Goal: Task Accomplishment & Management: Manage account settings

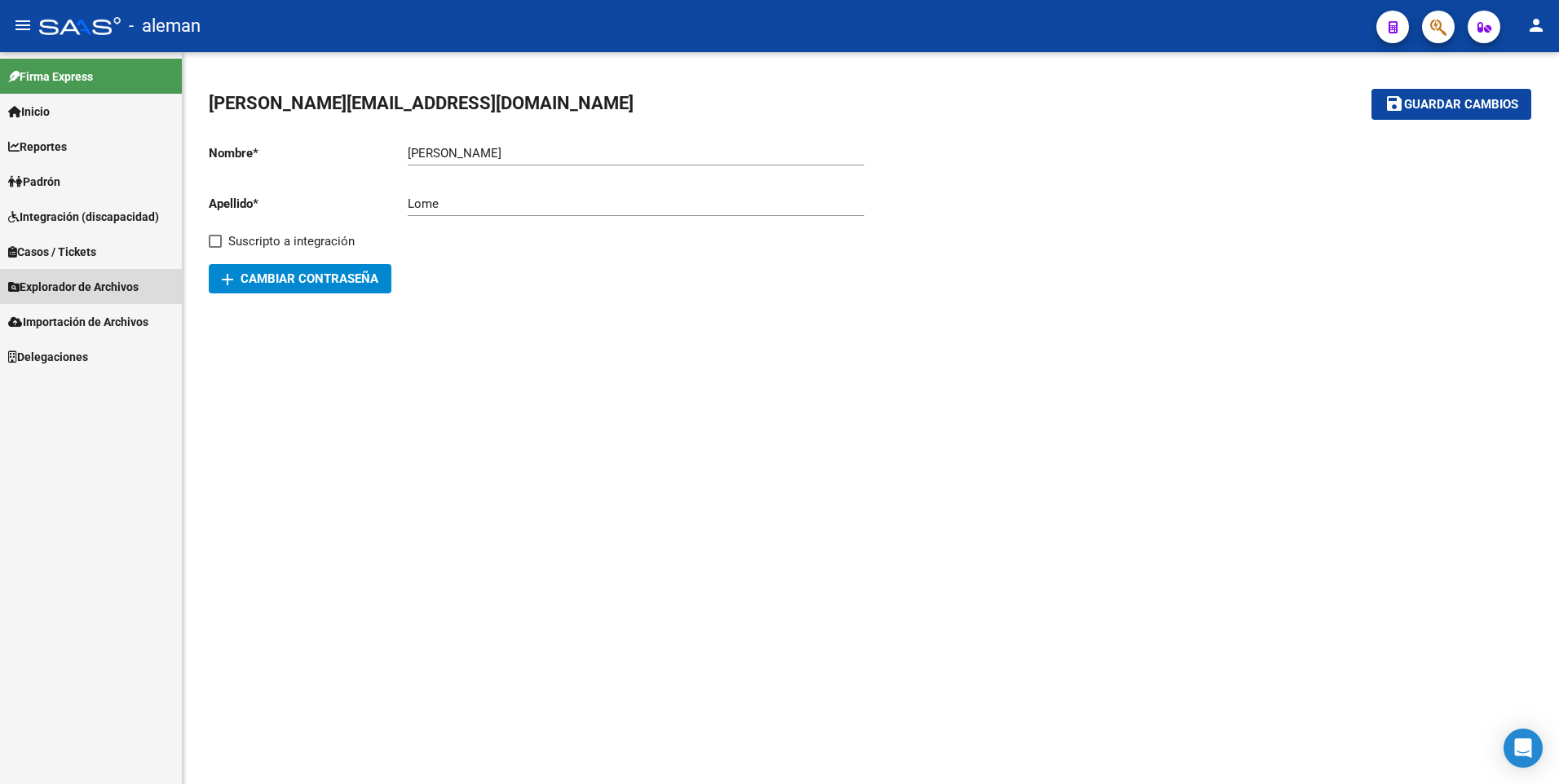
click at [71, 289] on span "Explorador de Archivos" at bounding box center [73, 286] width 130 height 18
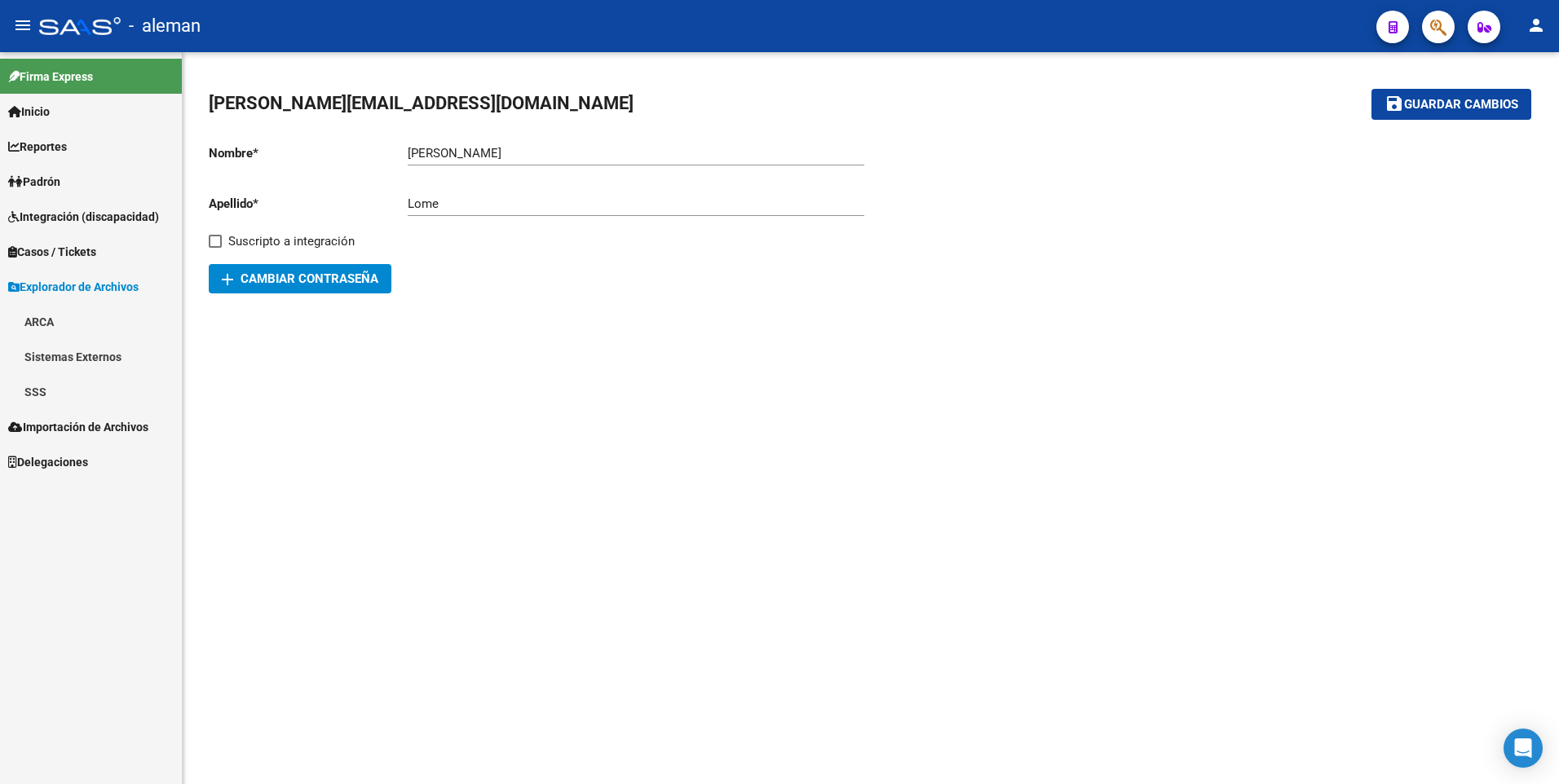
click at [55, 321] on link "ARCA" at bounding box center [91, 321] width 182 height 35
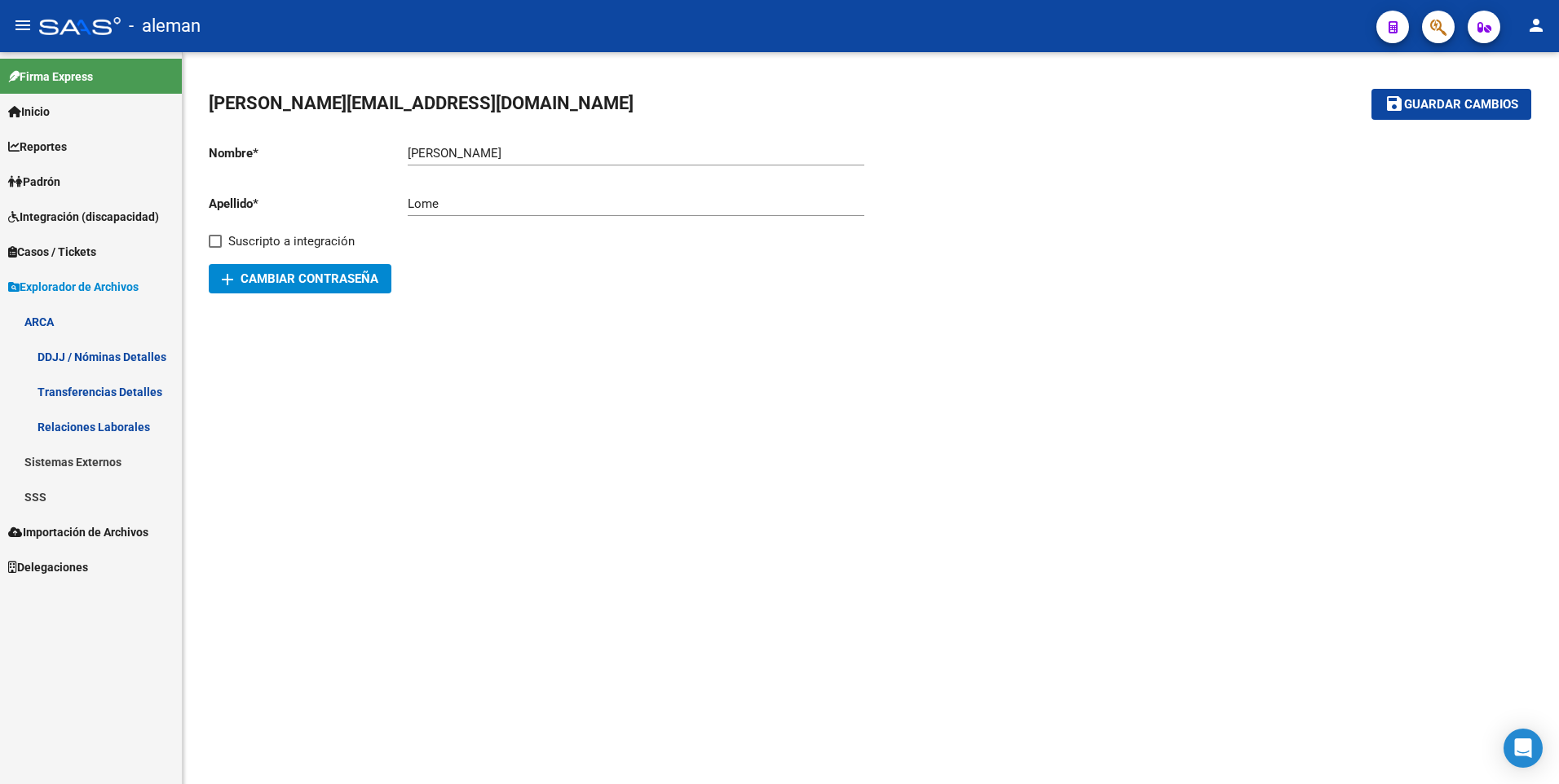
click at [100, 349] on link "DDJJ / Nóminas Detalles" at bounding box center [91, 356] width 182 height 35
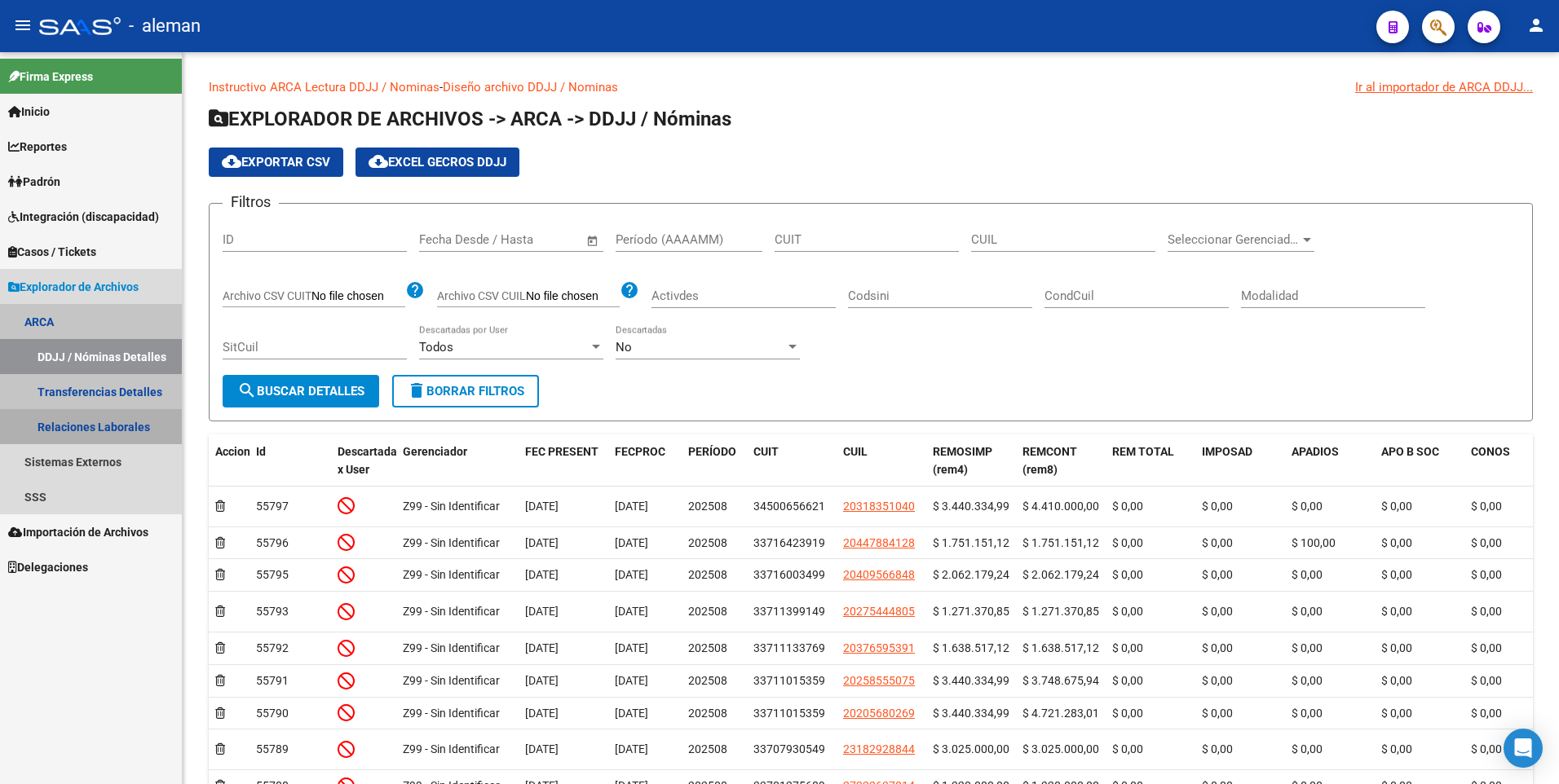
click at [112, 427] on link "Relaciones Laborales" at bounding box center [91, 426] width 182 height 35
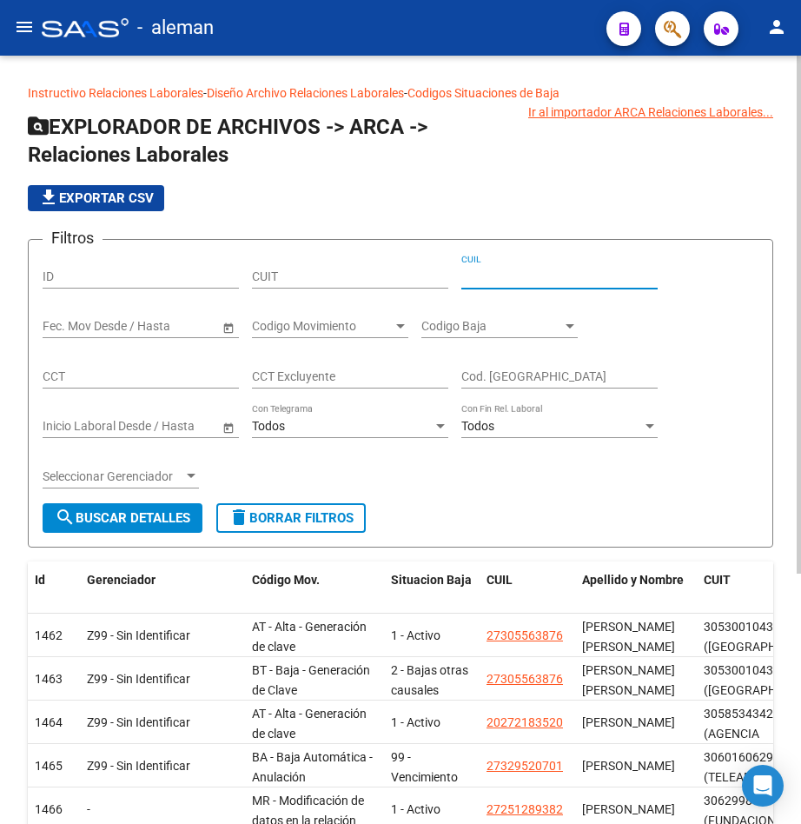
click at [501, 274] on input "CUIL" at bounding box center [559, 276] width 196 height 15
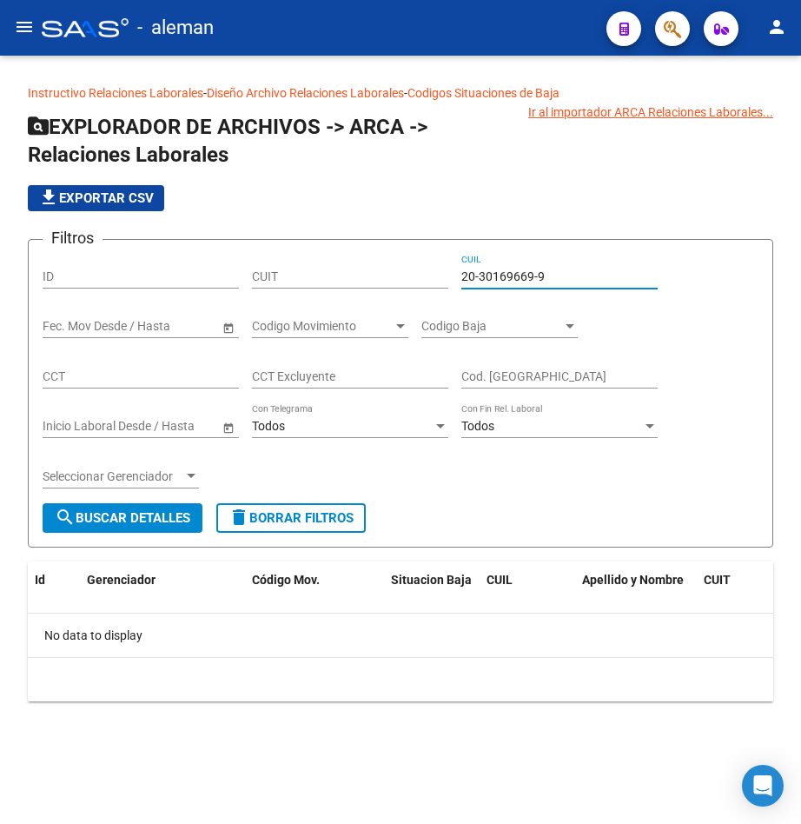
drag, startPoint x: 549, startPoint y: 272, endPoint x: 445, endPoint y: 276, distance: 104.4
click at [445, 276] on div "Filtros ID CUIT 20-30169669-9 CUIL Fecha inicio – Fecha fin Fec. Mov Desde / Ha…" at bounding box center [401, 378] width 716 height 249
type input "23-28845247-4"
click at [743, 172] on app-list-header "EXPLORADOR DE ARCHIVOS -> ARCA -> Relaciones Laborales file_download Exportar C…" at bounding box center [401, 330] width 746 height 434
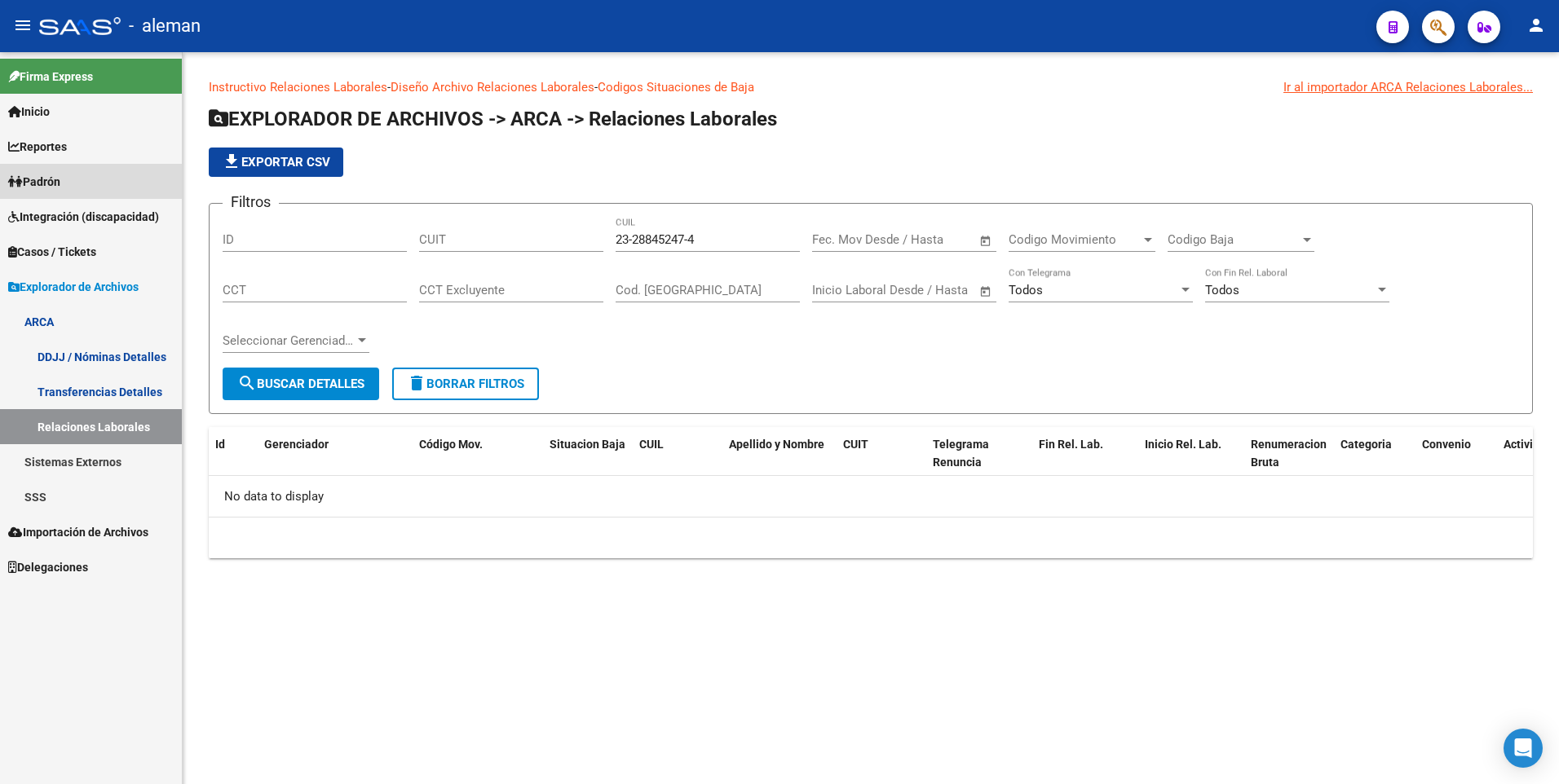
click at [54, 183] on span "Padrón" at bounding box center [35, 181] width 53 height 18
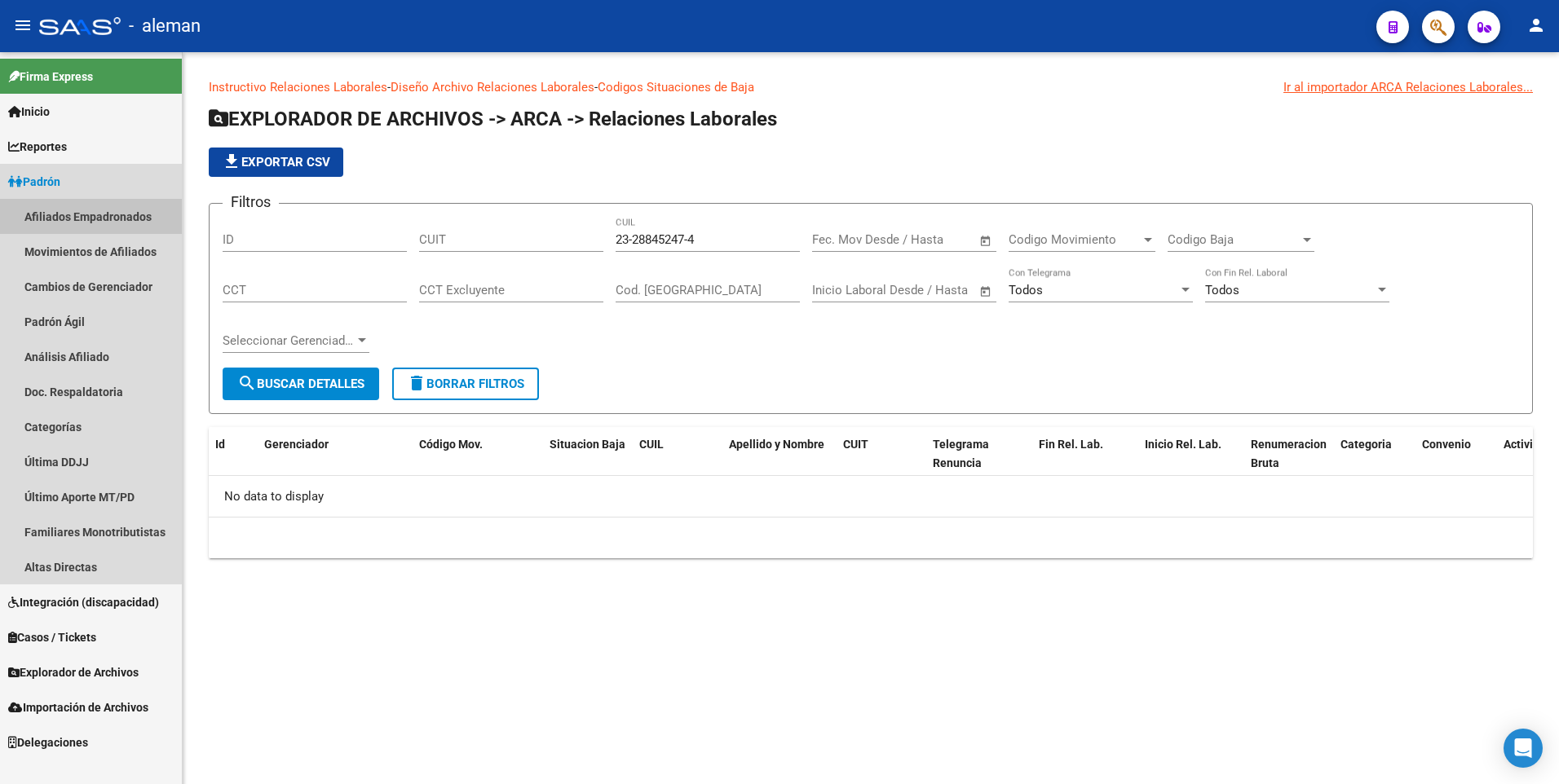
click at [66, 215] on link "Afiliados Empadronados" at bounding box center [91, 216] width 182 height 35
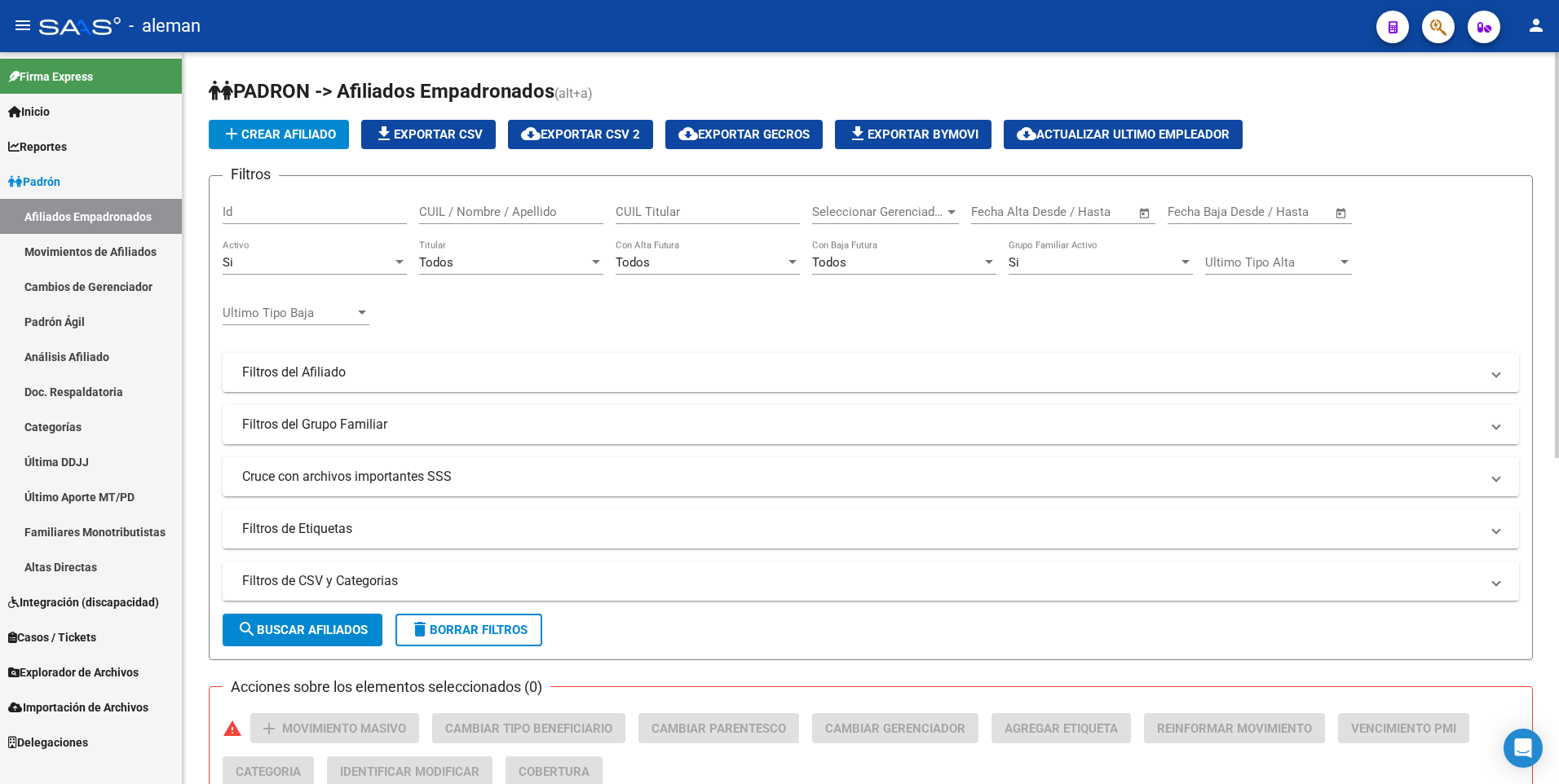
click at [335, 264] on div "Si" at bounding box center [307, 263] width 170 height 15
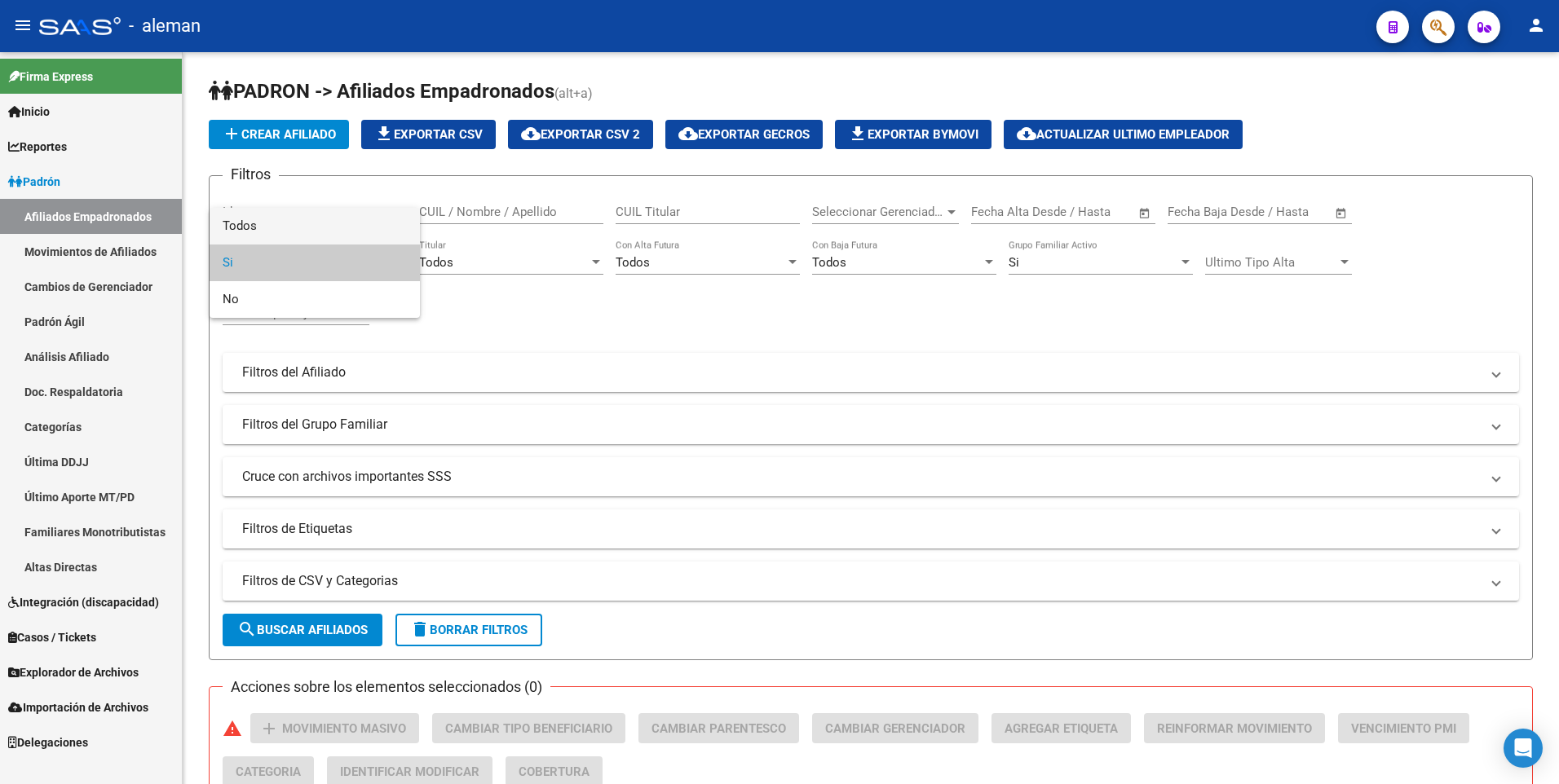
click at [334, 231] on span "Todos" at bounding box center [314, 226] width 184 height 37
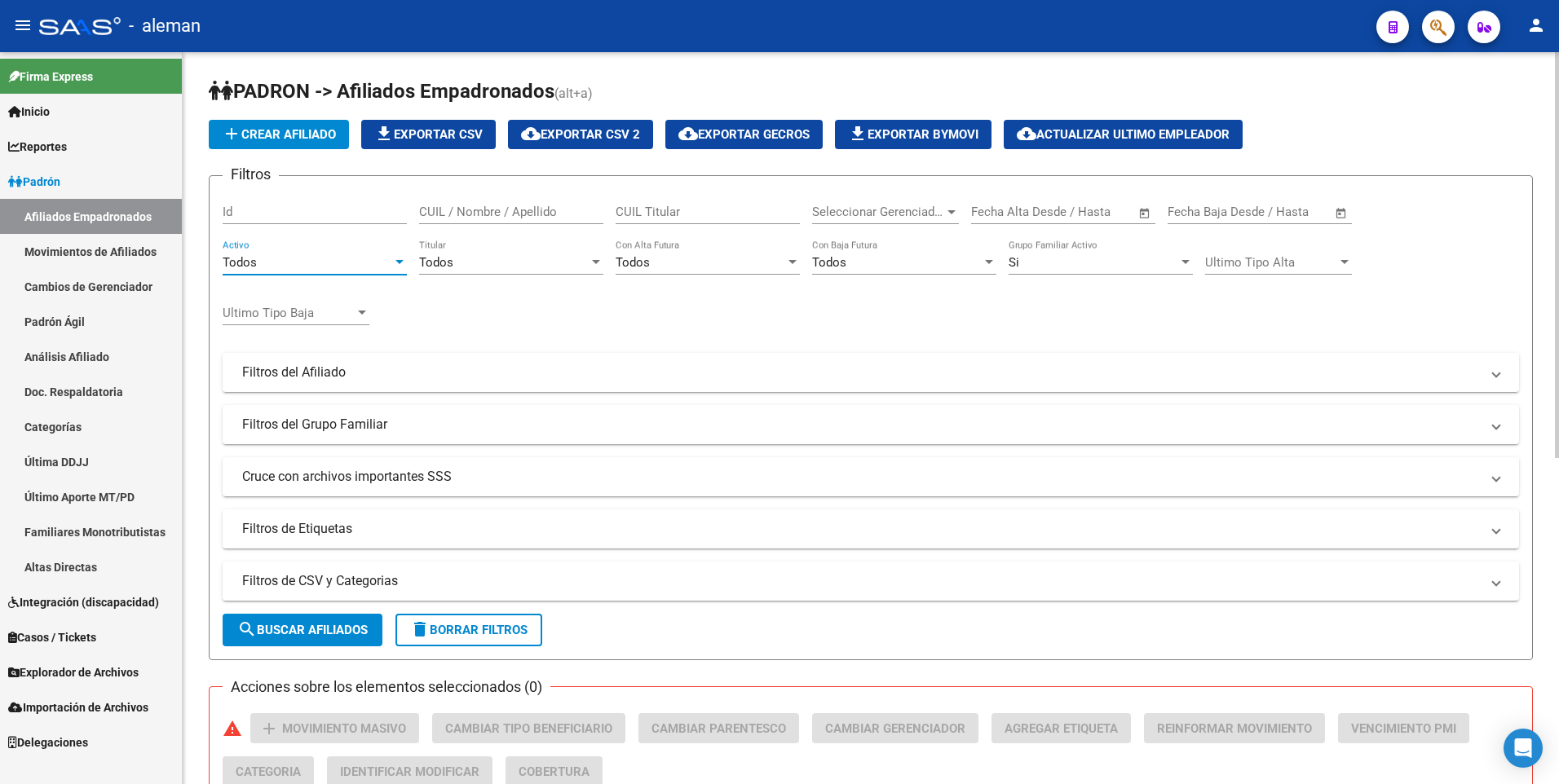
click at [1023, 267] on div "Si" at bounding box center [1093, 263] width 170 height 15
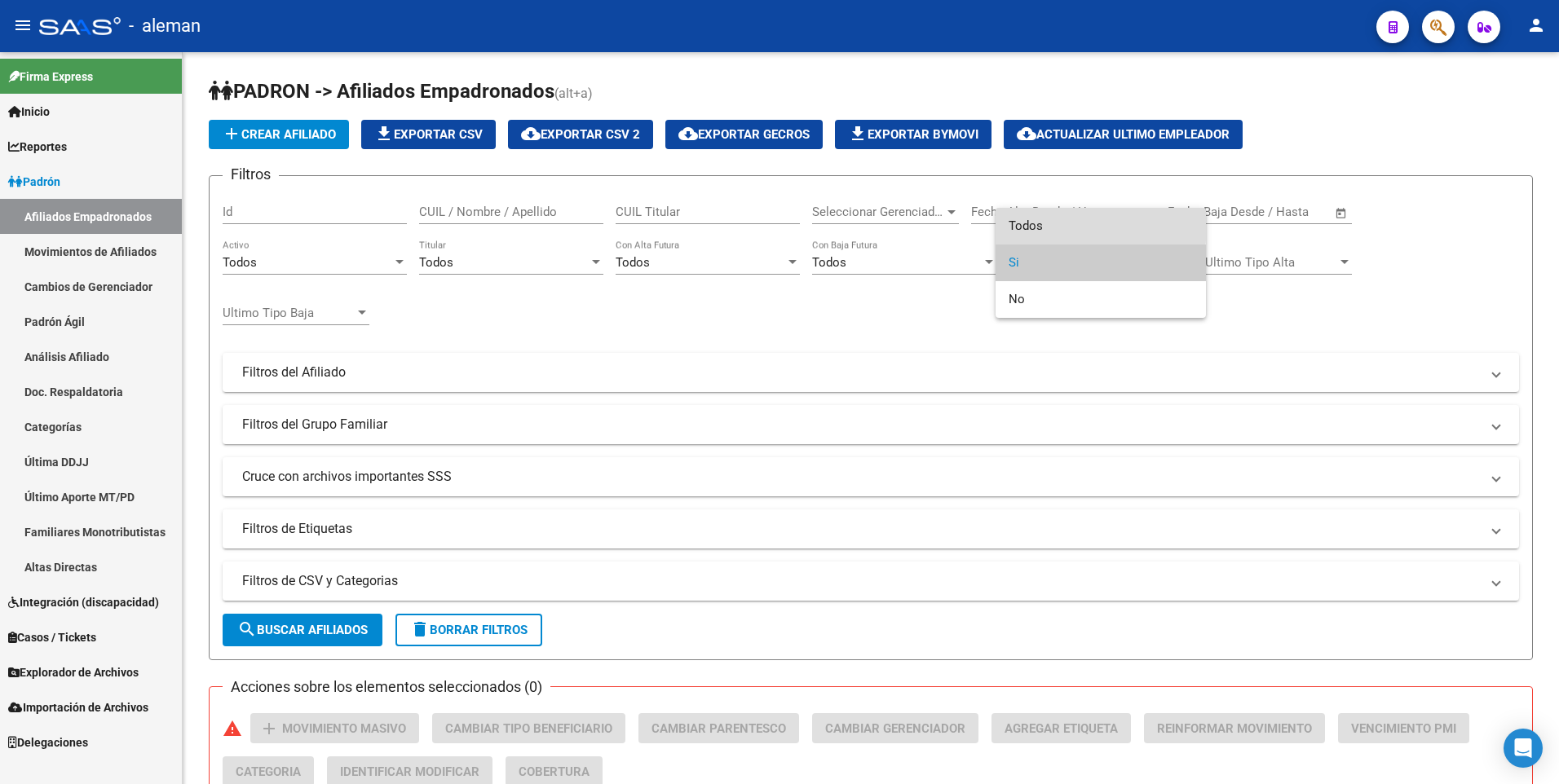
click at [1037, 225] on span "Todos" at bounding box center [1100, 226] width 184 height 37
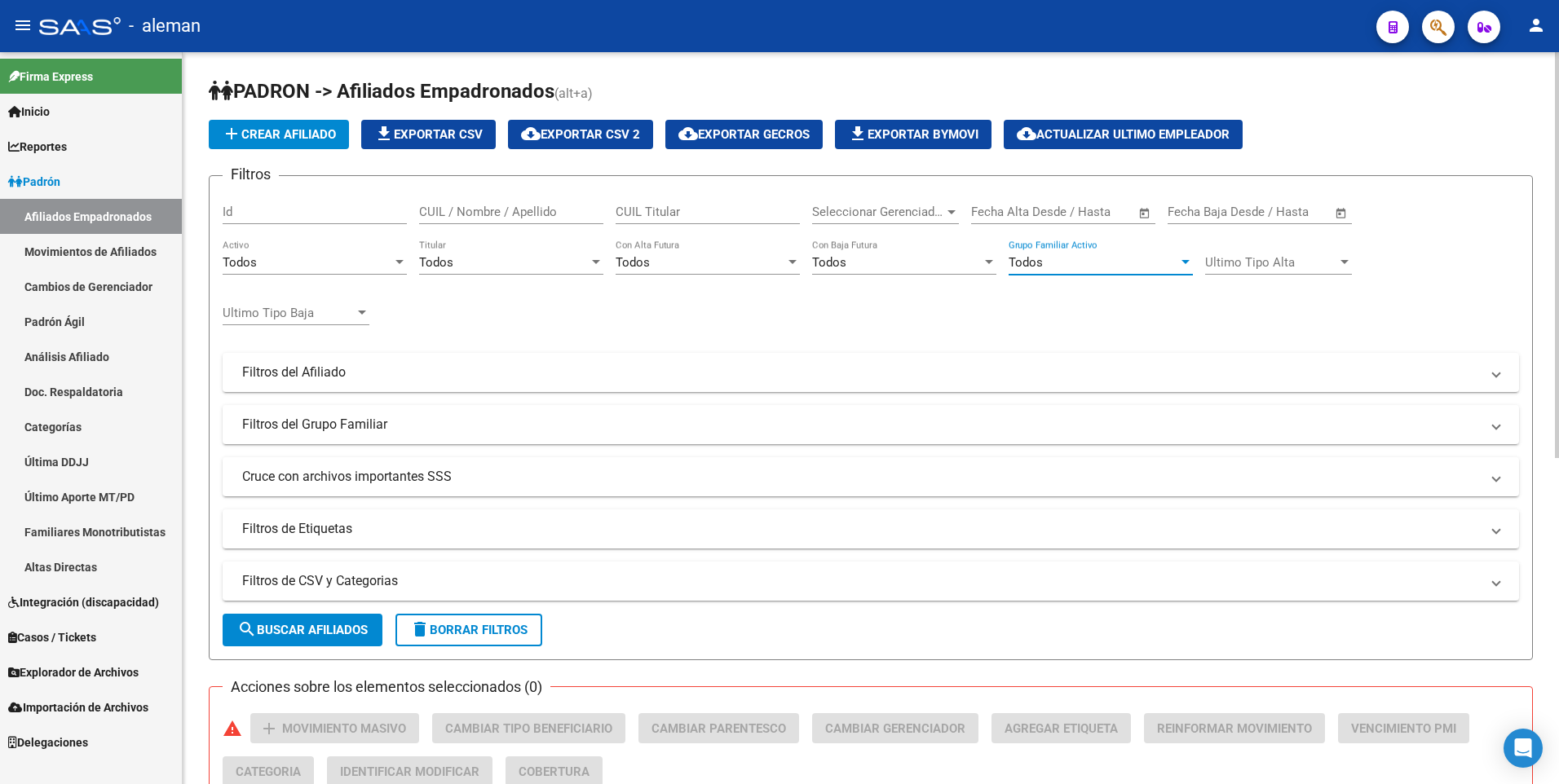
click at [526, 213] on input "CUIL / Nombre / Apellido" at bounding box center [511, 212] width 184 height 15
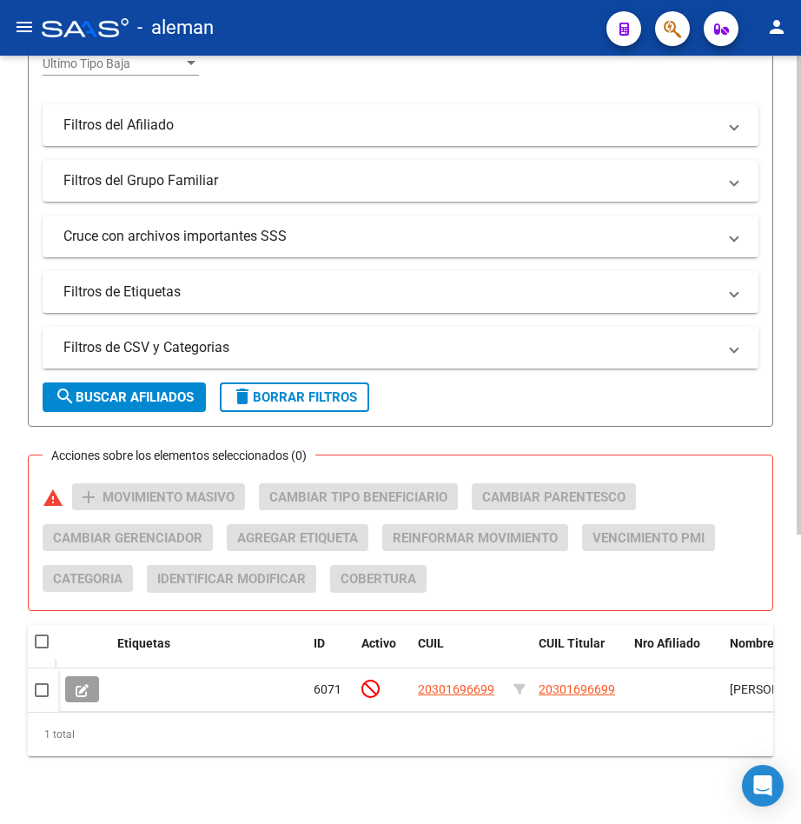
scroll to position [463, 0]
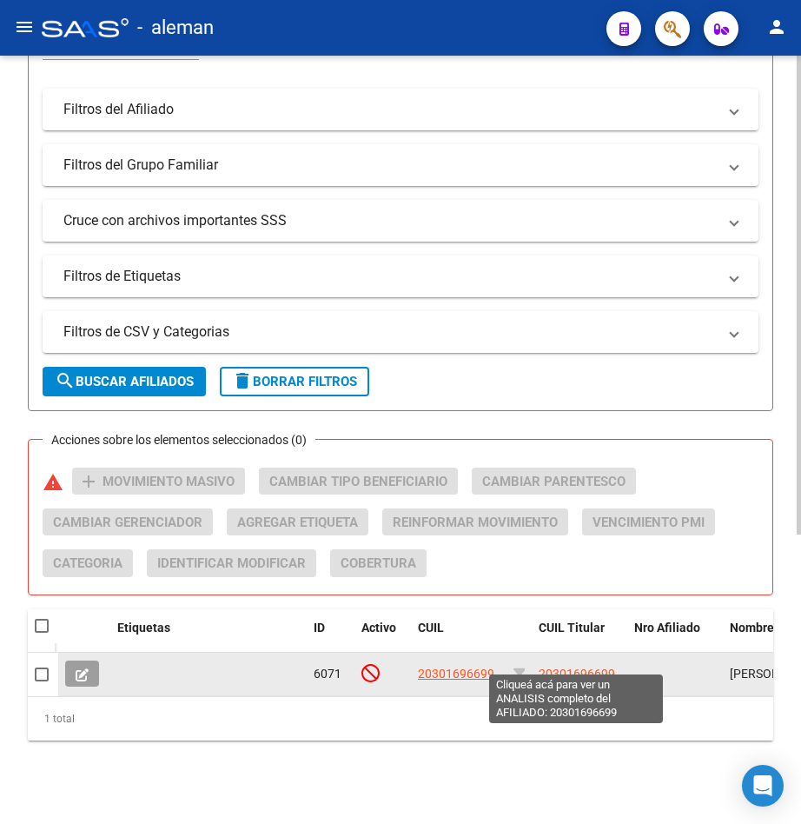
click at [587, 667] on span "20301696699" at bounding box center [577, 674] width 76 height 14
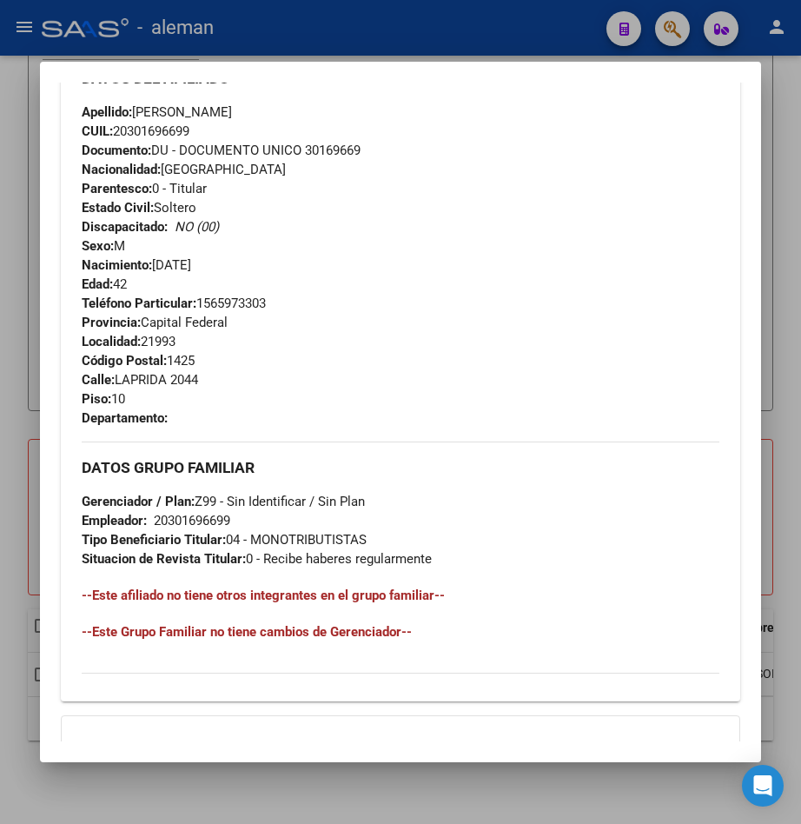
scroll to position [919, 0]
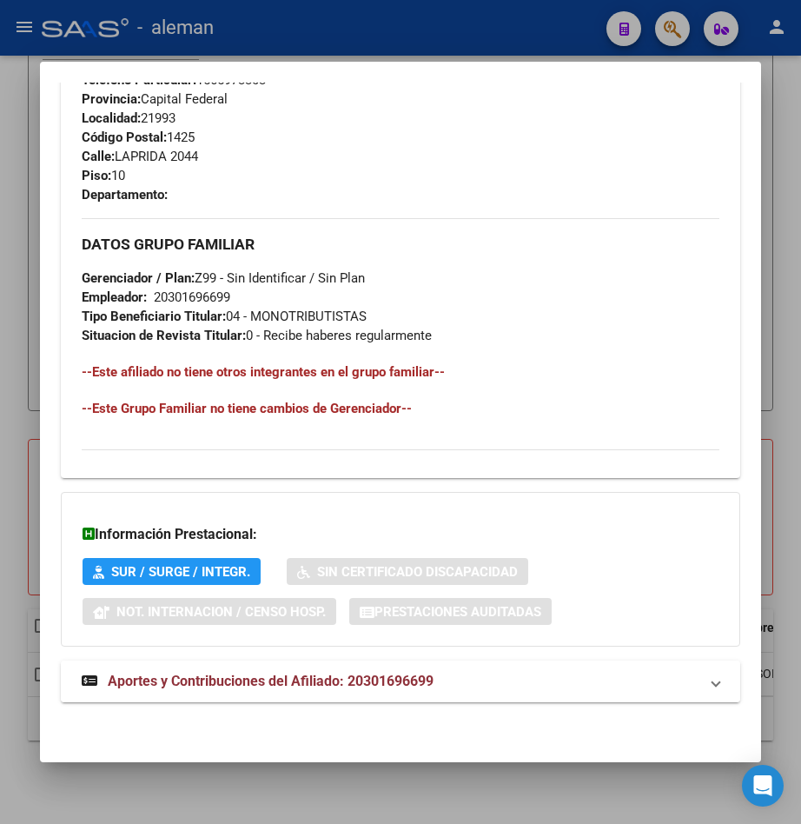
click at [306, 682] on span "Aportes y Contribuciones del Afiliado: 20301696699" at bounding box center [271, 681] width 326 height 17
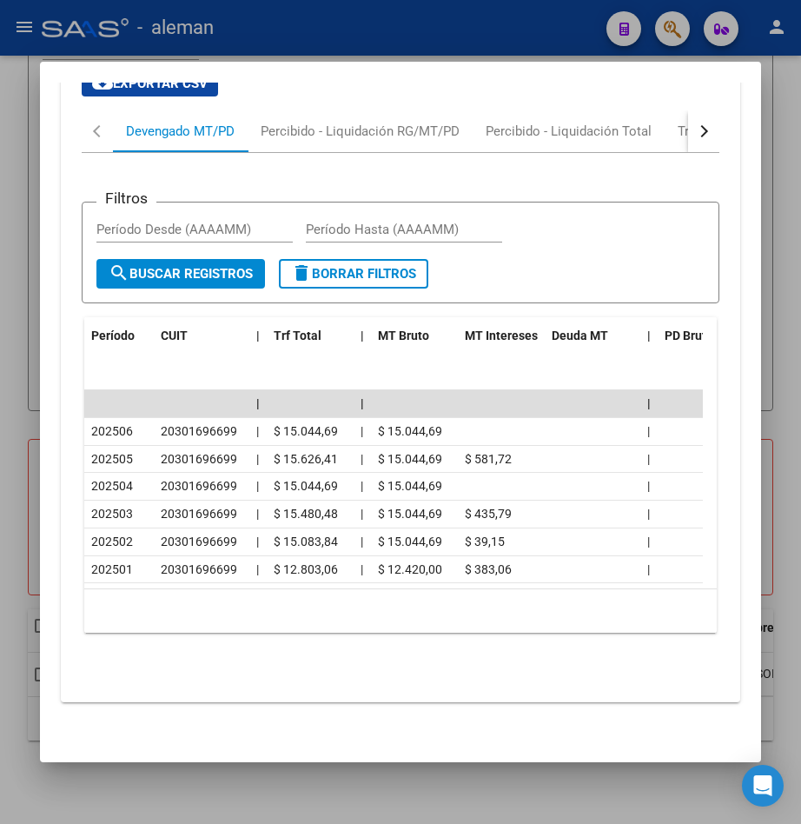
scroll to position [1271, 0]
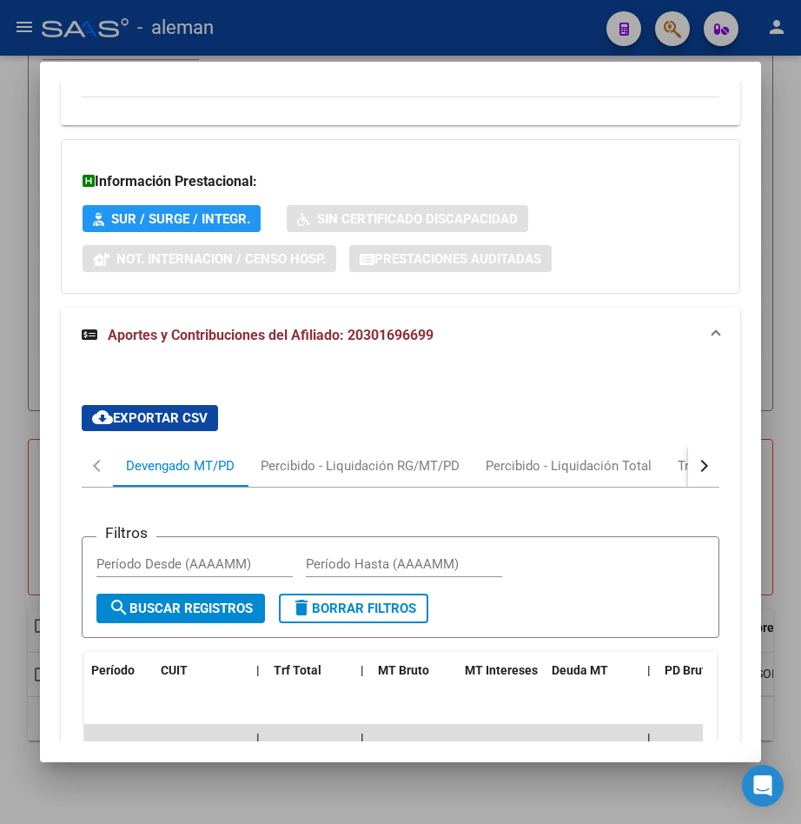
click at [696, 466] on div "button" at bounding box center [702, 466] width 12 height 12
click at [644, 461] on div "Transferencias ARCA" at bounding box center [602, 465] width 123 height 19
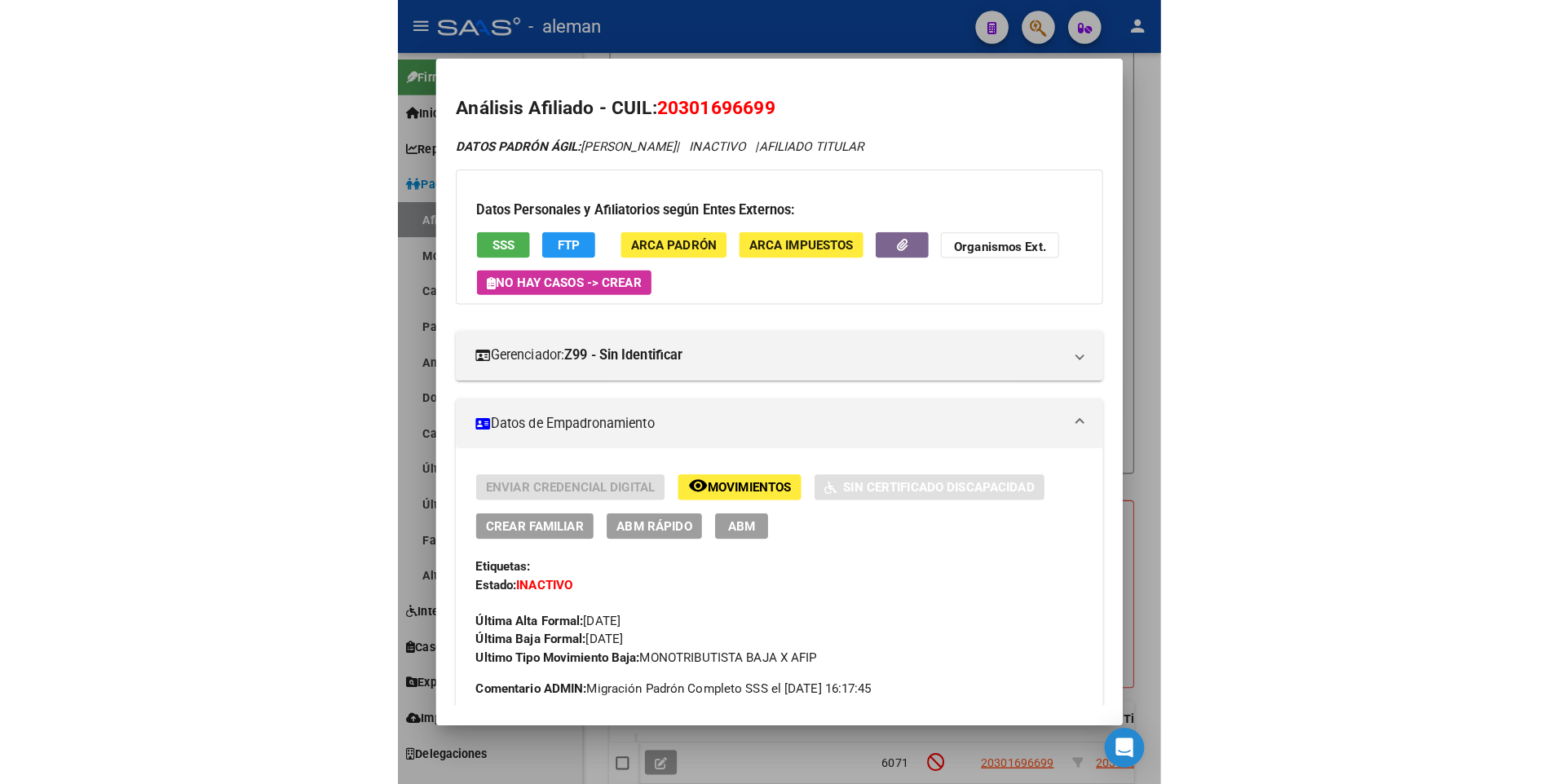
scroll to position [171, 0]
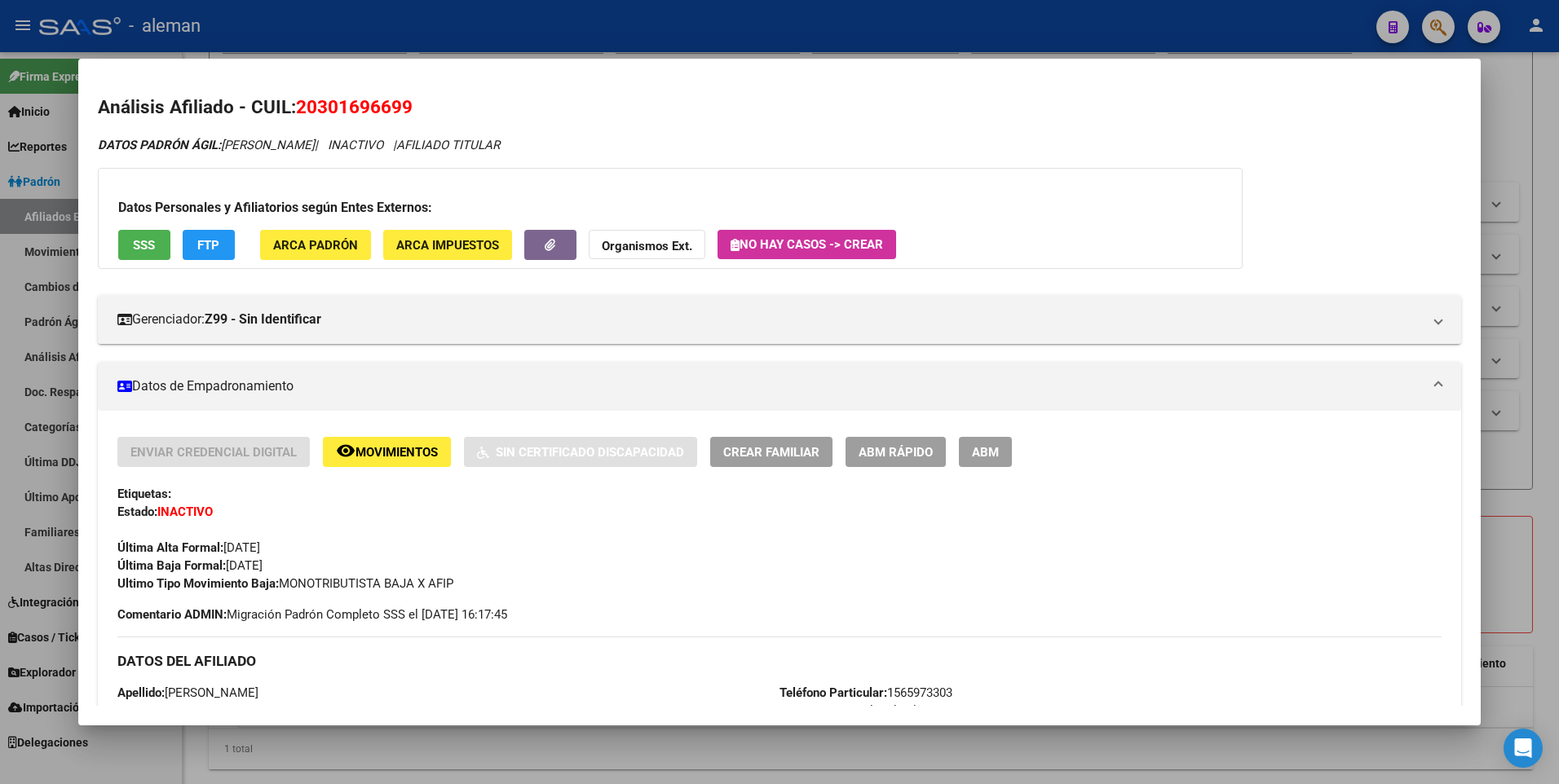
click at [1531, 183] on div at bounding box center [780, 392] width 1559 height 784
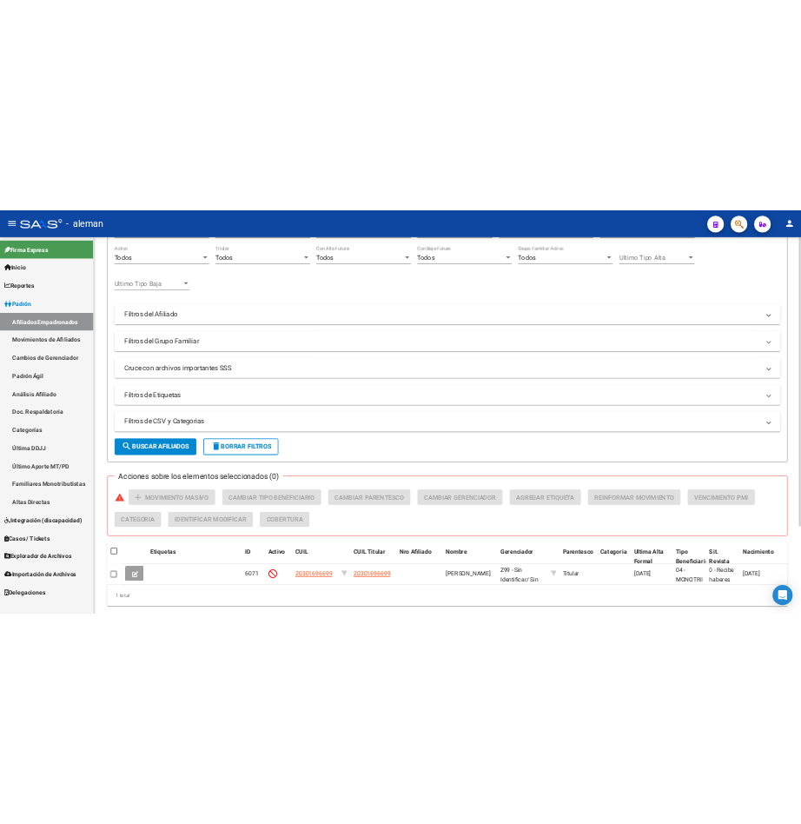
scroll to position [0, 0]
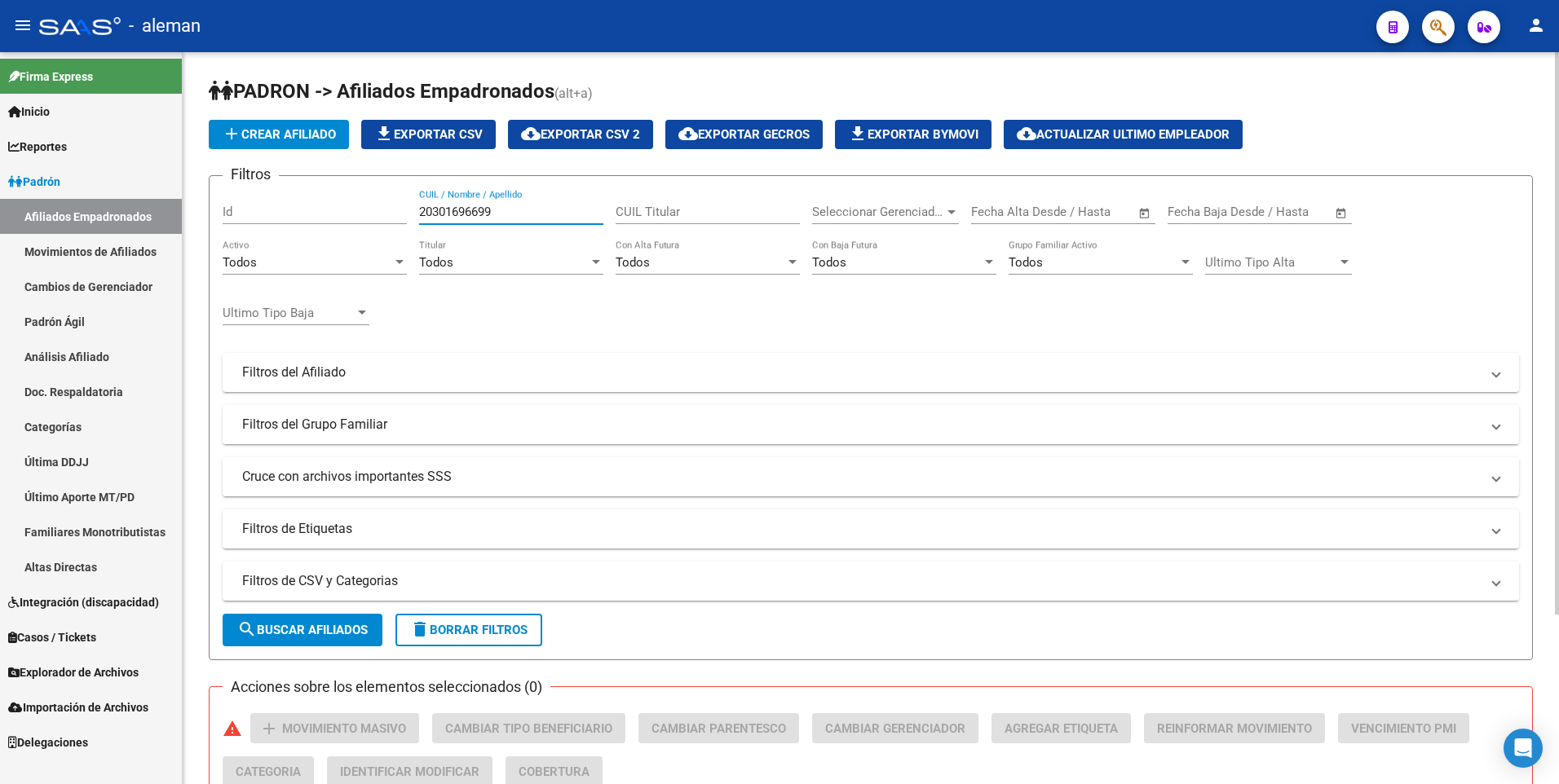
drag, startPoint x: 537, startPoint y: 208, endPoint x: 325, endPoint y: 199, distance: 212.2
click at [325, 199] on div "Filtros Id 20301696699 CUIL / Nombre / Apellido CUIL Titular Seleccionar Gerenc…" at bounding box center [870, 369] width 1296 height 359
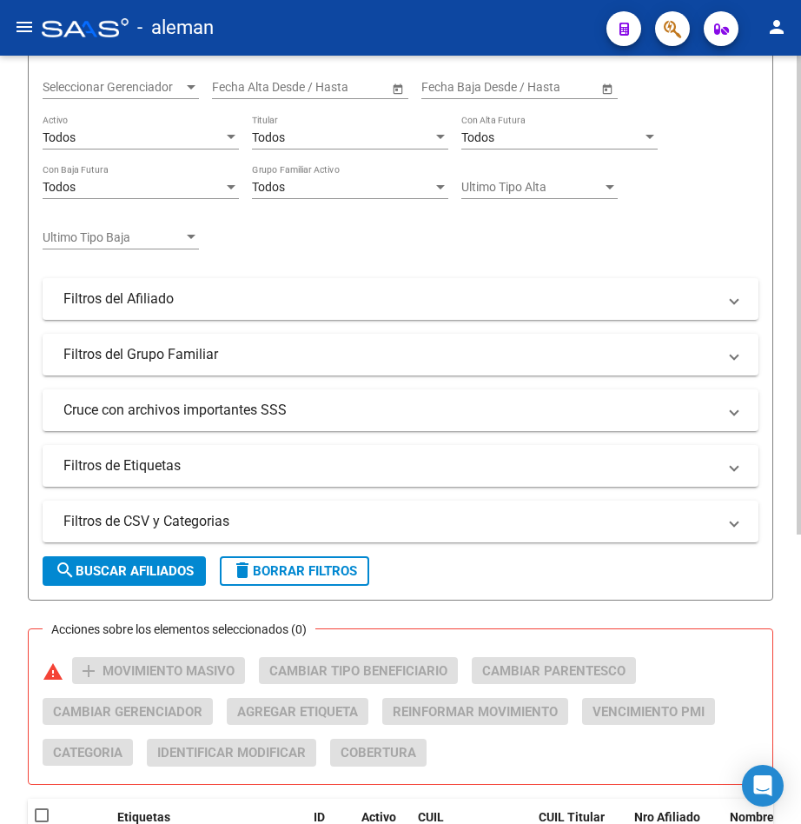
scroll to position [463, 0]
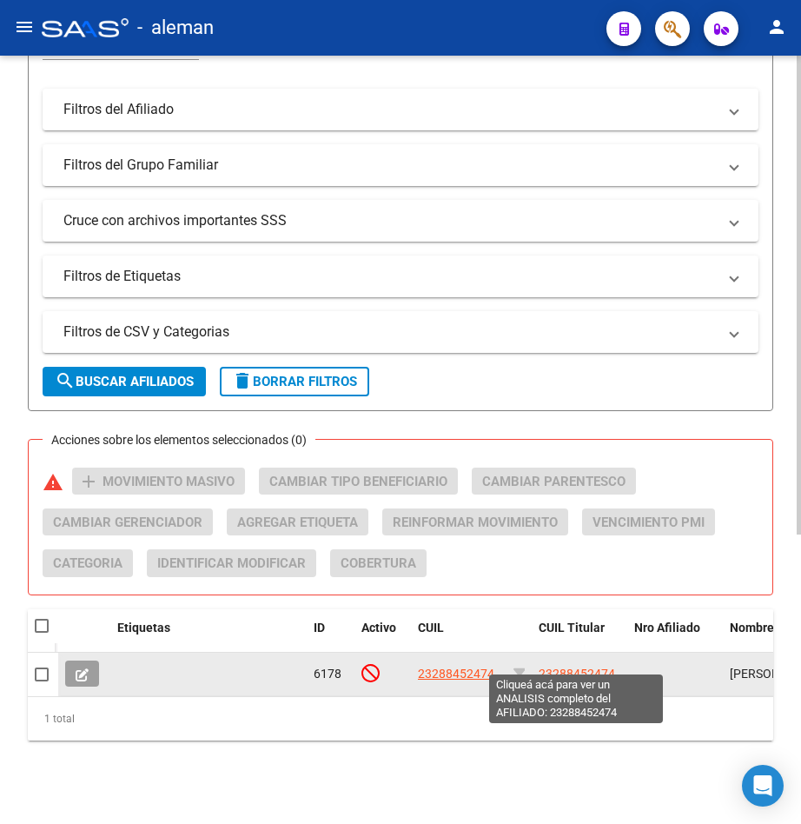
type input "23288452474"
click at [574, 667] on span "23288452474" at bounding box center [577, 674] width 76 height 14
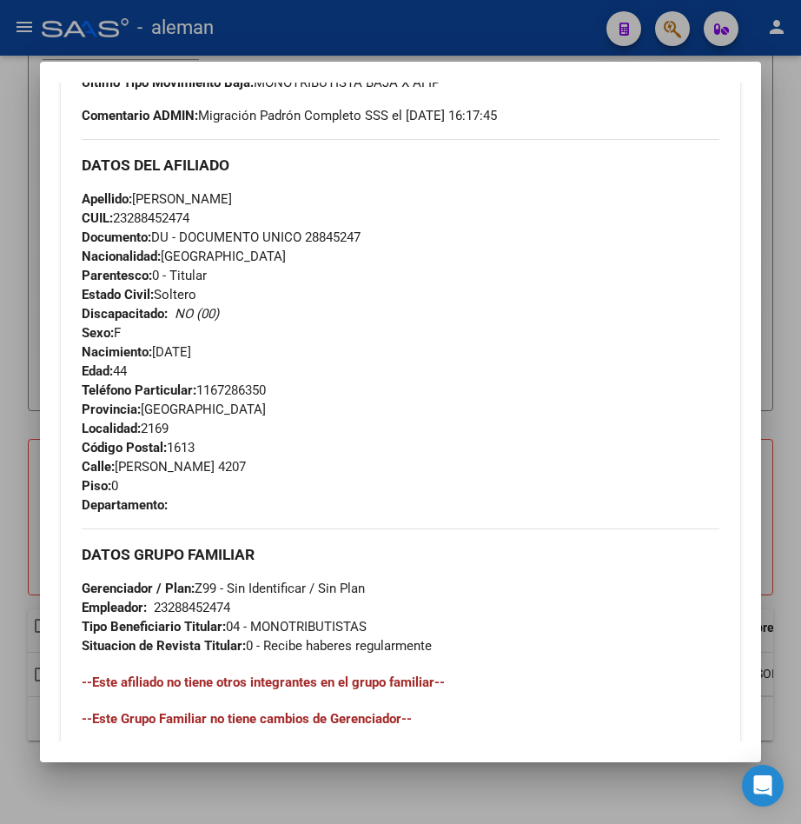
scroll to position [919, 0]
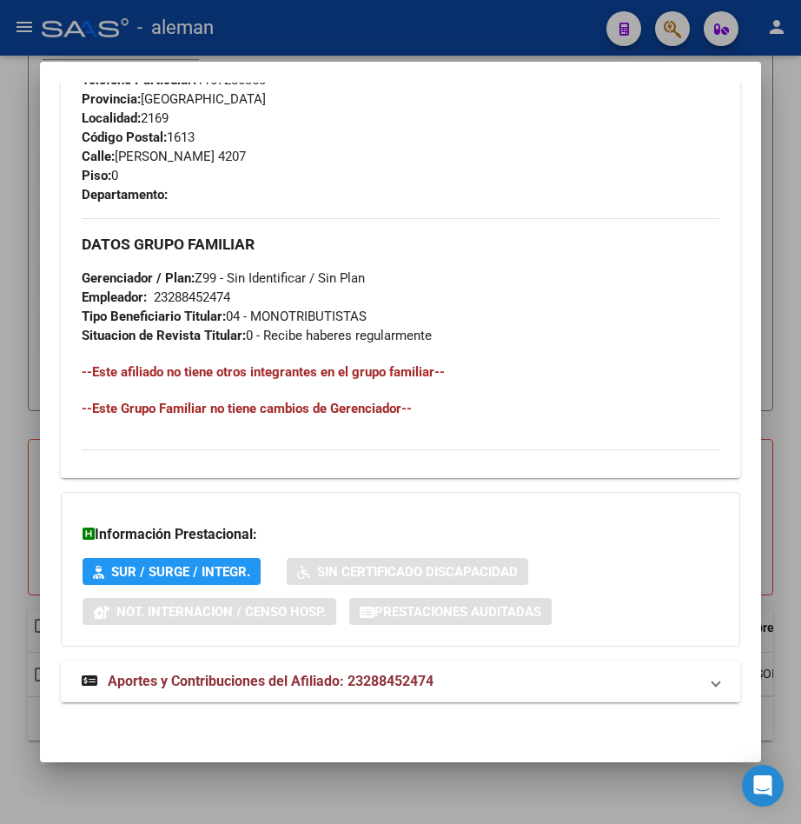
click at [401, 682] on span "Aportes y Contribuciones del Afiliado: 23288452474" at bounding box center [271, 681] width 326 height 17
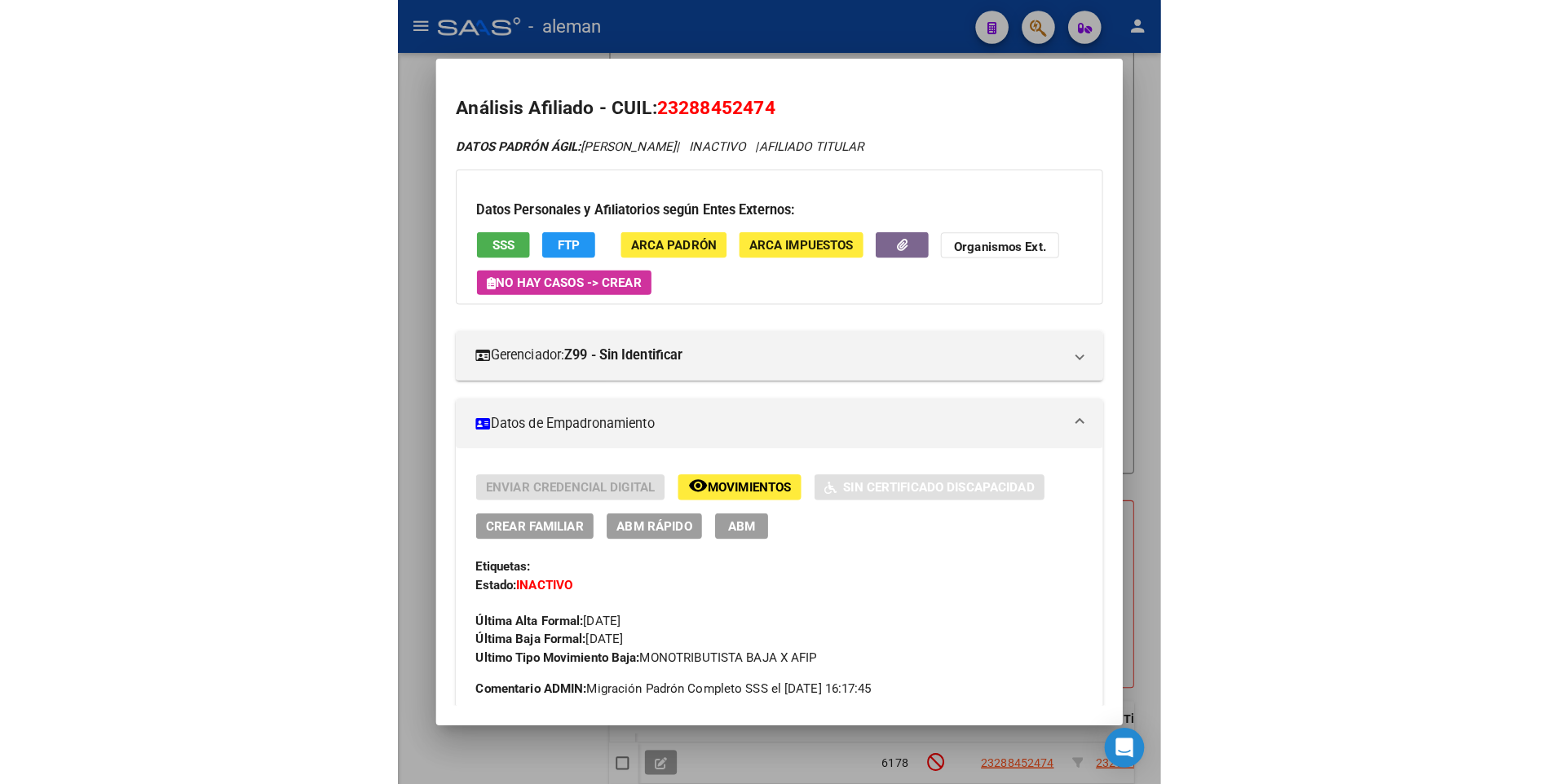
scroll to position [171, 0]
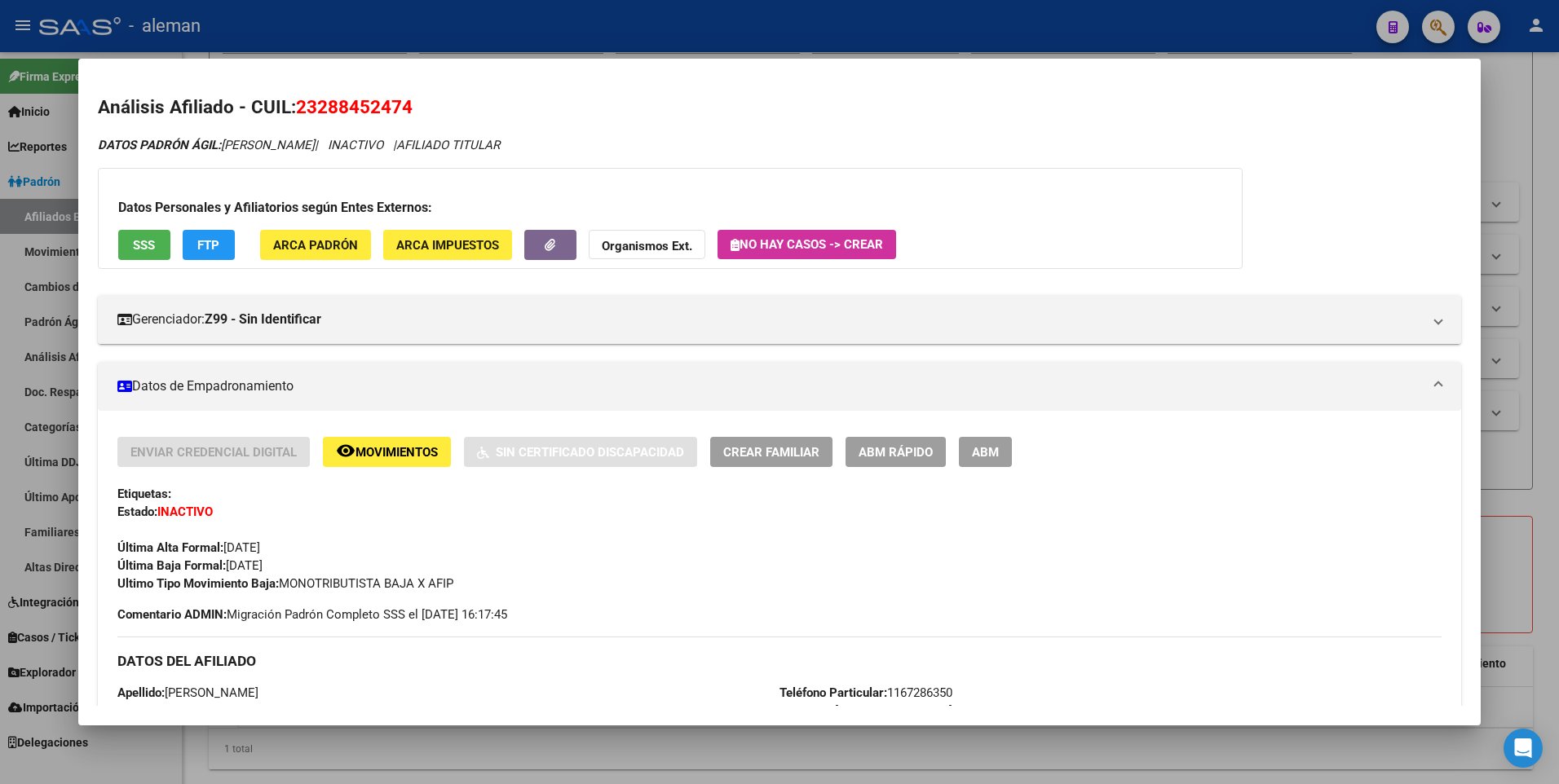
click at [1536, 171] on div at bounding box center [780, 392] width 1559 height 784
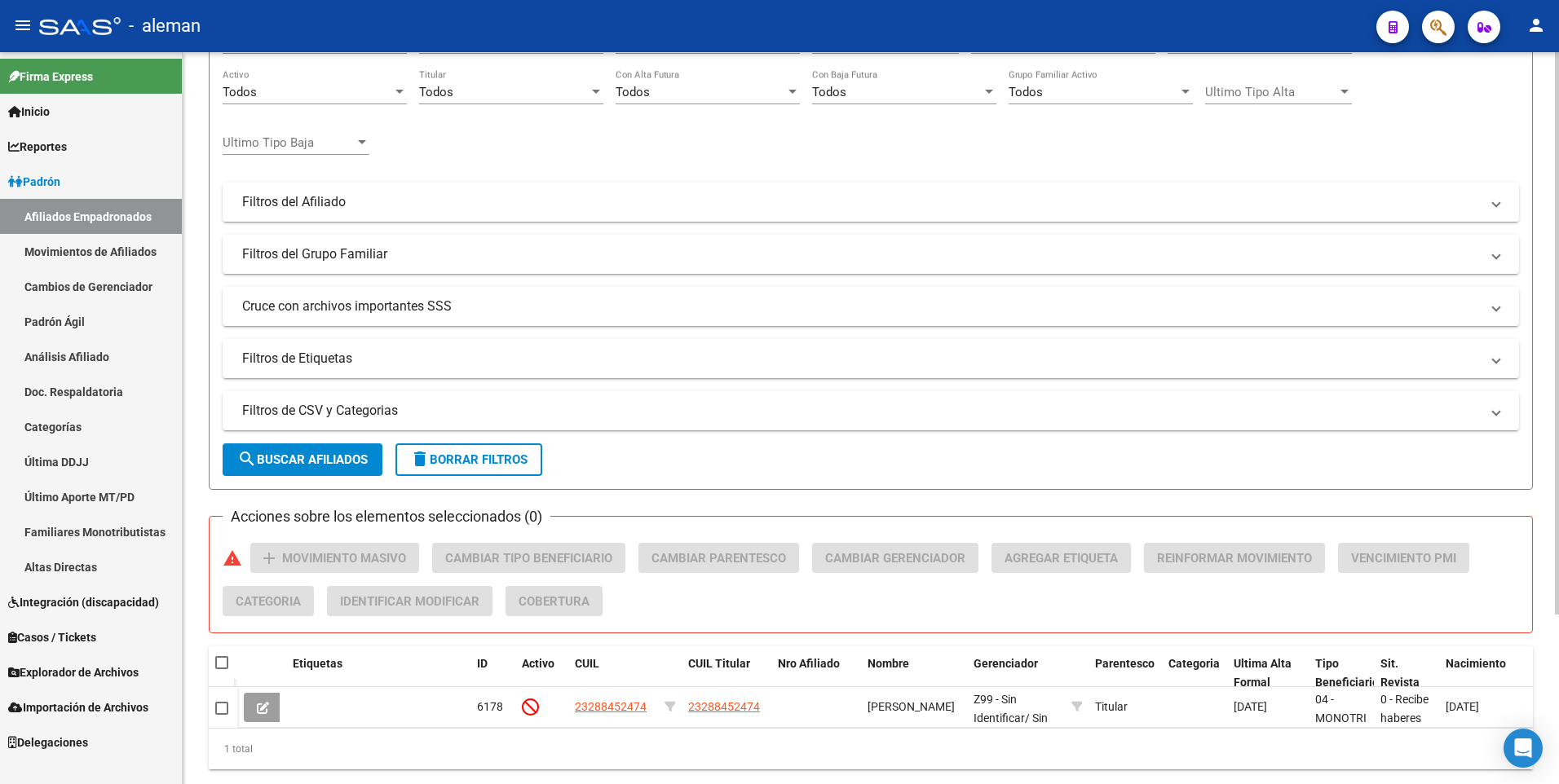
scroll to position [0, 0]
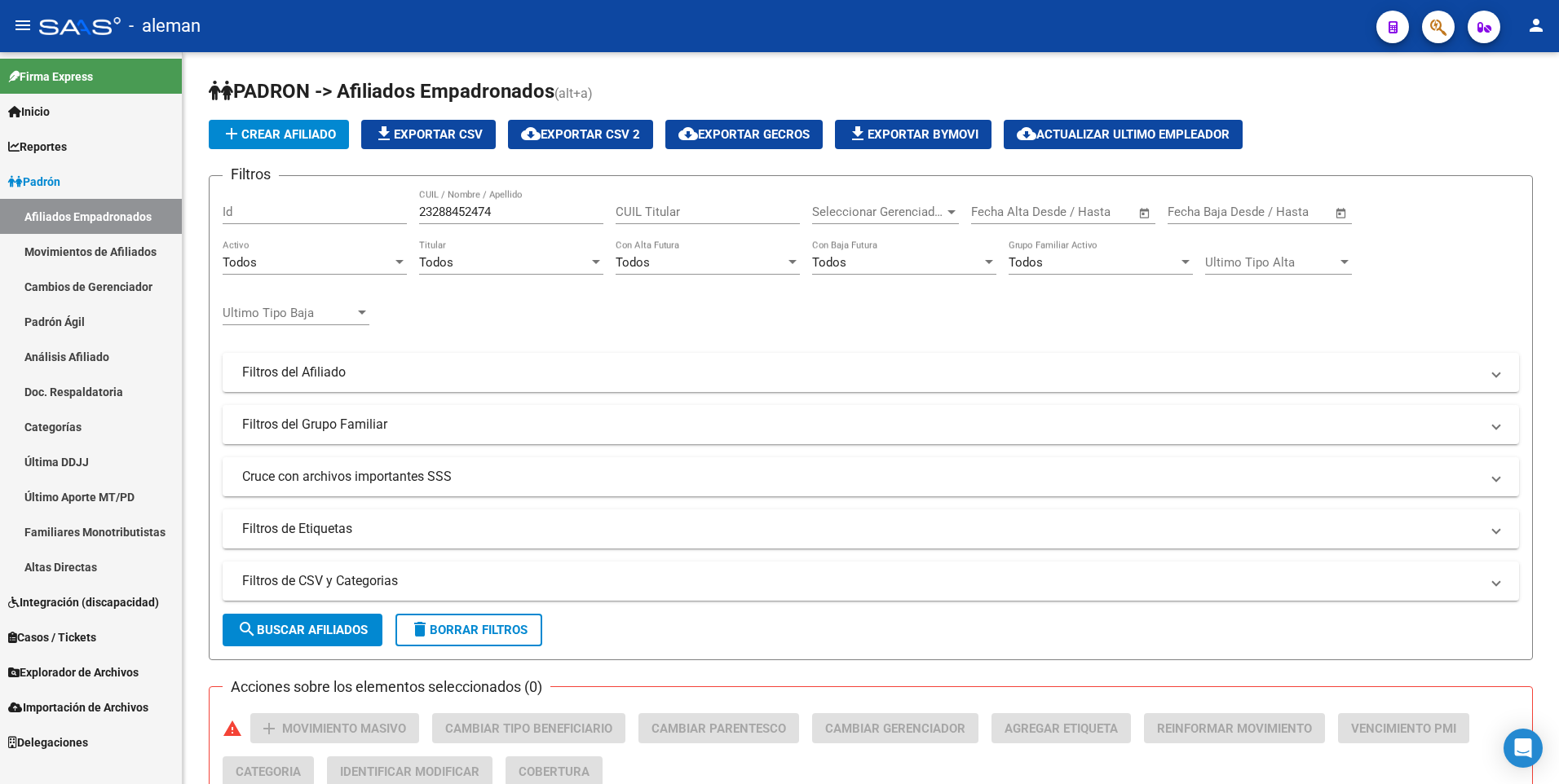
click at [78, 208] on link "Afiliados Empadronados" at bounding box center [91, 216] width 182 height 35
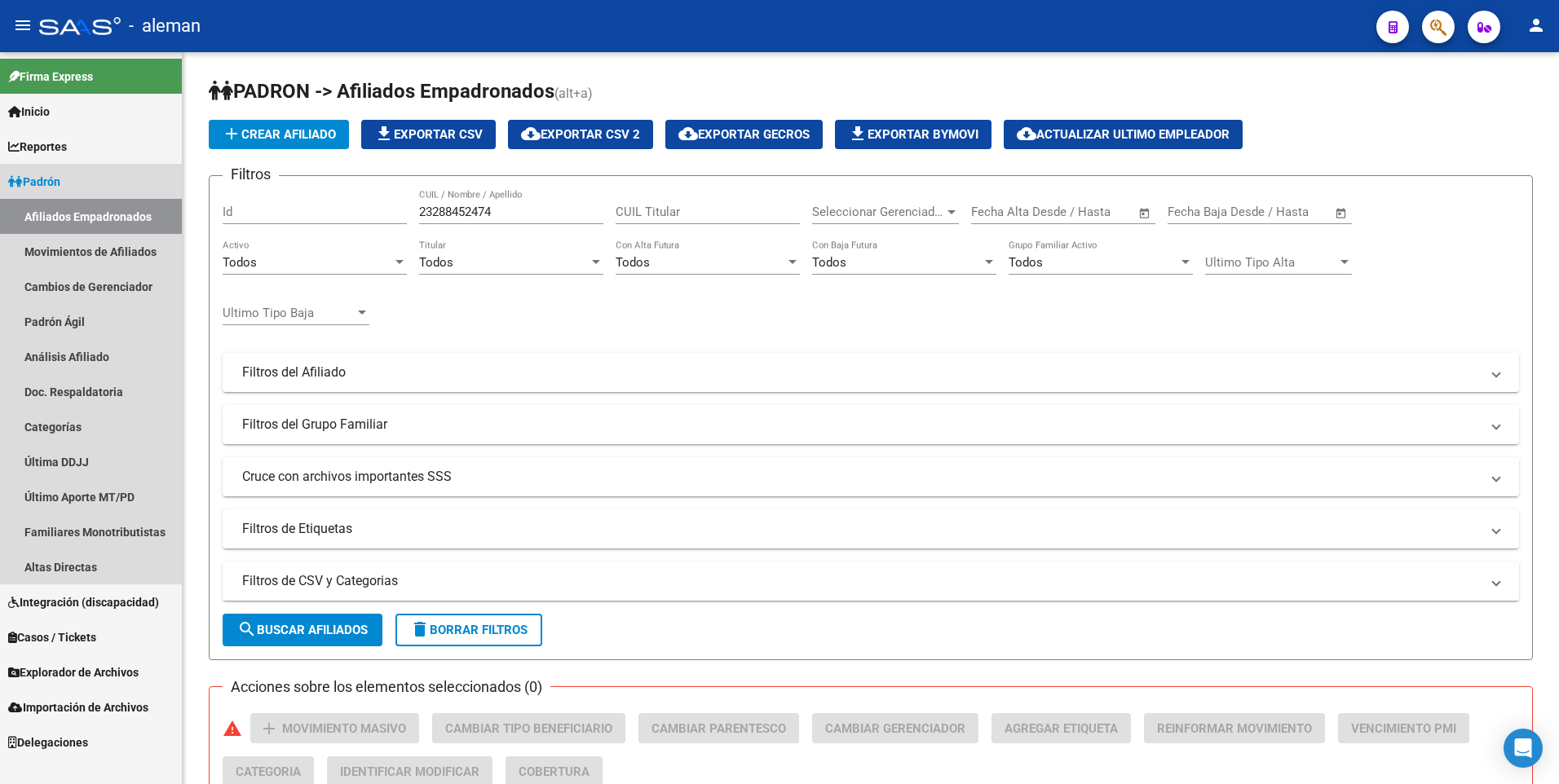
click at [55, 176] on span "Padrón" at bounding box center [35, 181] width 53 height 18
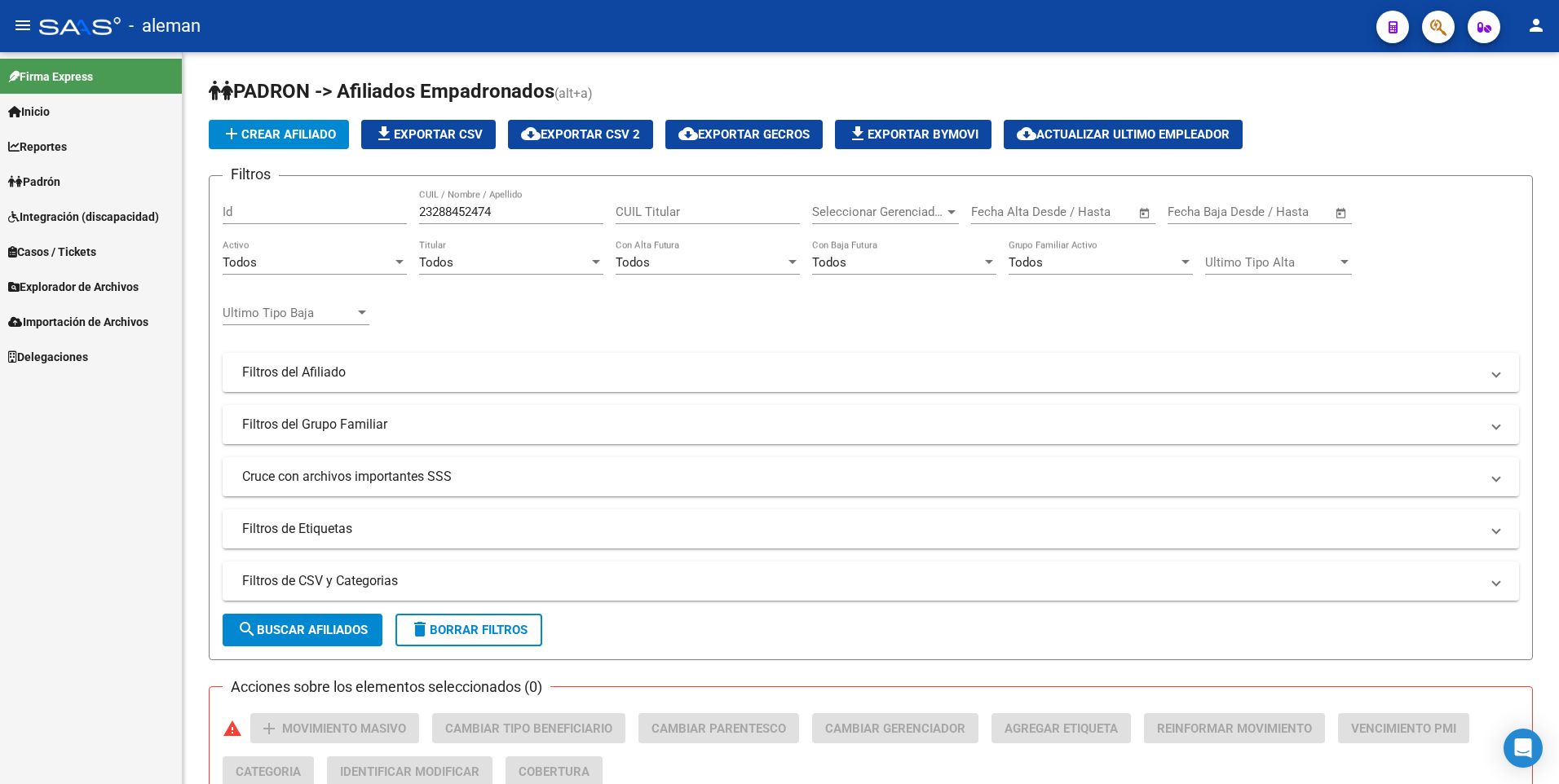
click at [70, 286] on span "Explorador de Archivos" at bounding box center [73, 286] width 130 height 18
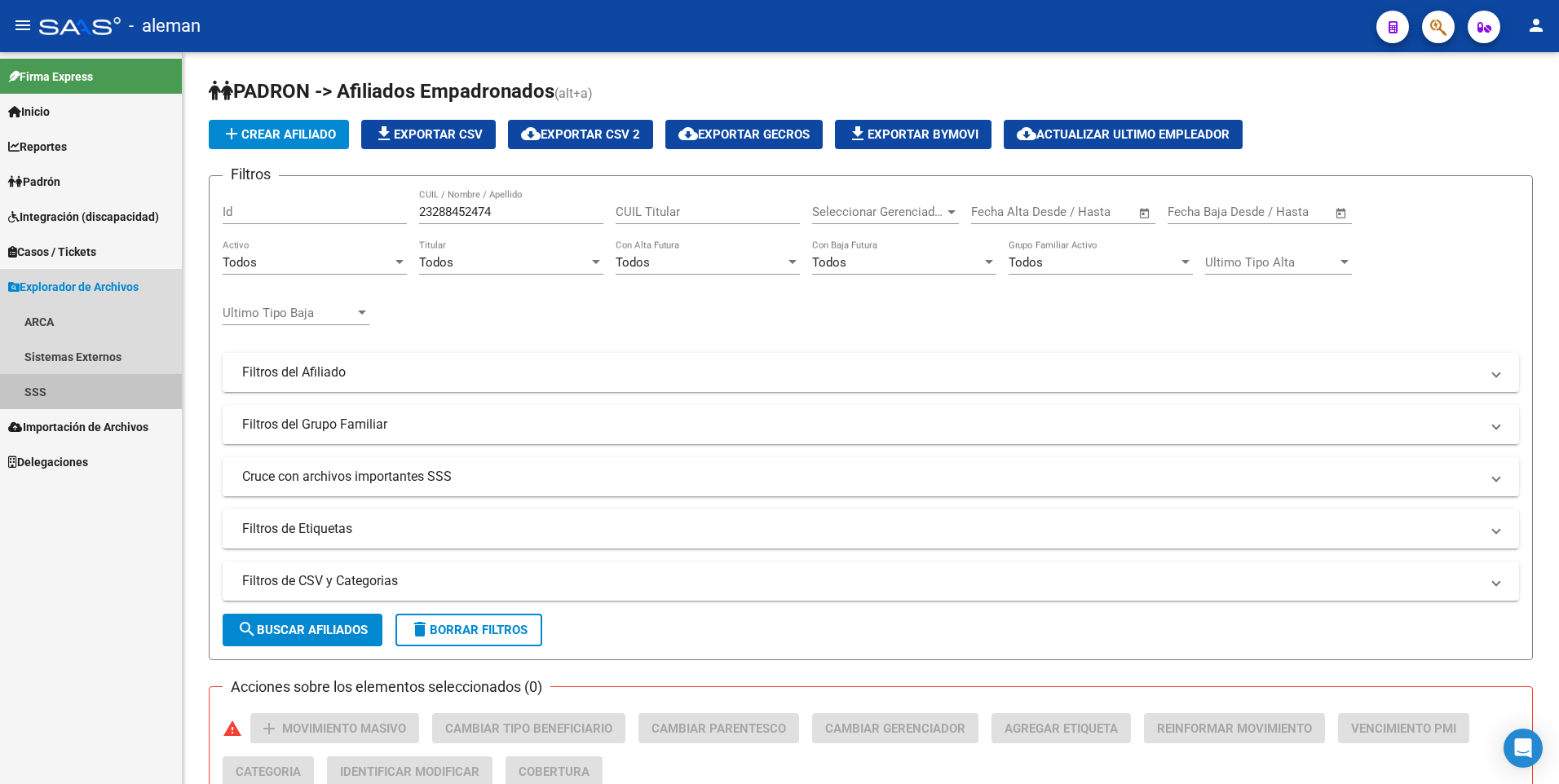
click at [38, 390] on link "SSS" at bounding box center [91, 391] width 182 height 35
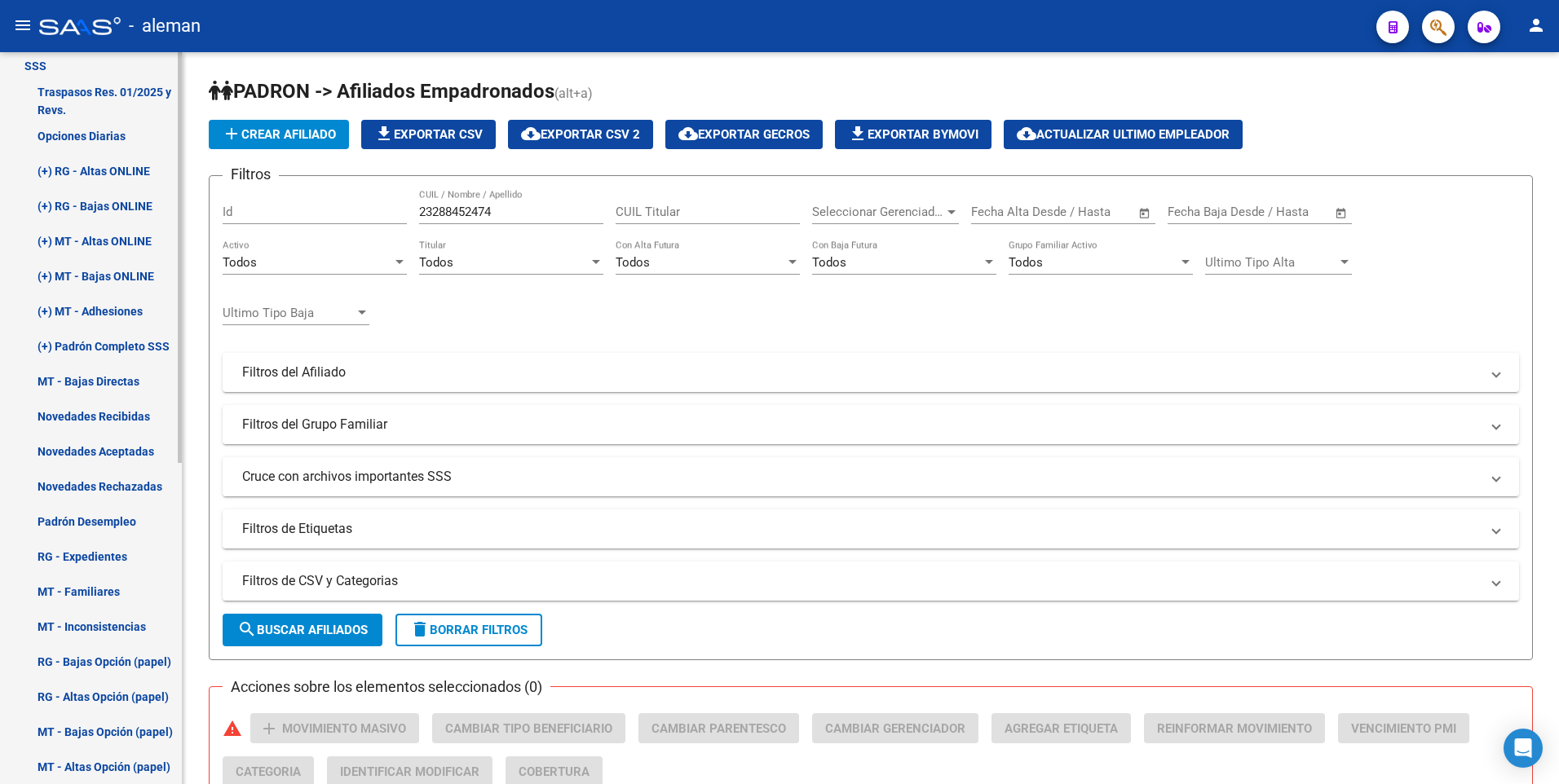
scroll to position [489, 0]
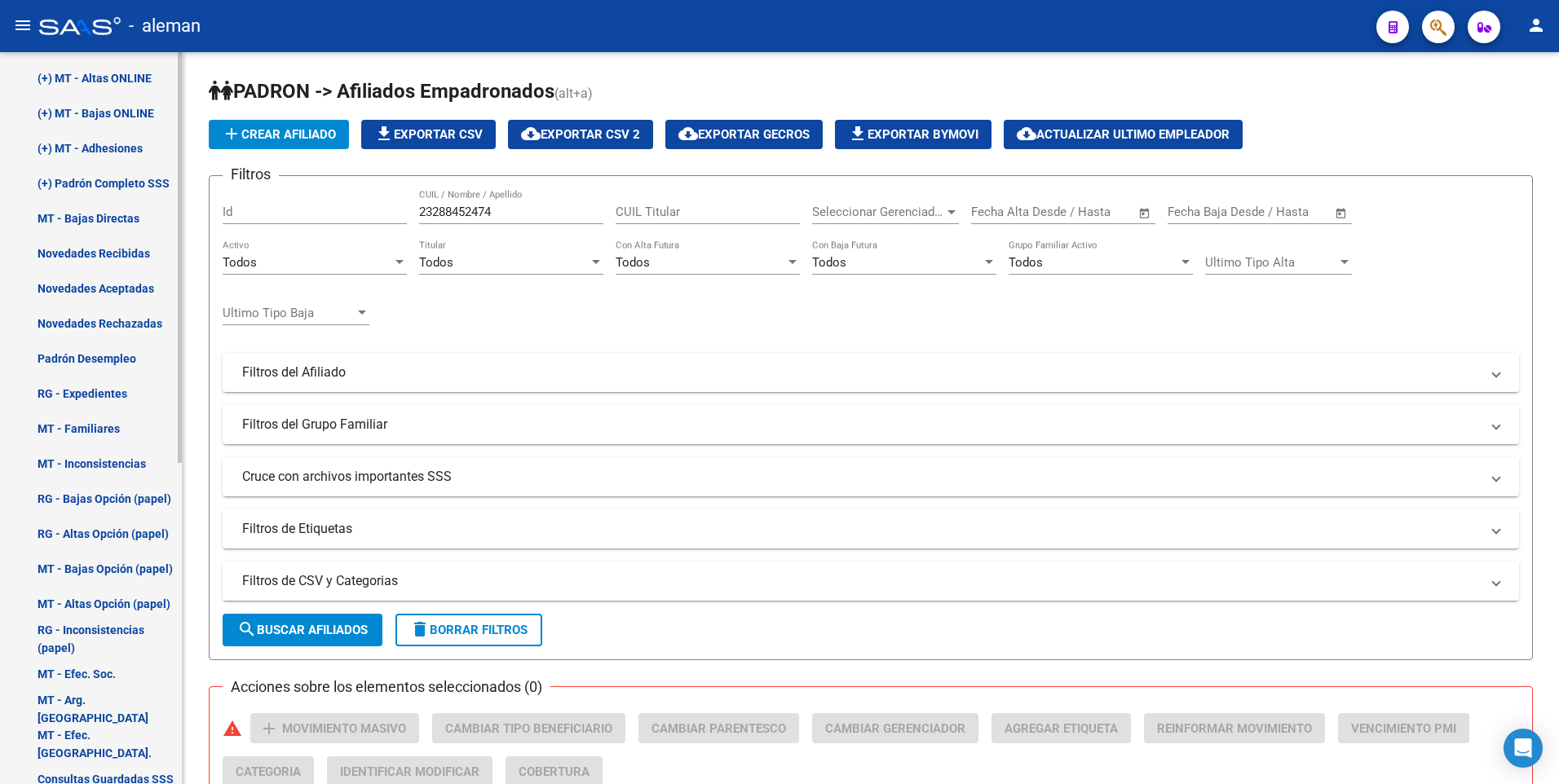
click at [89, 353] on link "Padrón Desempleo" at bounding box center [91, 357] width 182 height 35
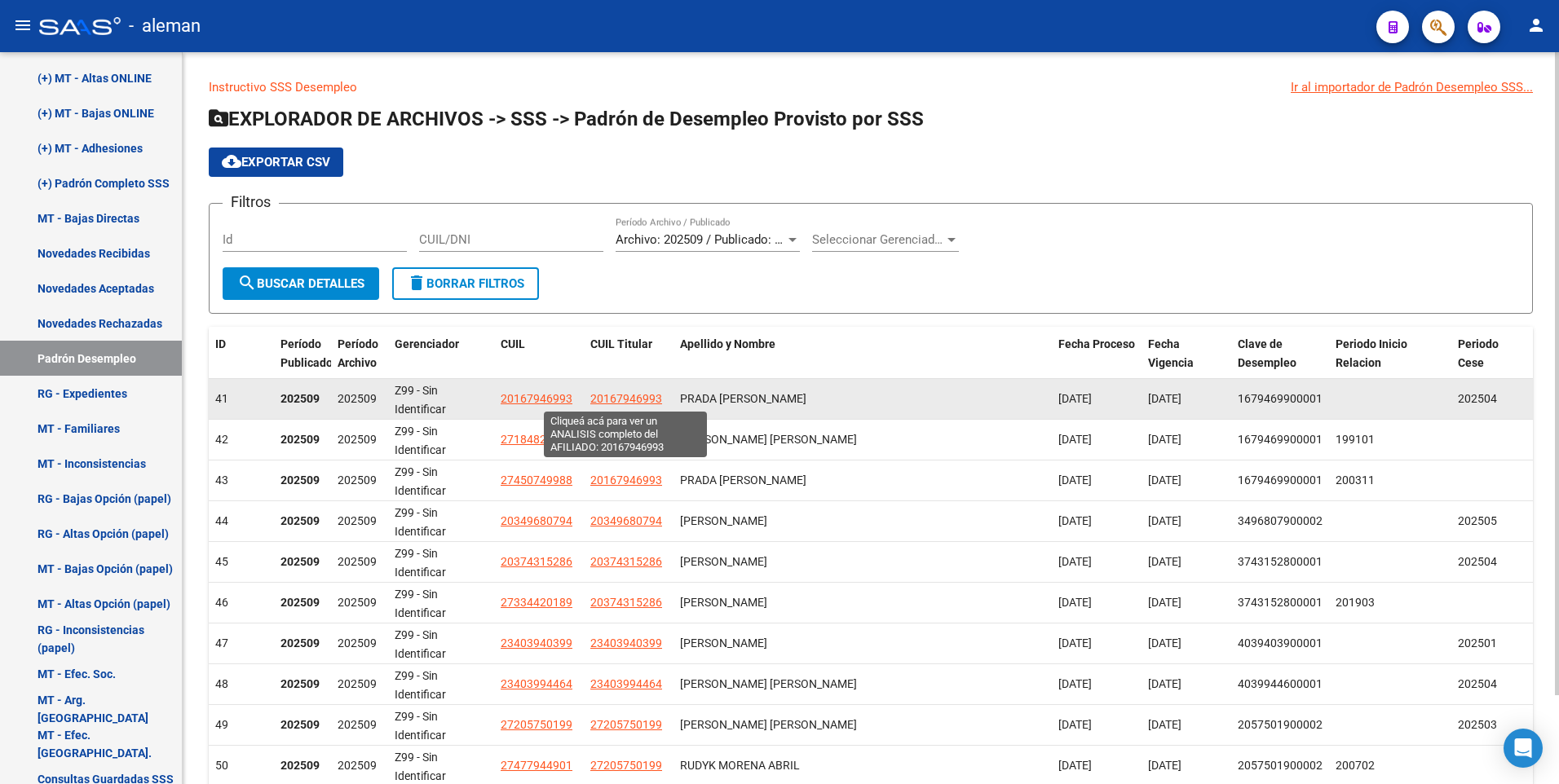
click at [607, 399] on span "20167946993" at bounding box center [626, 399] width 71 height 13
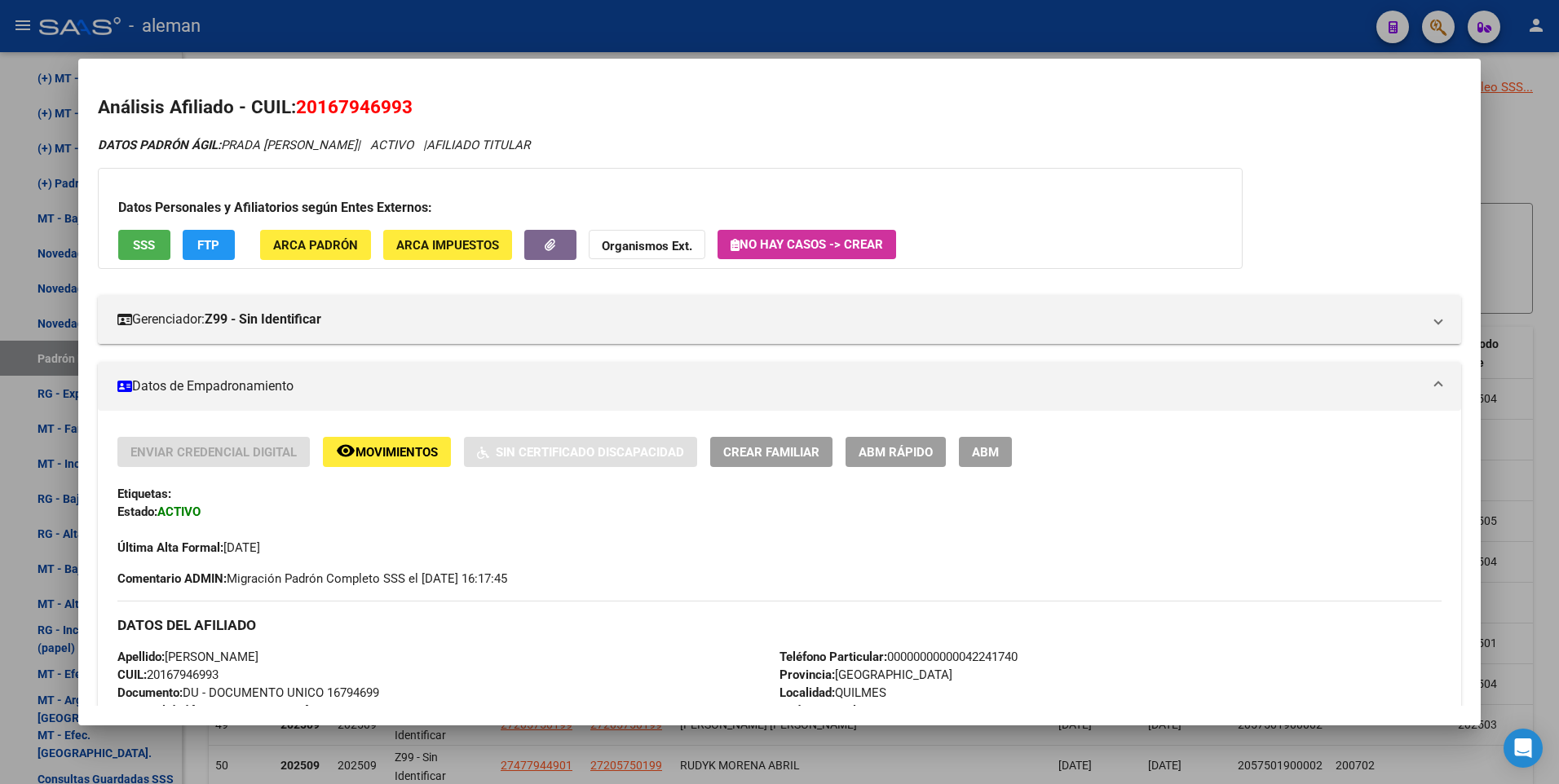
click at [1552, 273] on div at bounding box center [780, 392] width 1559 height 784
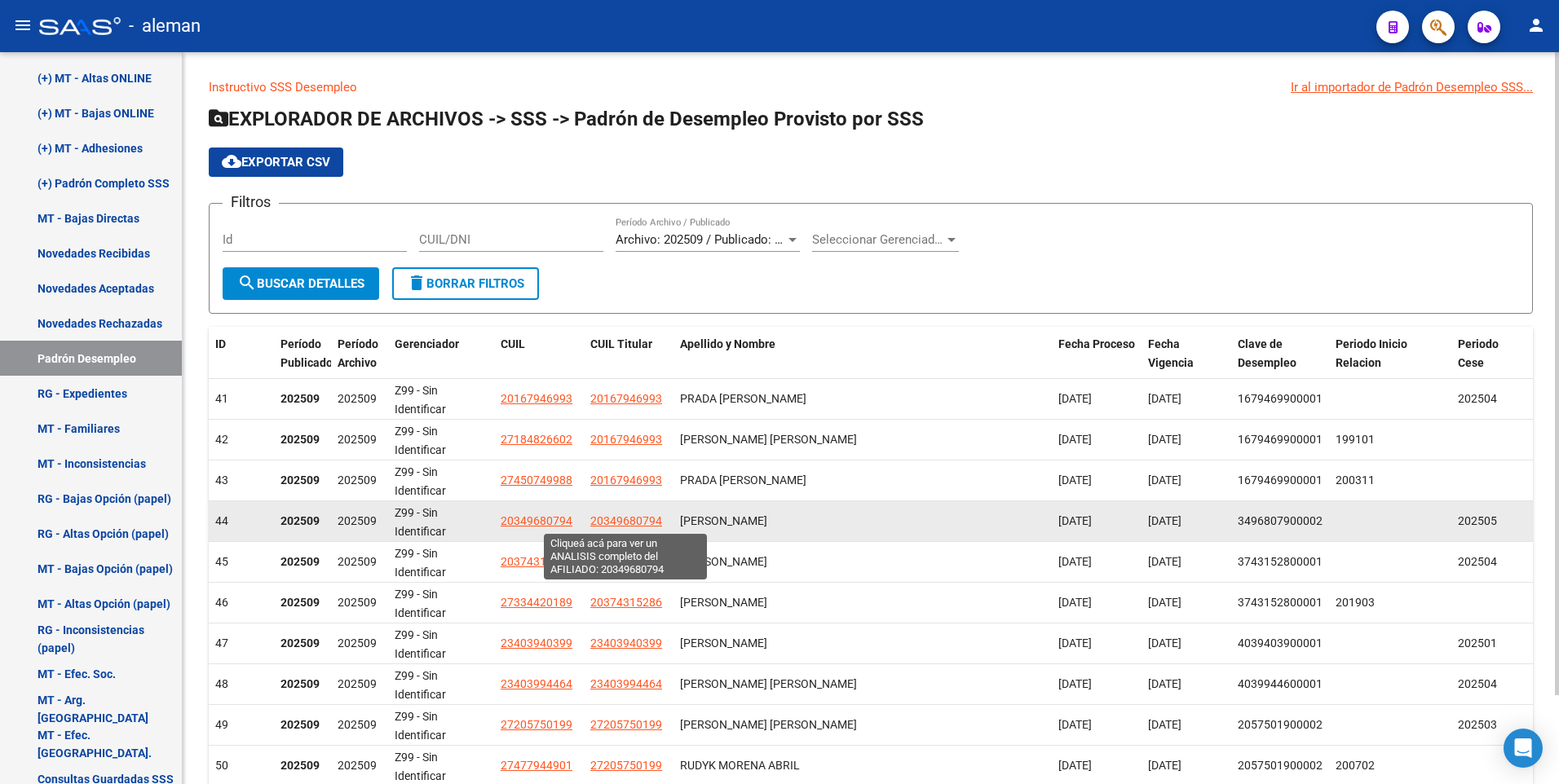
click at [620, 519] on span "20349680794" at bounding box center [626, 520] width 71 height 13
type textarea "20349680794"
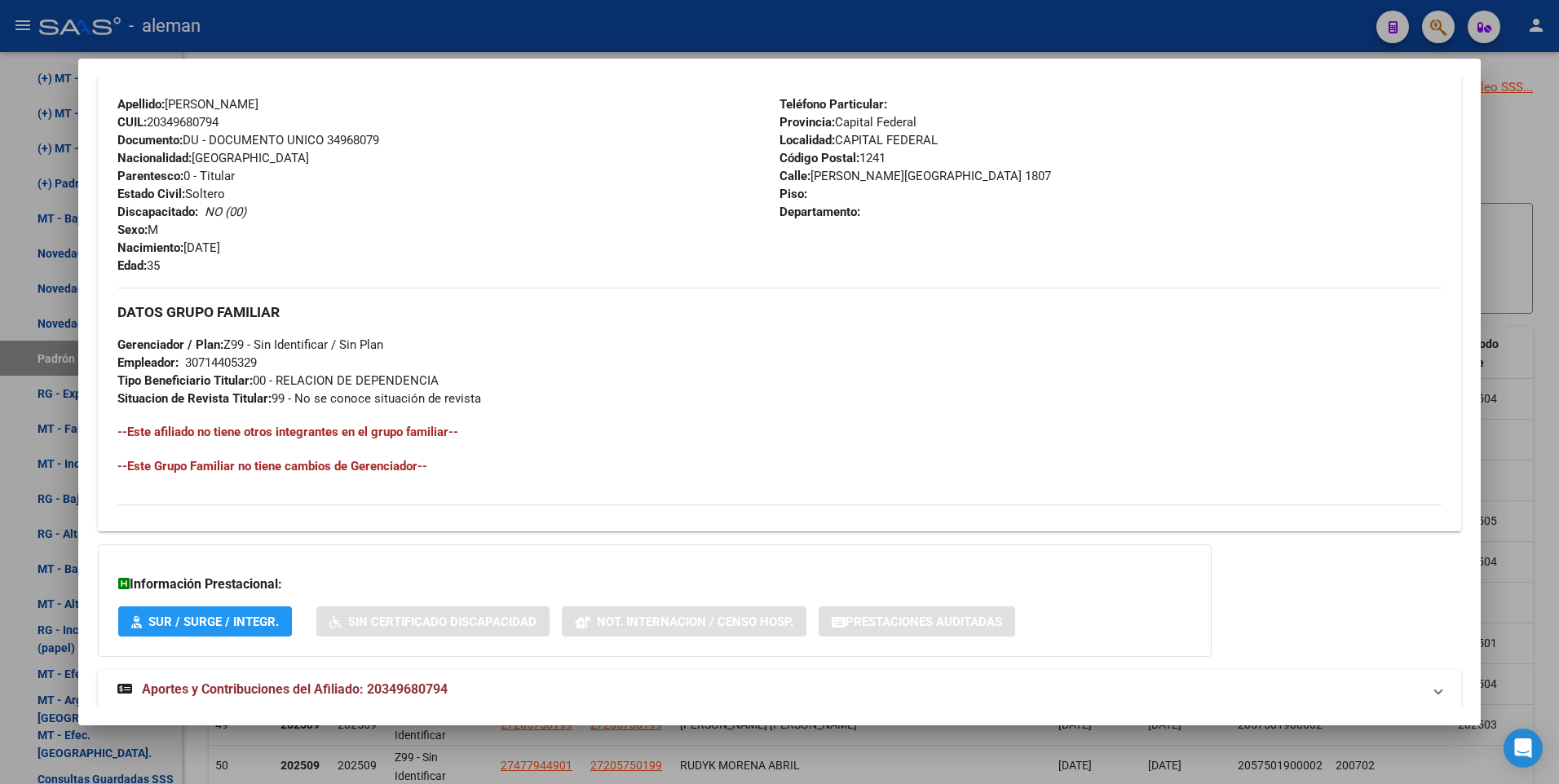
scroll to position [611, 0]
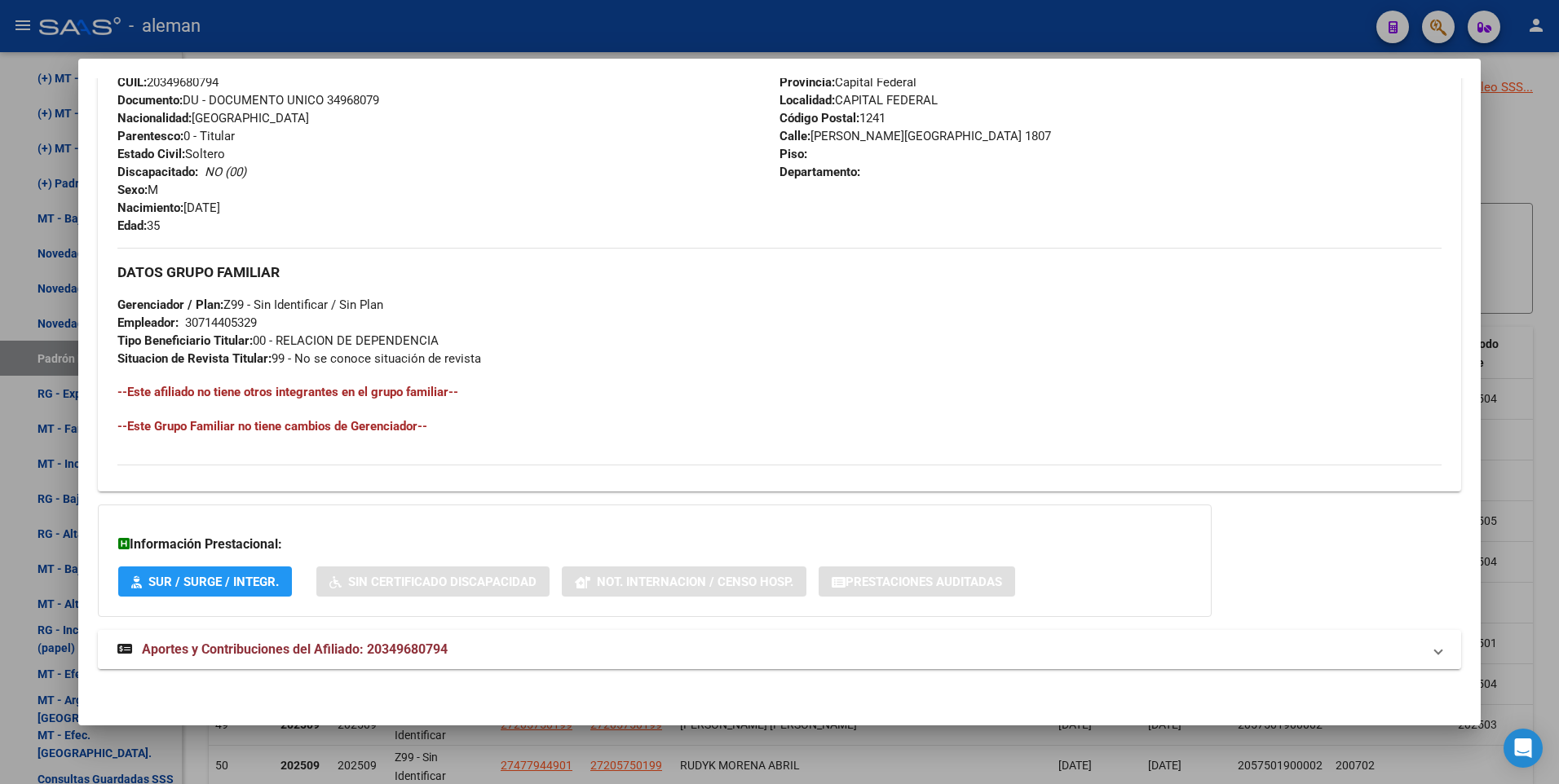
click at [419, 646] on span "Aportes y Contribuciones del Afiliado: 20349680794" at bounding box center [295, 649] width 306 height 16
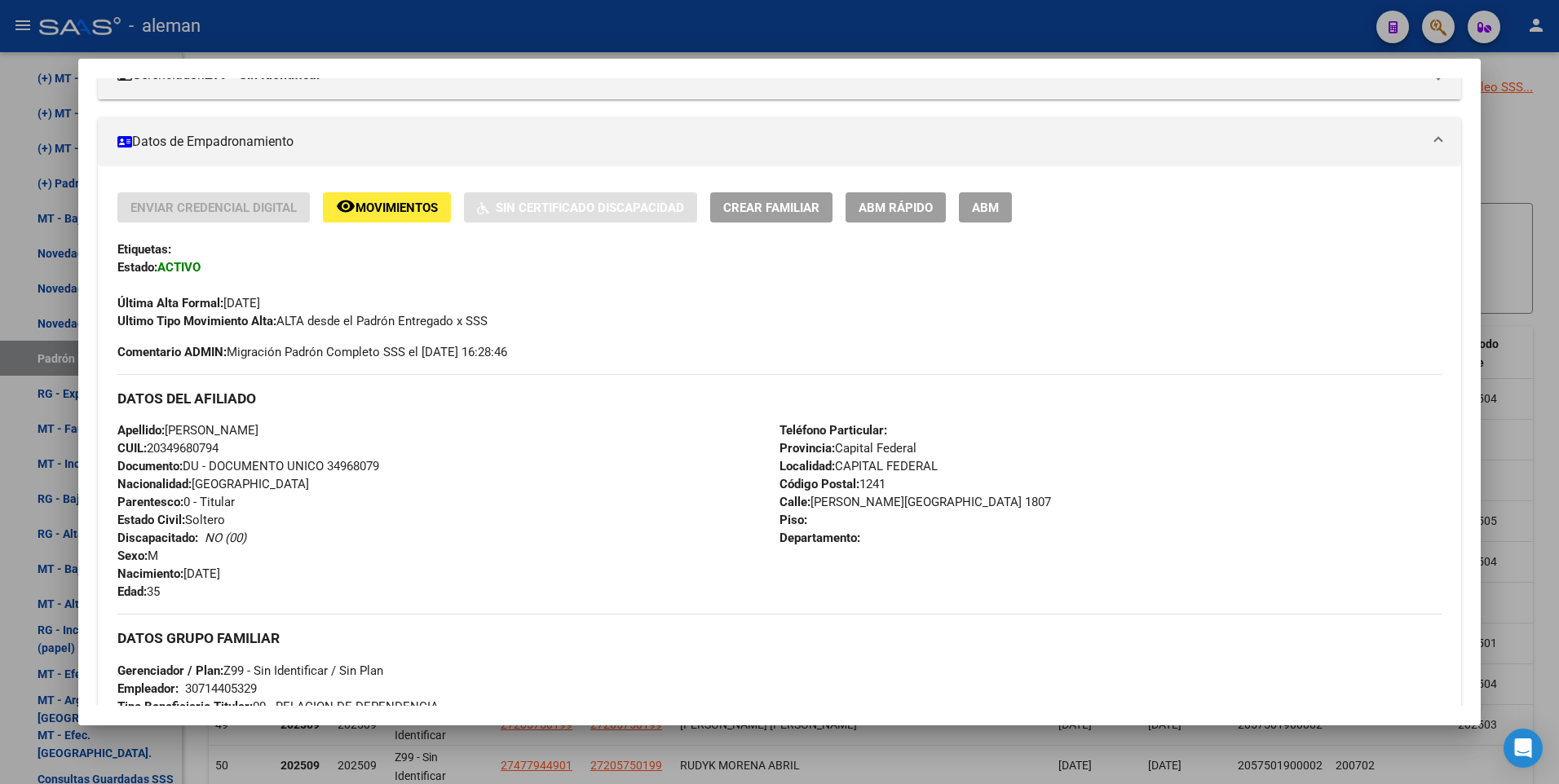
scroll to position [163, 0]
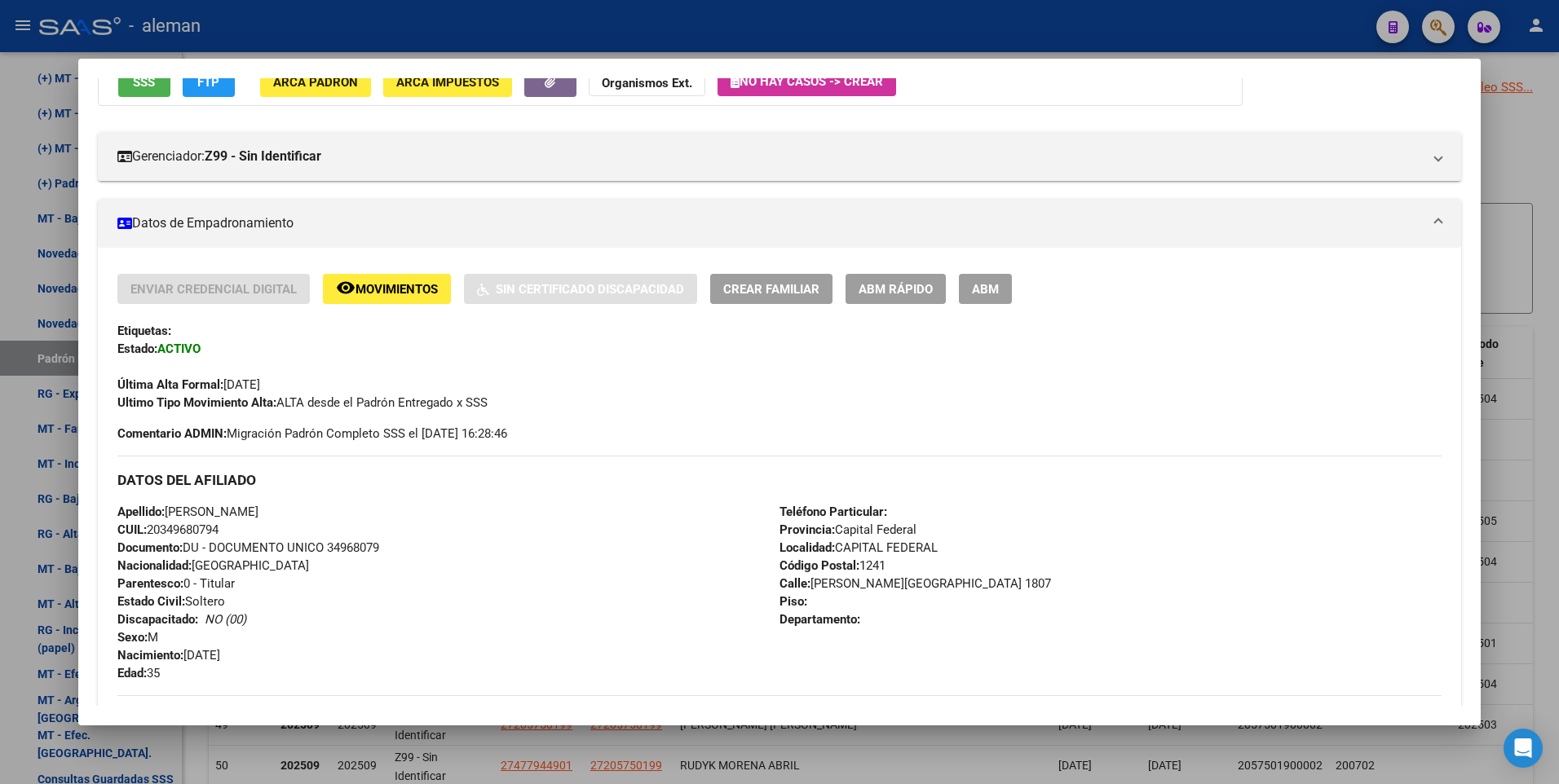
click at [404, 284] on span "Movimientos" at bounding box center [397, 290] width 83 height 15
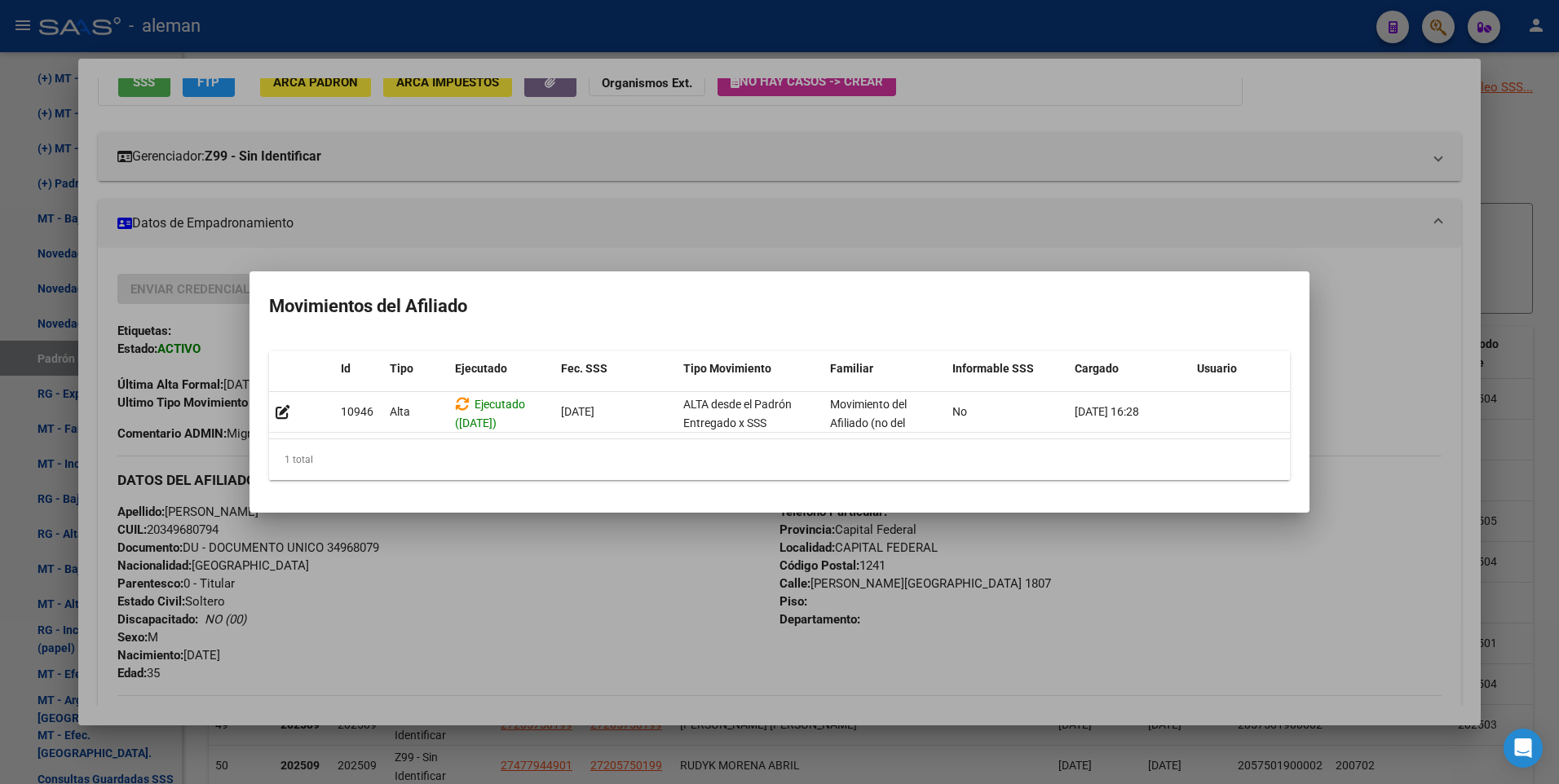
click at [1369, 317] on div at bounding box center [780, 392] width 1559 height 784
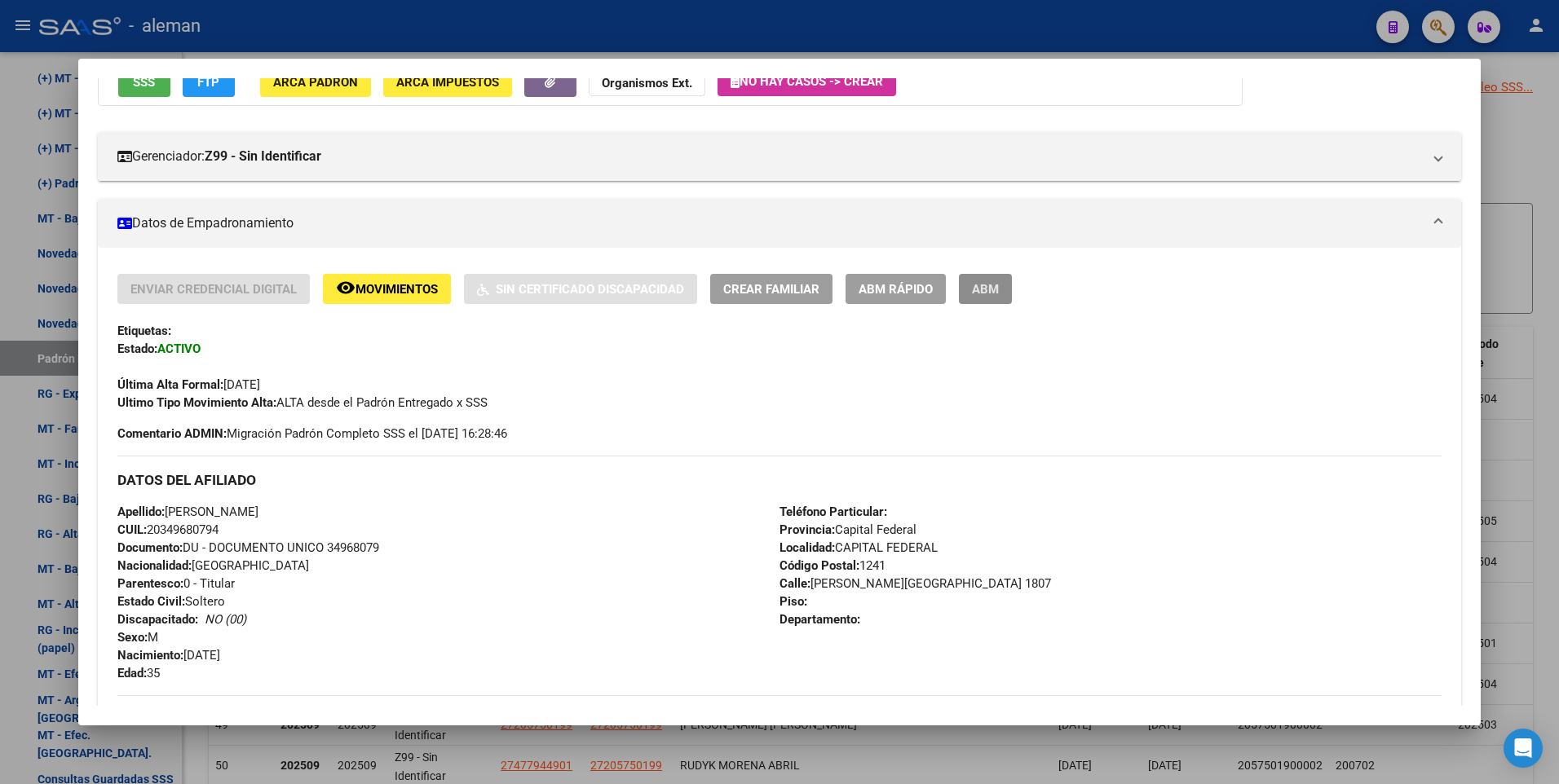
click at [990, 288] on span "ABM" at bounding box center [985, 290] width 27 height 15
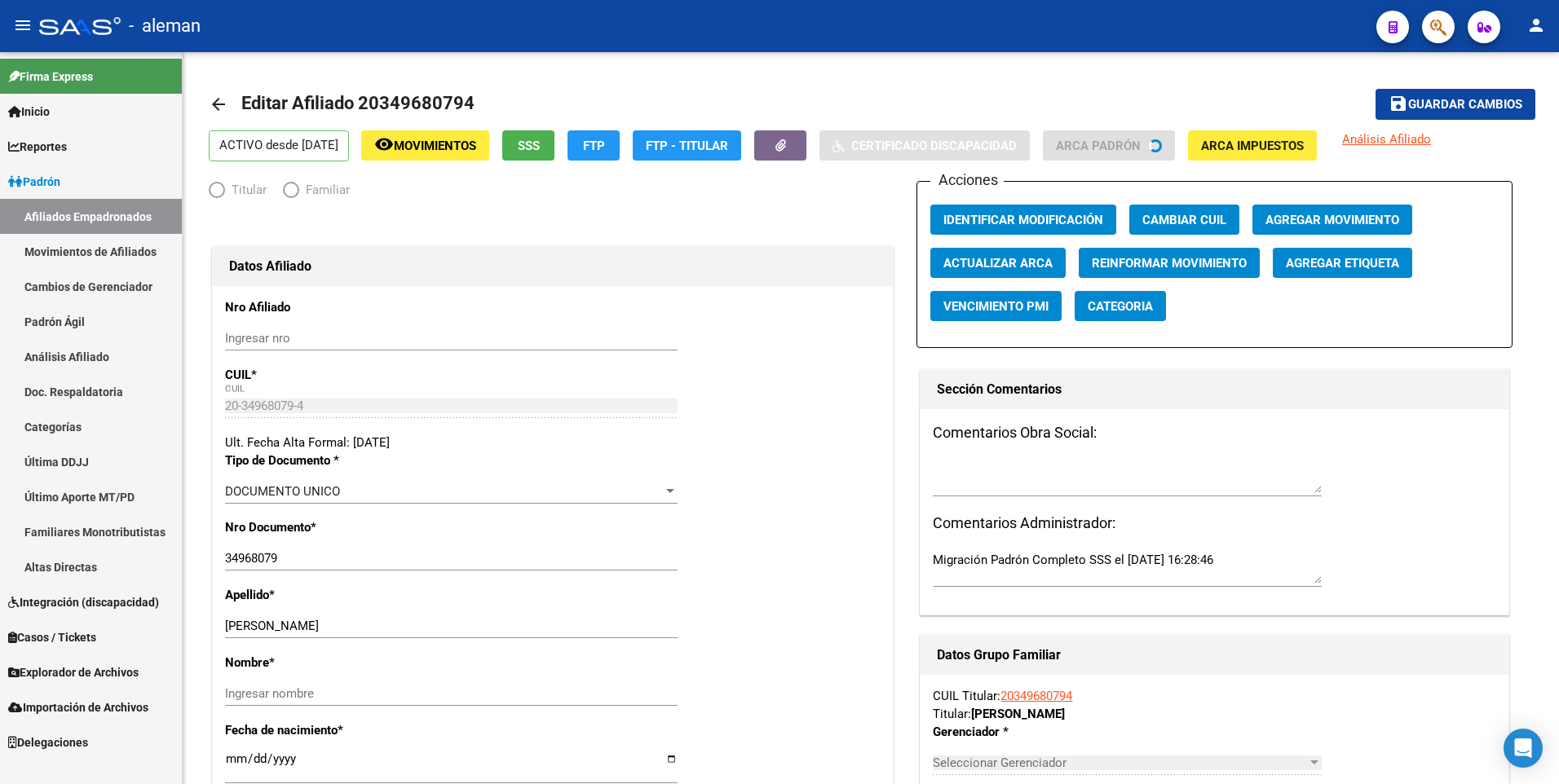
radio input "true"
type input "30-71440532-9"
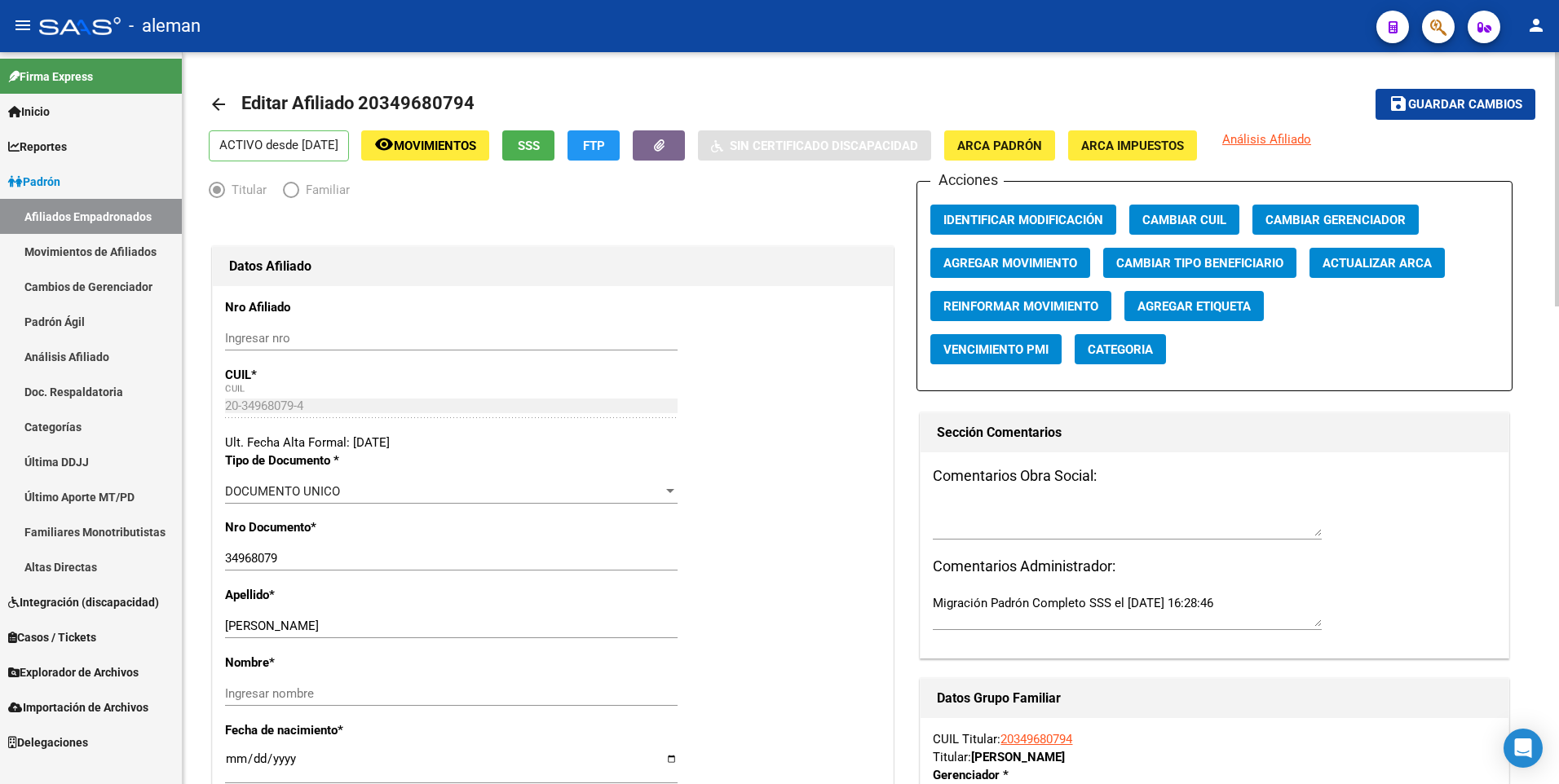
scroll to position [163, 0]
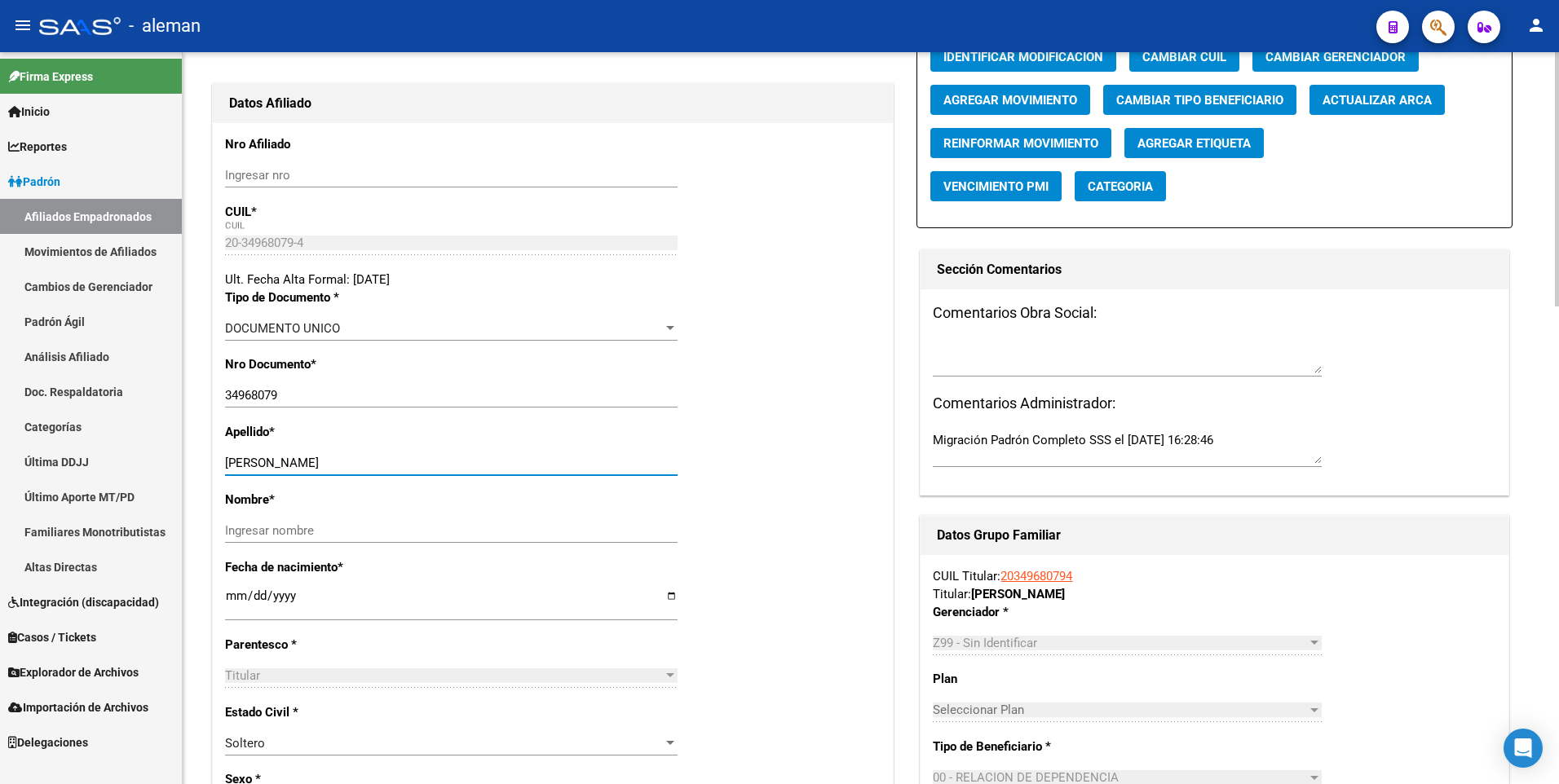
drag, startPoint x: 264, startPoint y: 463, endPoint x: 348, endPoint y: 468, distance: 84.1
click at [348, 468] on input "[PERSON_NAME]" at bounding box center [451, 463] width 452 height 15
click at [352, 535] on input "Ingresar nombre" at bounding box center [451, 531] width 452 height 15
paste input "[PERSON_NAME]"
type input "[PERSON_NAME]"
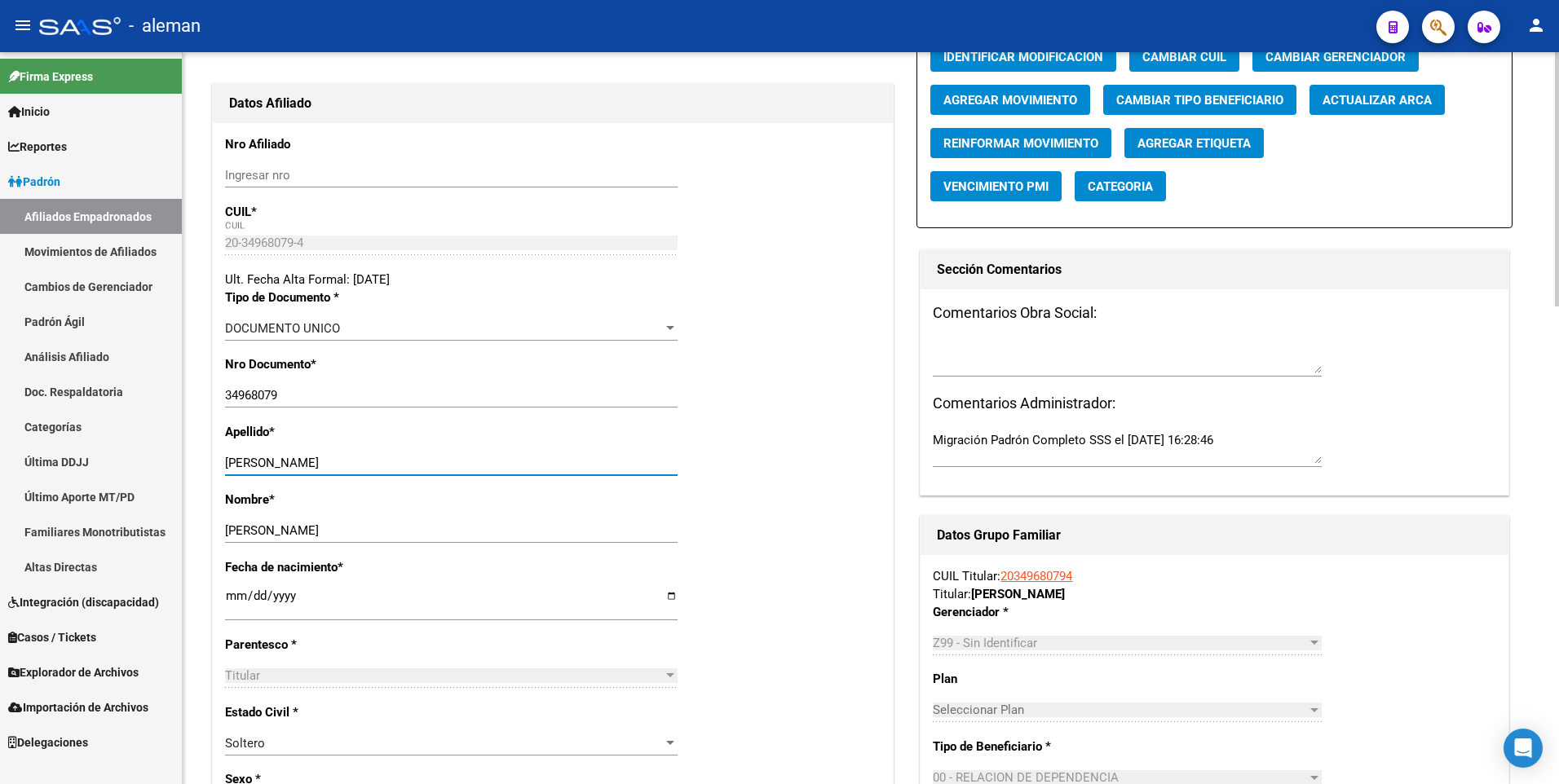
click at [321, 460] on input "[PERSON_NAME]" at bounding box center [451, 463] width 452 height 15
type input "TROTI"
click at [768, 449] on div "Apellido * TROTI Ingresar apellido" at bounding box center [552, 457] width 656 height 68
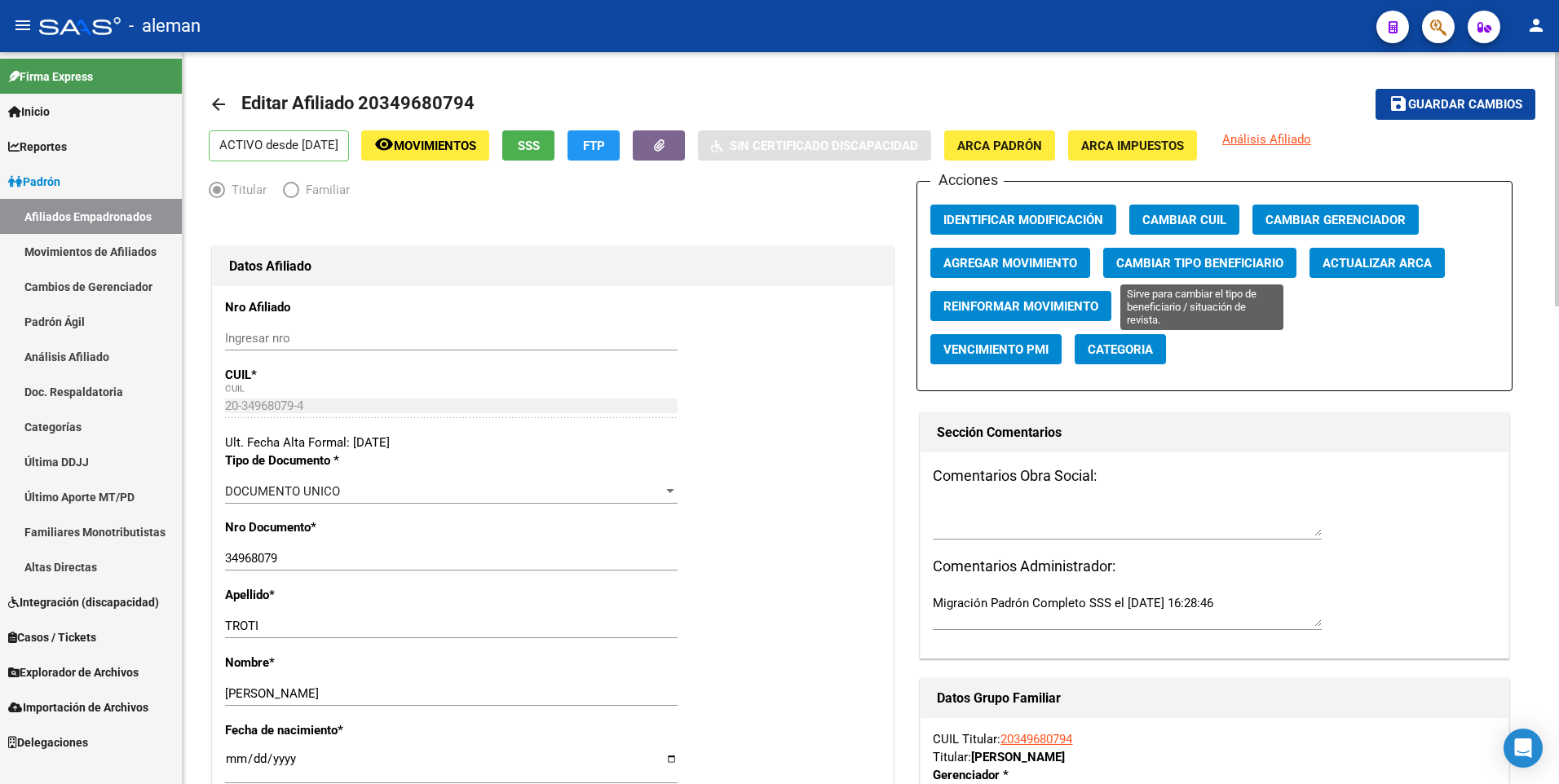
click at [1150, 259] on span "Cambiar Tipo Beneficiario" at bounding box center [1200, 264] width 167 height 15
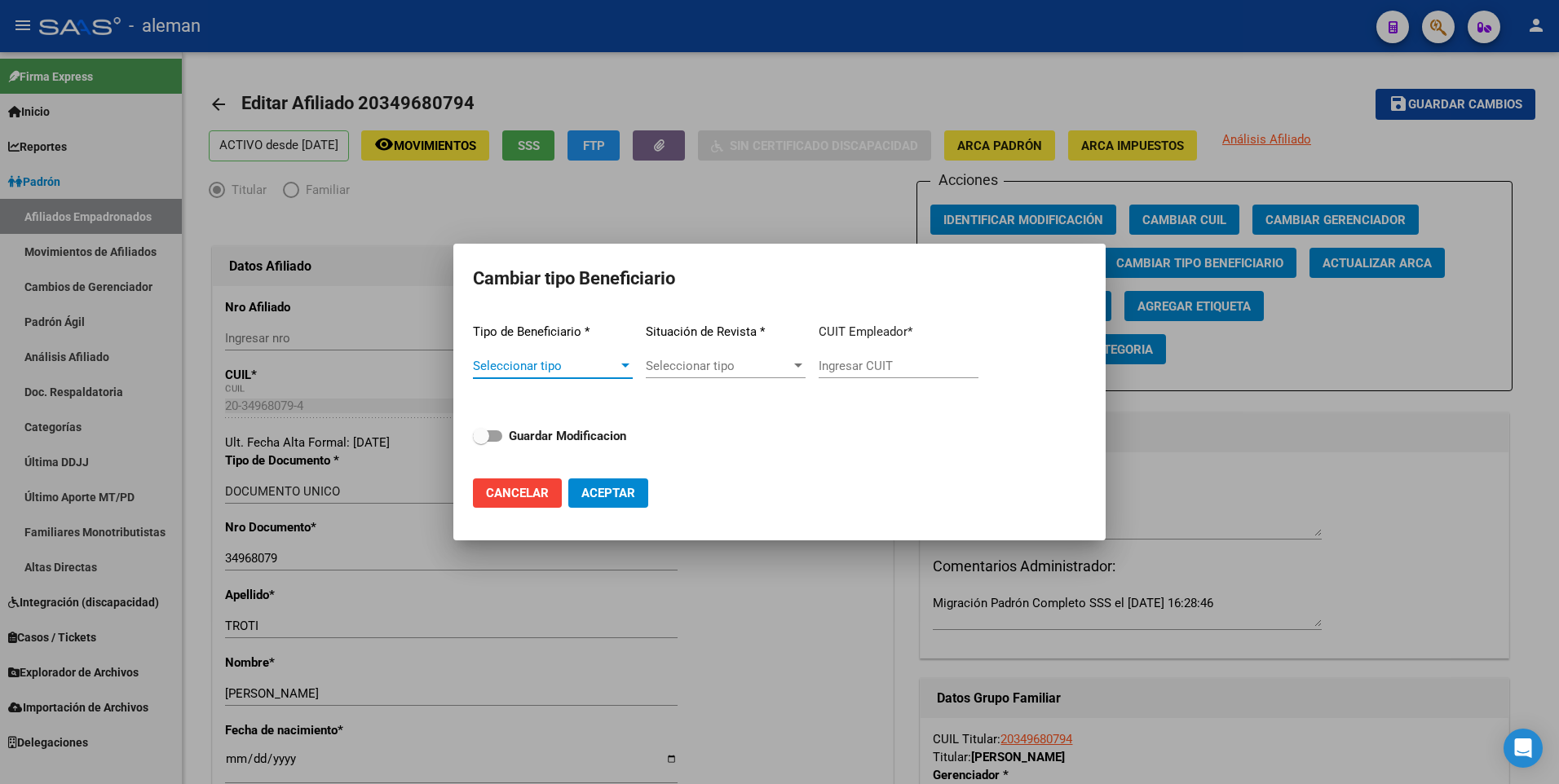
click at [625, 363] on div at bounding box center [626, 366] width 15 height 13
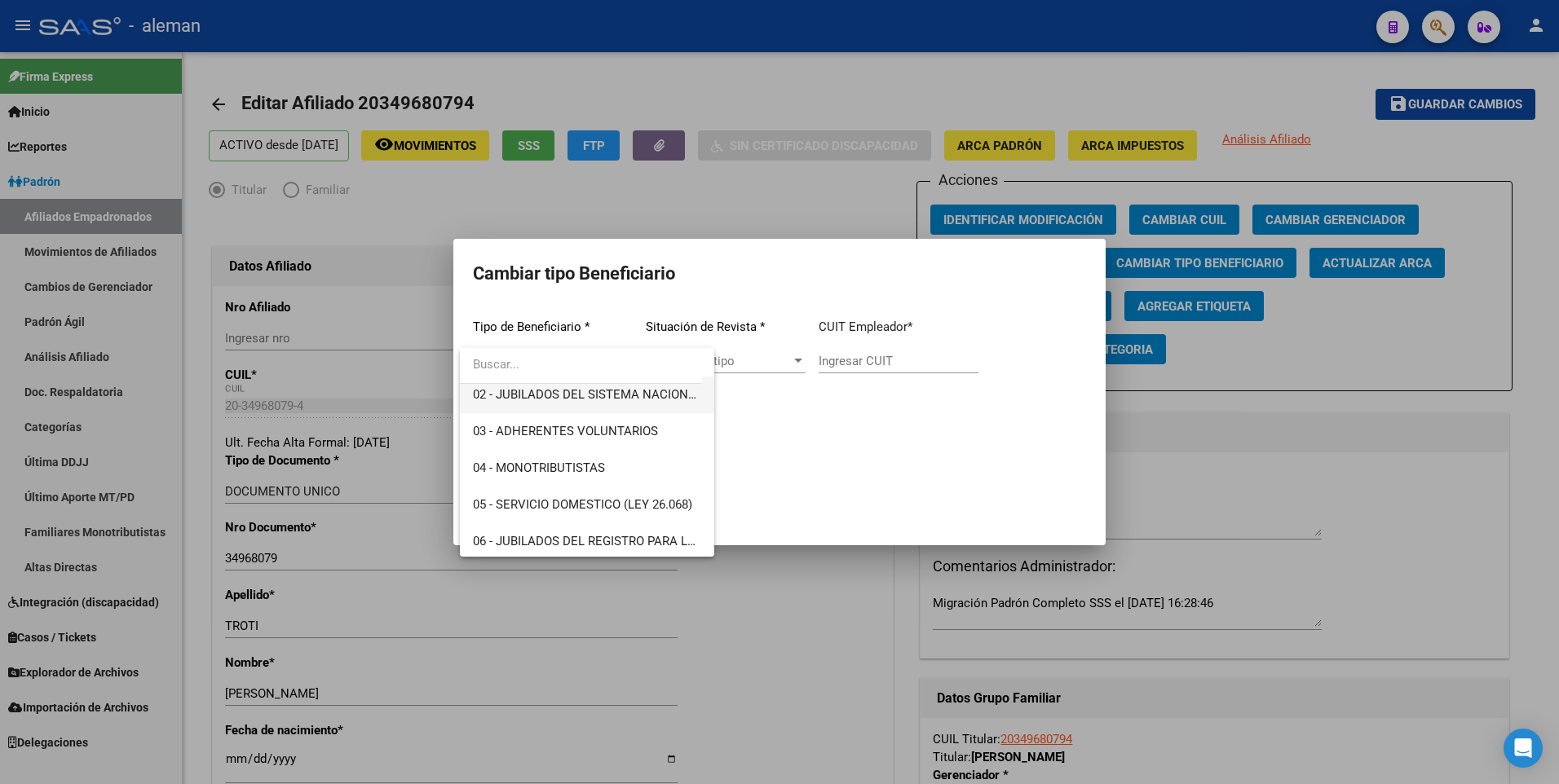
scroll to position [163, 0]
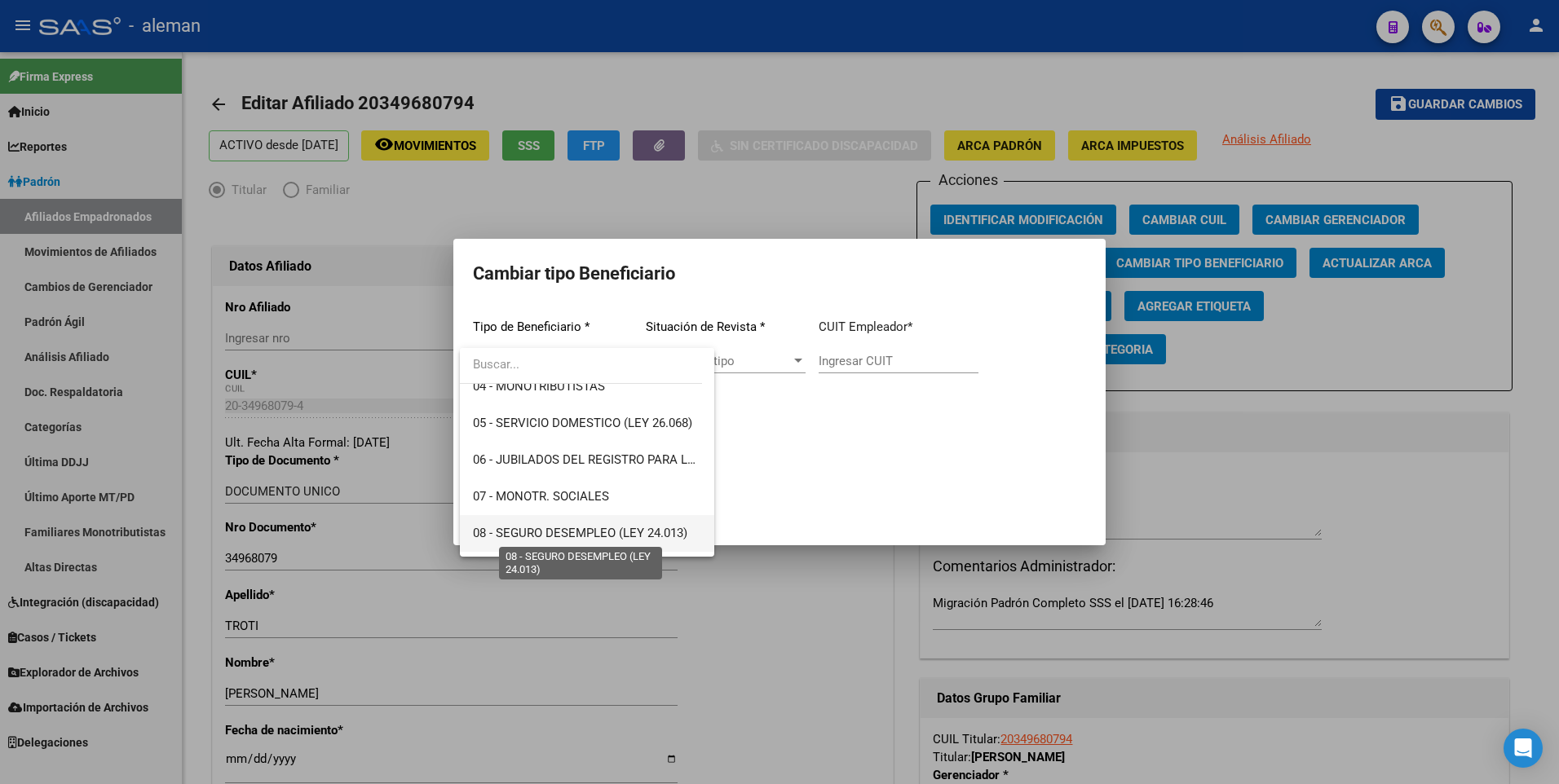
click at [571, 529] on span "08 - SEGURO DESEMPLEO (LEY 24.013)" at bounding box center [580, 534] width 215 height 15
type input "33-63761744-9"
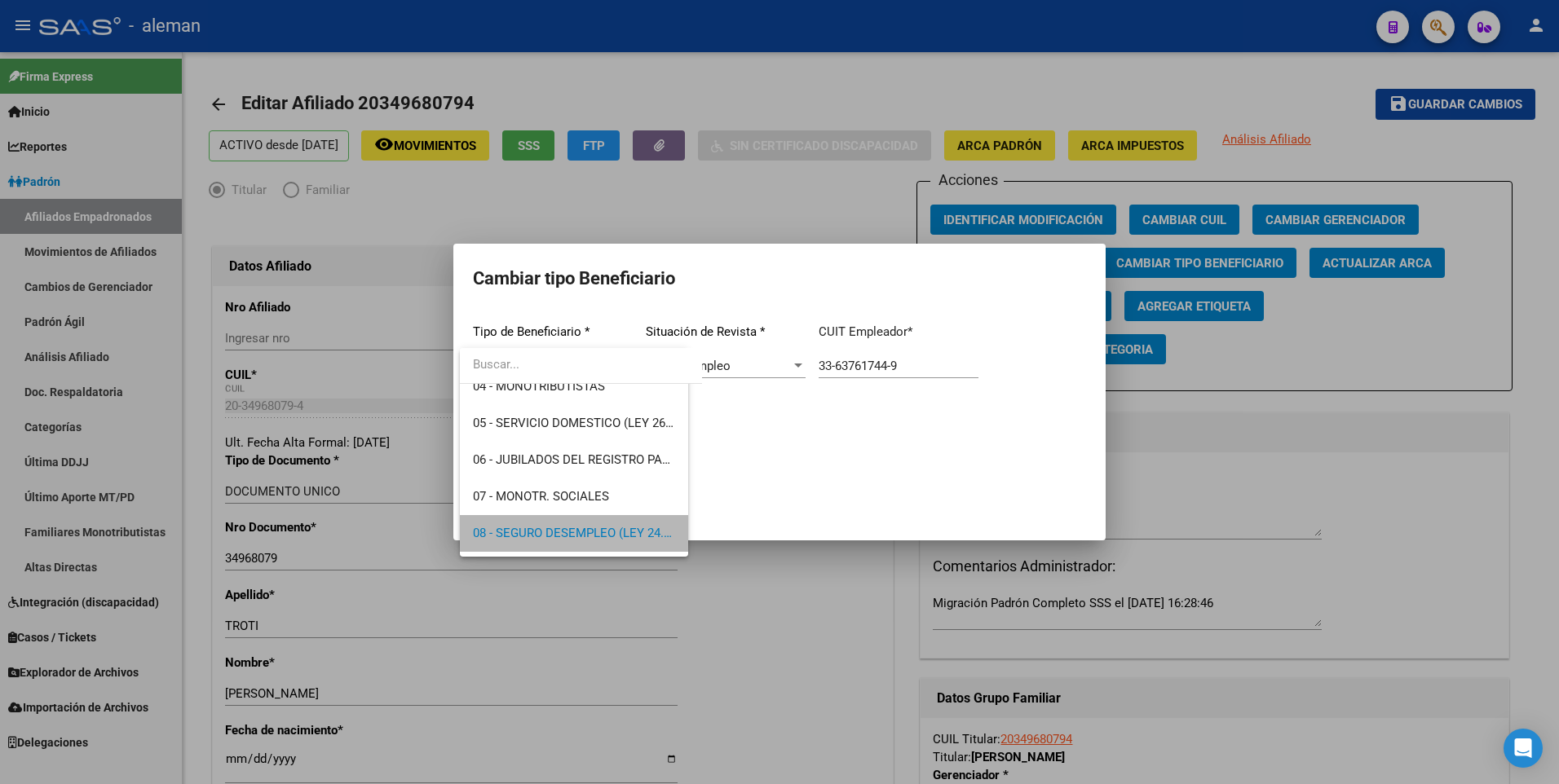
scroll to position [158, 0]
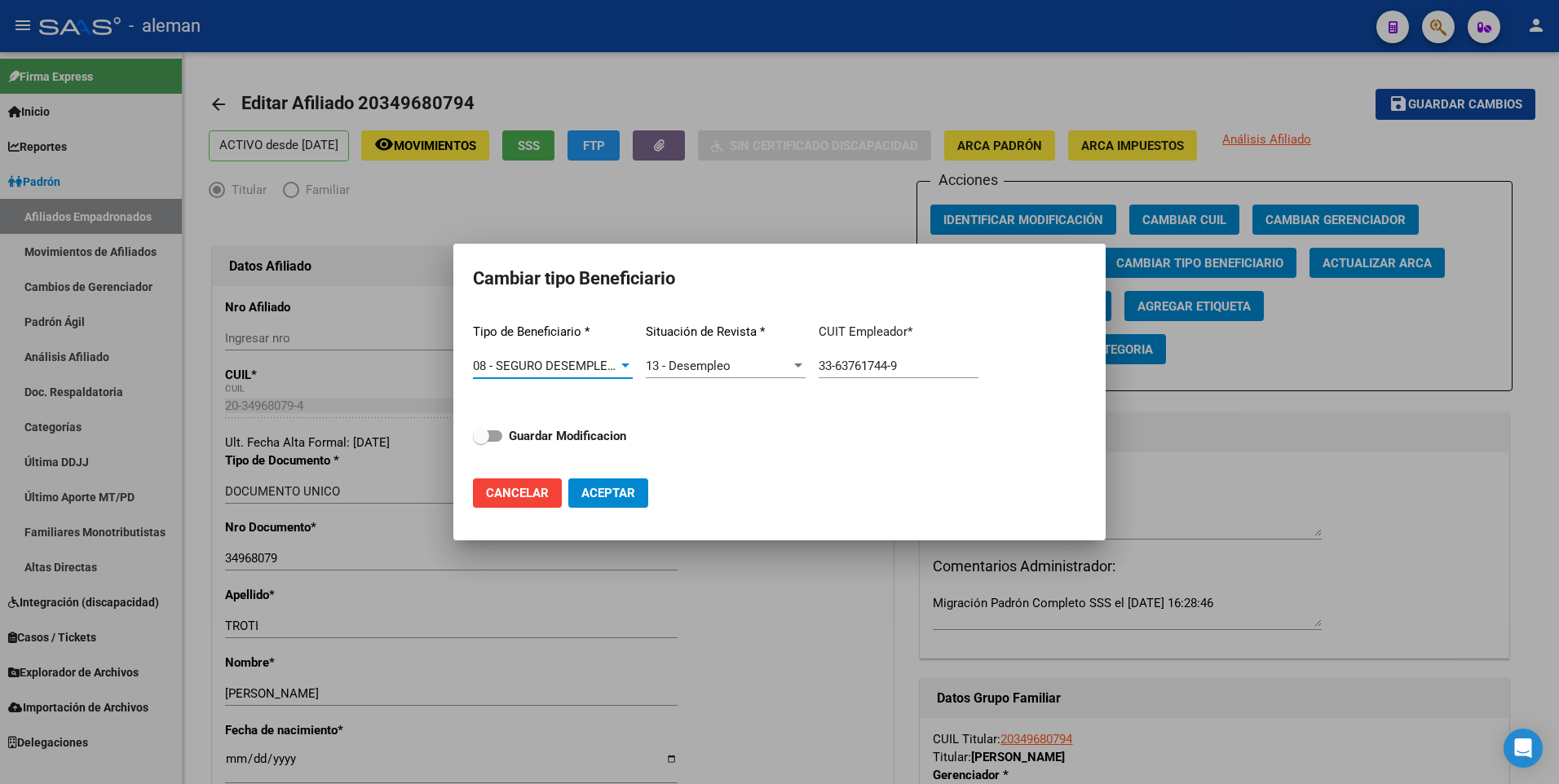
click at [494, 437] on span at bounding box center [487, 436] width 29 height 11
click at [481, 442] on input "Guardar Modificacion" at bounding box center [480, 442] width 1 height 1
checkbox input "true"
click at [607, 487] on span "Aceptar" at bounding box center [608, 493] width 53 height 15
type input "33-63761744-9"
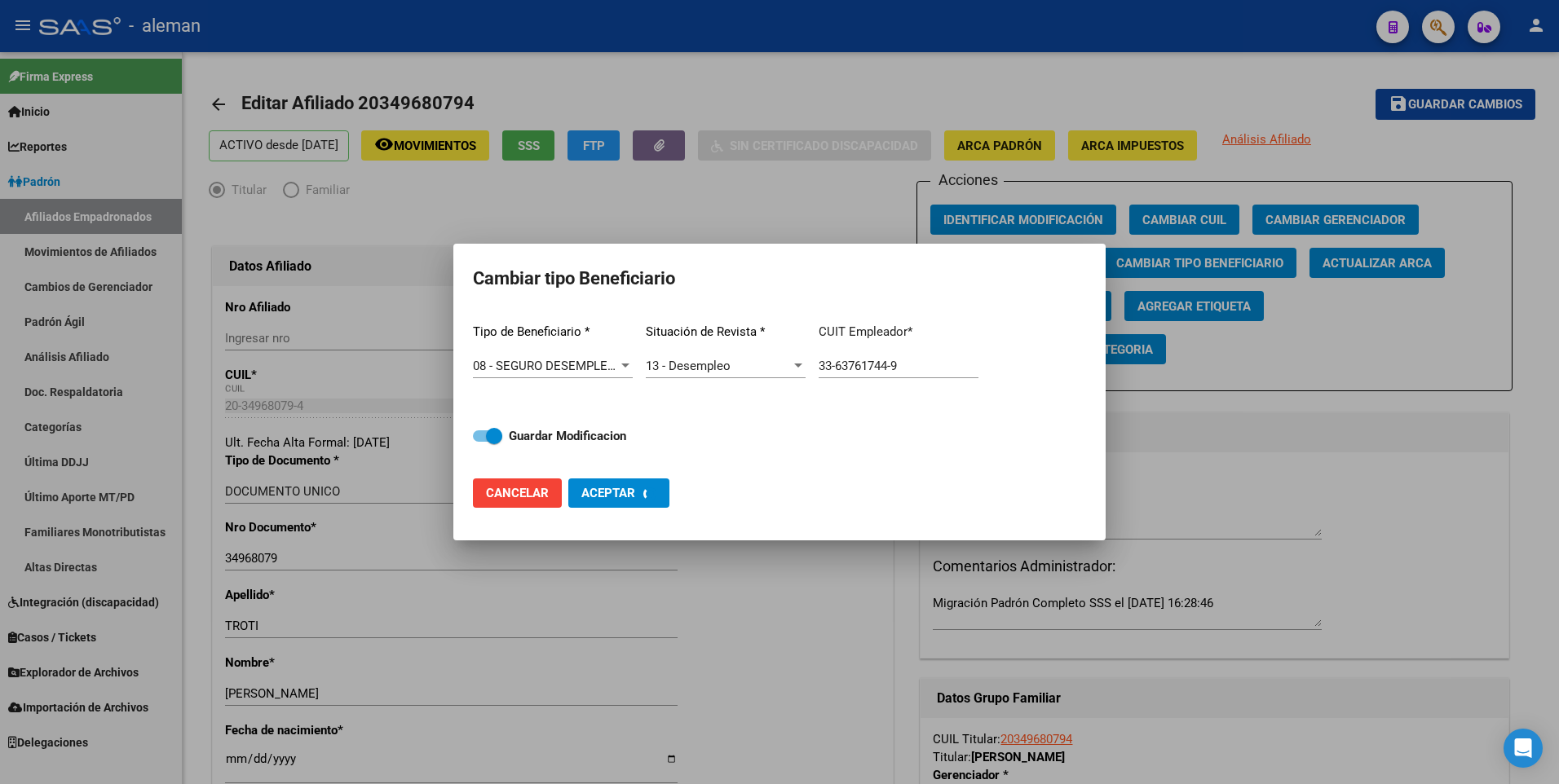
checkbox input "false"
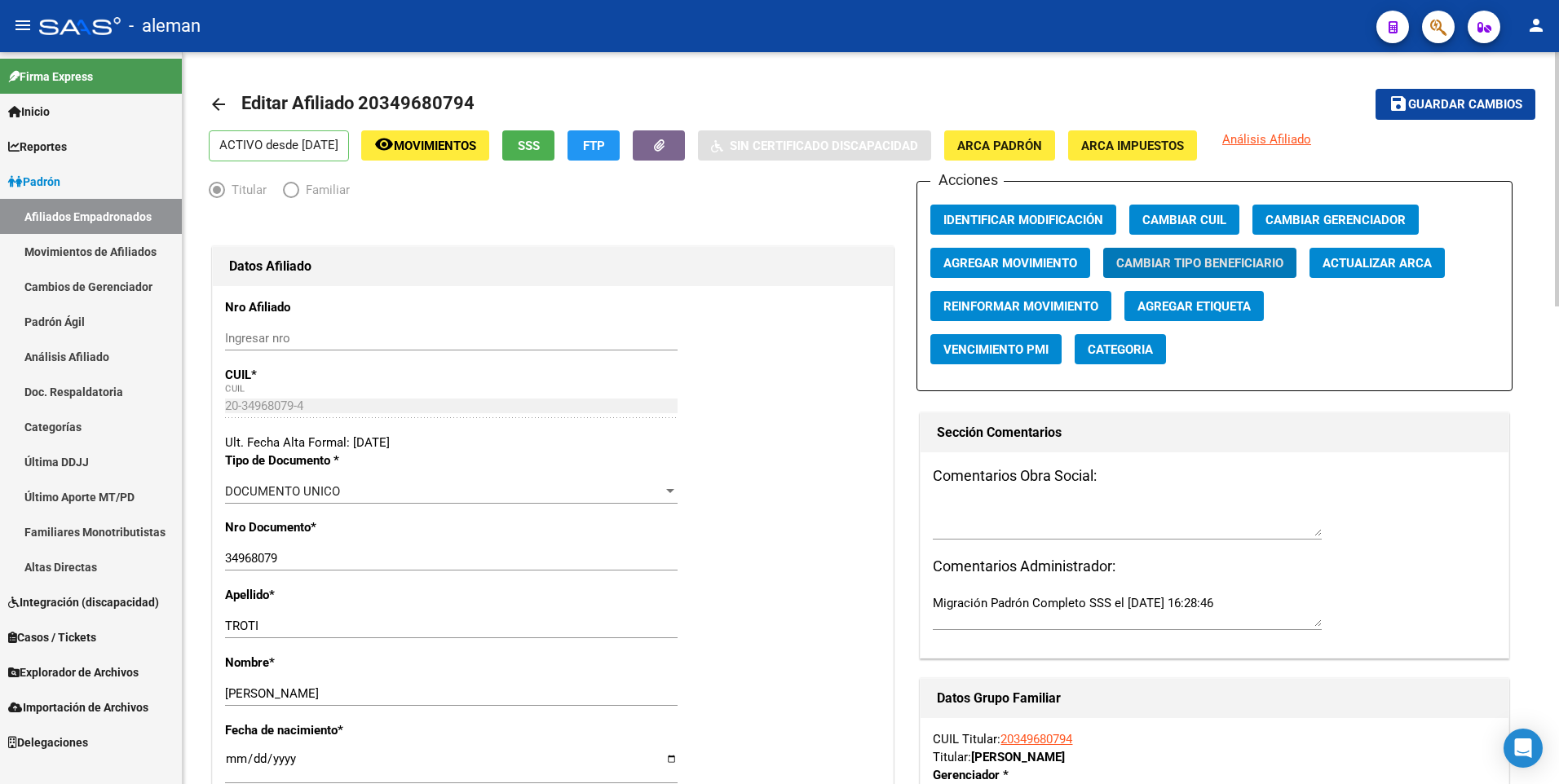
click at [215, 107] on mat-icon "arrow_back" at bounding box center [218, 104] width 20 height 20
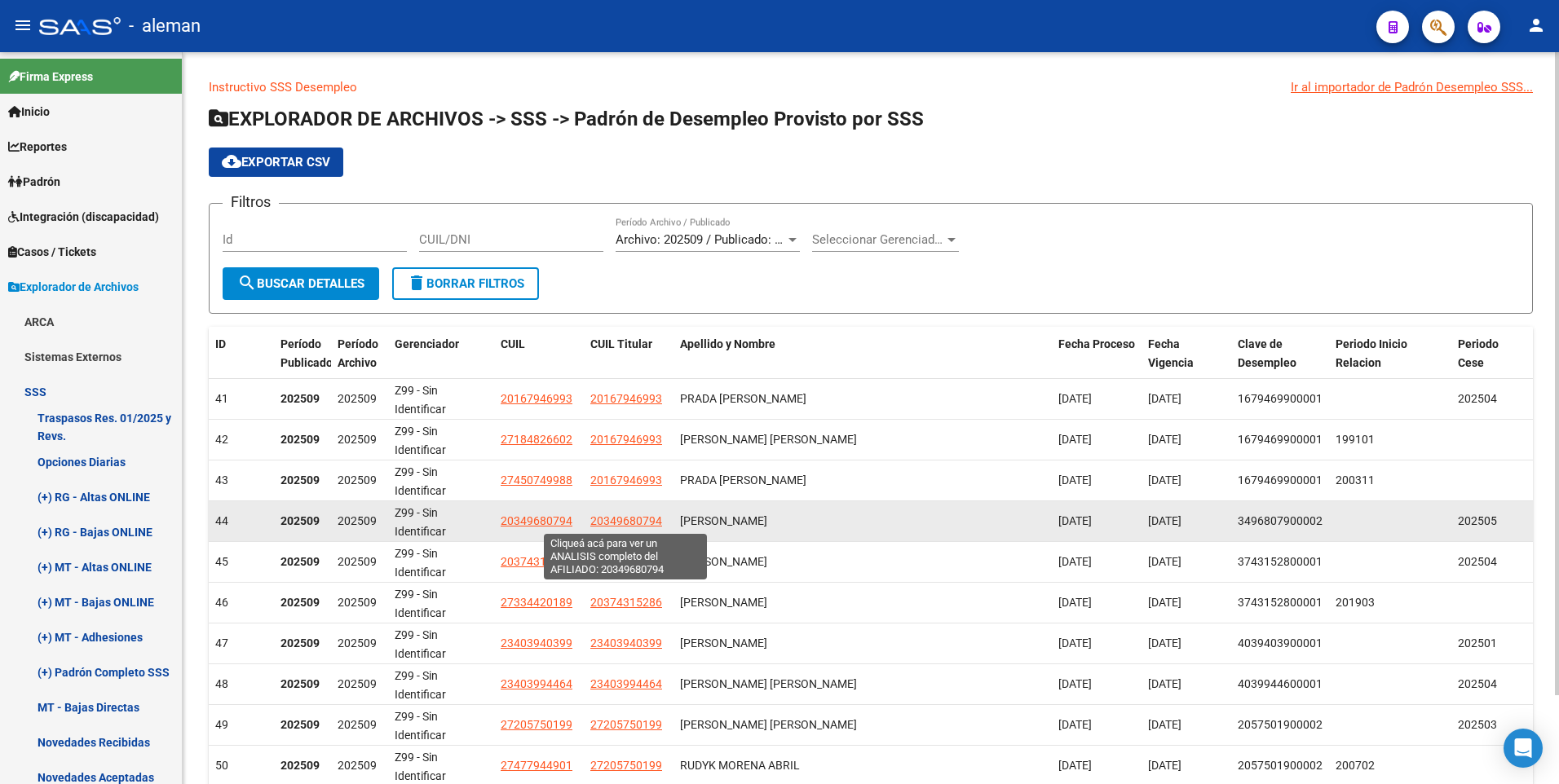
click at [643, 520] on span "20349680794" at bounding box center [626, 520] width 71 height 13
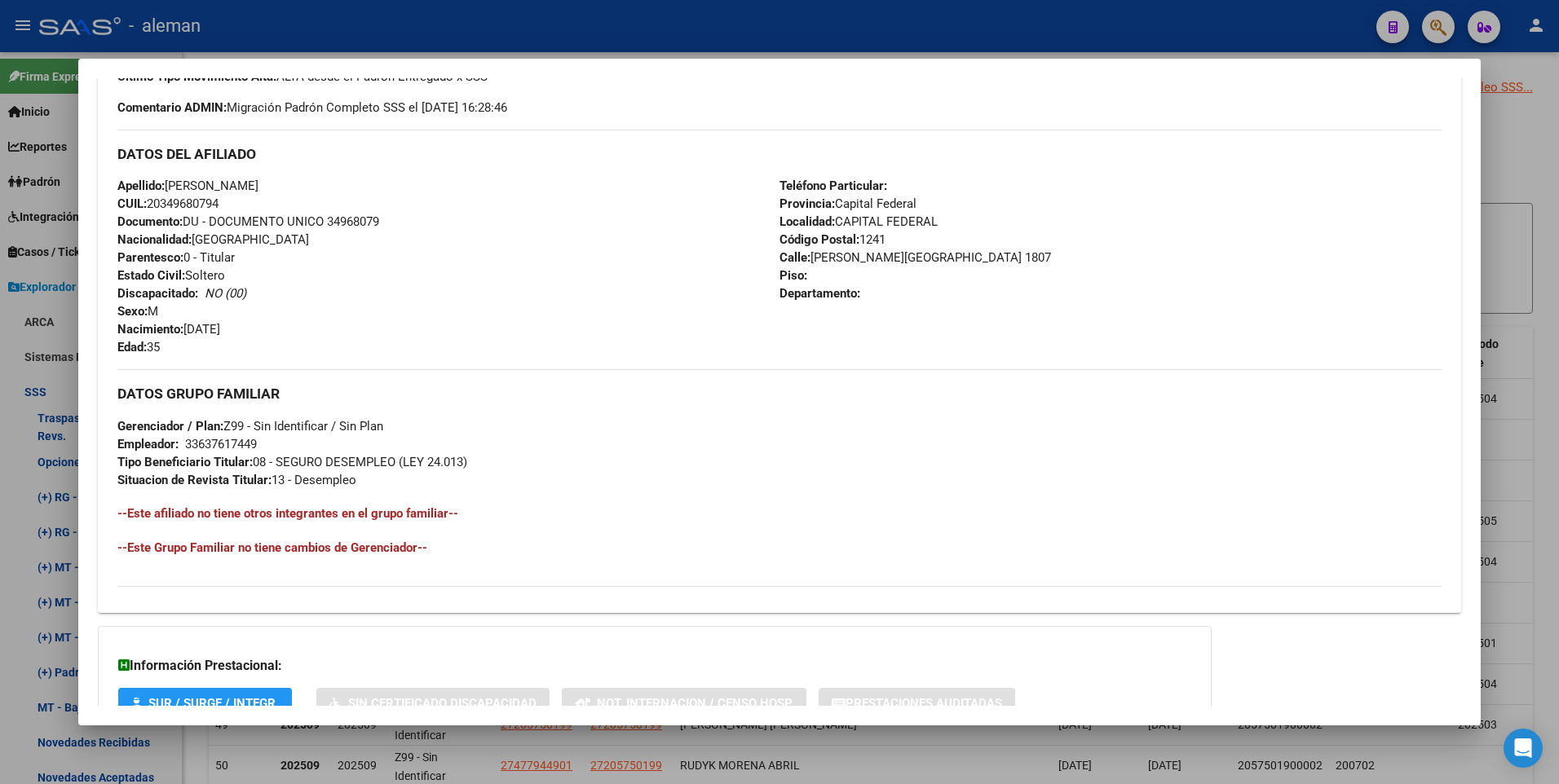
scroll to position [611, 0]
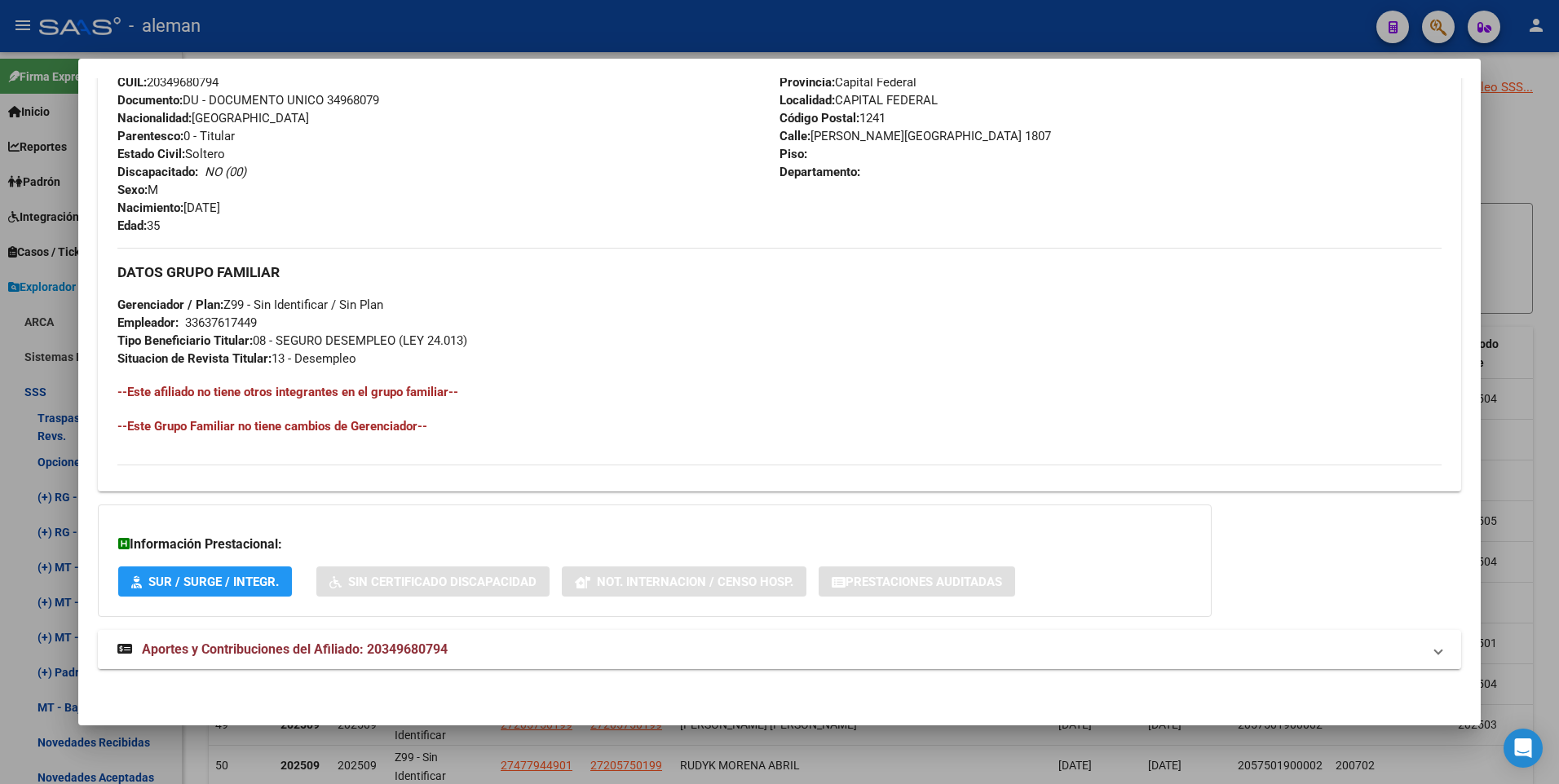
click at [432, 645] on span "Aportes y Contribuciones del Afiliado: 20349680794" at bounding box center [295, 649] width 306 height 16
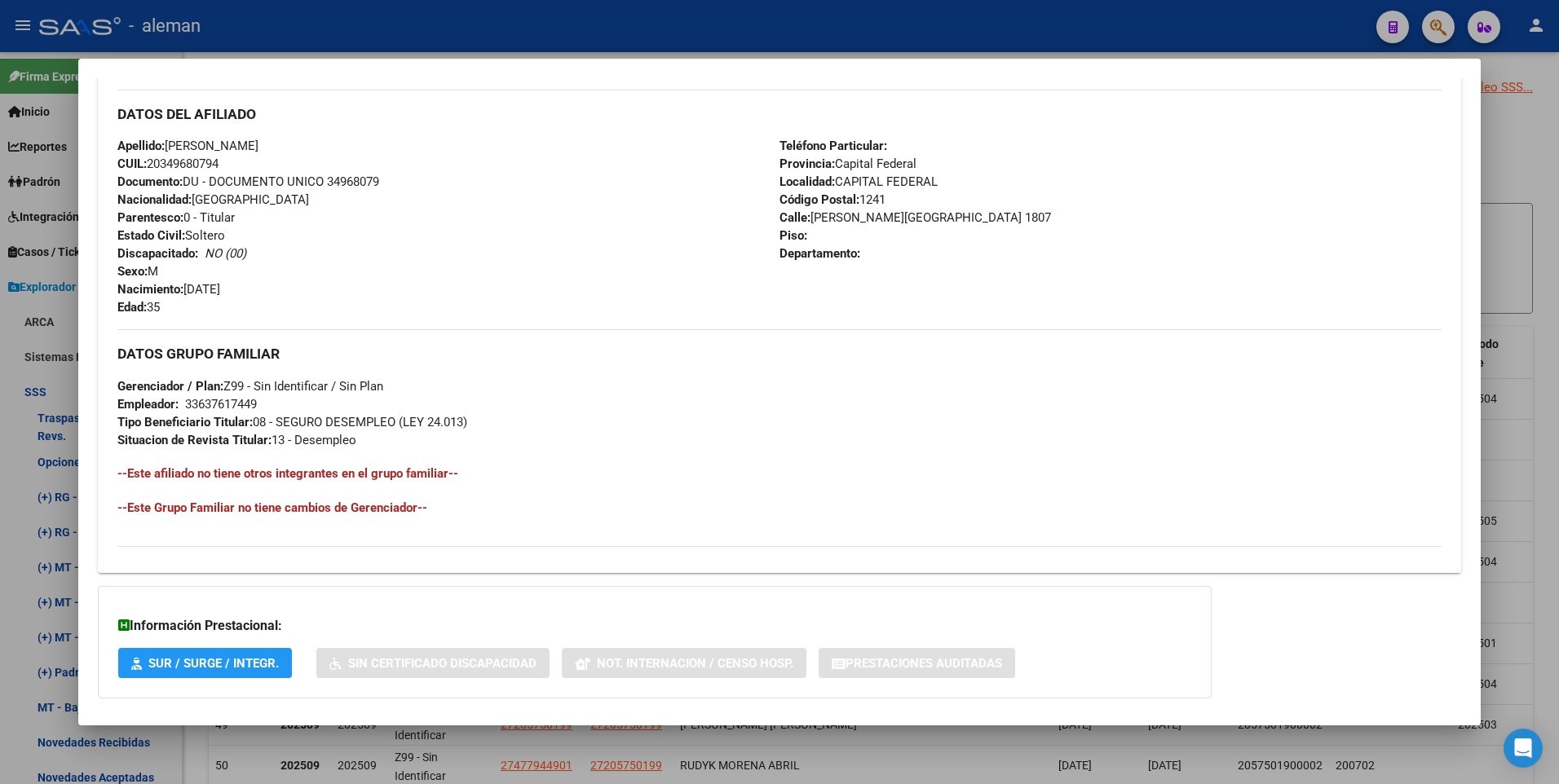
scroll to position [0, 0]
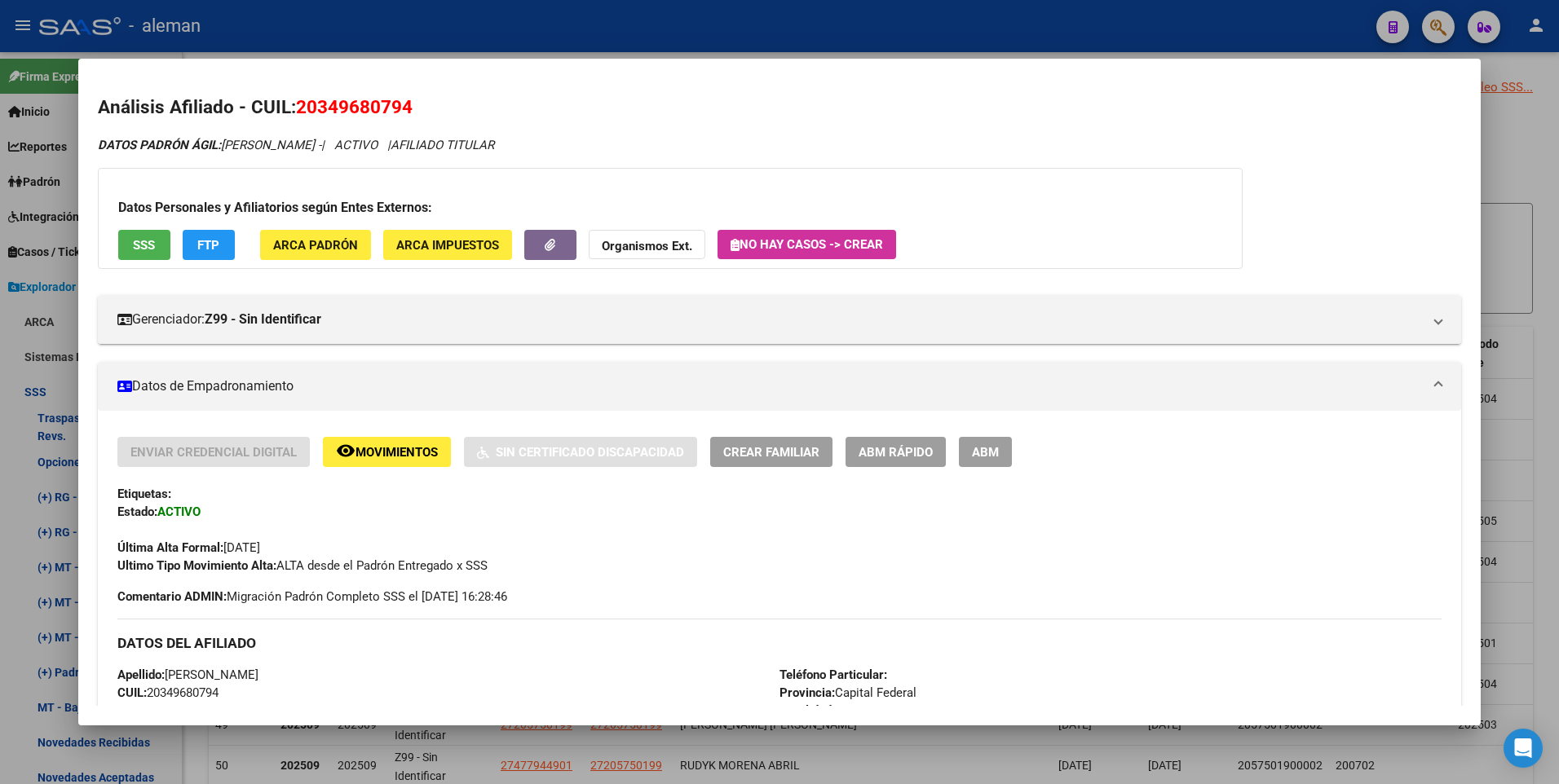
drag, startPoint x: 1392, startPoint y: 211, endPoint x: 1415, endPoint y: 211, distance: 23.0
click at [1521, 177] on div at bounding box center [780, 392] width 1559 height 784
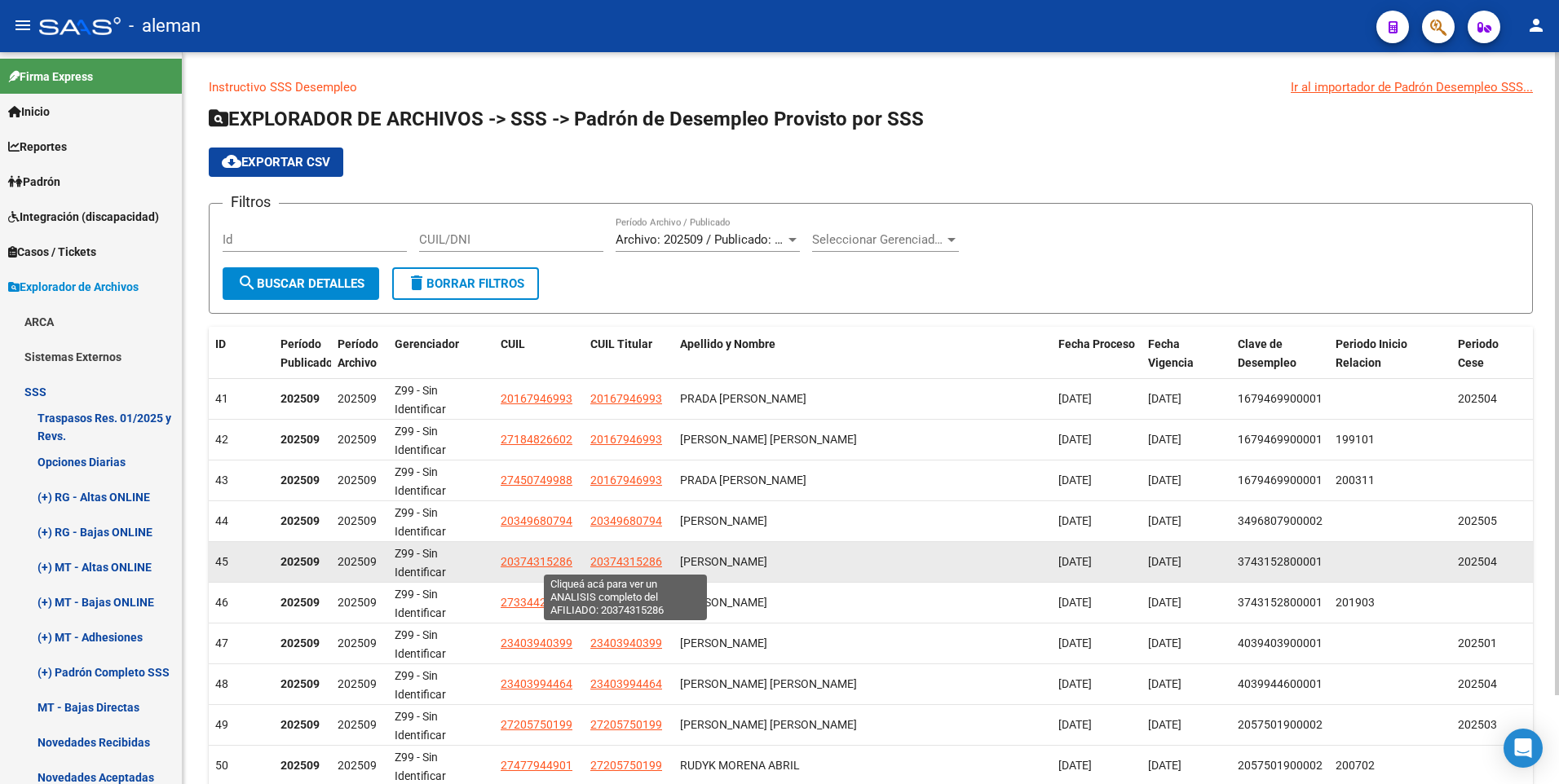
click at [643, 559] on span "20374315286" at bounding box center [626, 562] width 71 height 13
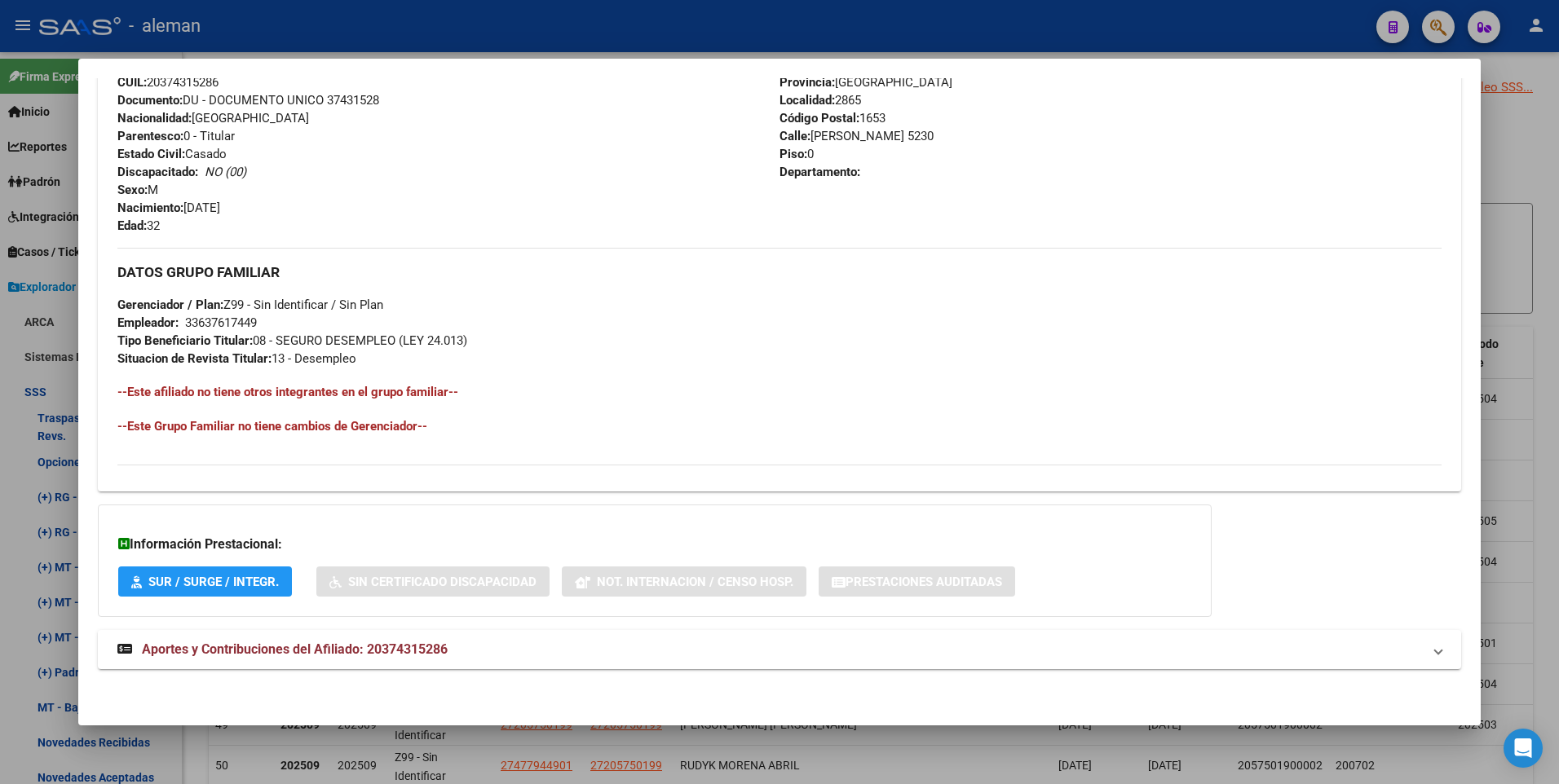
scroll to position [511, 0]
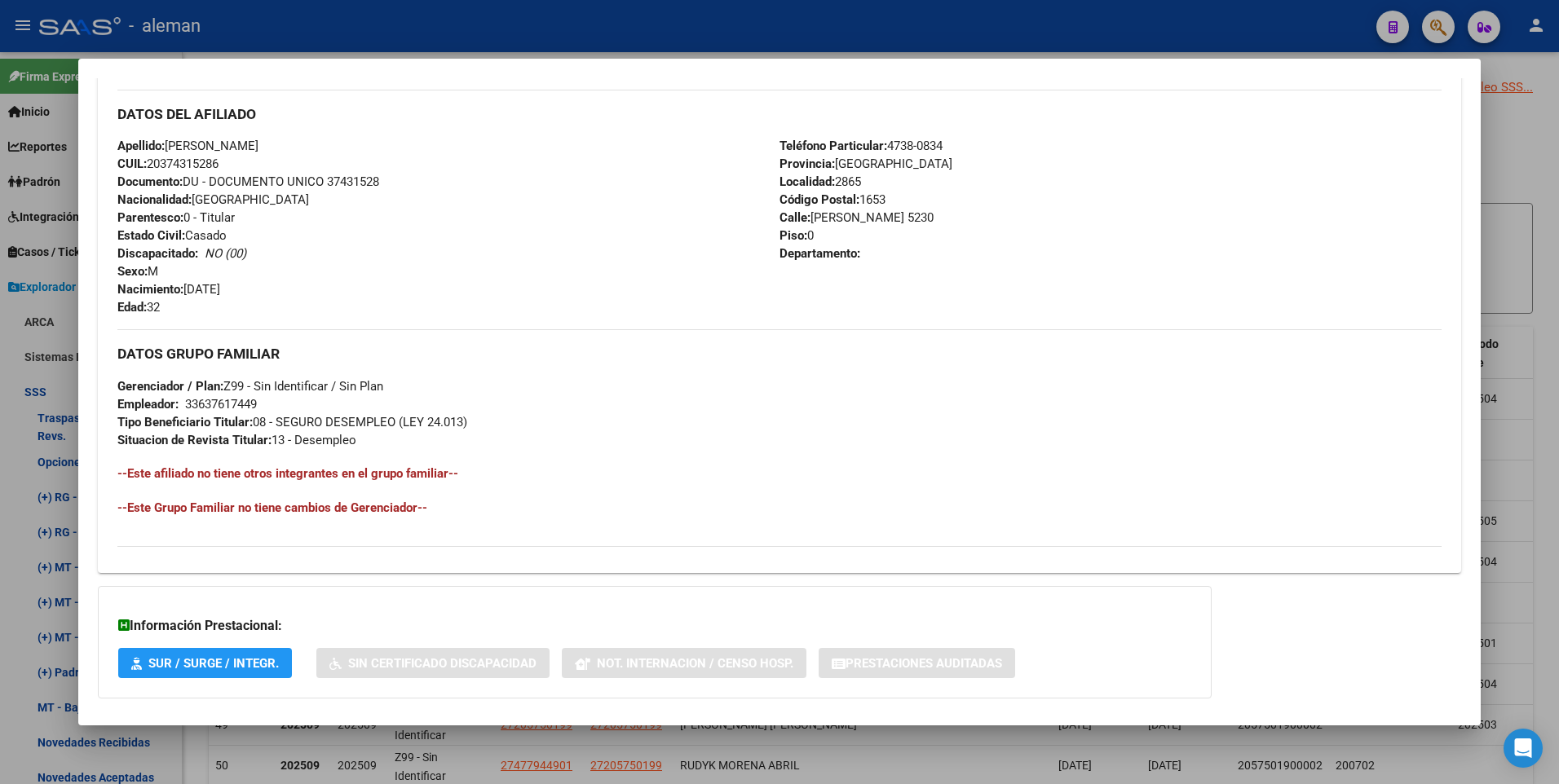
click at [1541, 334] on div at bounding box center [780, 392] width 1559 height 784
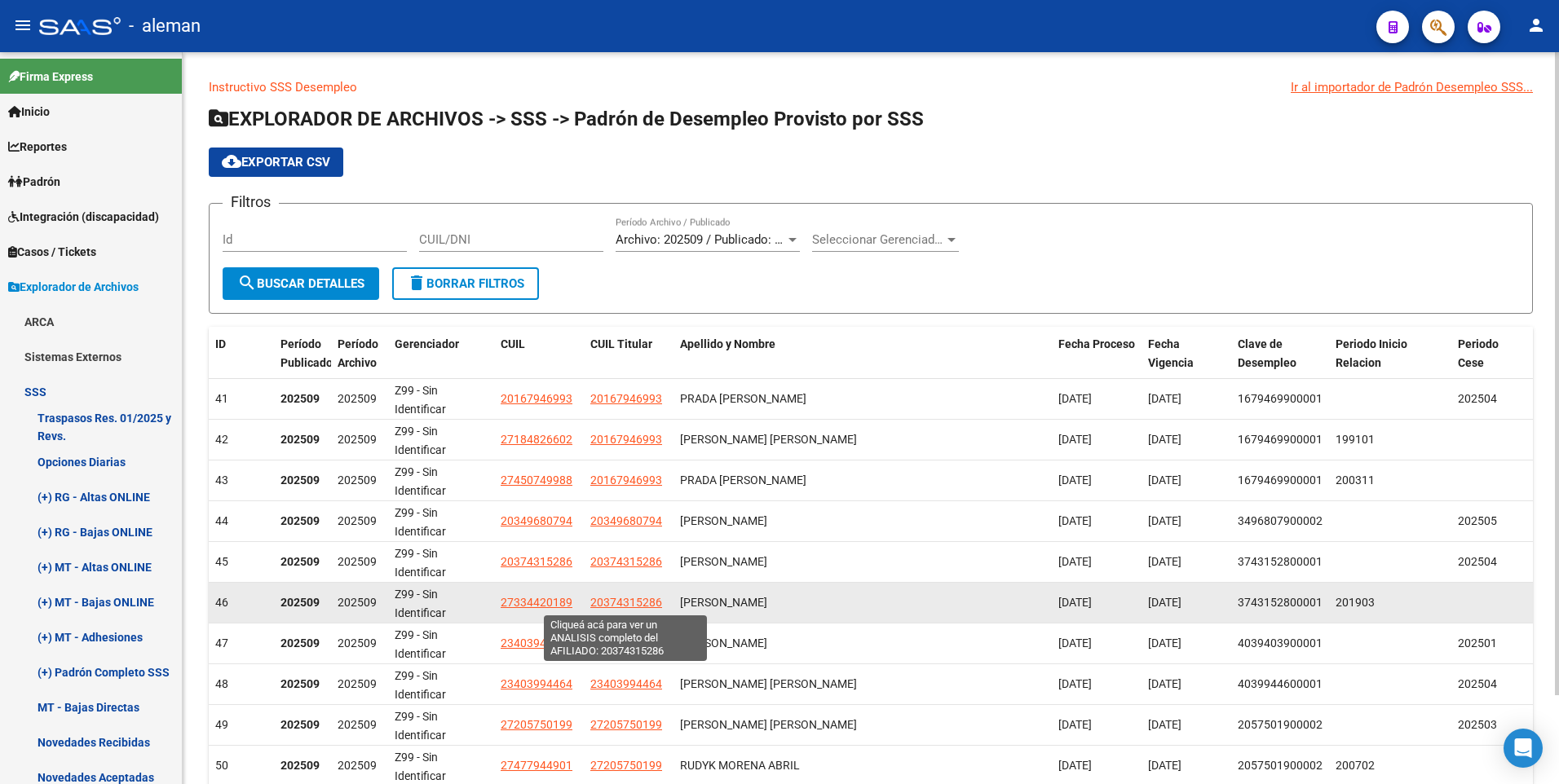
click at [602, 600] on span "20374315286" at bounding box center [626, 602] width 71 height 13
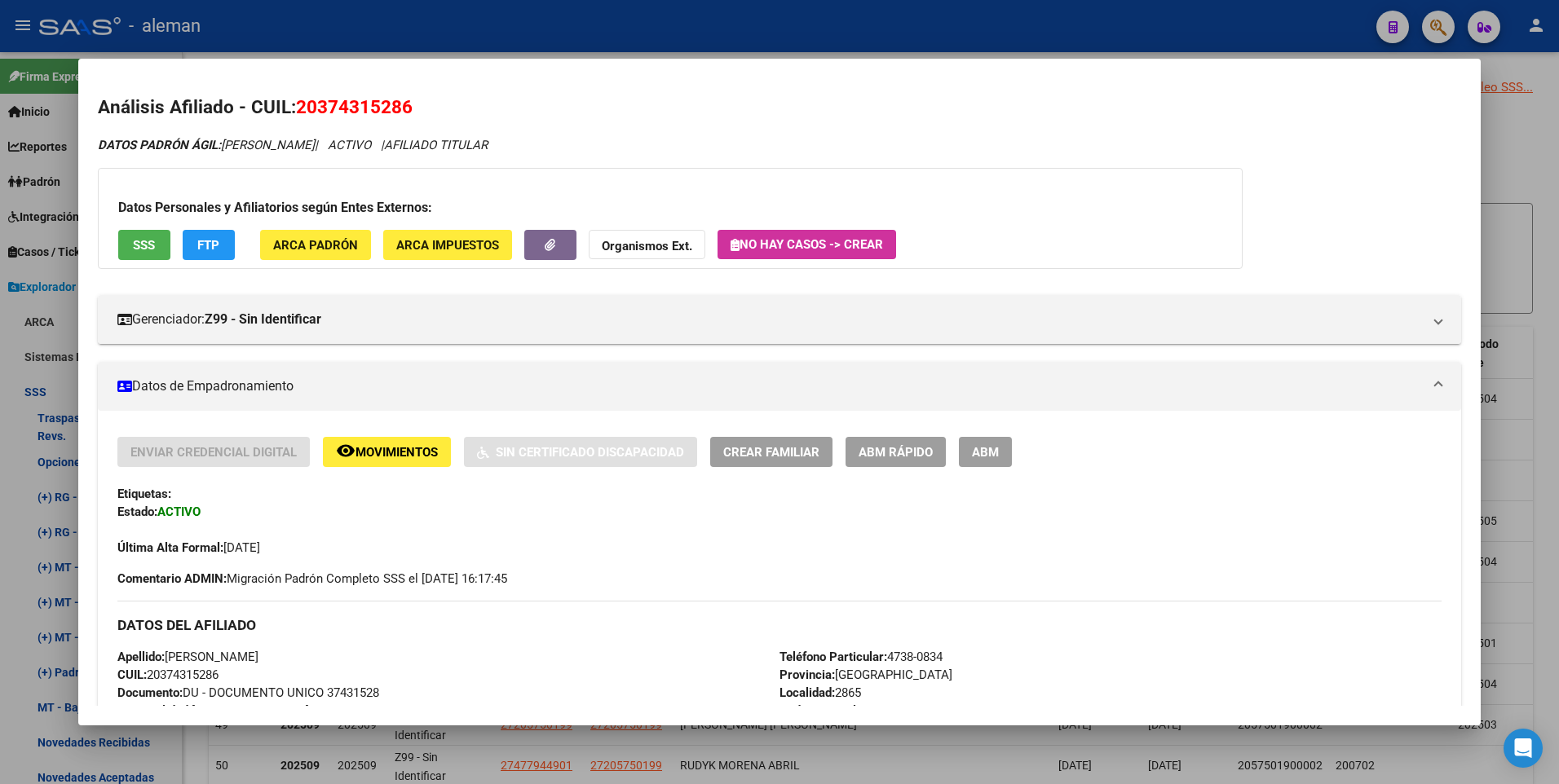
scroll to position [163, 0]
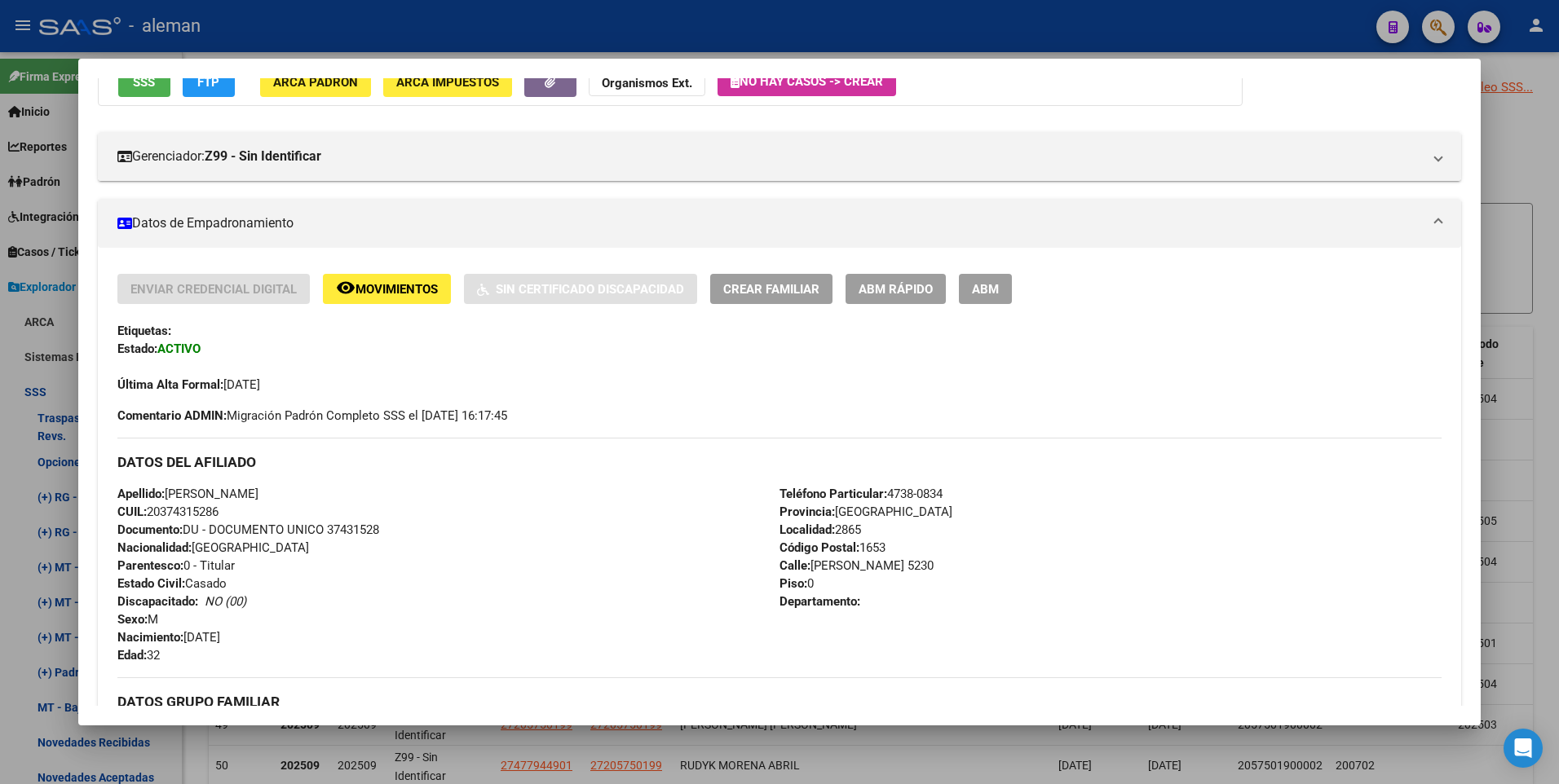
click at [1538, 453] on div at bounding box center [780, 392] width 1559 height 784
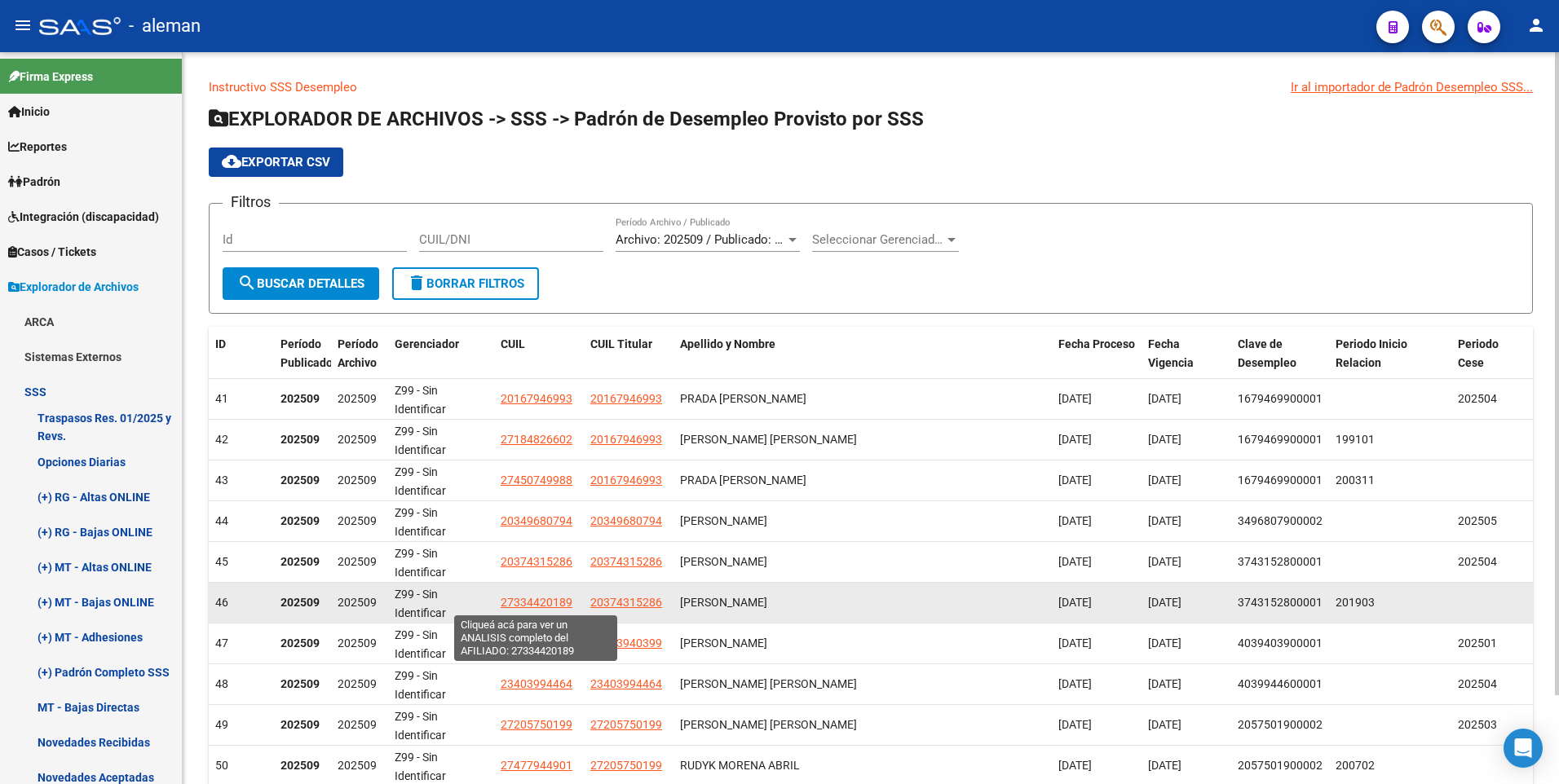
click at [551, 606] on span "27334420189" at bounding box center [537, 602] width 71 height 13
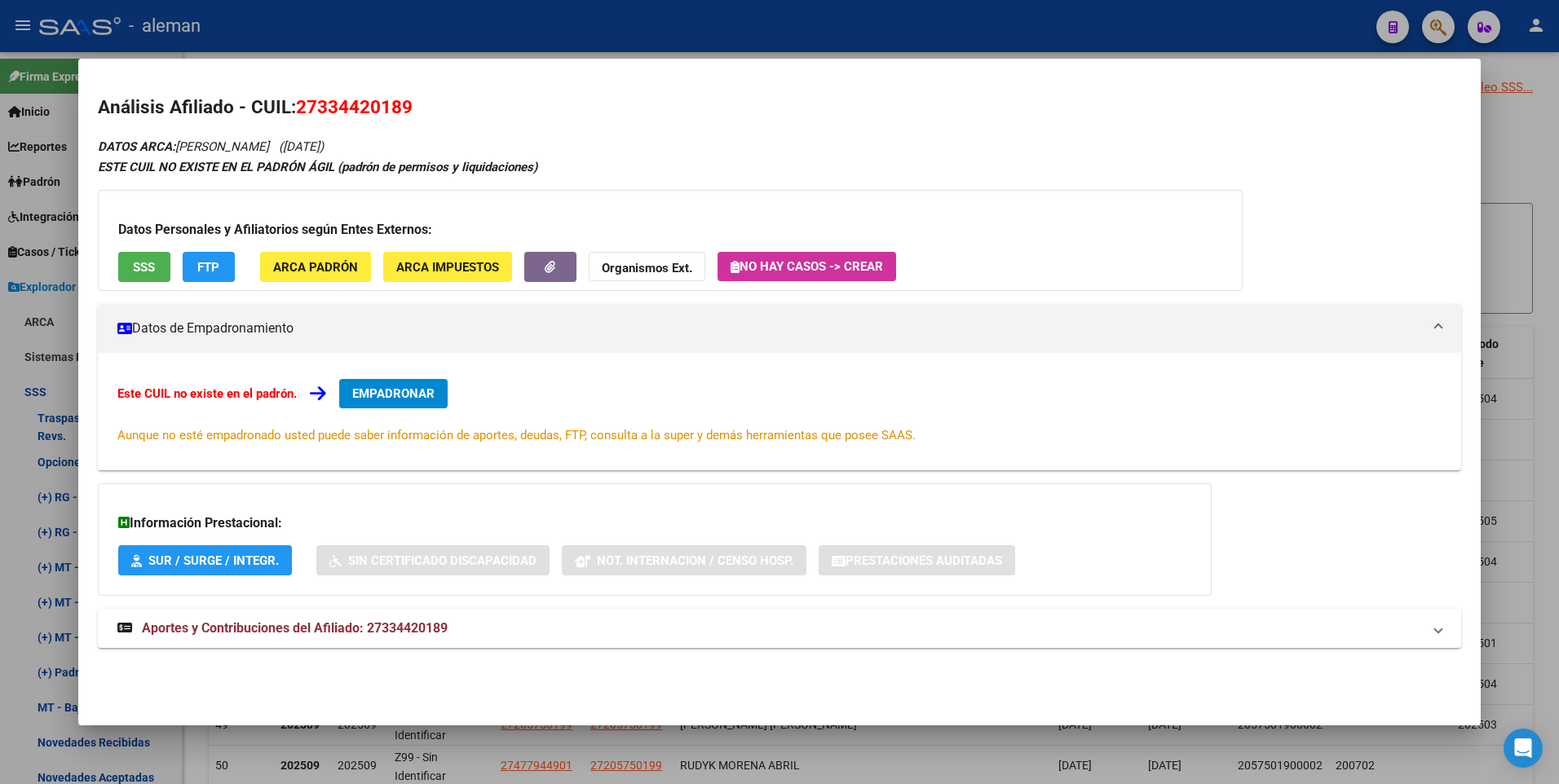
click at [1538, 475] on div at bounding box center [780, 392] width 1559 height 784
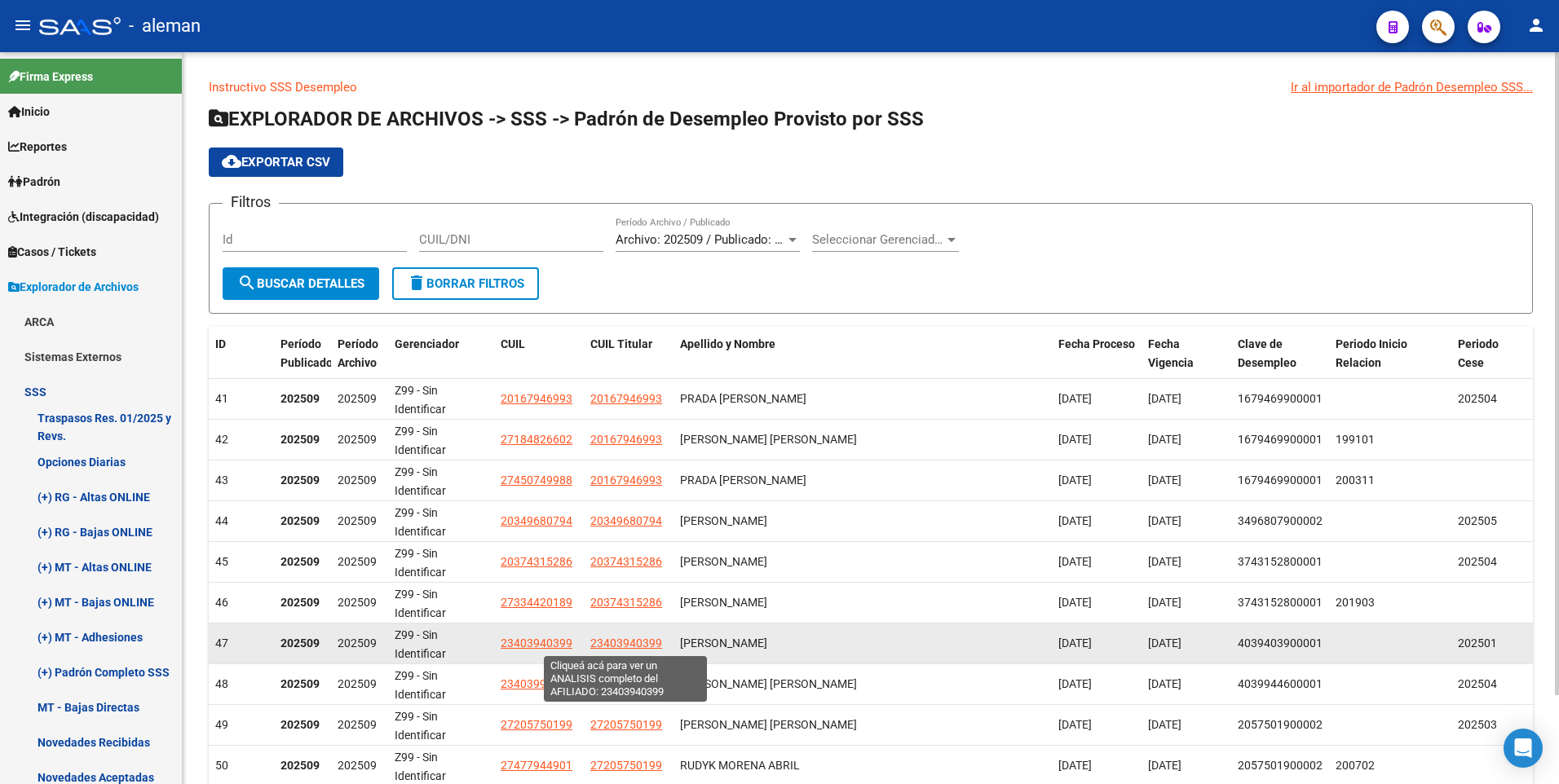
click at [628, 638] on span "23403940399" at bounding box center [626, 643] width 71 height 13
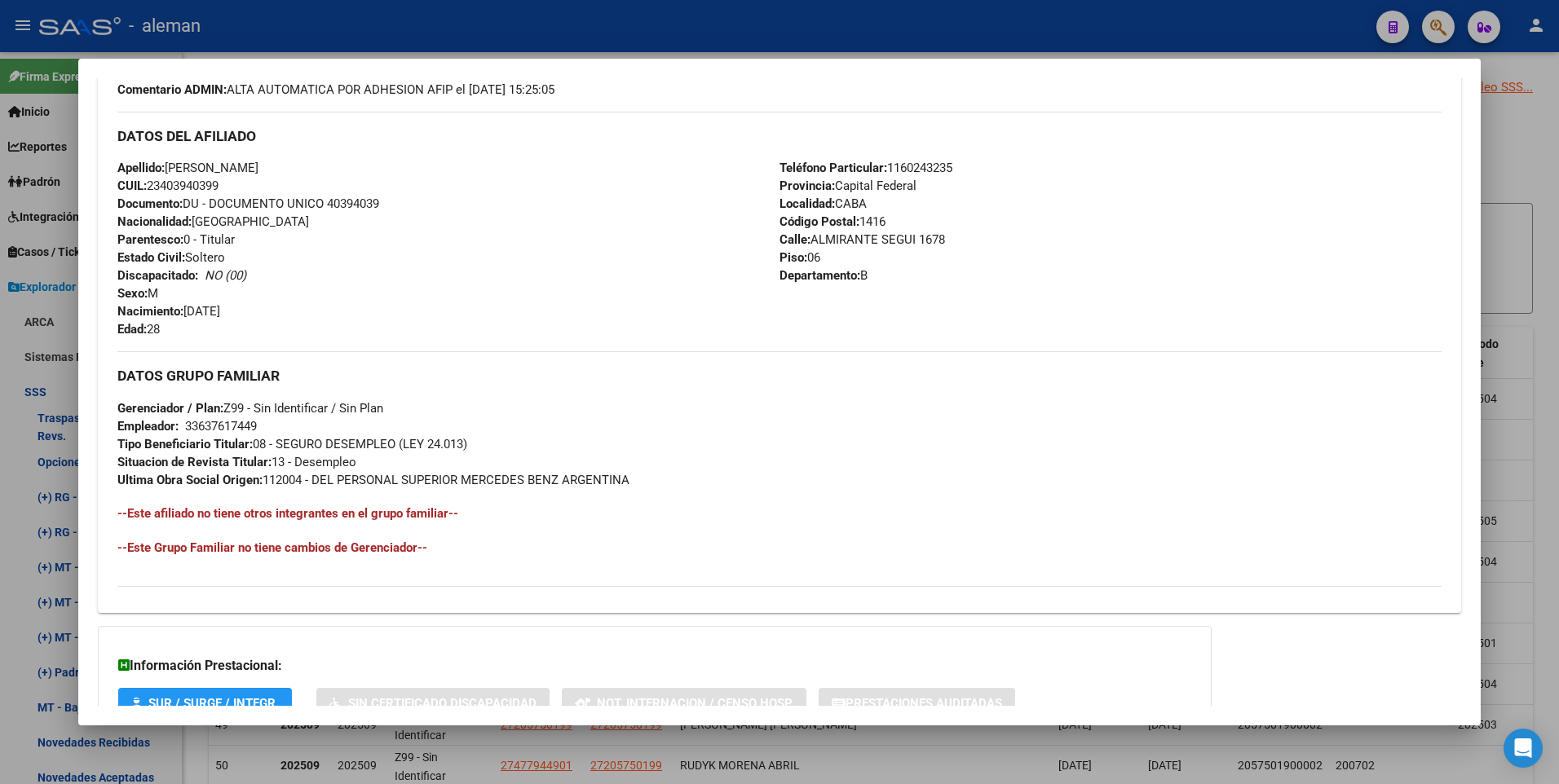
scroll to position [611, 0]
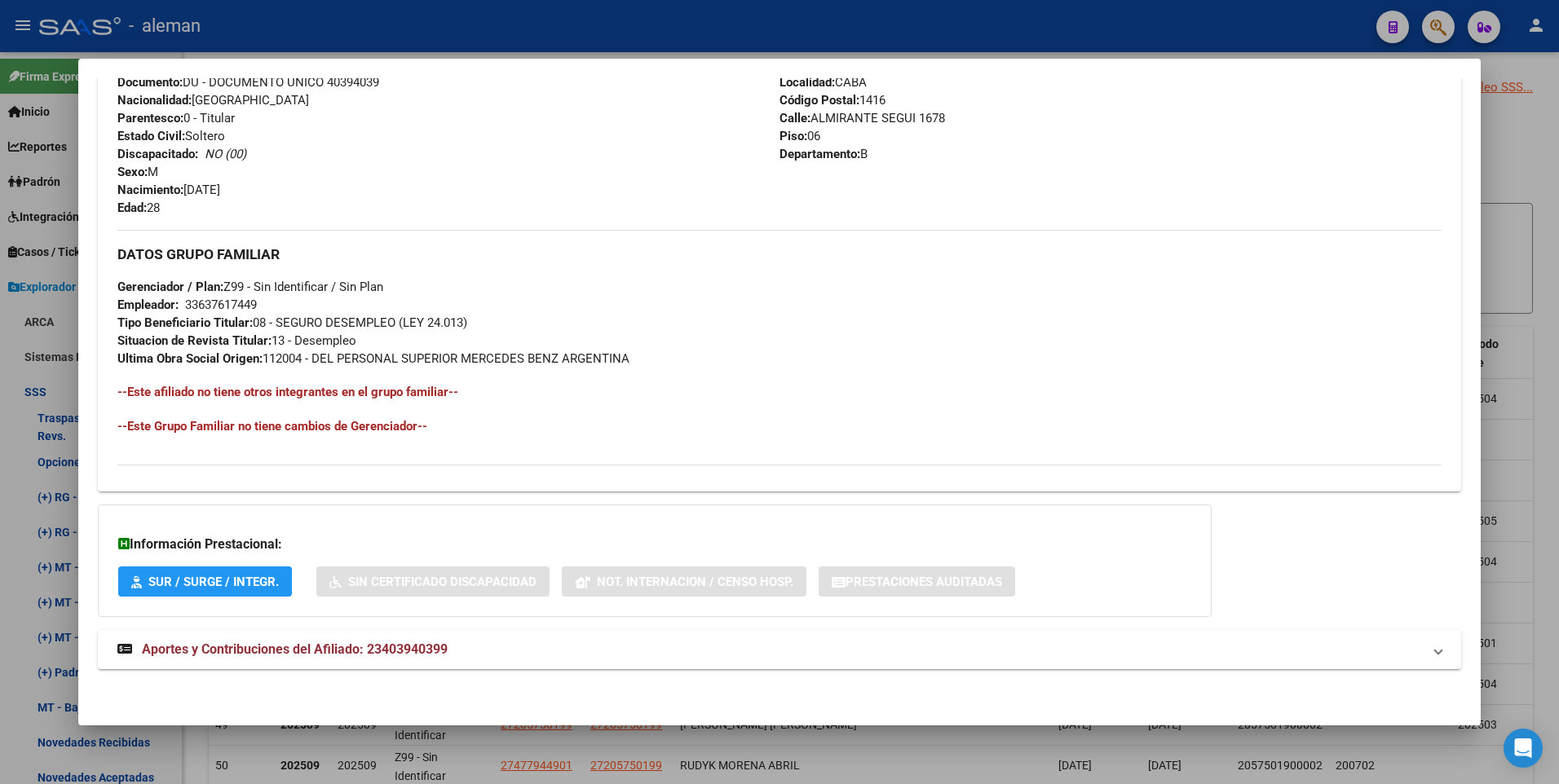
click at [1543, 371] on div at bounding box center [780, 392] width 1559 height 784
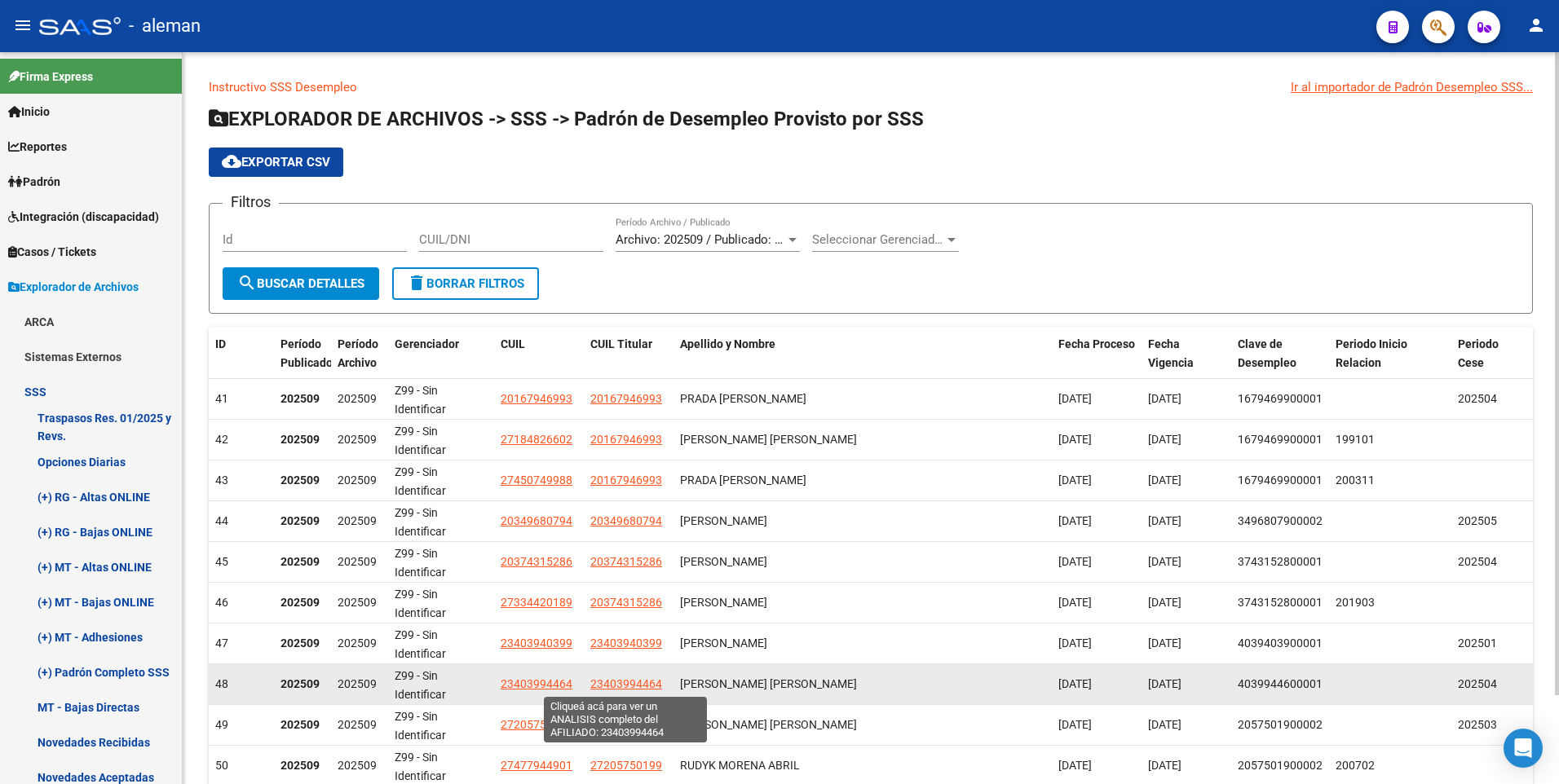
click at [640, 682] on span "23403994464" at bounding box center [626, 684] width 71 height 13
type textarea "23403994464"
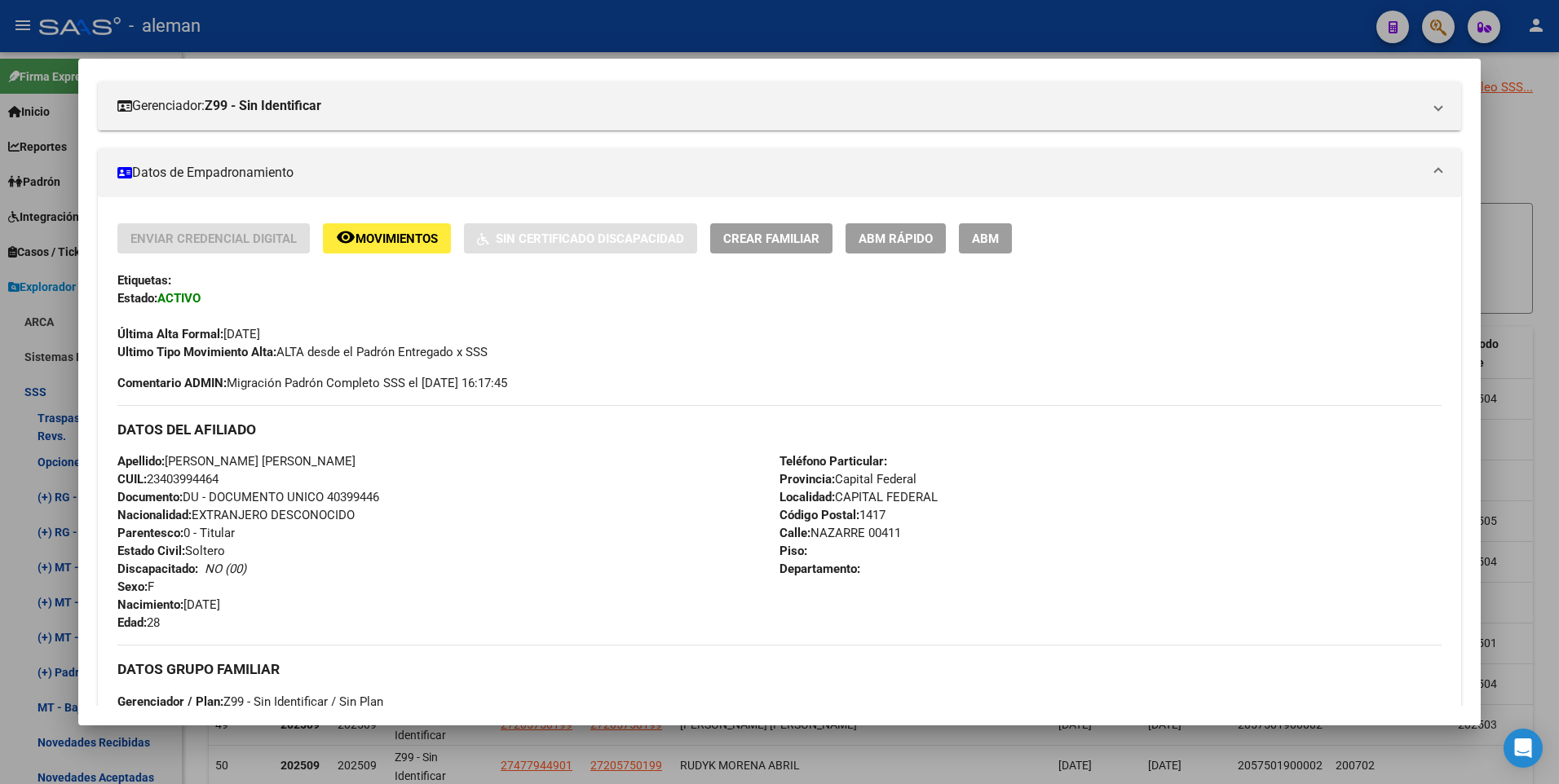
scroll to position [132, 0]
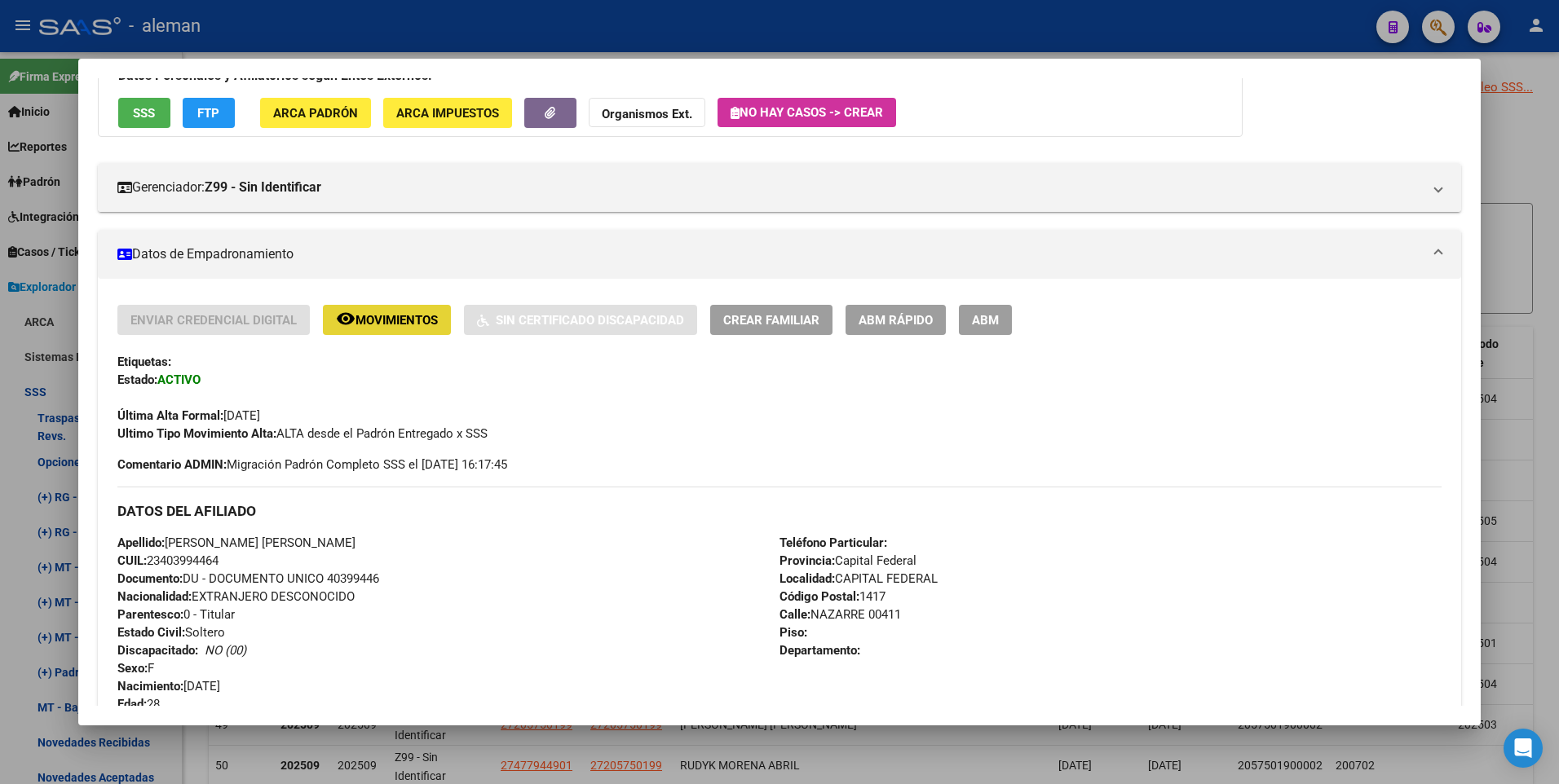
click at [401, 308] on button "remove_red_eye Movimientos" at bounding box center [386, 320] width 128 height 30
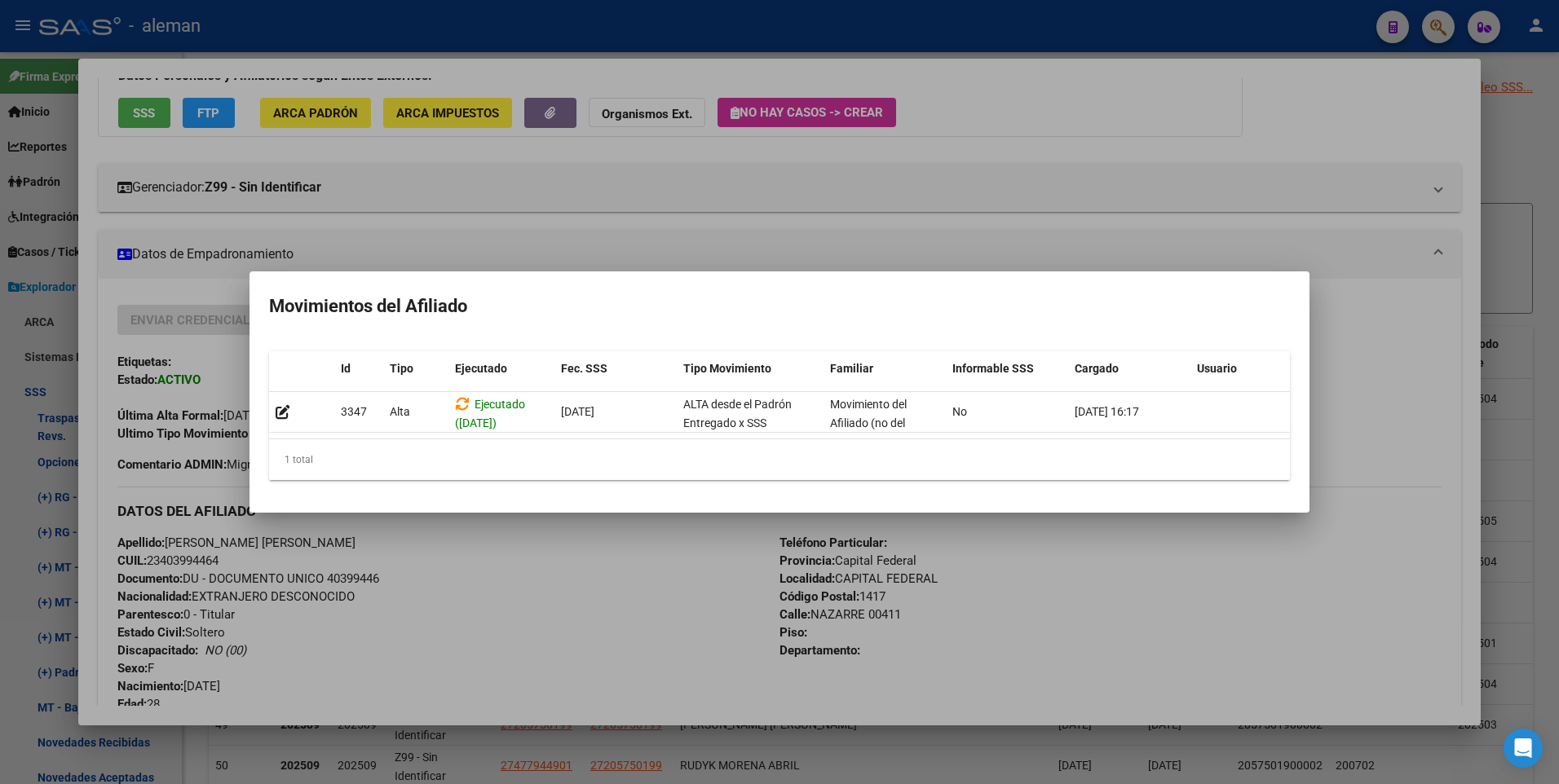
click at [1366, 375] on div at bounding box center [780, 392] width 1559 height 784
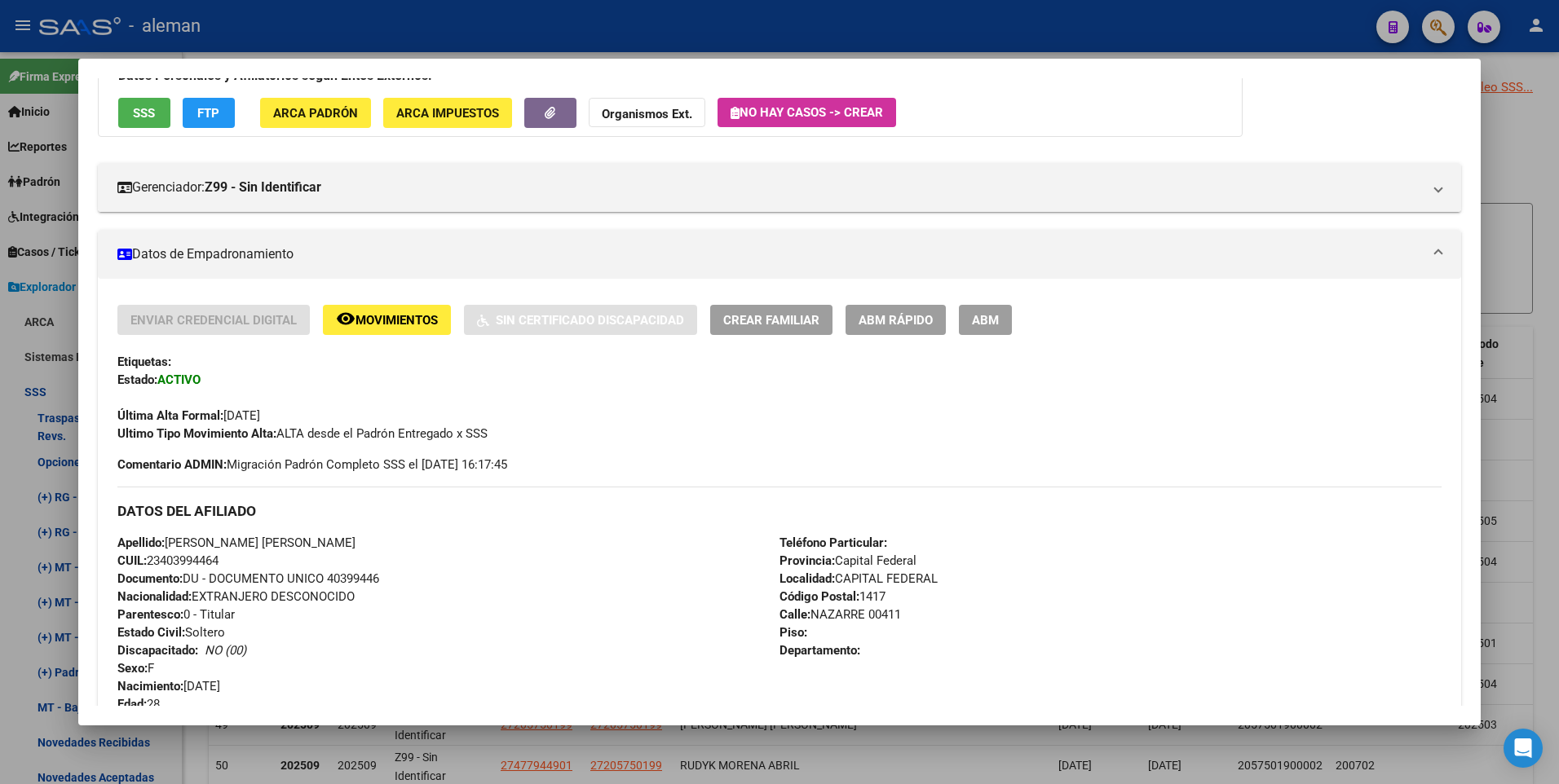
click at [988, 322] on span "ABM" at bounding box center [985, 321] width 27 height 15
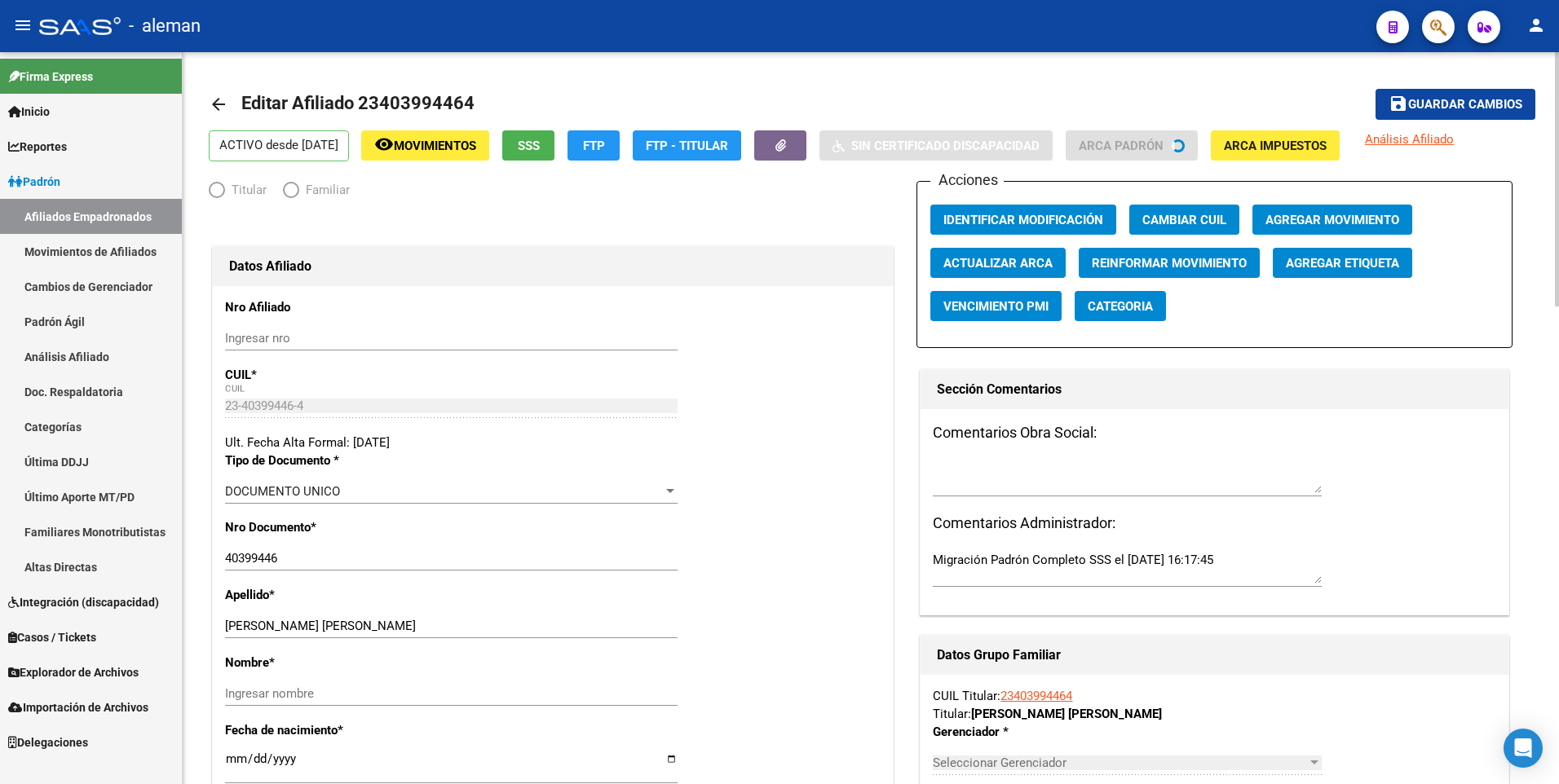
radio input "true"
type input "30-54584303-6"
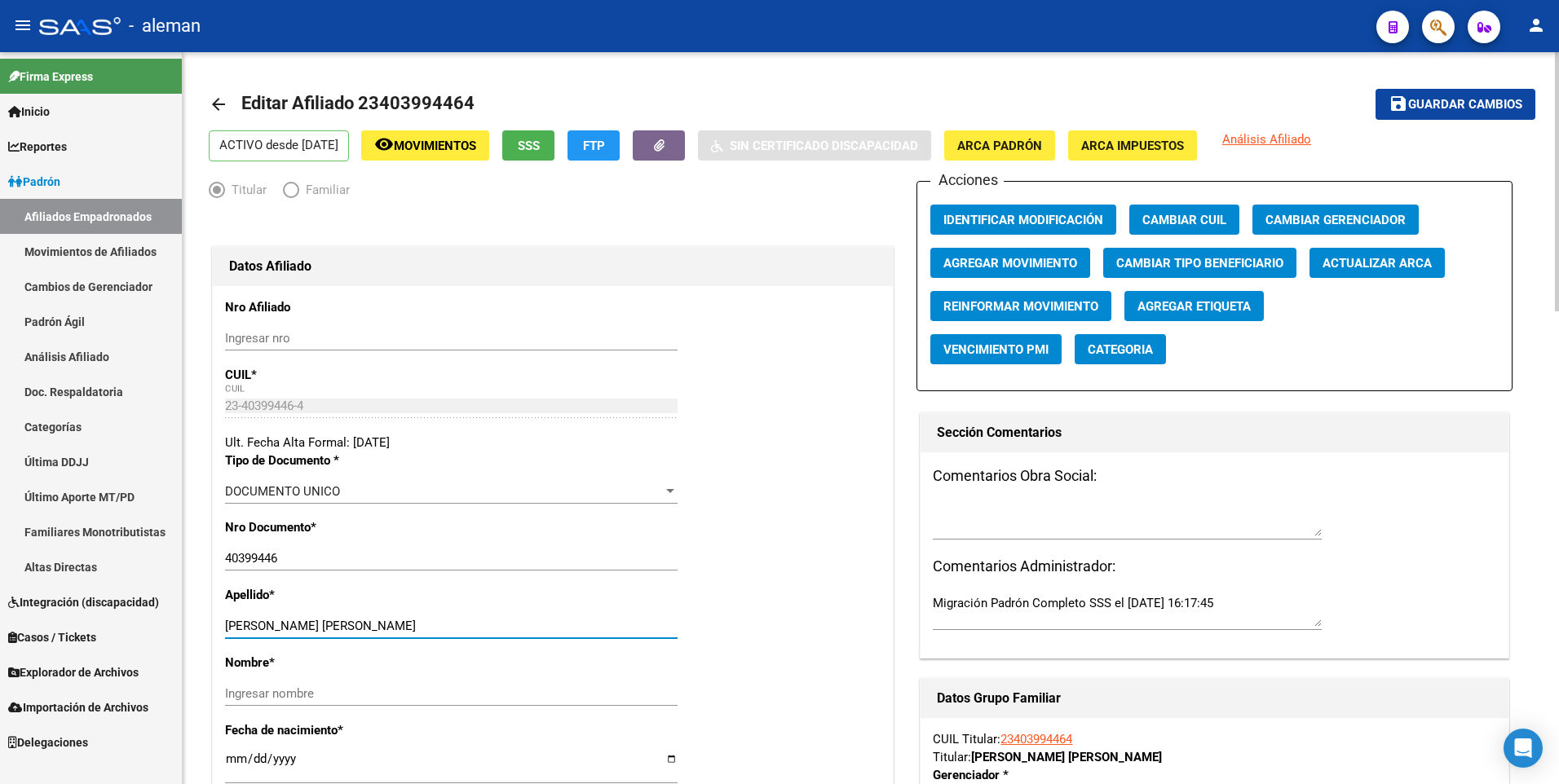
drag, startPoint x: 295, startPoint y: 623, endPoint x: 405, endPoint y: 625, distance: 110.0
click at [405, 625] on input "[PERSON_NAME] [PERSON_NAME]" at bounding box center [451, 626] width 452 height 15
click at [398, 690] on input "Ingresar nombre" at bounding box center [451, 694] width 452 height 15
paste input "[PERSON_NAME]"
type input "[PERSON_NAME]"
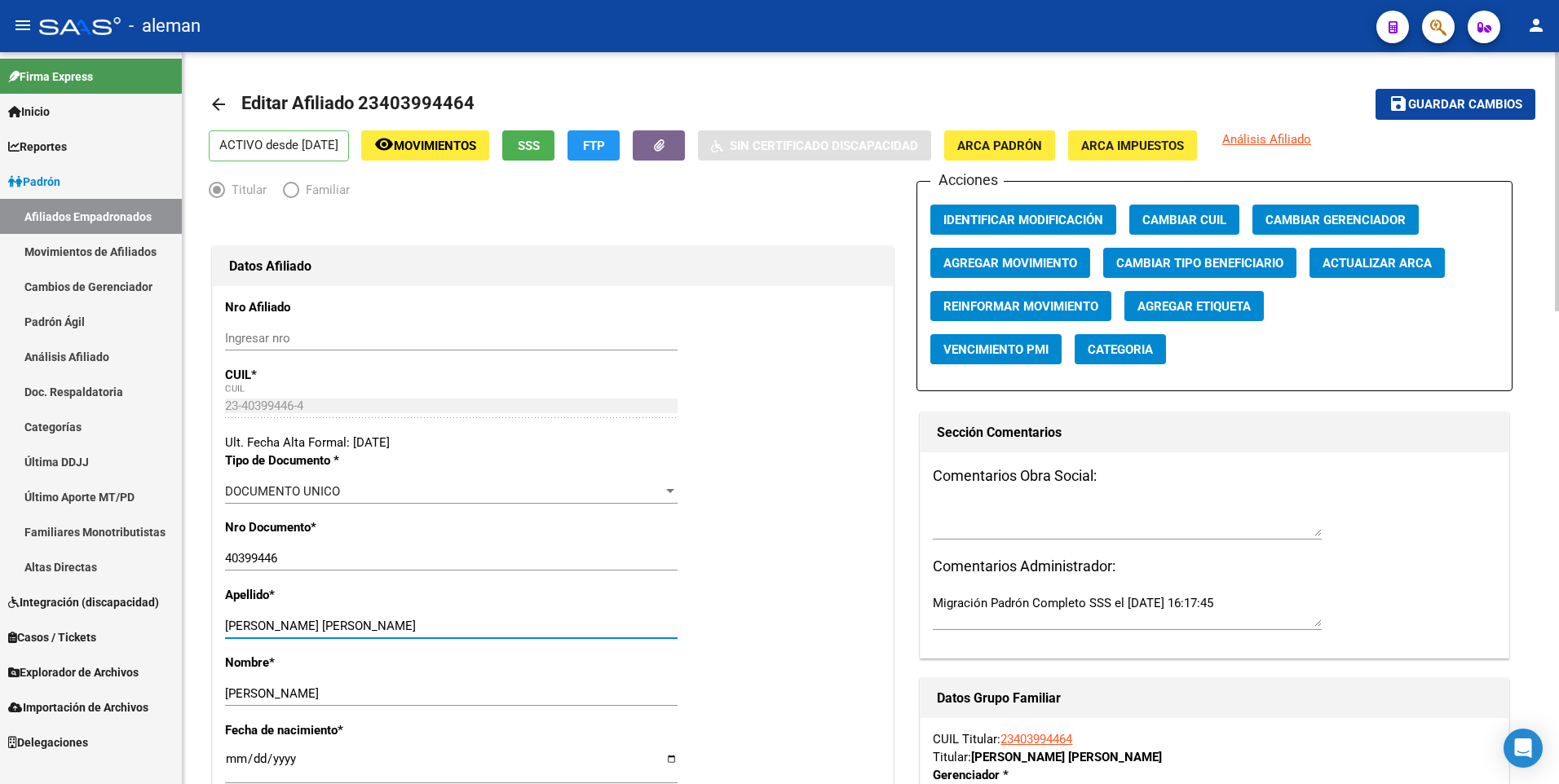
drag, startPoint x: 408, startPoint y: 626, endPoint x: 295, endPoint y: 626, distance: 113.0
click at [295, 626] on input "[PERSON_NAME] [PERSON_NAME]" at bounding box center [451, 626] width 452 height 15
type input "[PERSON_NAME]"
click at [1018, 259] on span "Agregar Movimiento" at bounding box center [1009, 264] width 134 height 15
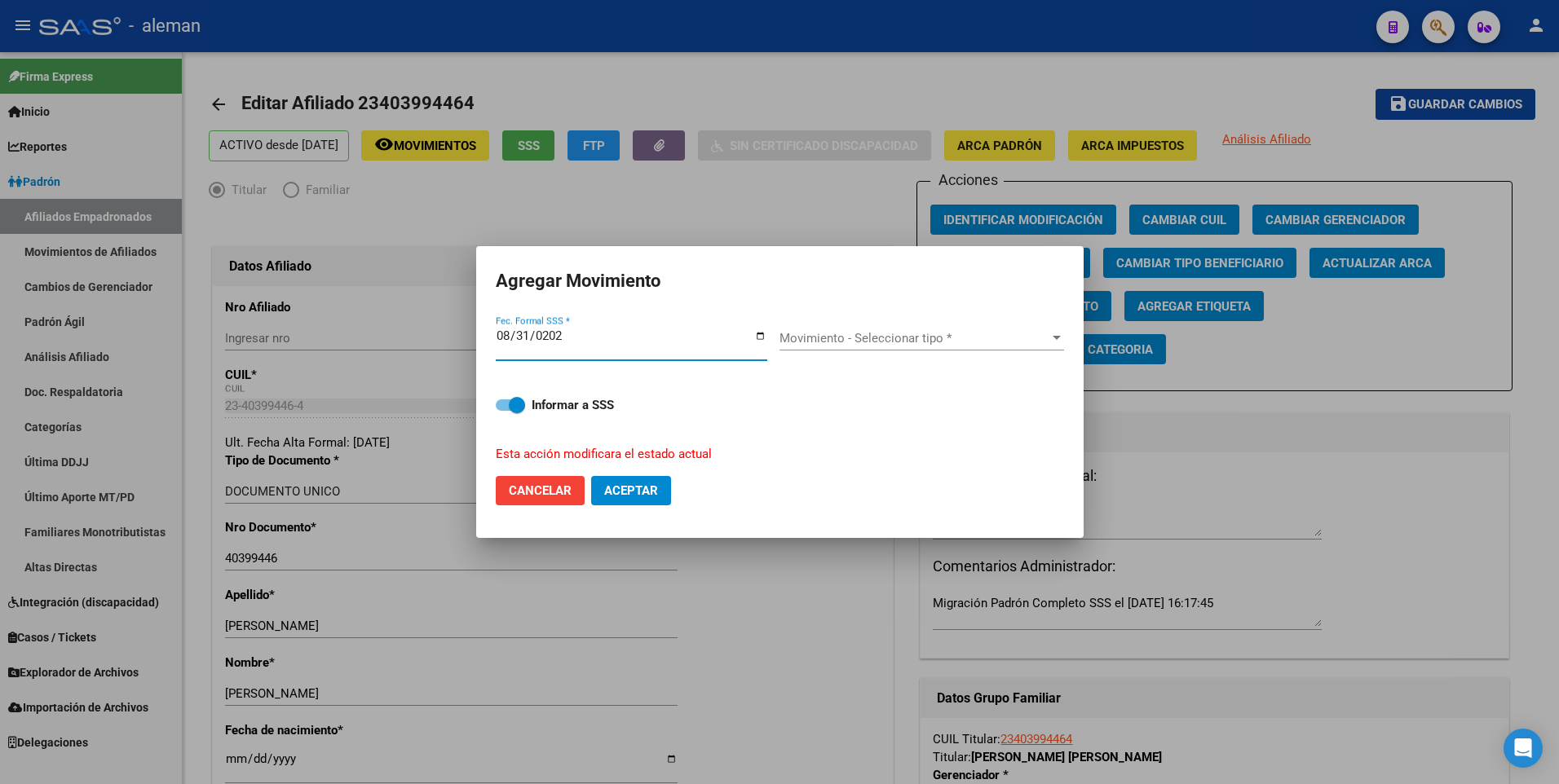
type input "[DATE]"
click at [820, 339] on span "Movimiento - Seleccionar tipo *" at bounding box center [915, 339] width 270 height 15
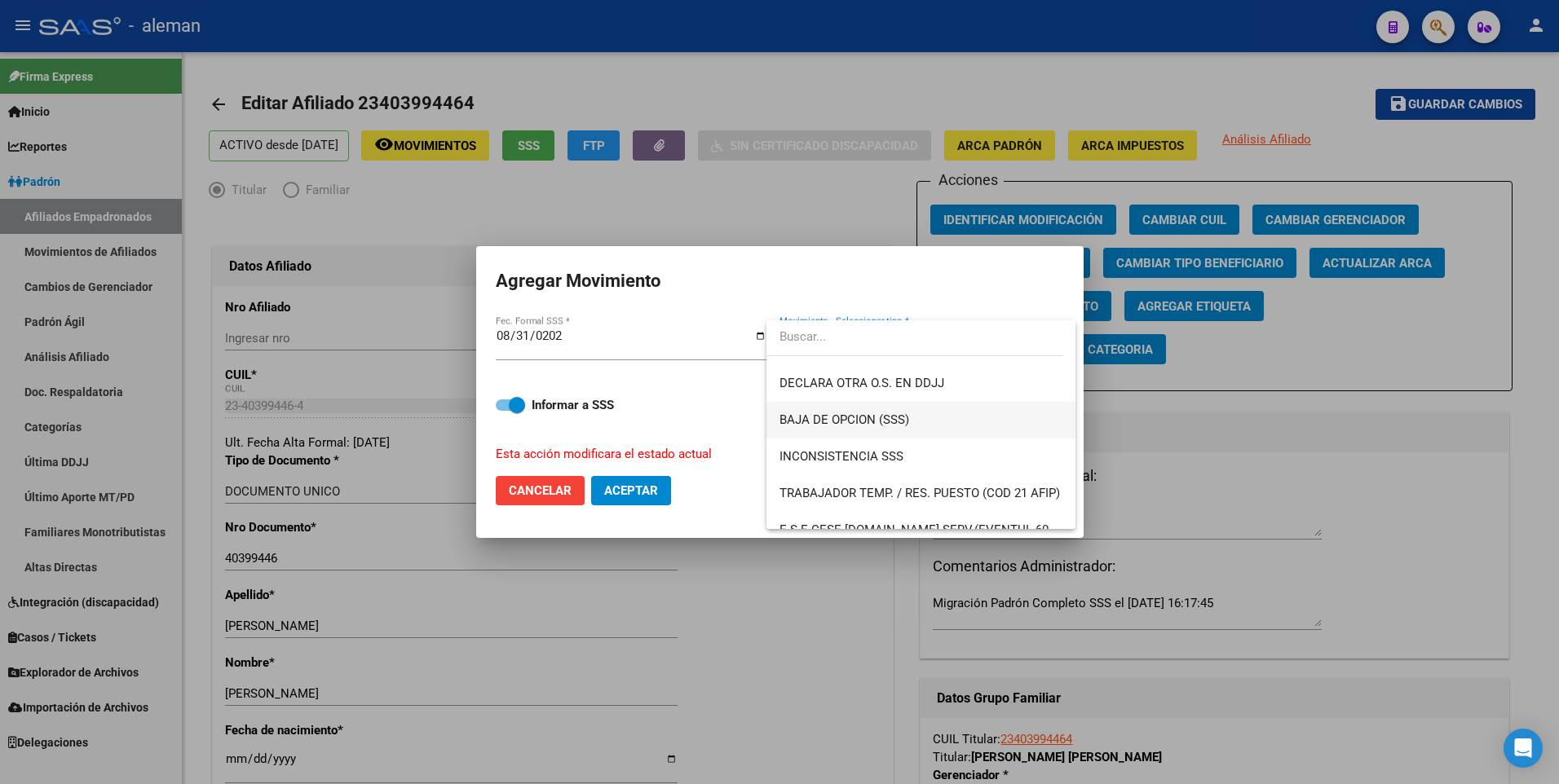
scroll to position [1185, 0]
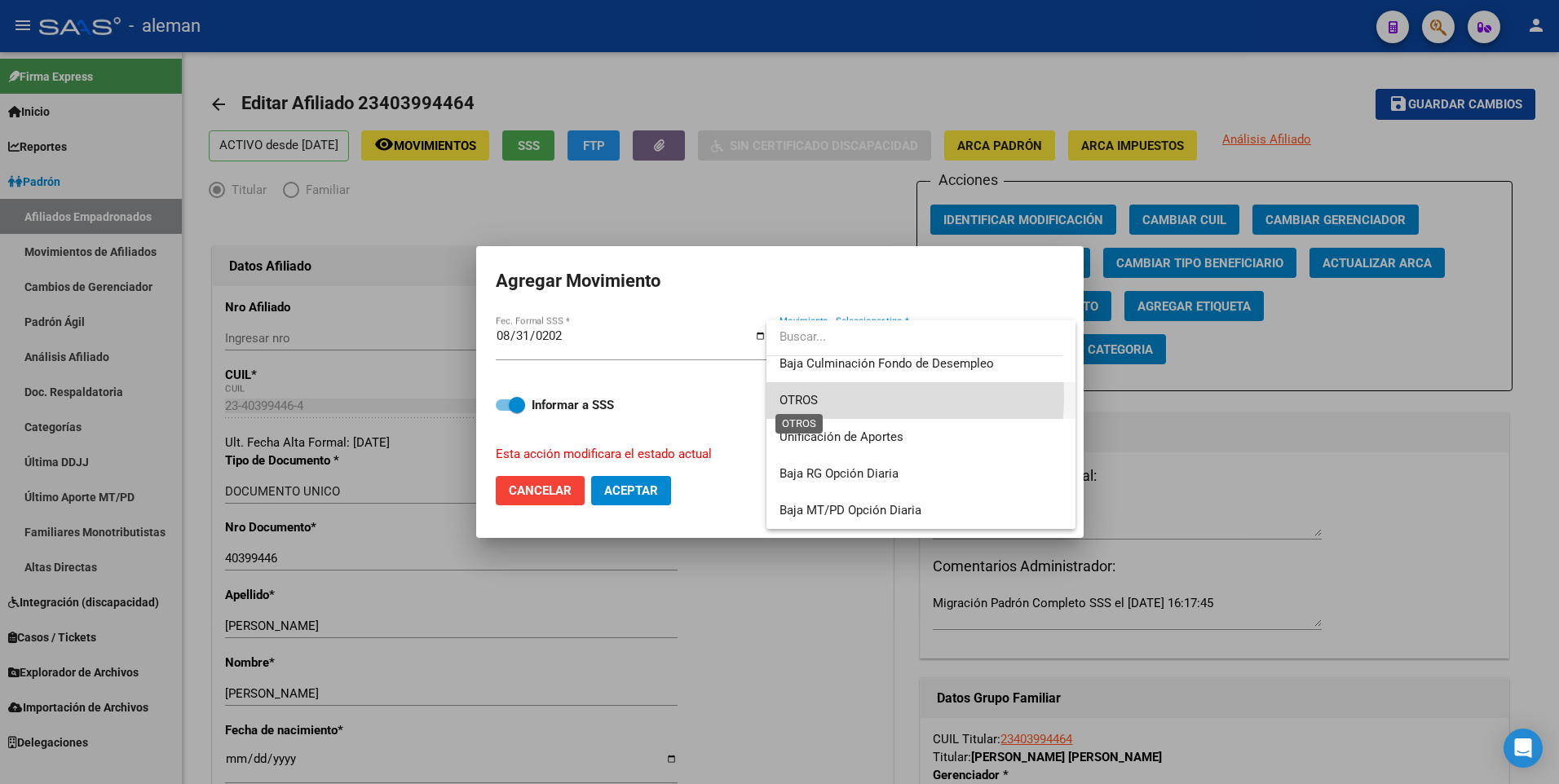
click at [809, 396] on span "OTROS" at bounding box center [798, 400] width 38 height 15
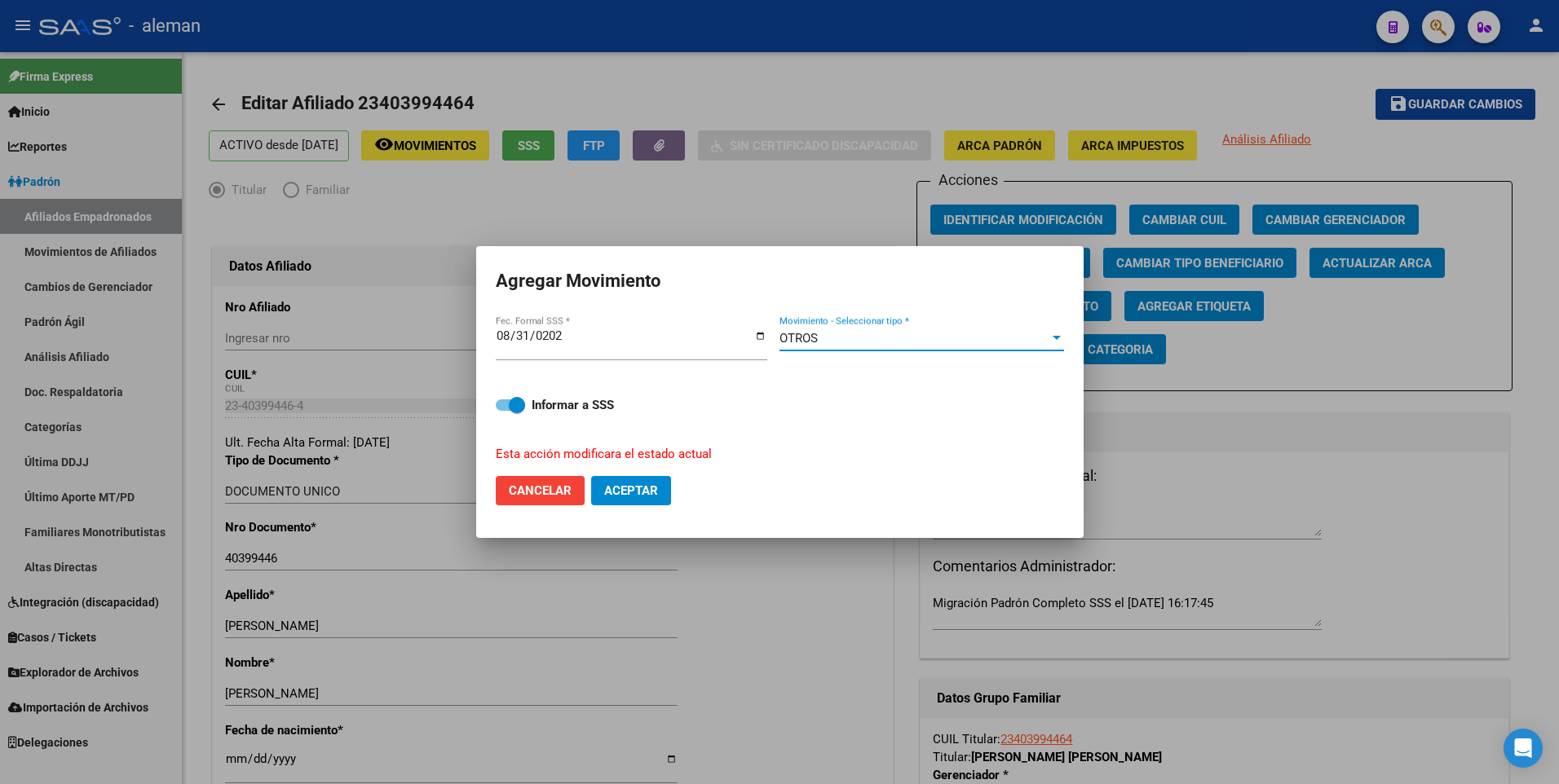
click at [644, 486] on span "Aceptar" at bounding box center [630, 490] width 53 height 15
checkbox input "false"
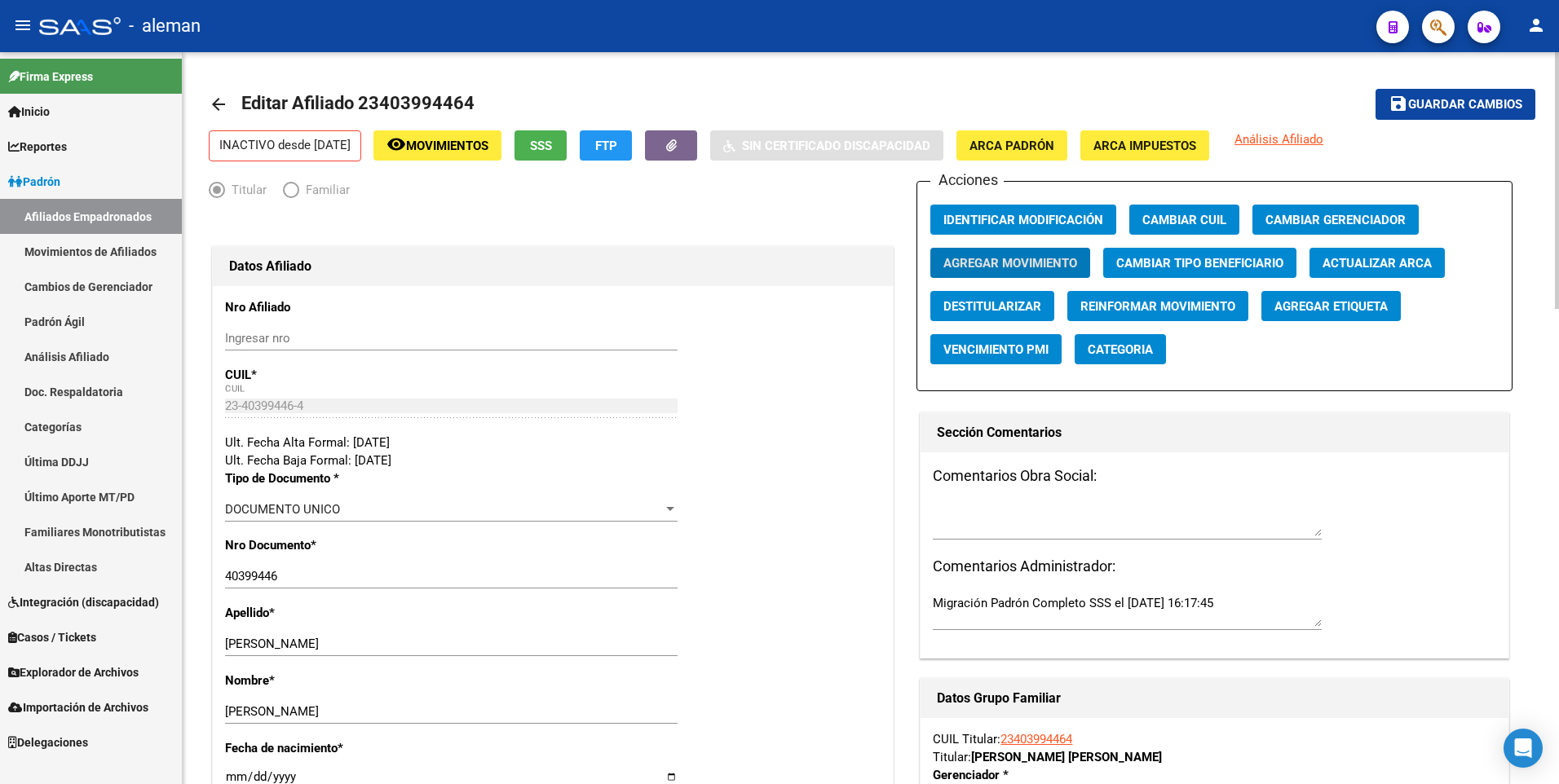
click at [217, 100] on mat-icon "arrow_back" at bounding box center [218, 104] width 20 height 20
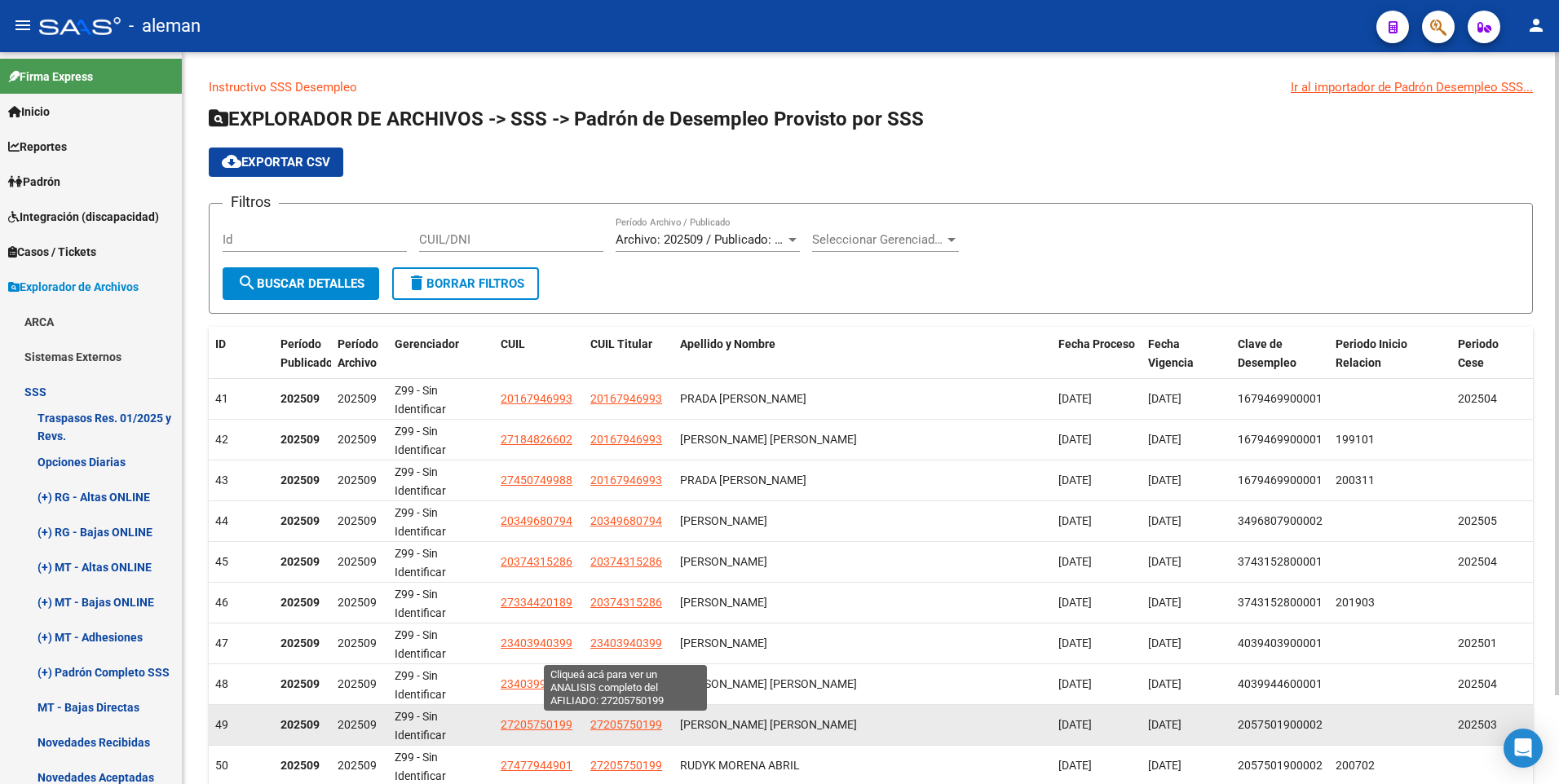
click at [631, 725] on span "27205750199" at bounding box center [626, 725] width 71 height 13
type textarea "27205750199"
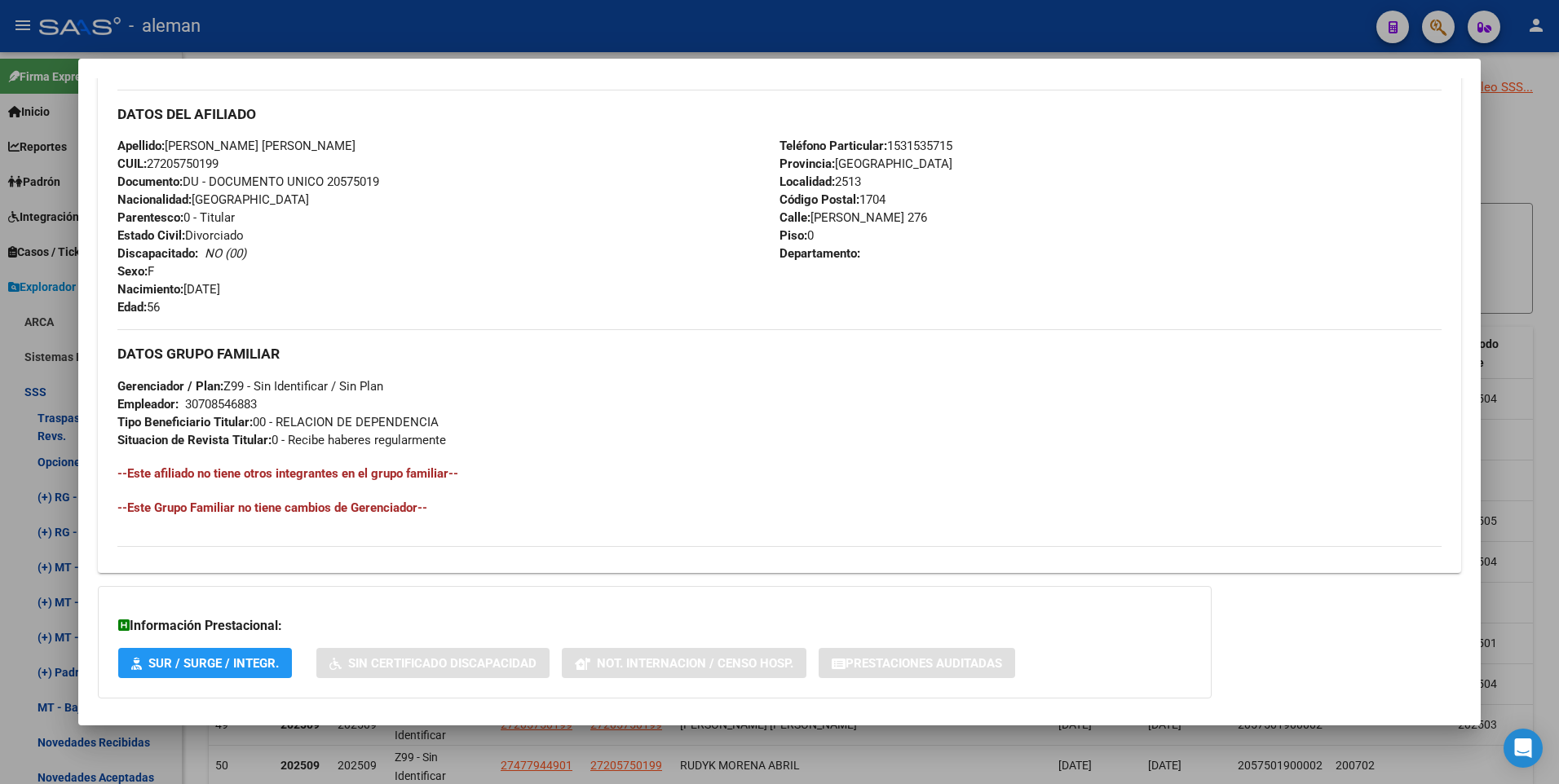
scroll to position [611, 0]
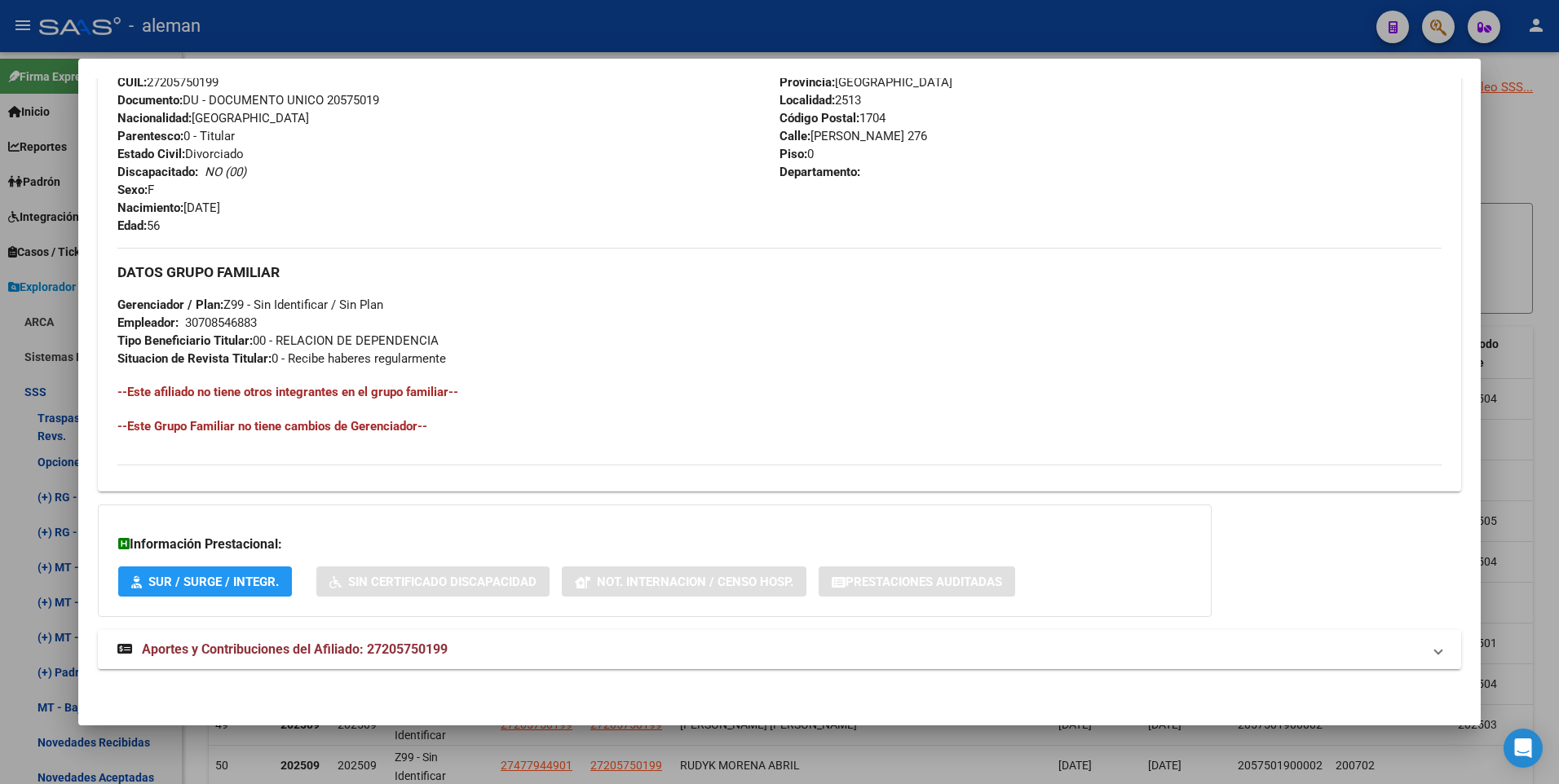
click at [384, 650] on span "Aportes y Contribuciones del Afiliado: 27205750199" at bounding box center [295, 649] width 306 height 16
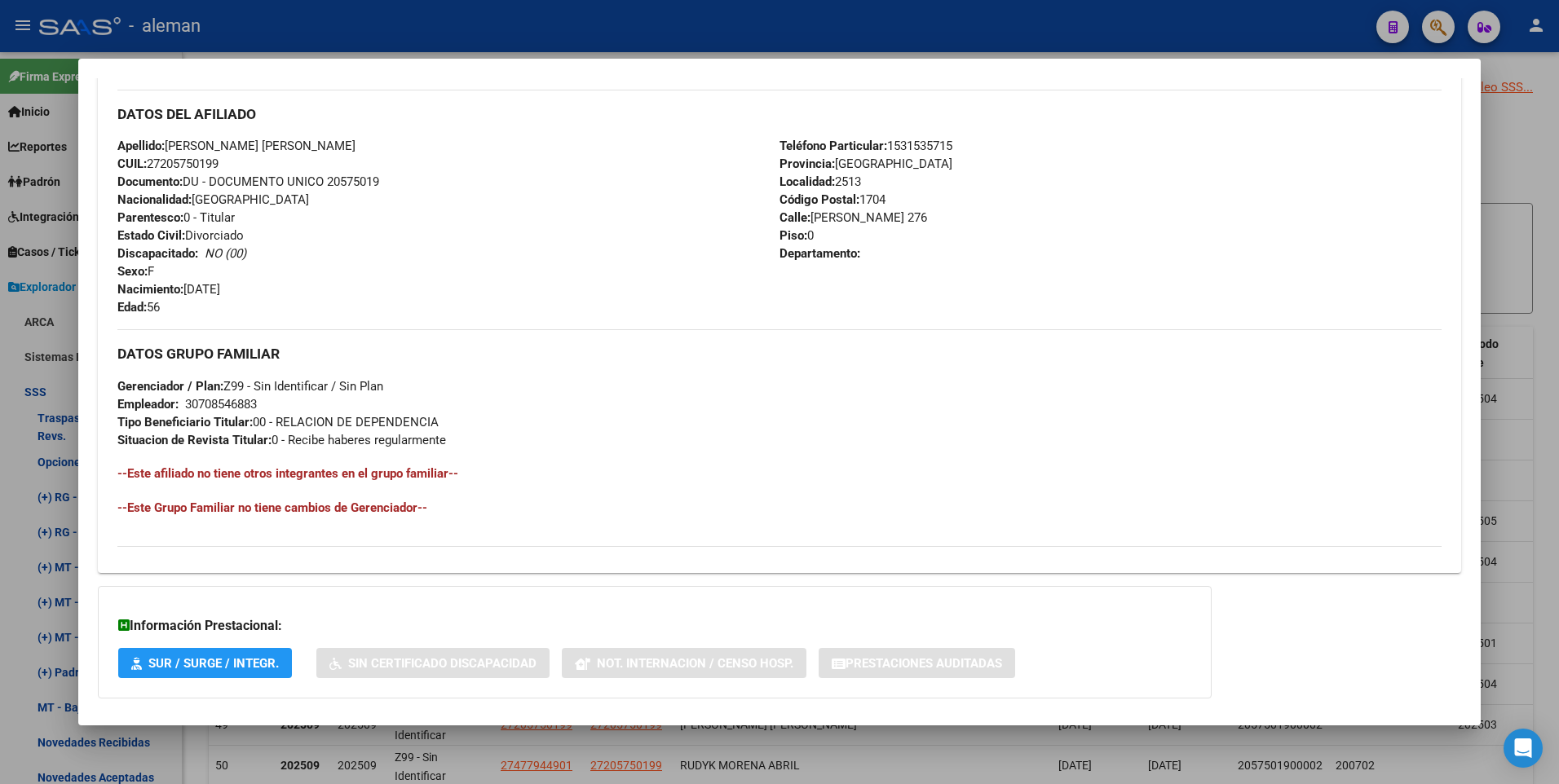
scroll to position [366, 0]
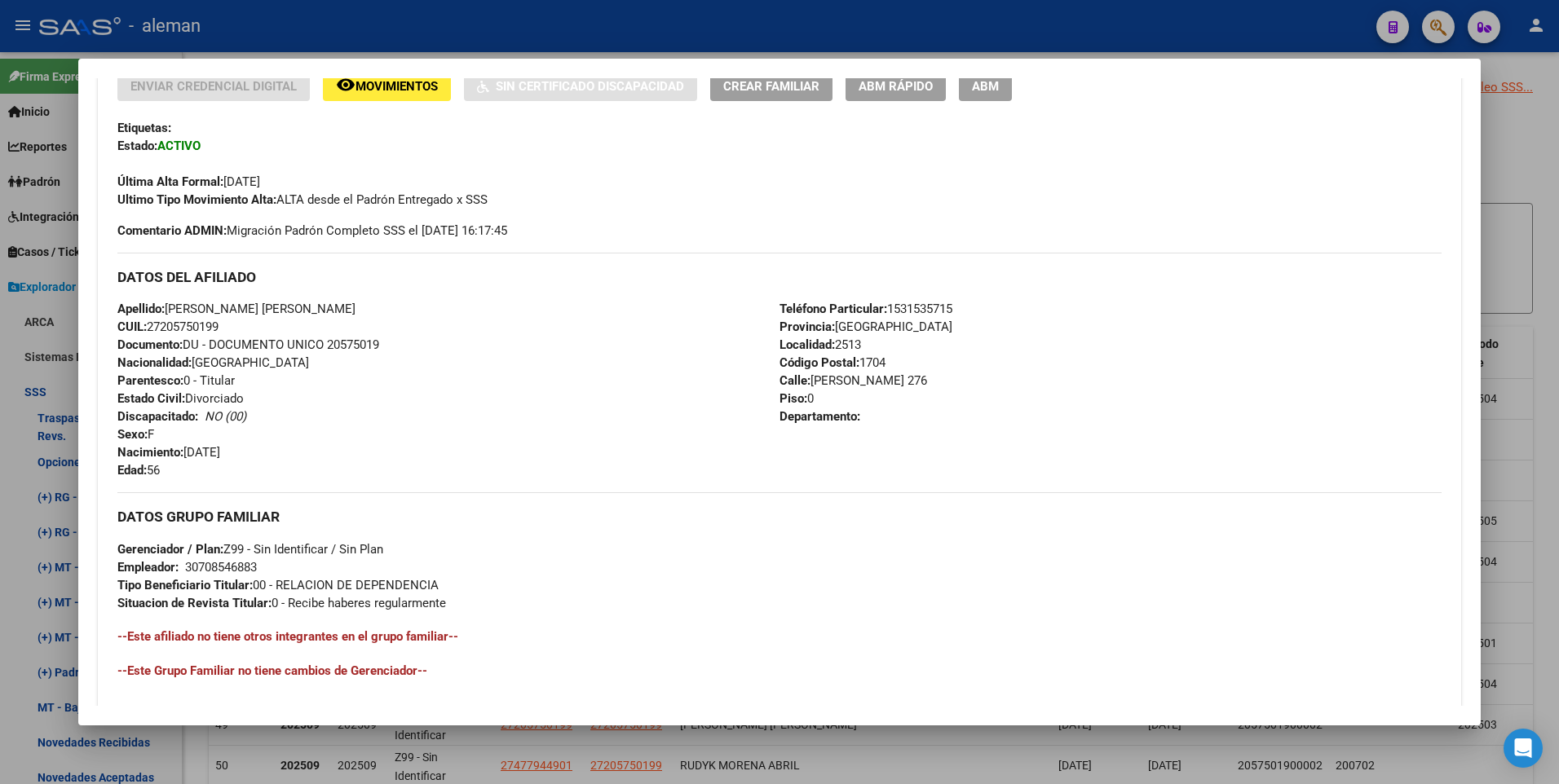
click at [1062, 404] on div "Teléfono Particular: [PHONE_NUMBER] Provincia: [GEOGRAPHIC_DATA] Localidad: 251…" at bounding box center [1111, 389] width 662 height 179
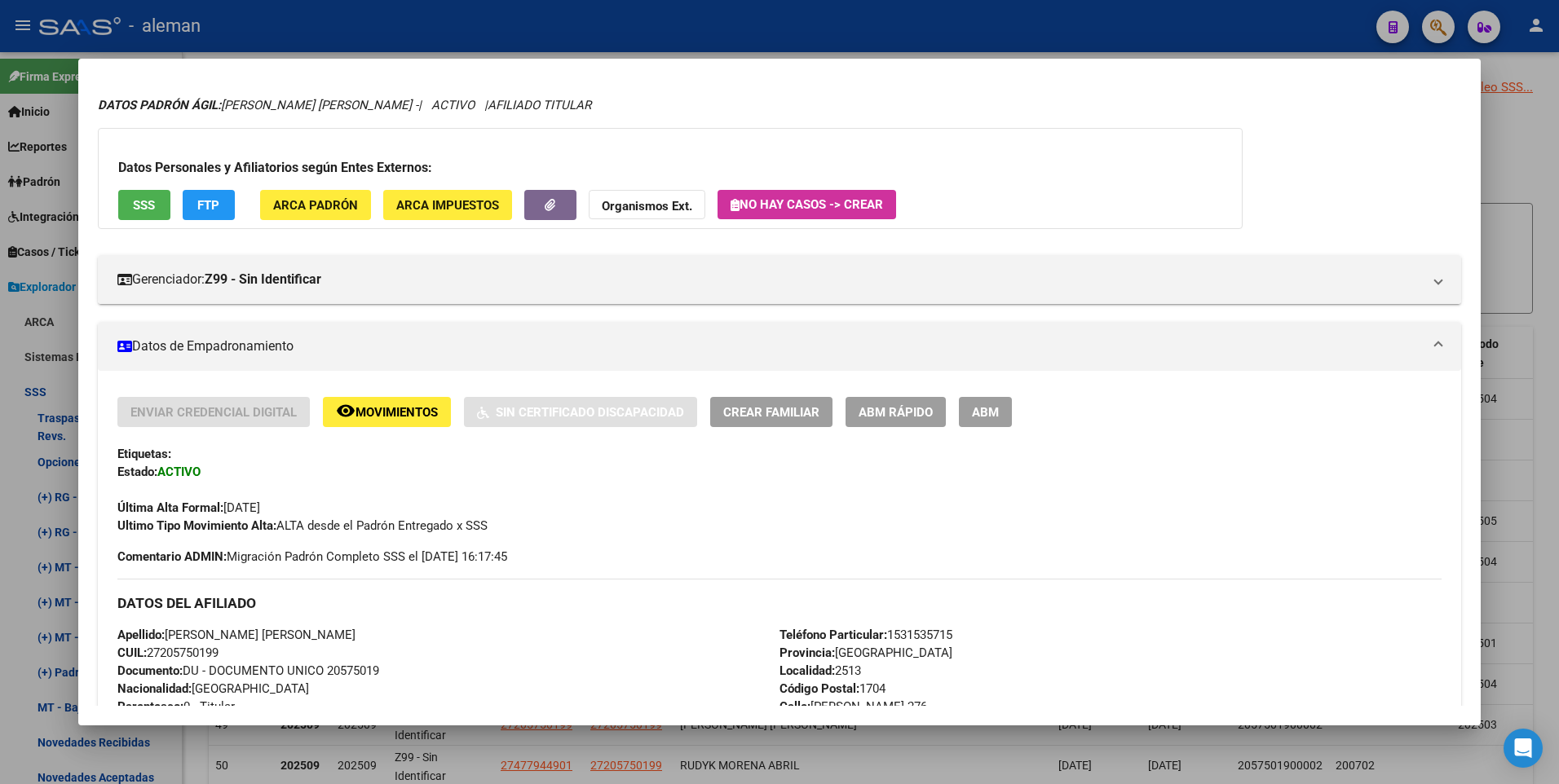
scroll to position [0, 0]
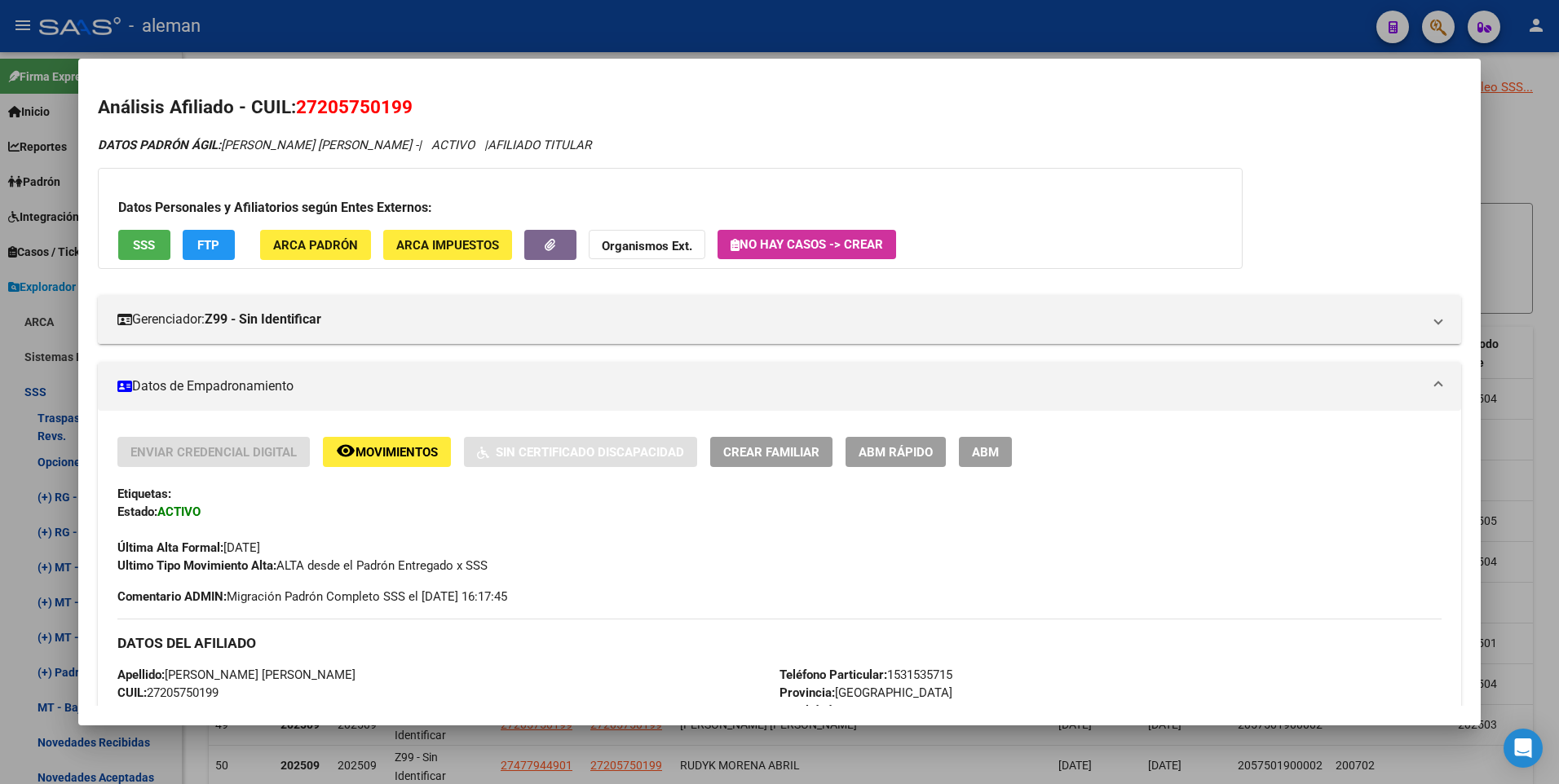
click at [981, 446] on span "ABM" at bounding box center [985, 452] width 27 height 15
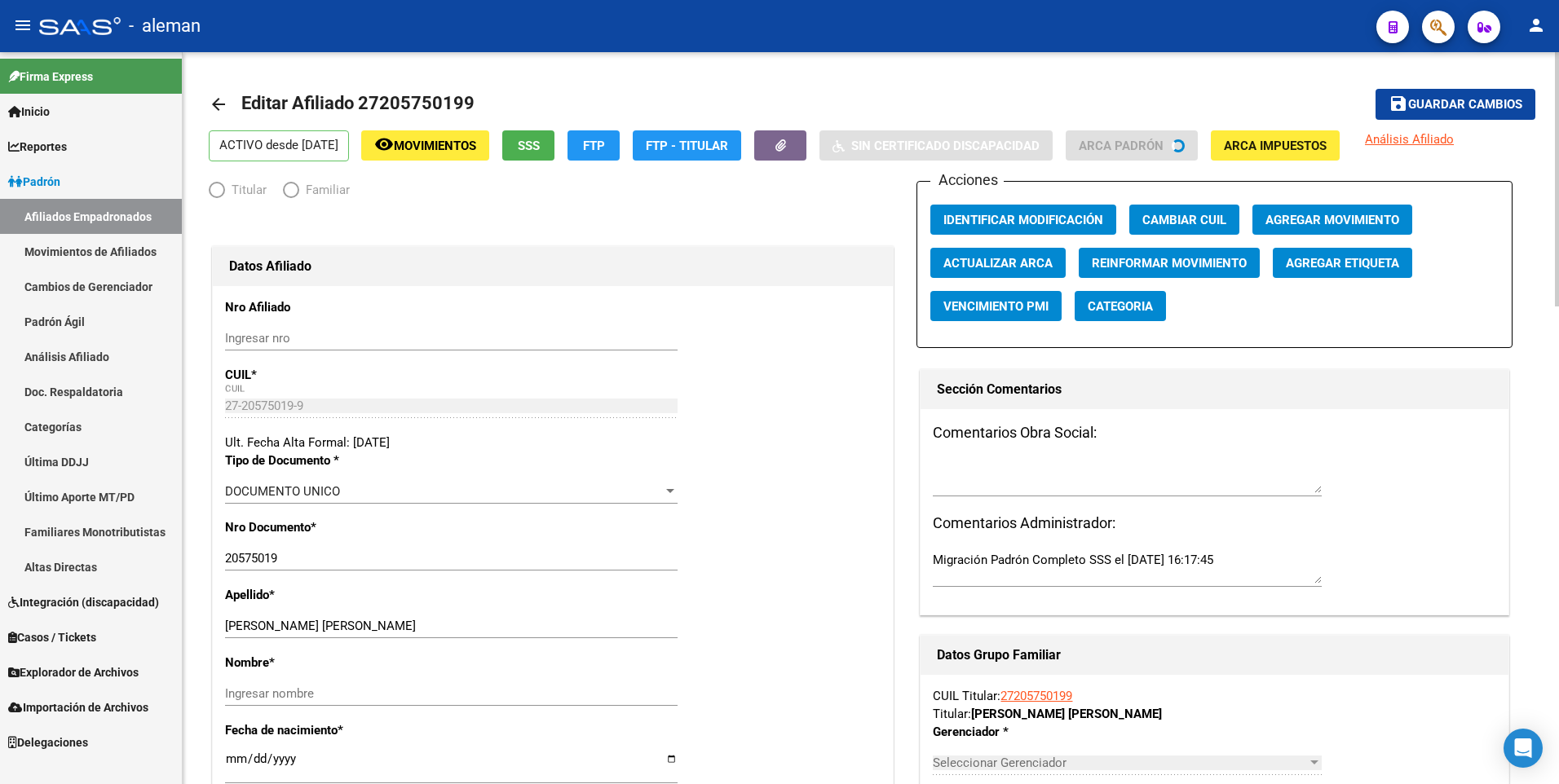
radio input "true"
type input "30-70854688-3"
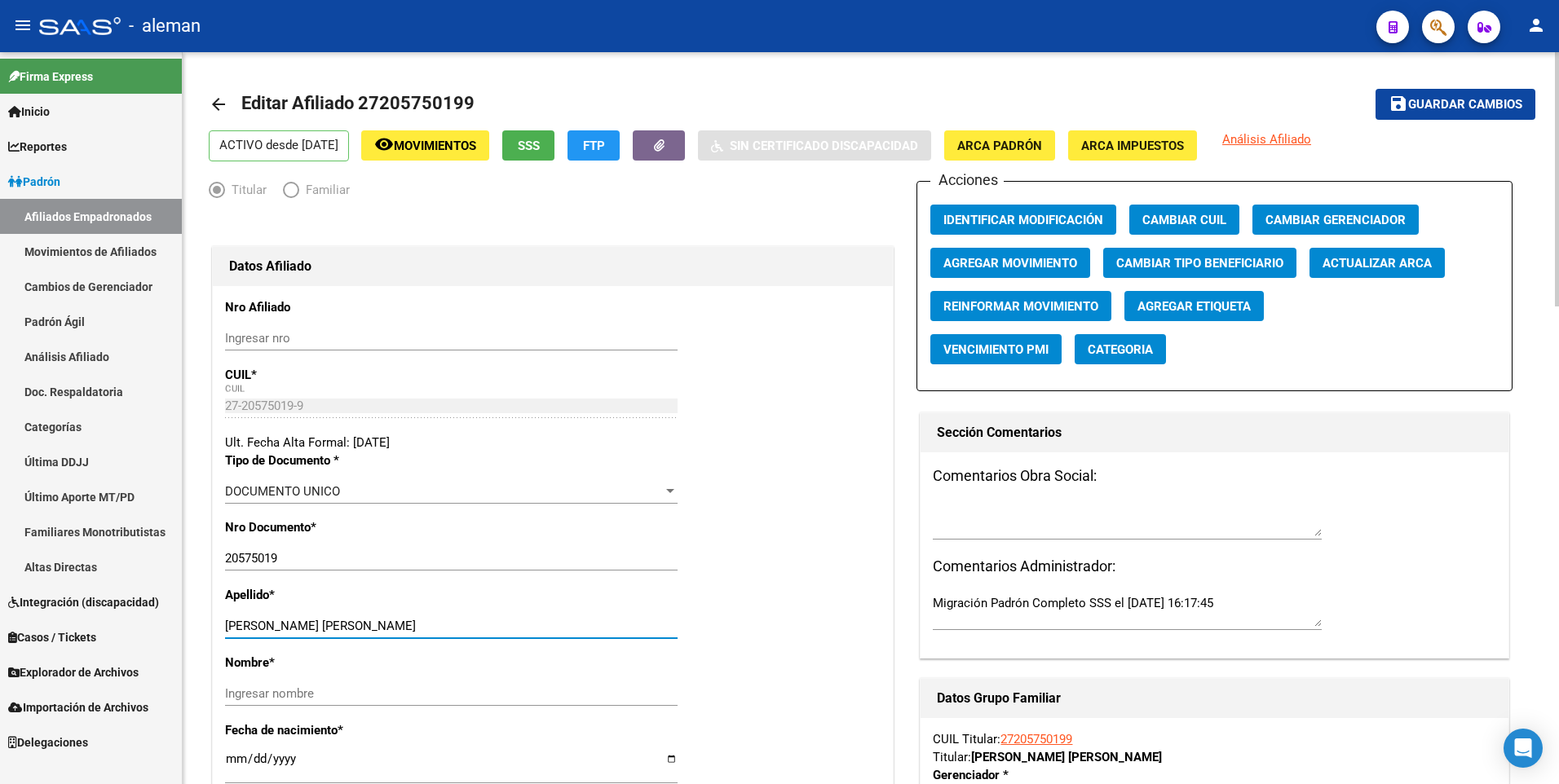
drag, startPoint x: 271, startPoint y: 626, endPoint x: 378, endPoint y: 626, distance: 107.0
click at [378, 626] on input "[PERSON_NAME] [PERSON_NAME]" at bounding box center [451, 626] width 452 height 15
click at [366, 693] on input "Ingresar nombre" at bounding box center [451, 694] width 452 height 15
paste input "[PERSON_NAME]"
type input "[PERSON_NAME]"
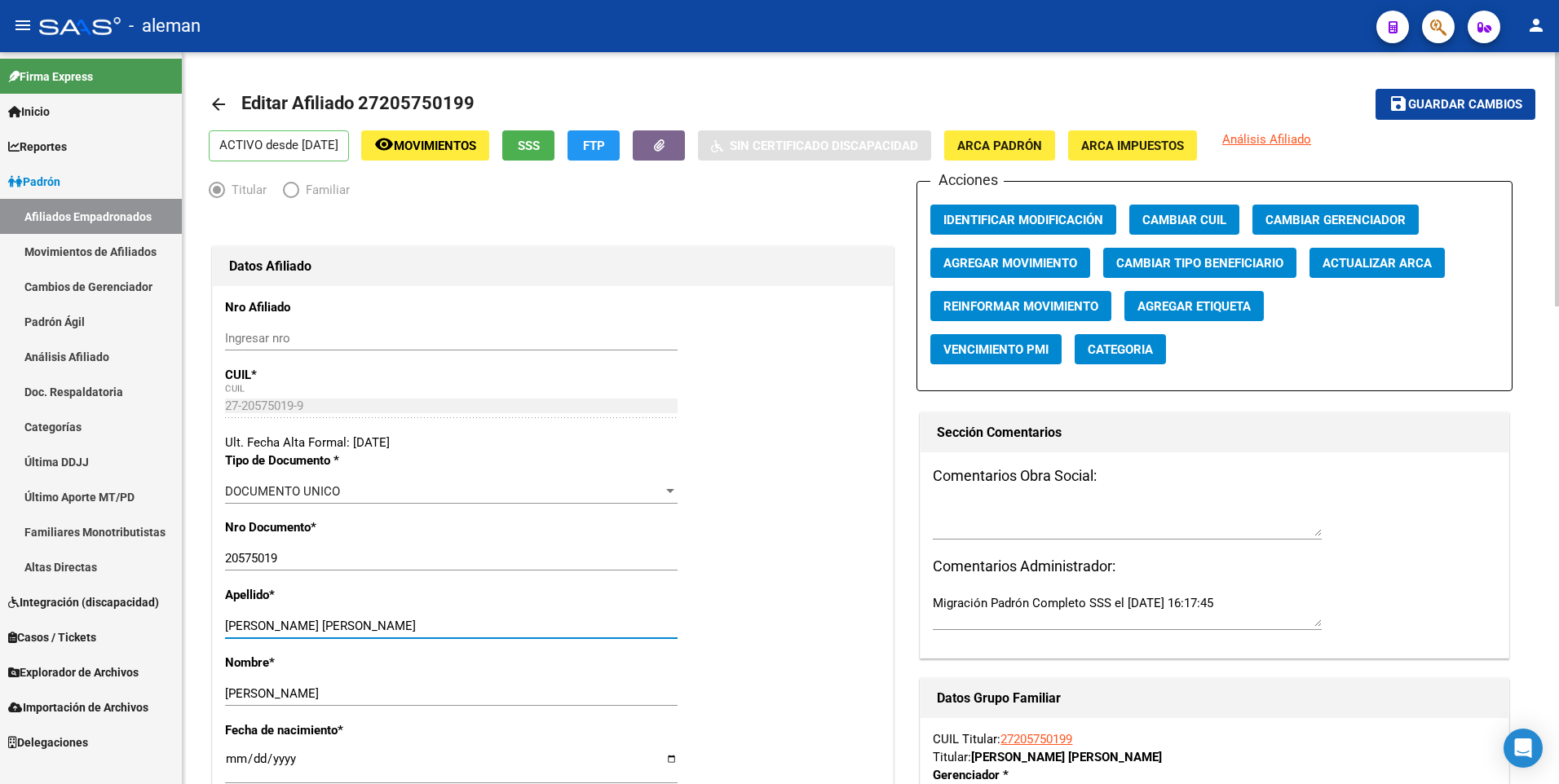
drag, startPoint x: 380, startPoint y: 626, endPoint x: 272, endPoint y: 633, distance: 108.2
click at [272, 633] on div "[PERSON_NAME] [PERSON_NAME] Ingresar apellido" at bounding box center [451, 626] width 452 height 24
type input "[PERSON_NAME]"
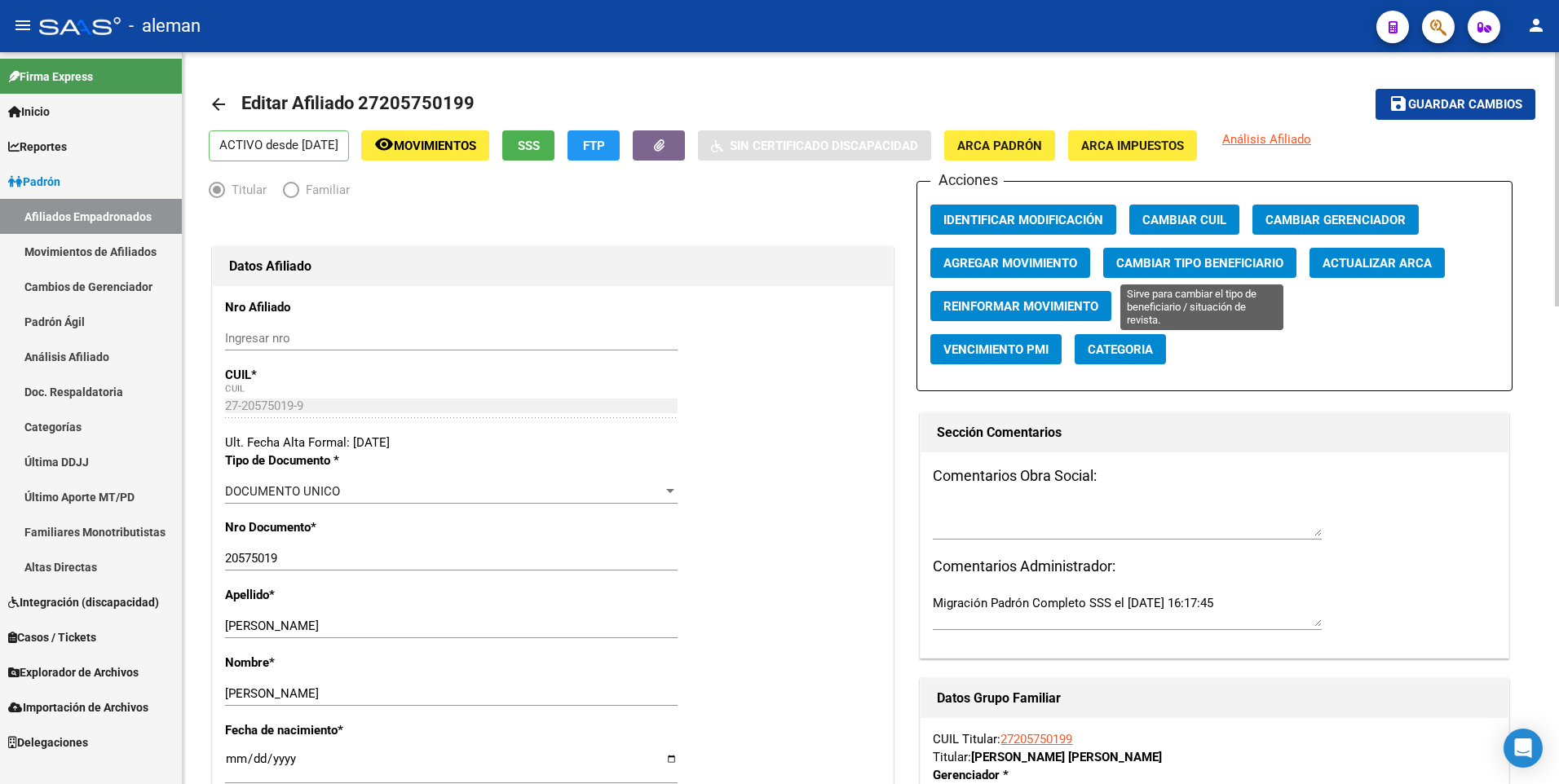
click at [1192, 257] on span "Cambiar Tipo Beneficiario" at bounding box center [1200, 264] width 167 height 15
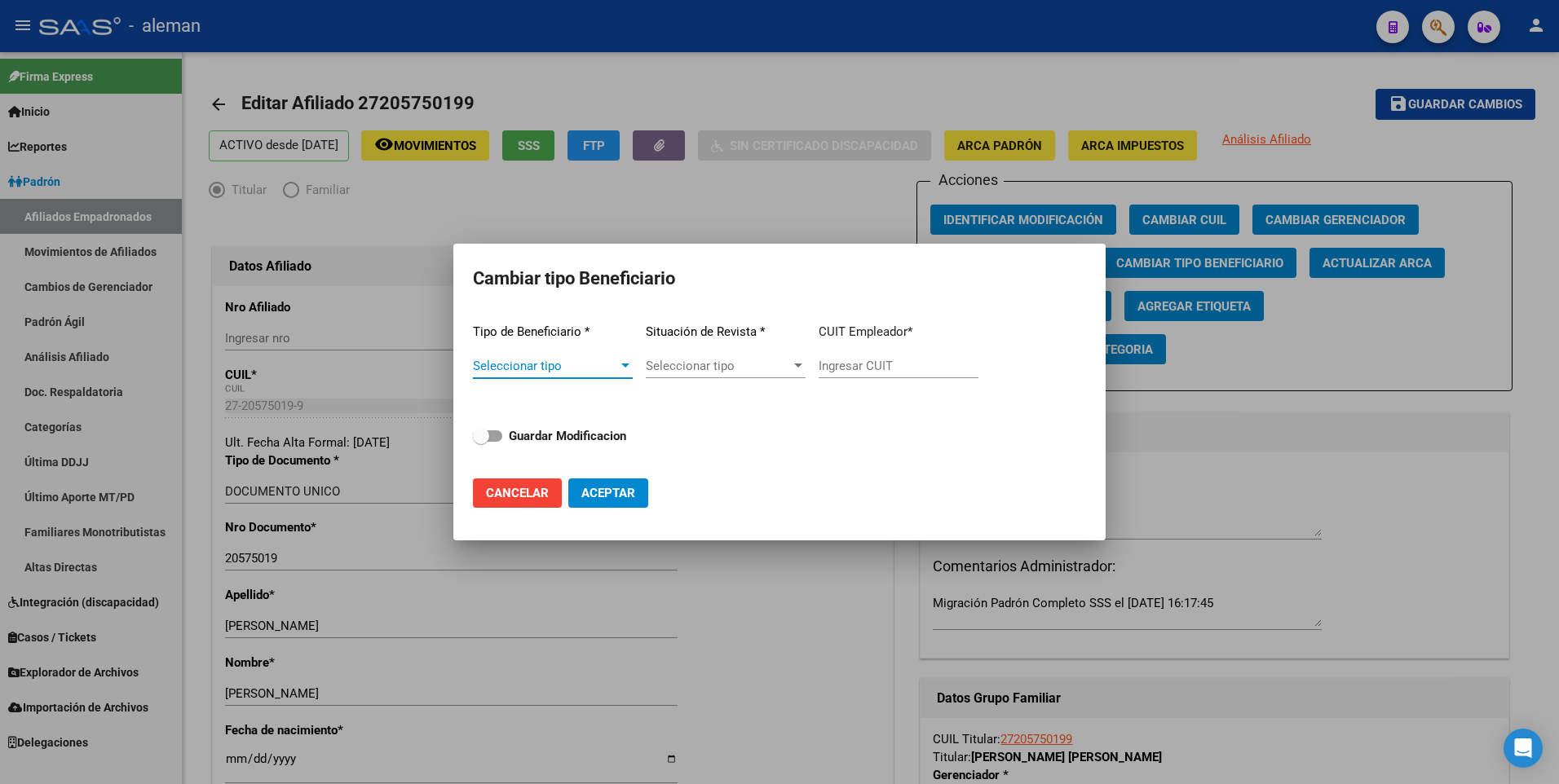
click at [624, 365] on div at bounding box center [625, 366] width 8 height 4
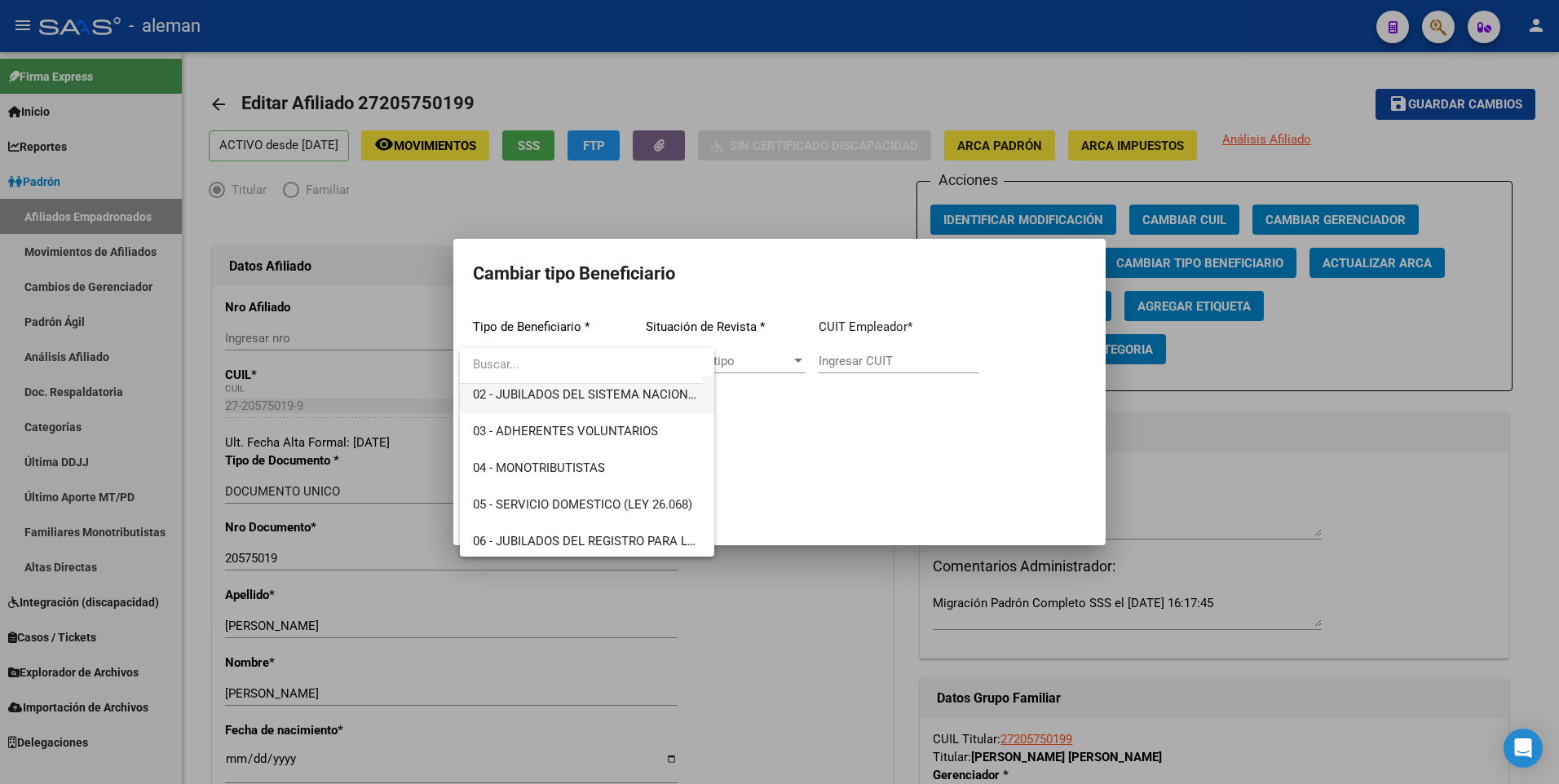
scroll to position [163, 0]
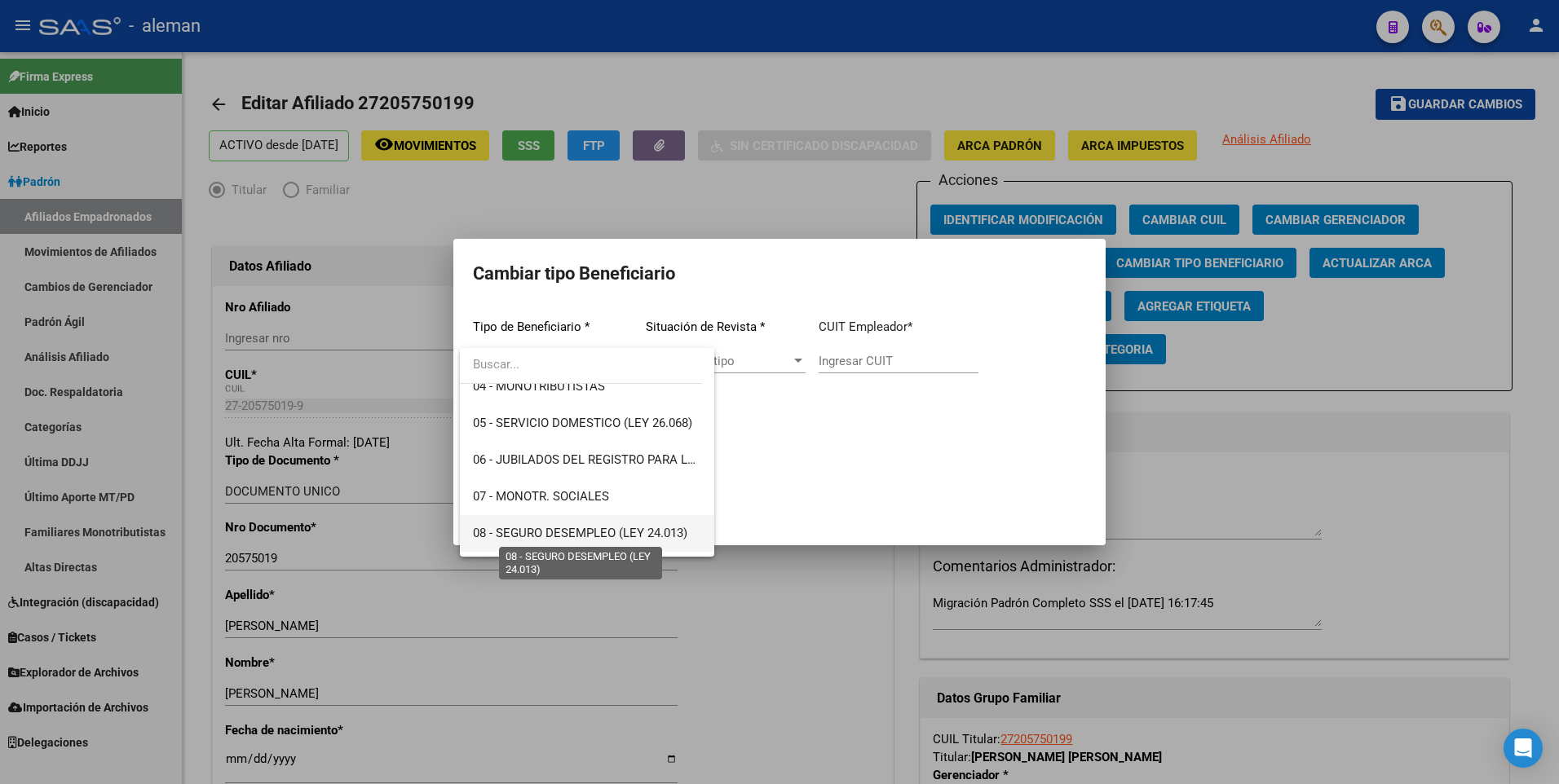
click at [581, 532] on span "08 - SEGURO DESEMPLEO (LEY 24.013)" at bounding box center [580, 534] width 215 height 15
type input "33-63761744-9"
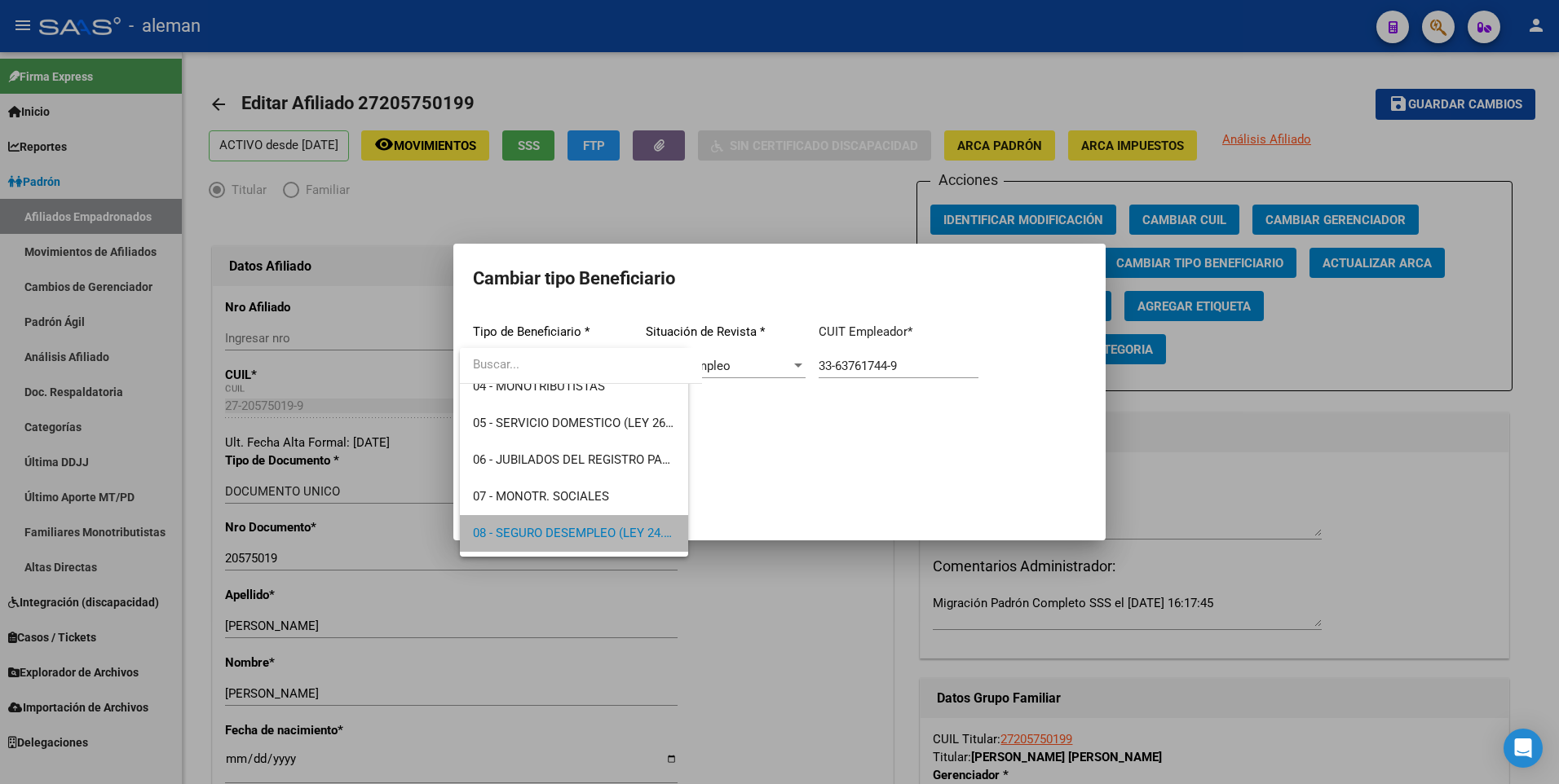
scroll to position [158, 0]
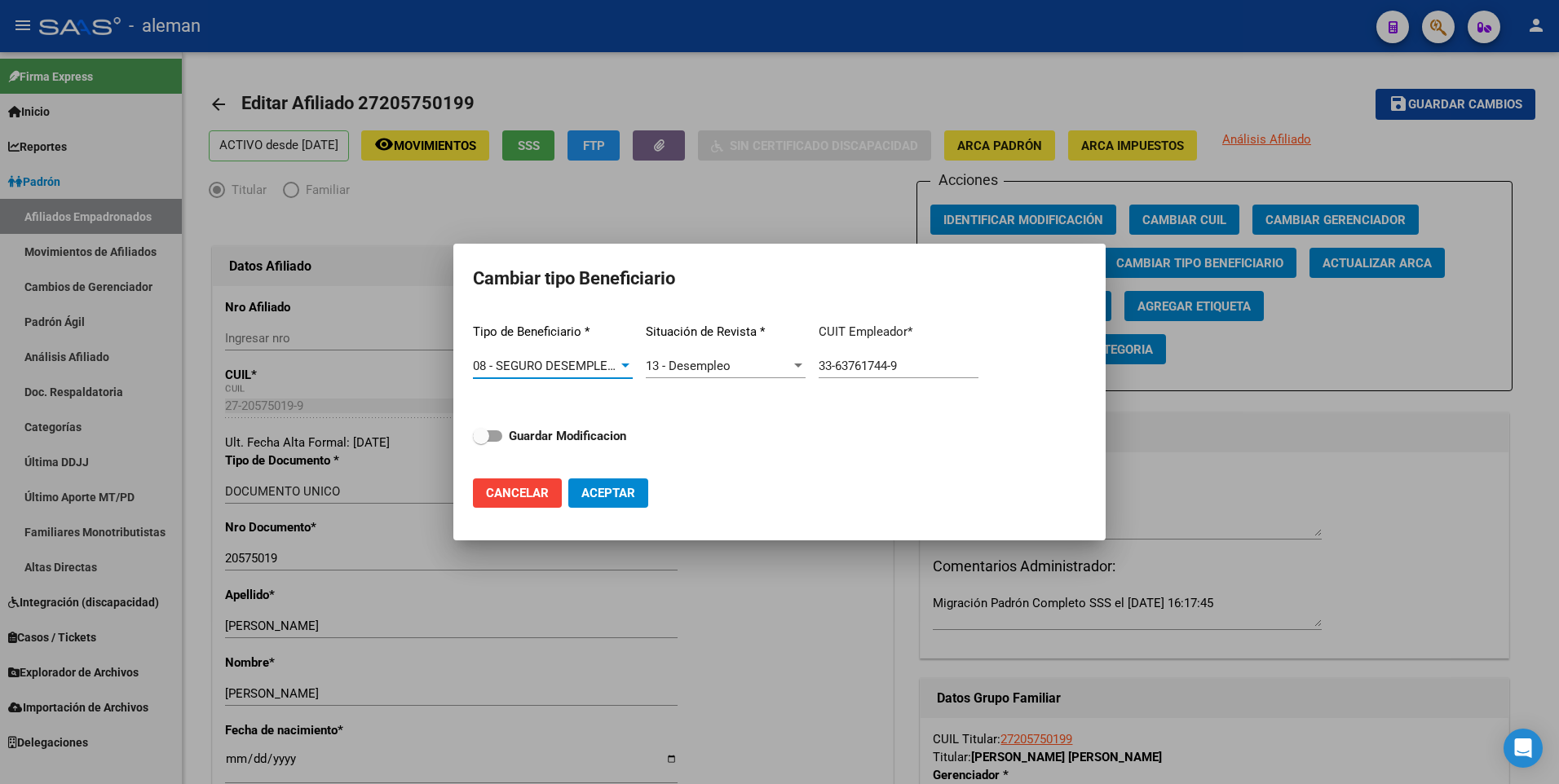
click at [493, 436] on span at bounding box center [487, 436] width 29 height 11
click at [481, 442] on input "Guardar Modificacion" at bounding box center [480, 442] width 1 height 1
checkbox input "true"
click at [597, 491] on span "Aceptar" at bounding box center [608, 493] width 53 height 15
type input "33-63761744-9"
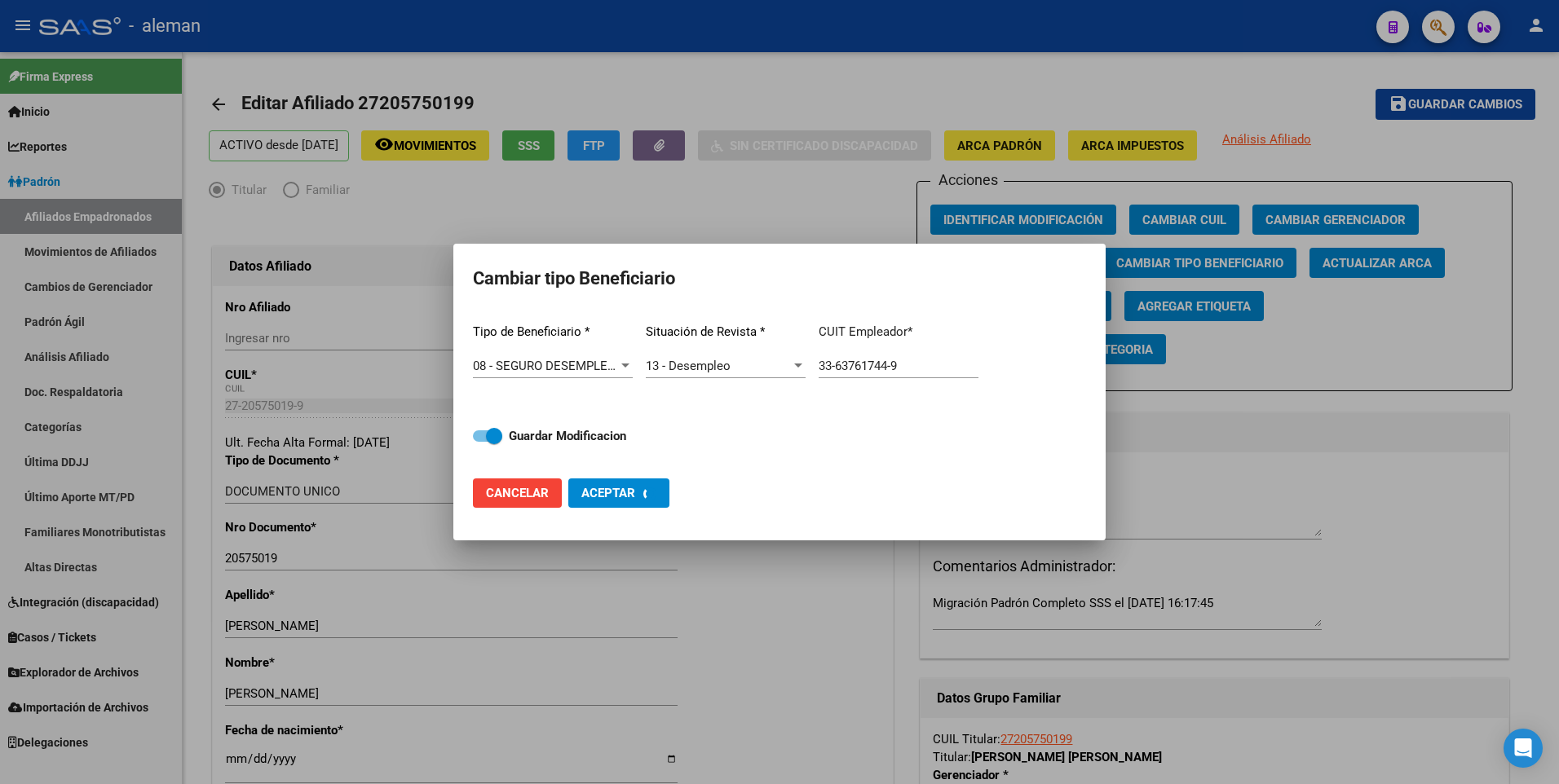
checkbox input "false"
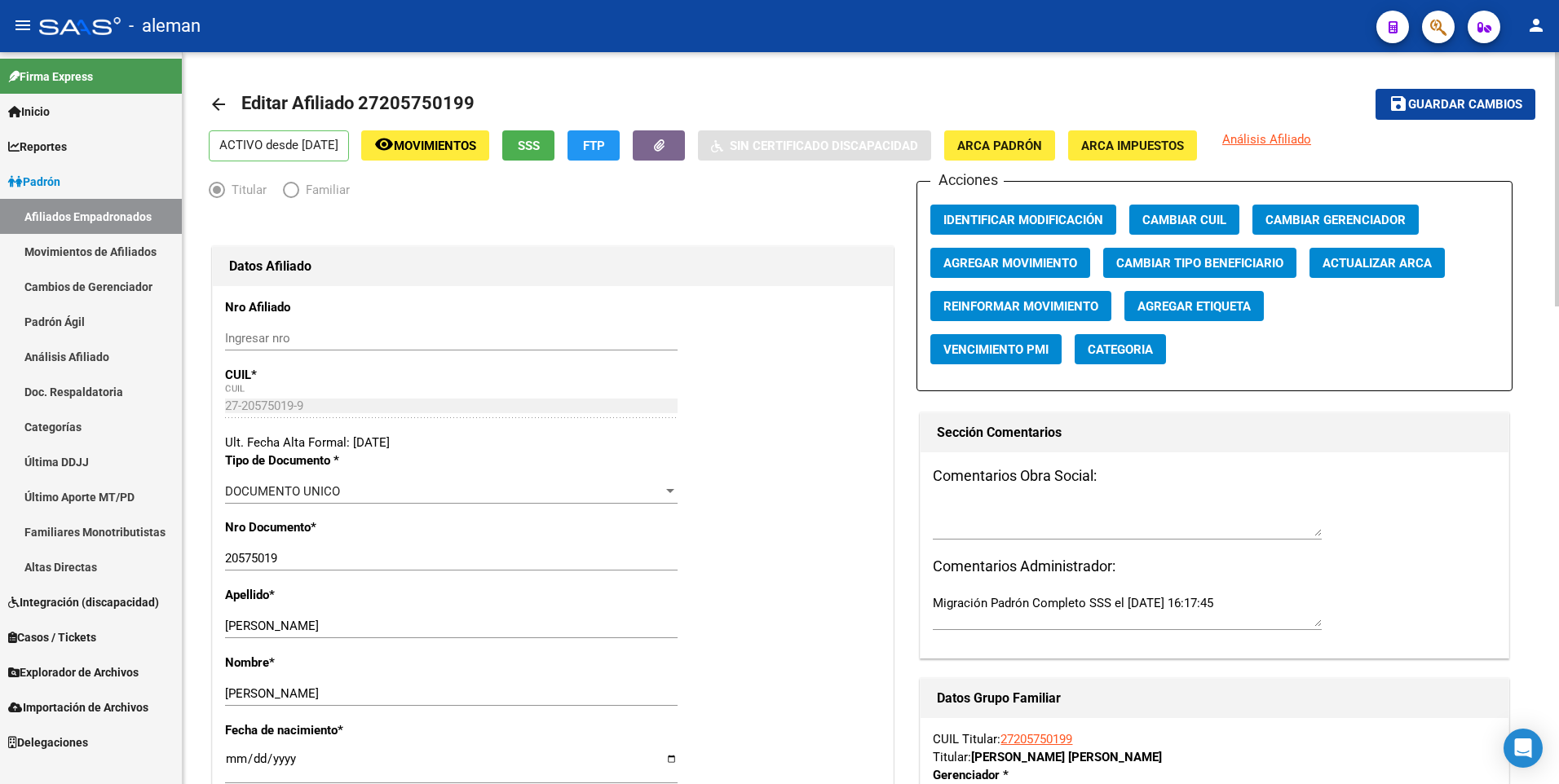
click at [219, 99] on mat-icon "arrow_back" at bounding box center [218, 104] width 20 height 20
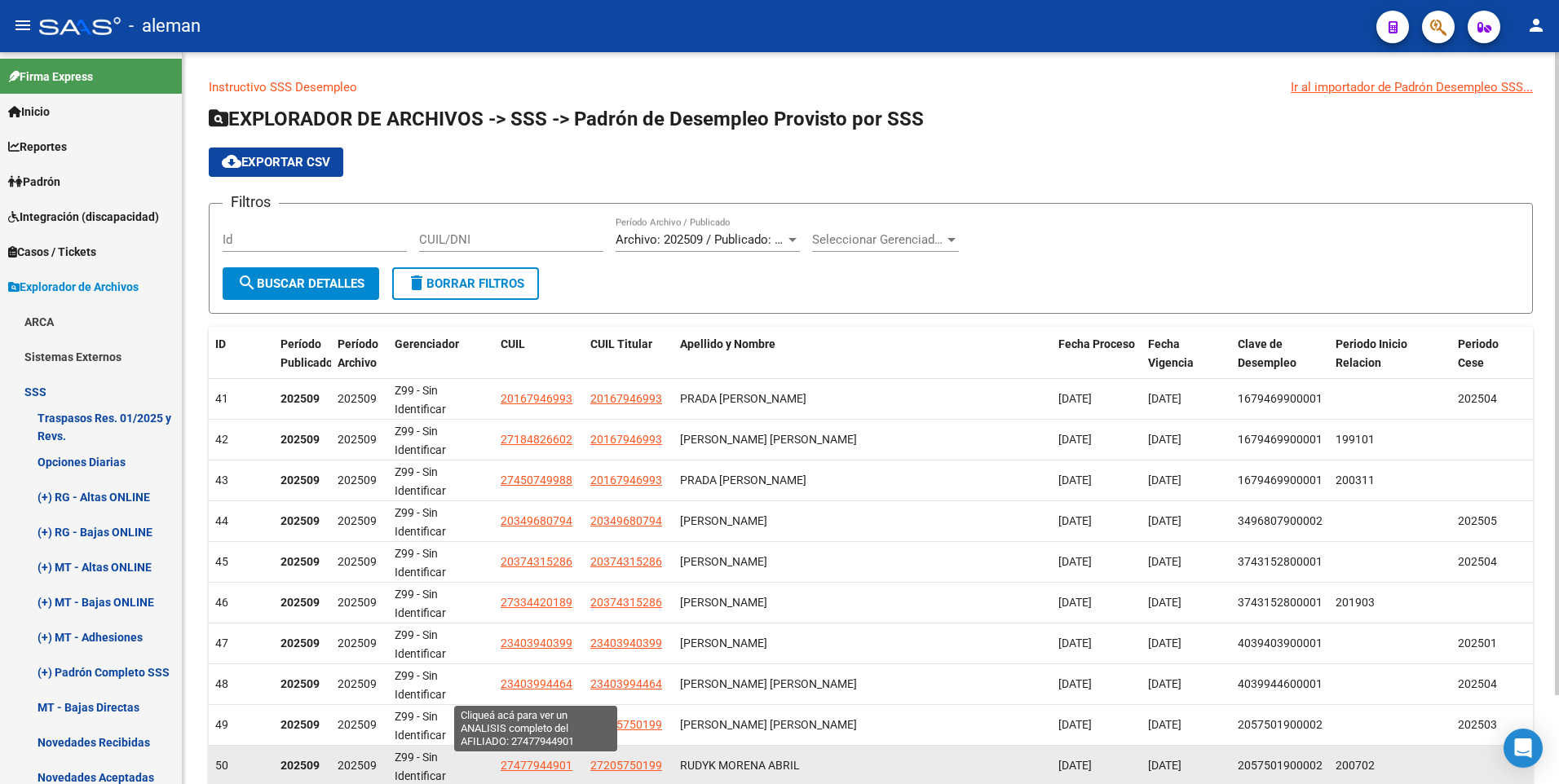
click at [524, 766] on span "27477944901" at bounding box center [537, 765] width 71 height 13
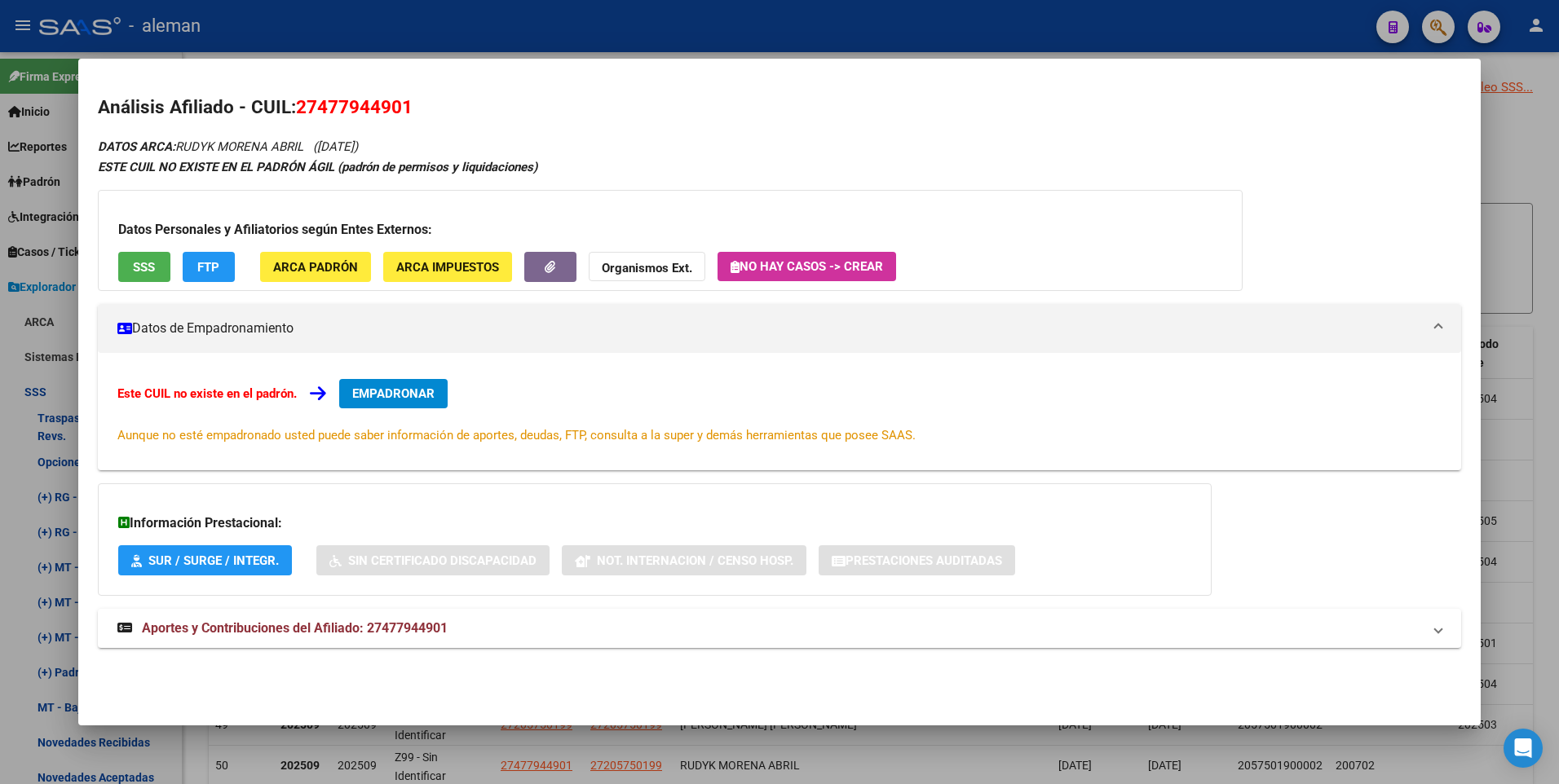
click at [1536, 482] on div at bounding box center [780, 392] width 1559 height 784
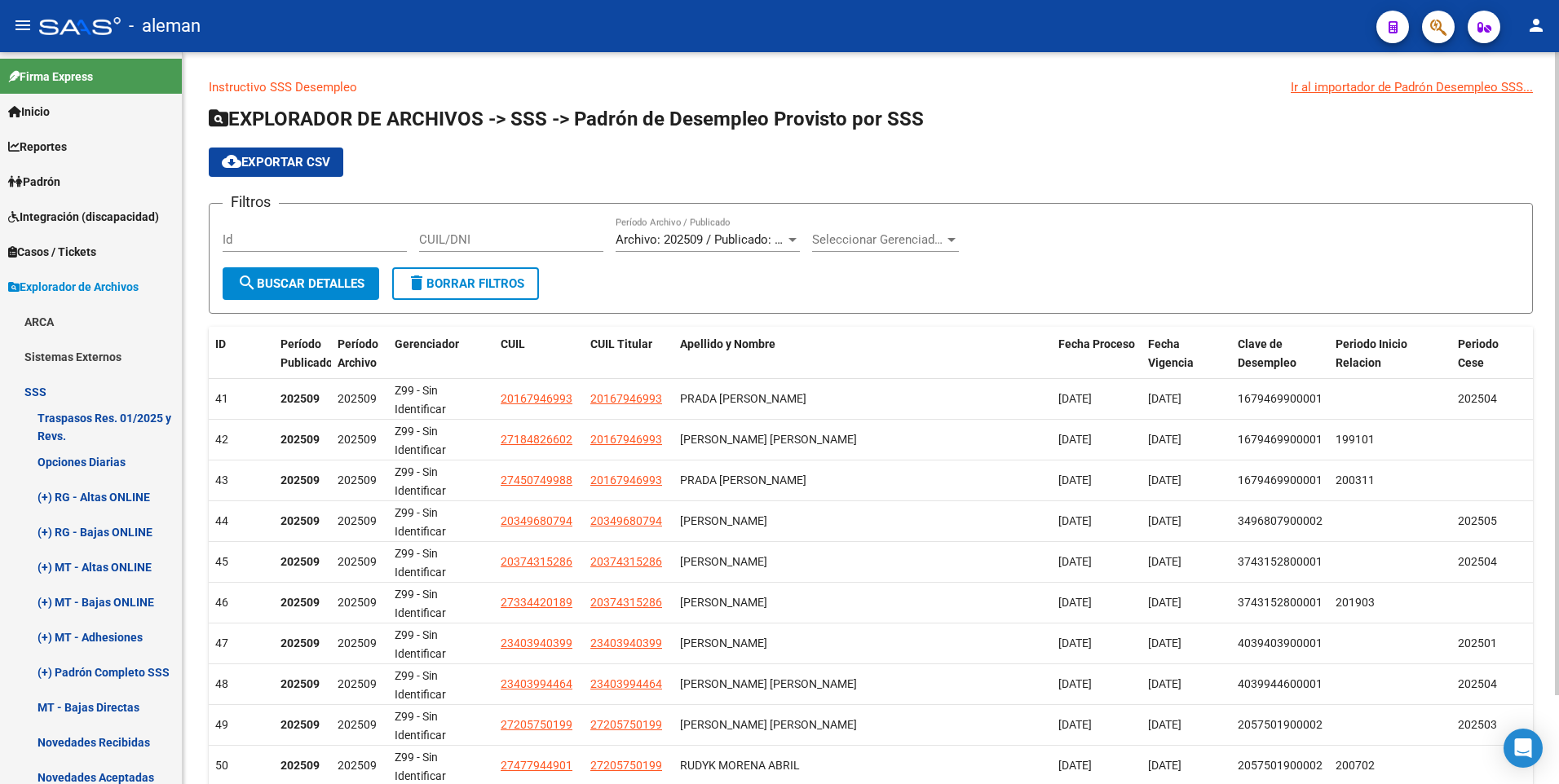
scroll to position [101, 0]
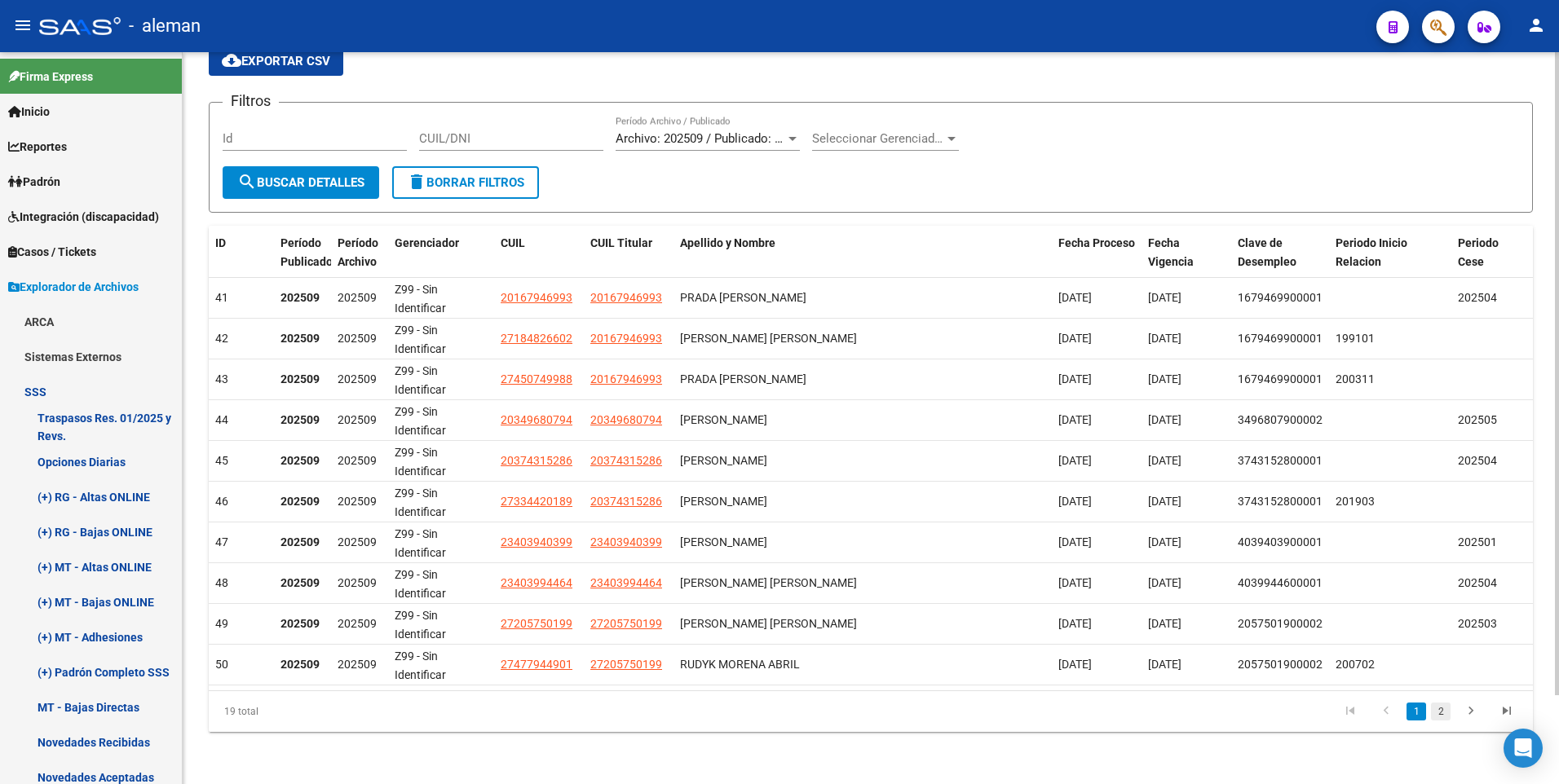
click at [1441, 713] on link "2" at bounding box center [1440, 711] width 20 height 18
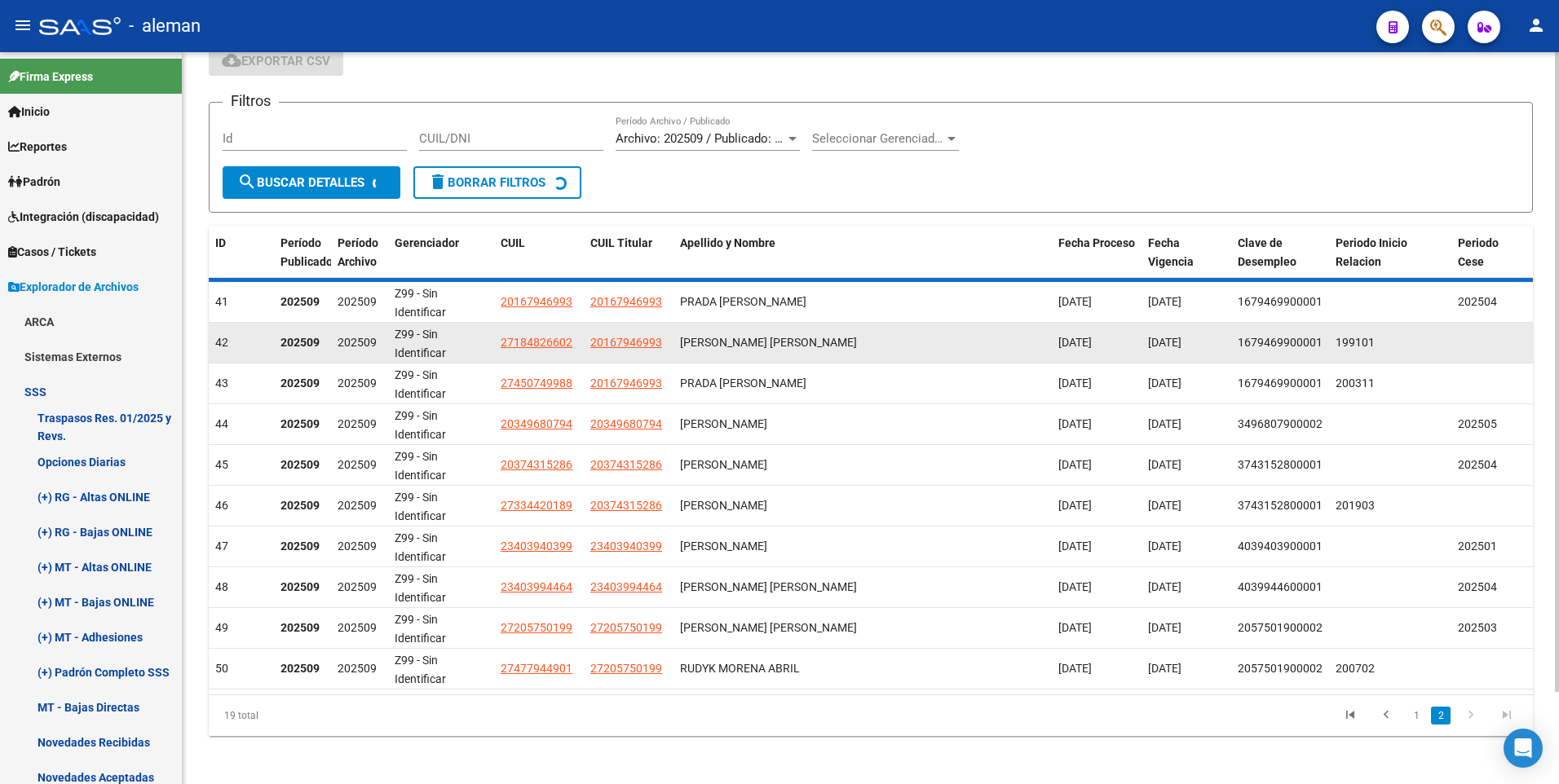
scroll to position [60, 0]
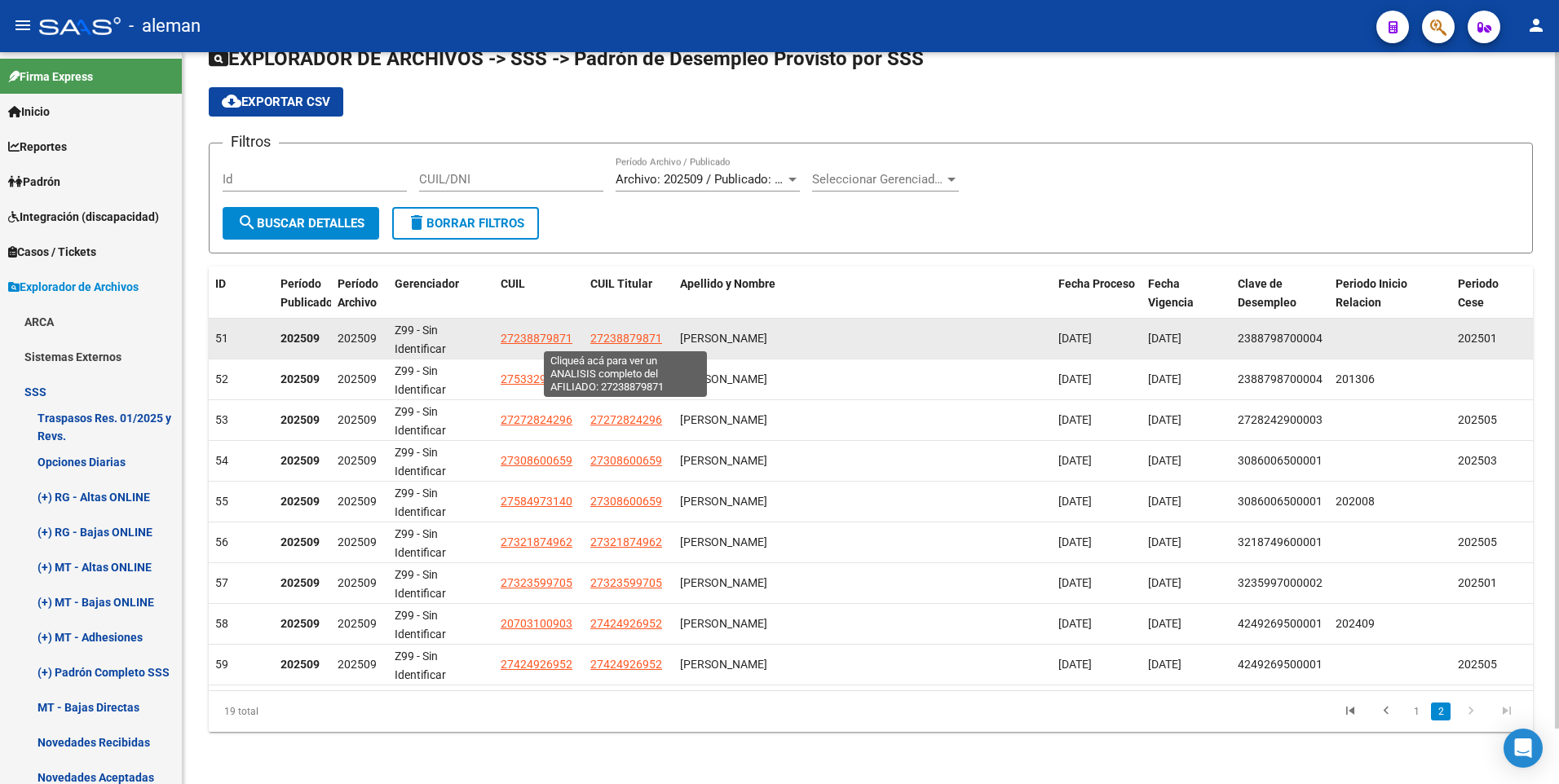
click at [637, 333] on span "27238879871" at bounding box center [626, 339] width 71 height 13
type textarea "27238879871"
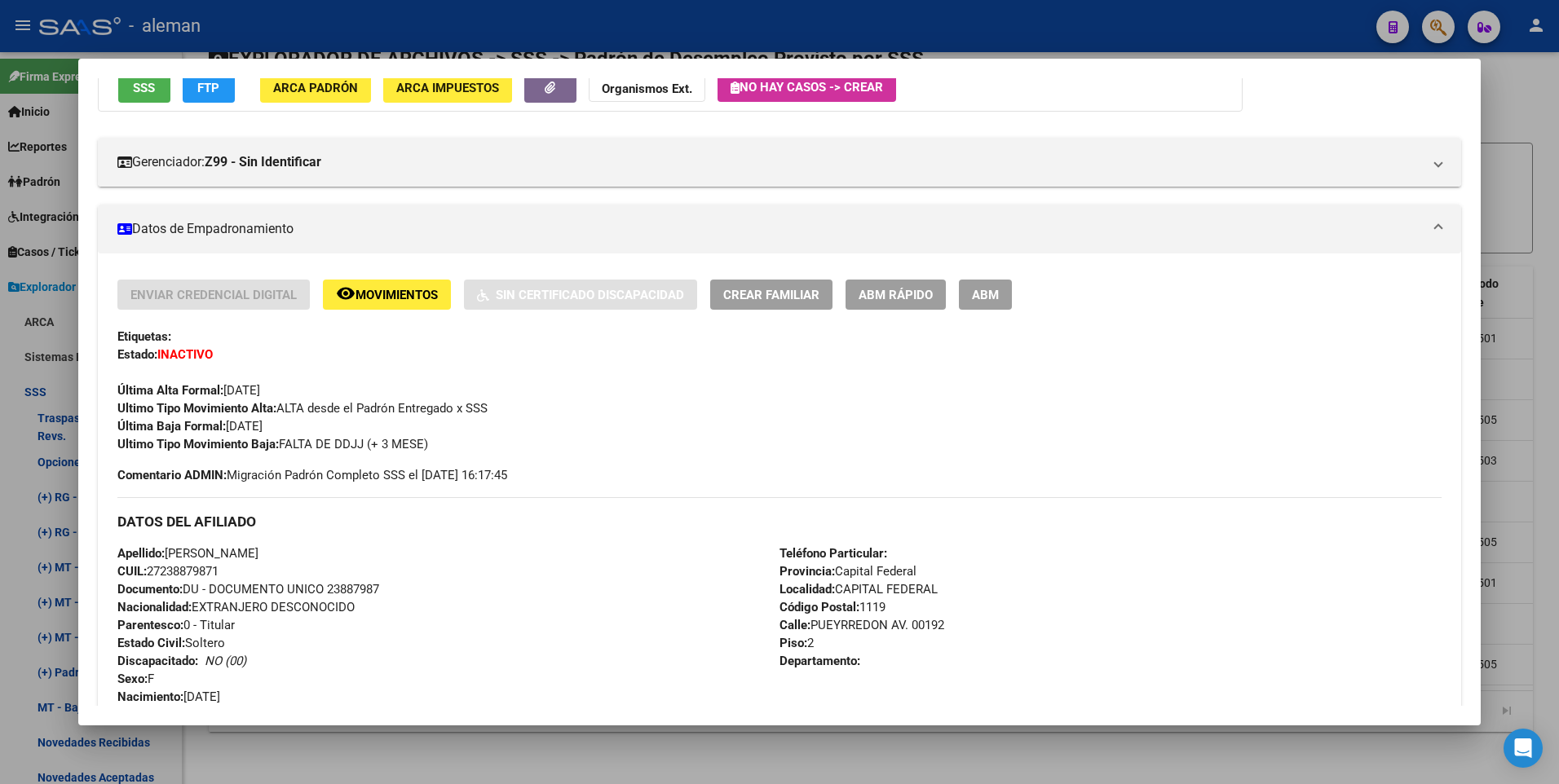
scroll to position [76, 0]
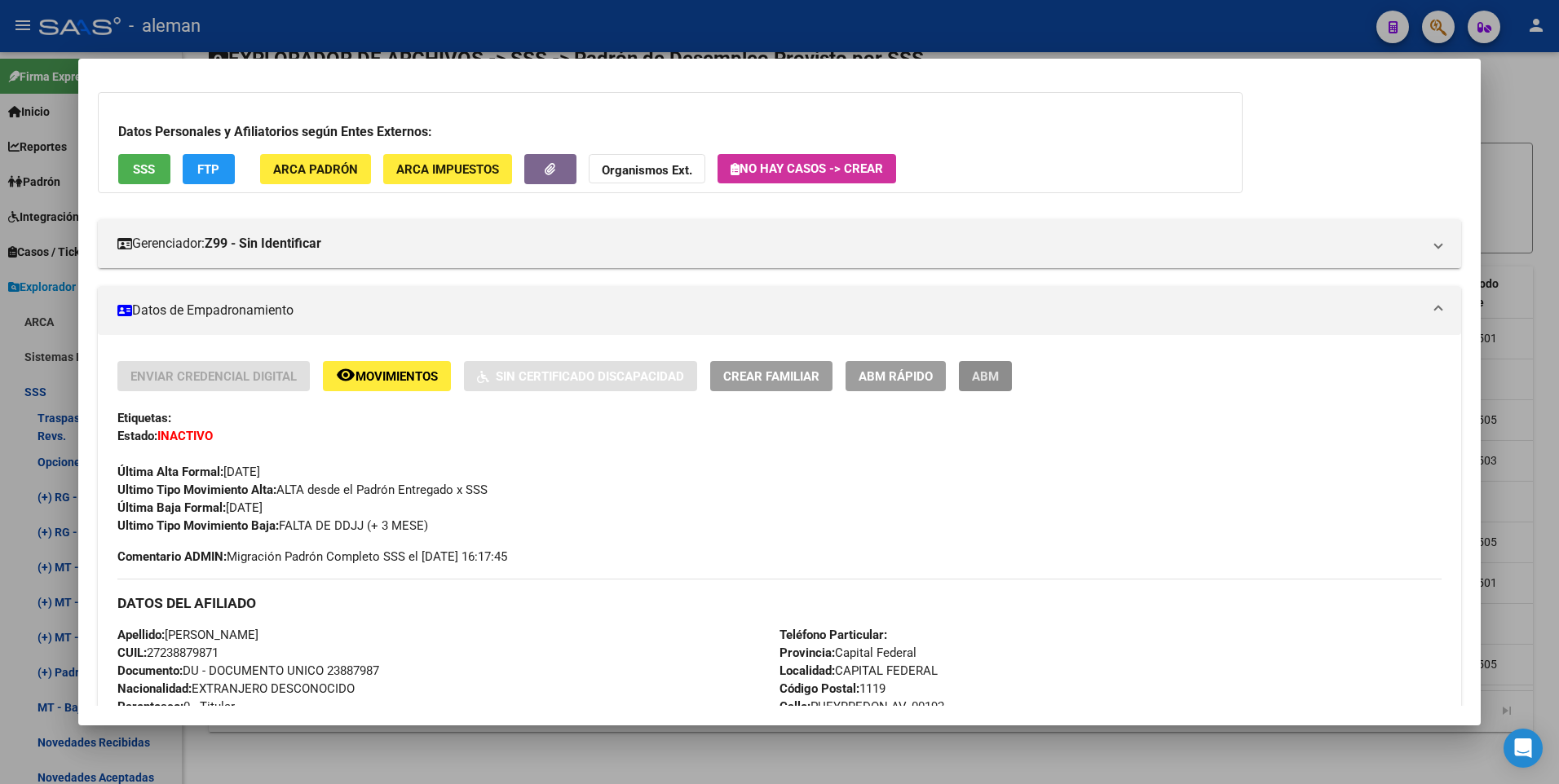
click at [984, 370] on span "ABM" at bounding box center [985, 377] width 27 height 15
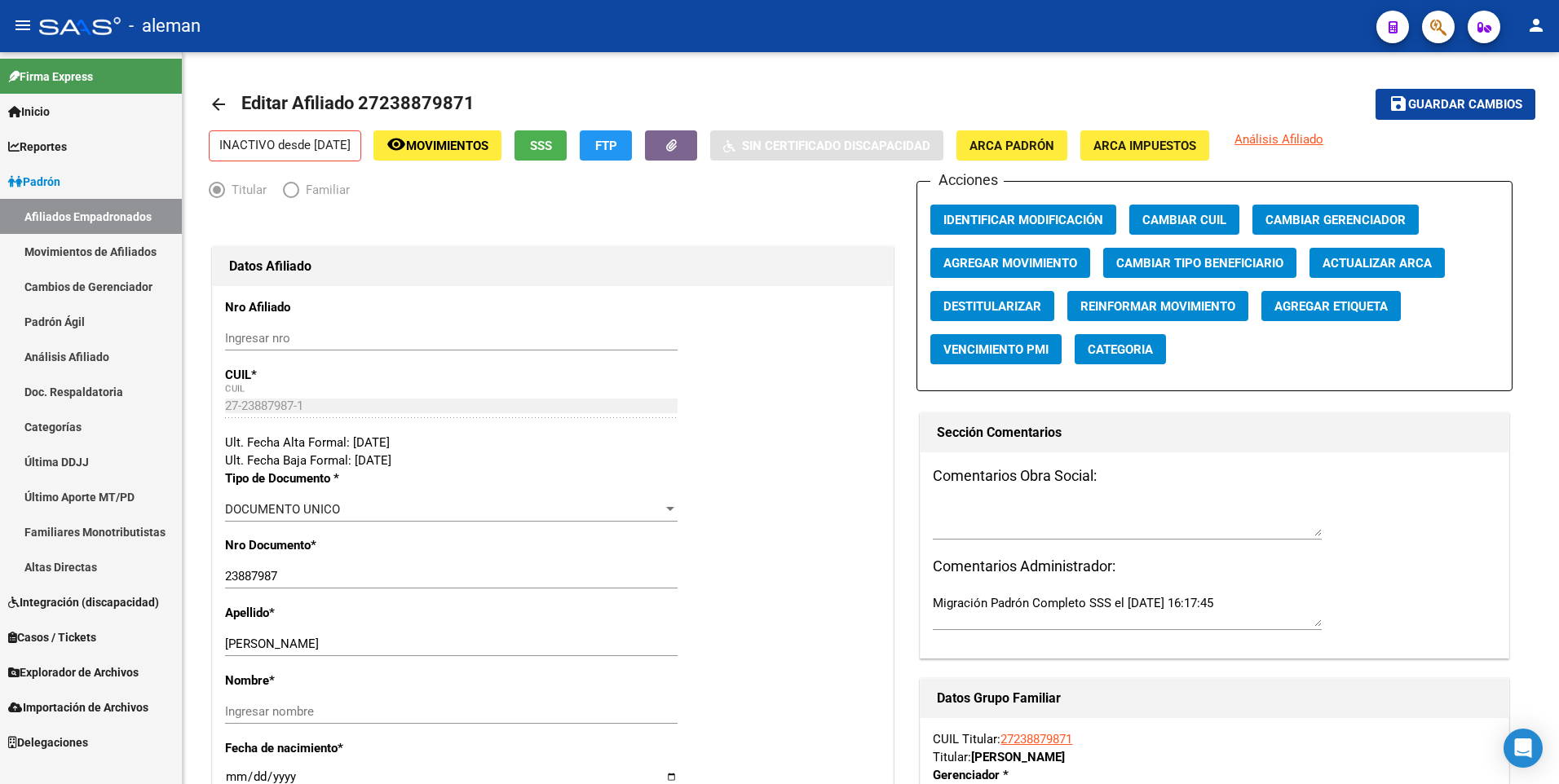
radio input "true"
type input "30-71567936-8"
drag, startPoint x: 271, startPoint y: 644, endPoint x: 376, endPoint y: 649, distance: 105.1
click at [376, 649] on input "[PERSON_NAME]" at bounding box center [451, 644] width 452 height 15
click at [376, 709] on input "Ingresar nombre" at bounding box center [451, 712] width 452 height 15
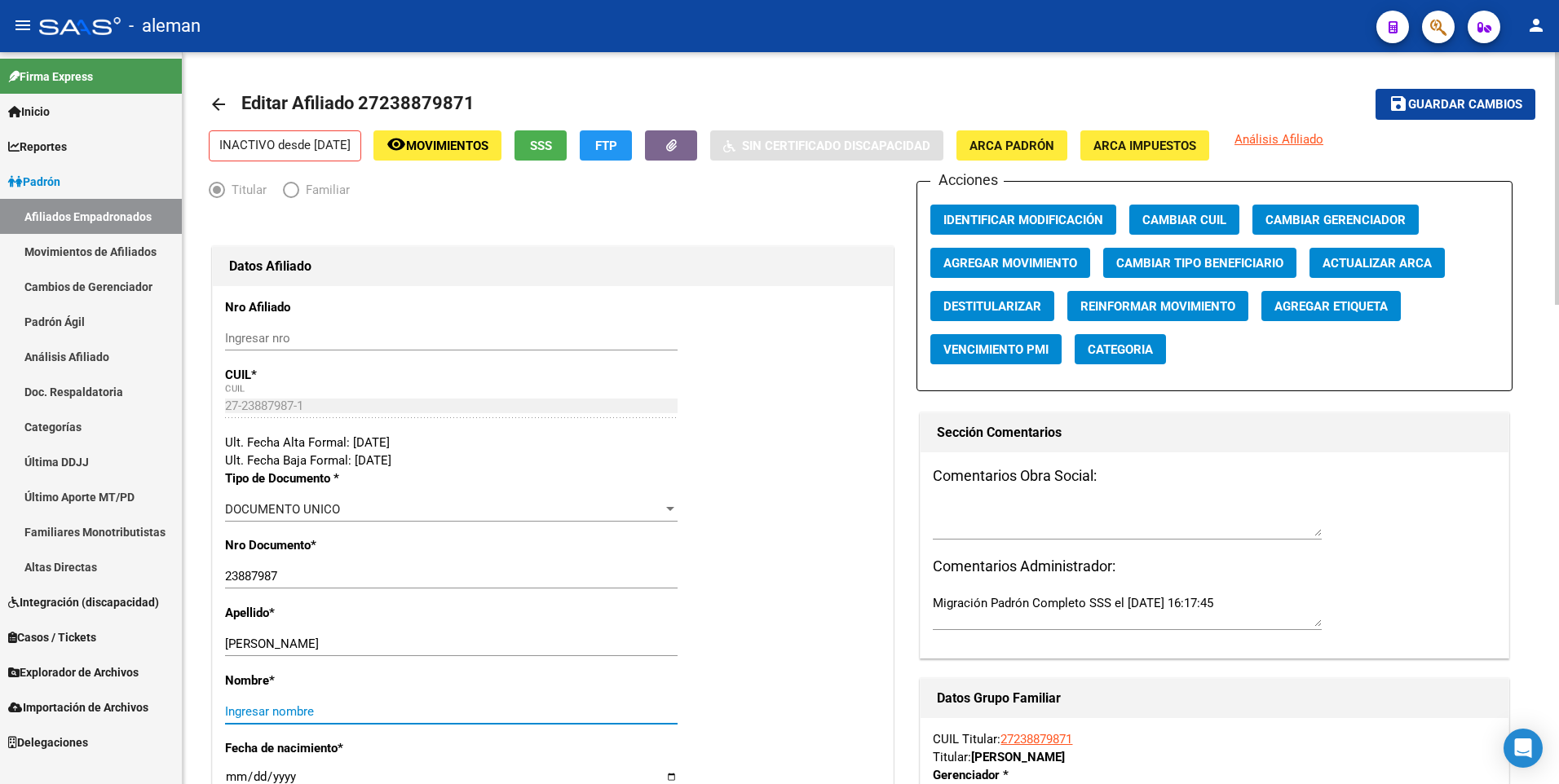
paste input "[PERSON_NAME]"
type input "[PERSON_NAME]"
drag, startPoint x: 602, startPoint y: 641, endPoint x: 592, endPoint y: 641, distance: 10.0
click at [602, 641] on input "[PERSON_NAME]" at bounding box center [451, 644] width 452 height 15
drag, startPoint x: 401, startPoint y: 650, endPoint x: 266, endPoint y: 644, distance: 135.1
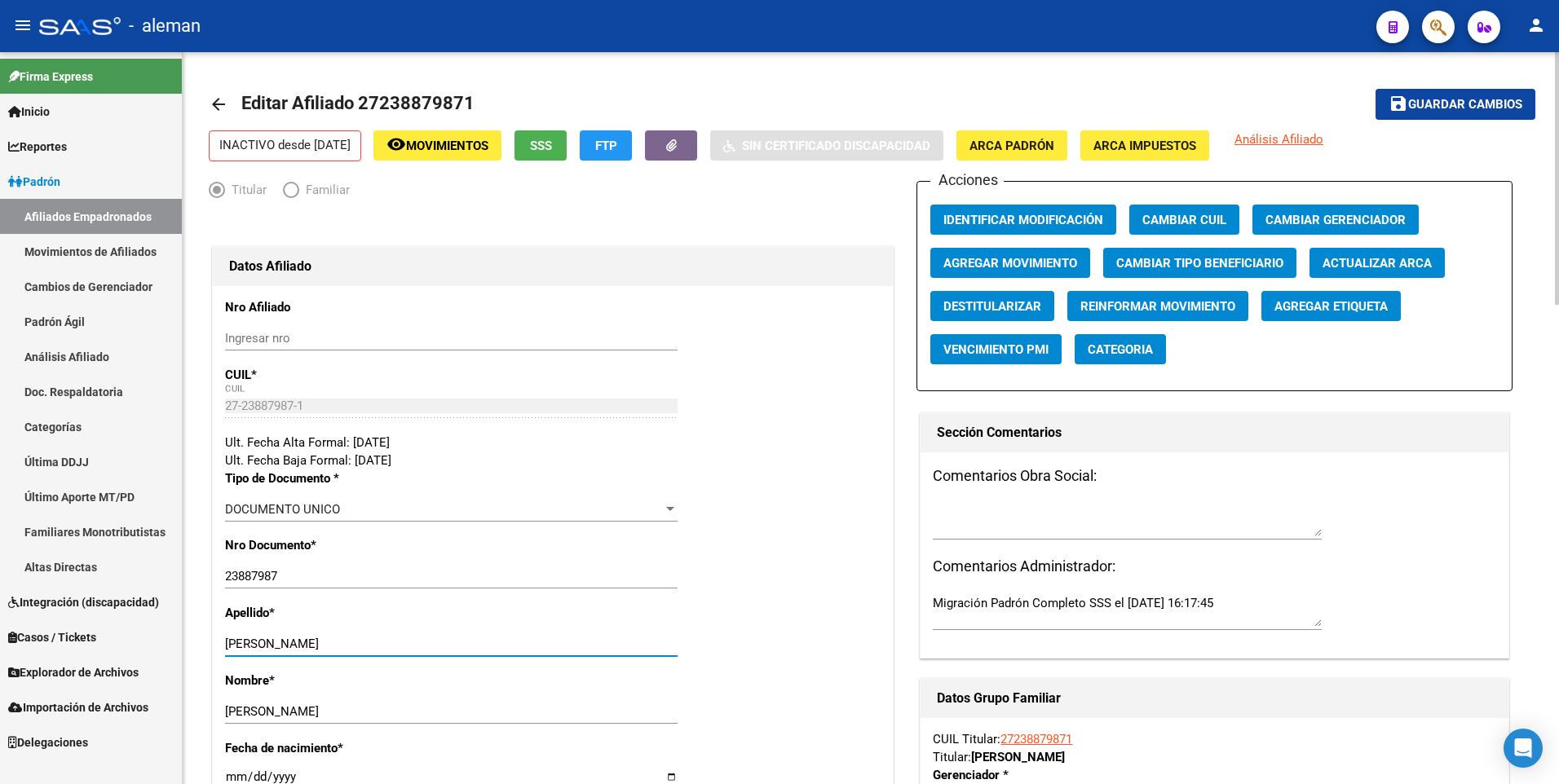
click at [266, 644] on input "[PERSON_NAME]" at bounding box center [451, 644] width 452 height 15
type input "[PERSON_NAME]"
click at [762, 538] on div "Nro Documento * 23887987 Ingresar nro" at bounding box center [552, 570] width 656 height 68
click at [974, 259] on span "Agregar Movimiento" at bounding box center [1009, 264] width 134 height 15
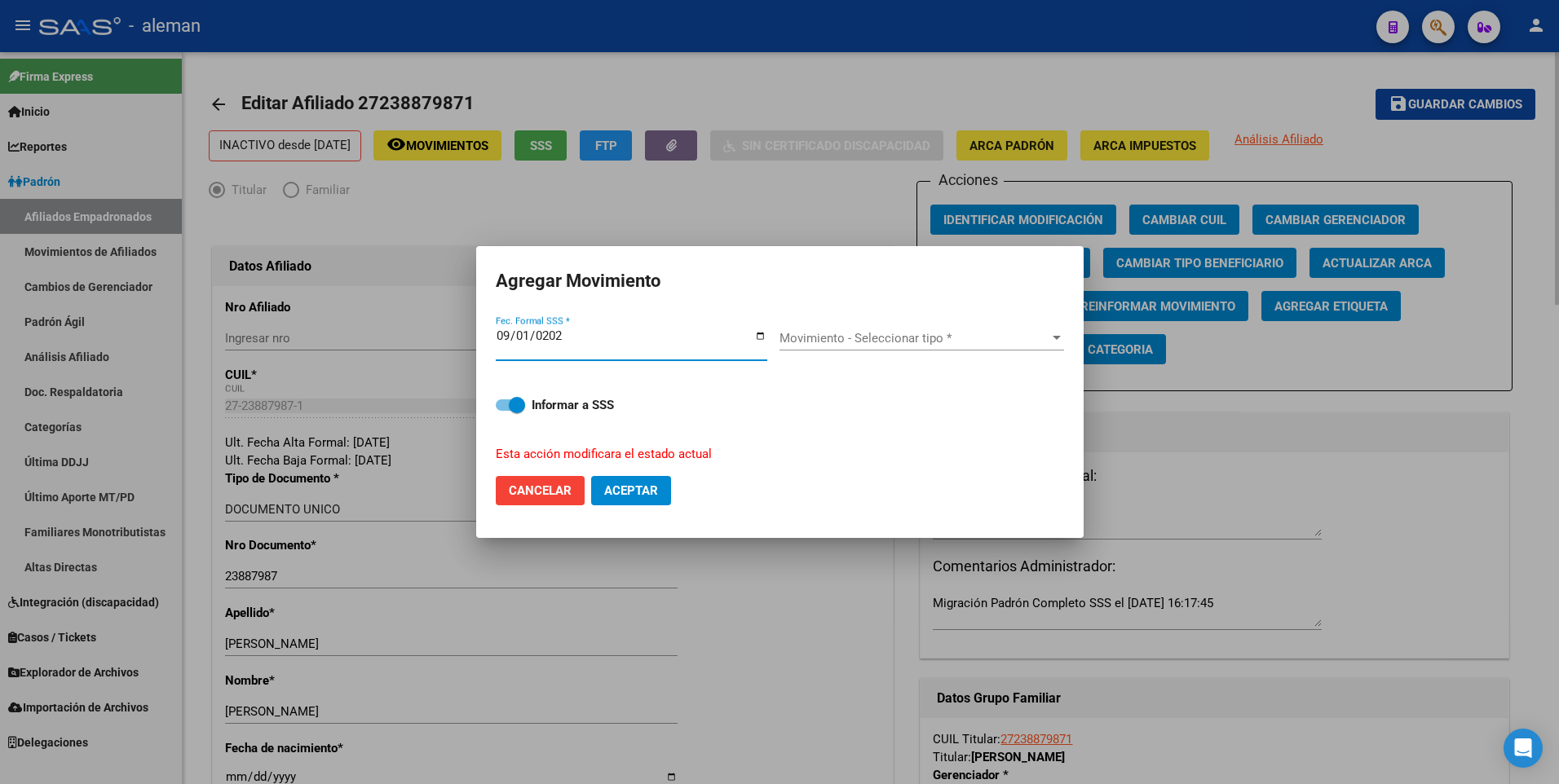
type input "[DATE]"
click at [874, 333] on span "Movimiento - Seleccionar tipo *" at bounding box center [915, 339] width 270 height 15
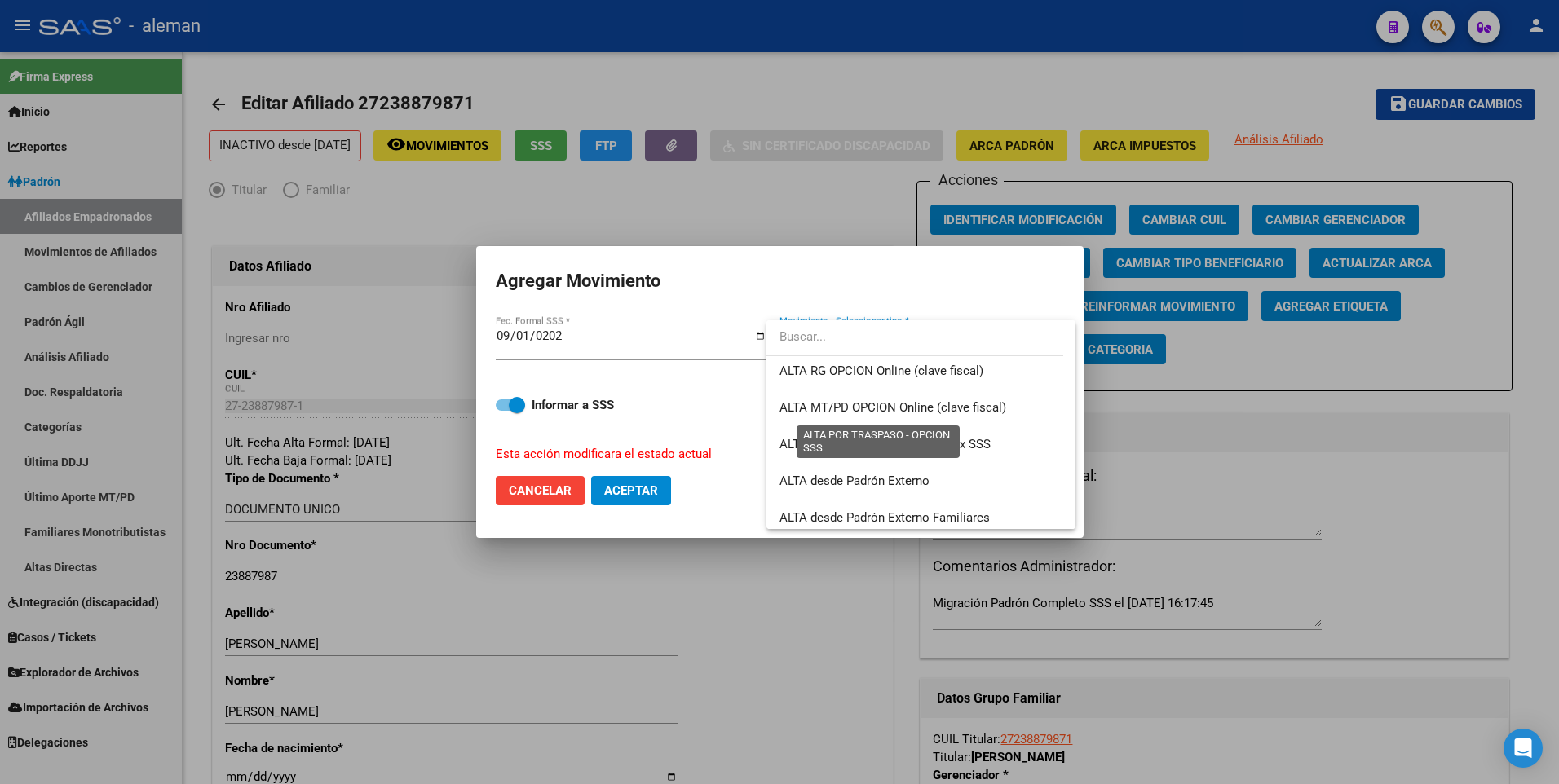
scroll to position [562, 0]
click at [848, 227] on div at bounding box center [780, 392] width 1559 height 784
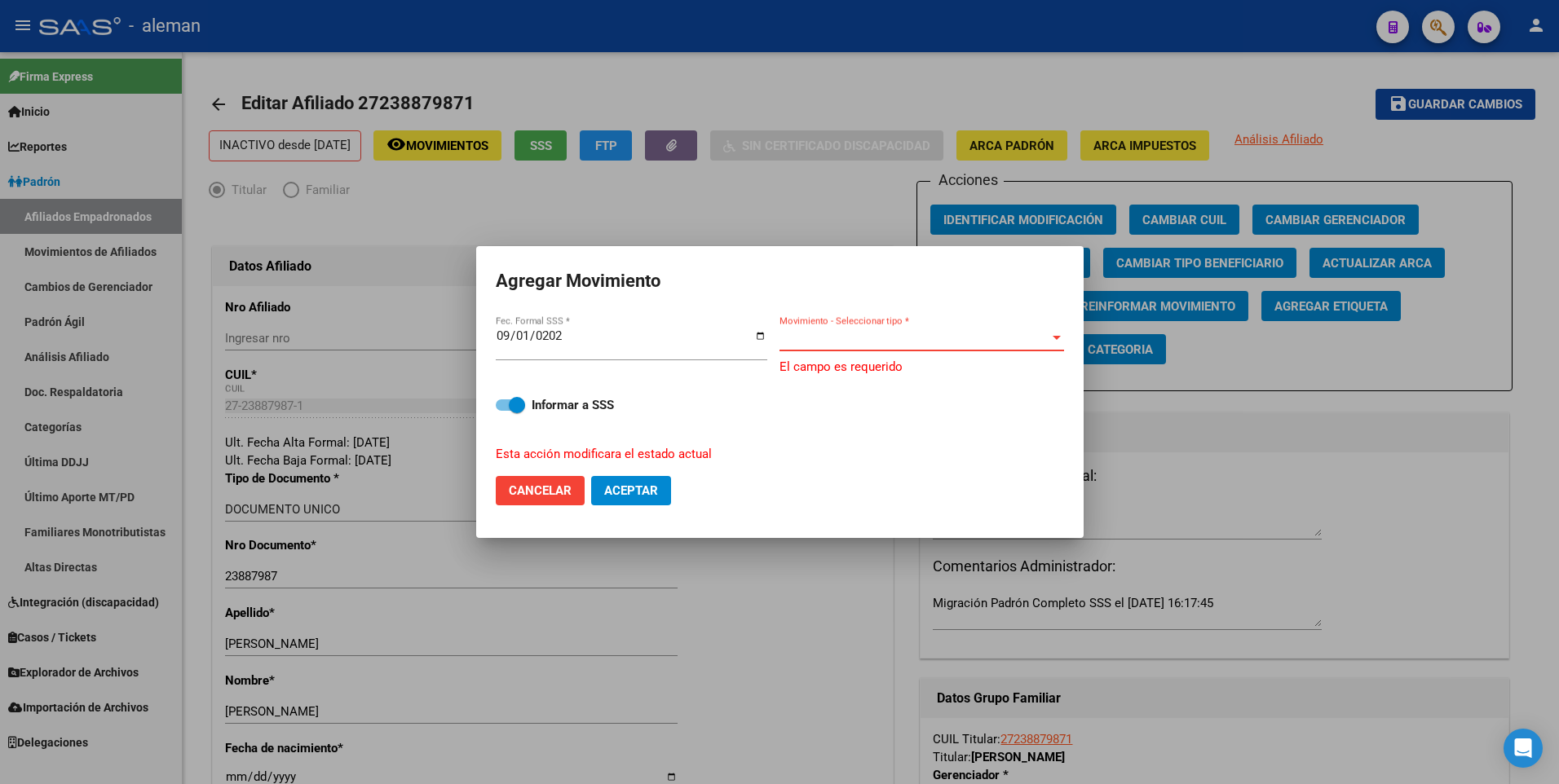
click at [840, 335] on span "Movimiento - Seleccionar tipo *" at bounding box center [915, 339] width 270 height 15
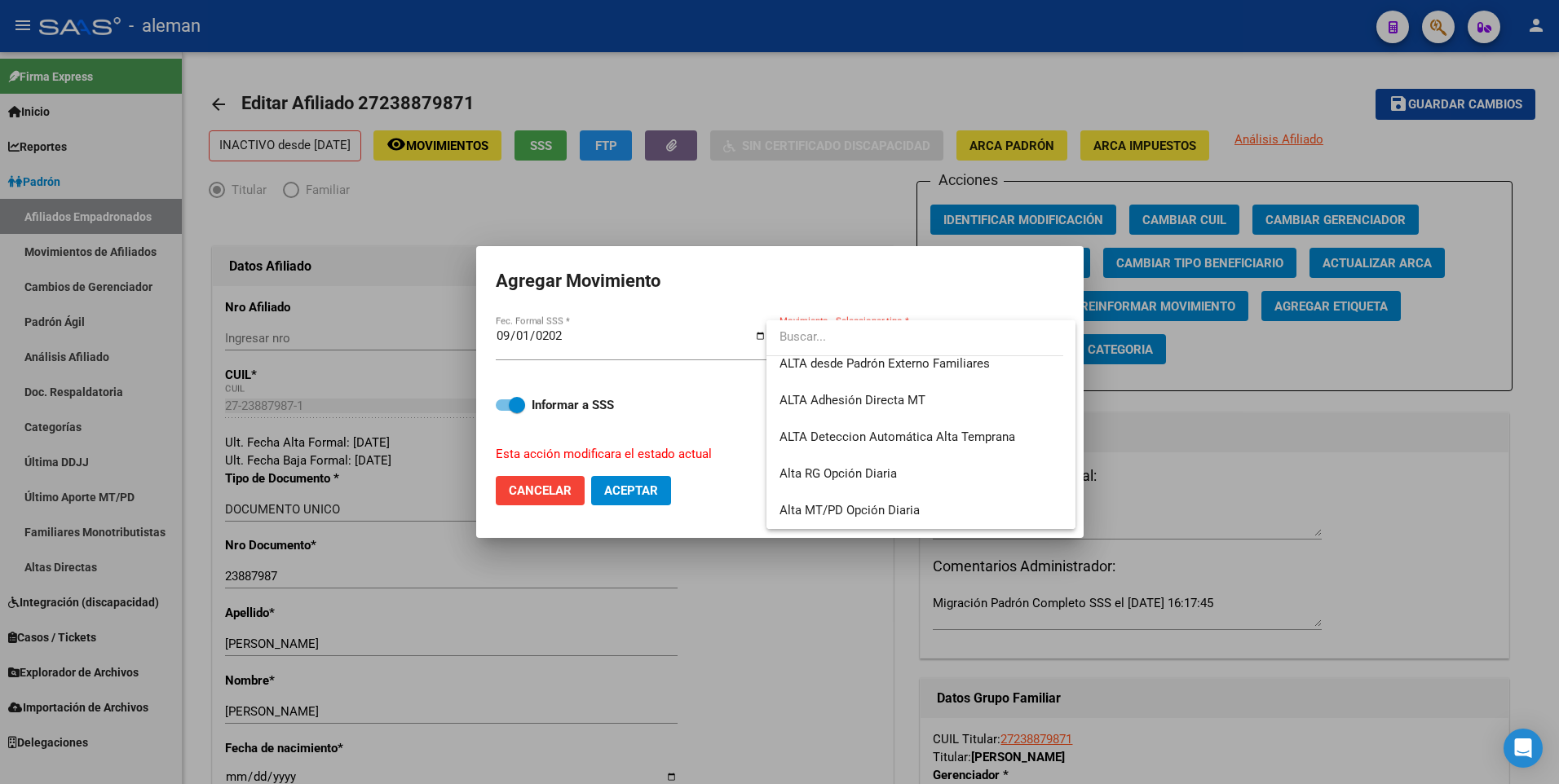
scroll to position [480, 0]
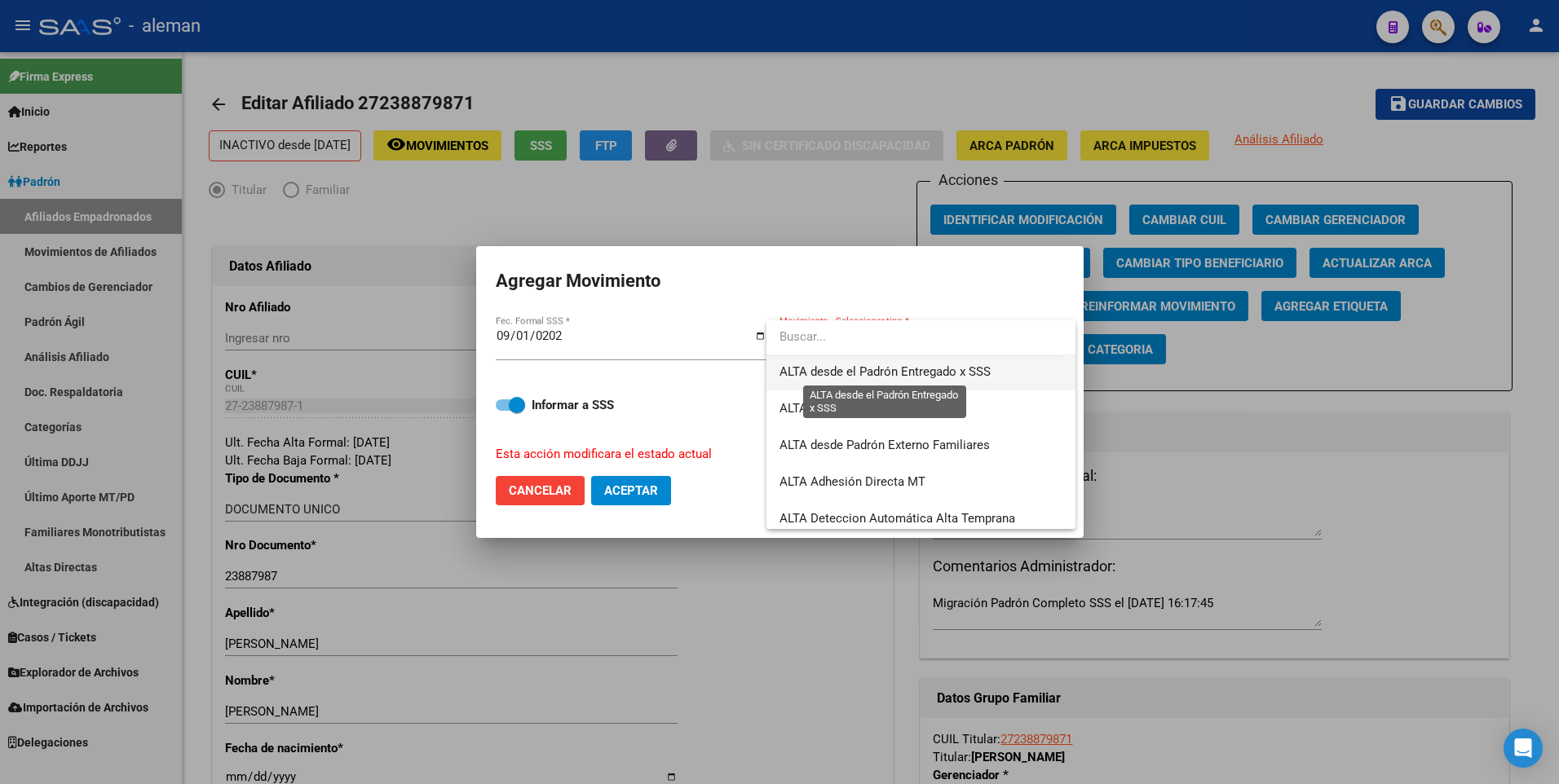
click at [902, 367] on span "ALTA desde el Padrón Entregado x SSS" at bounding box center [885, 371] width 211 height 15
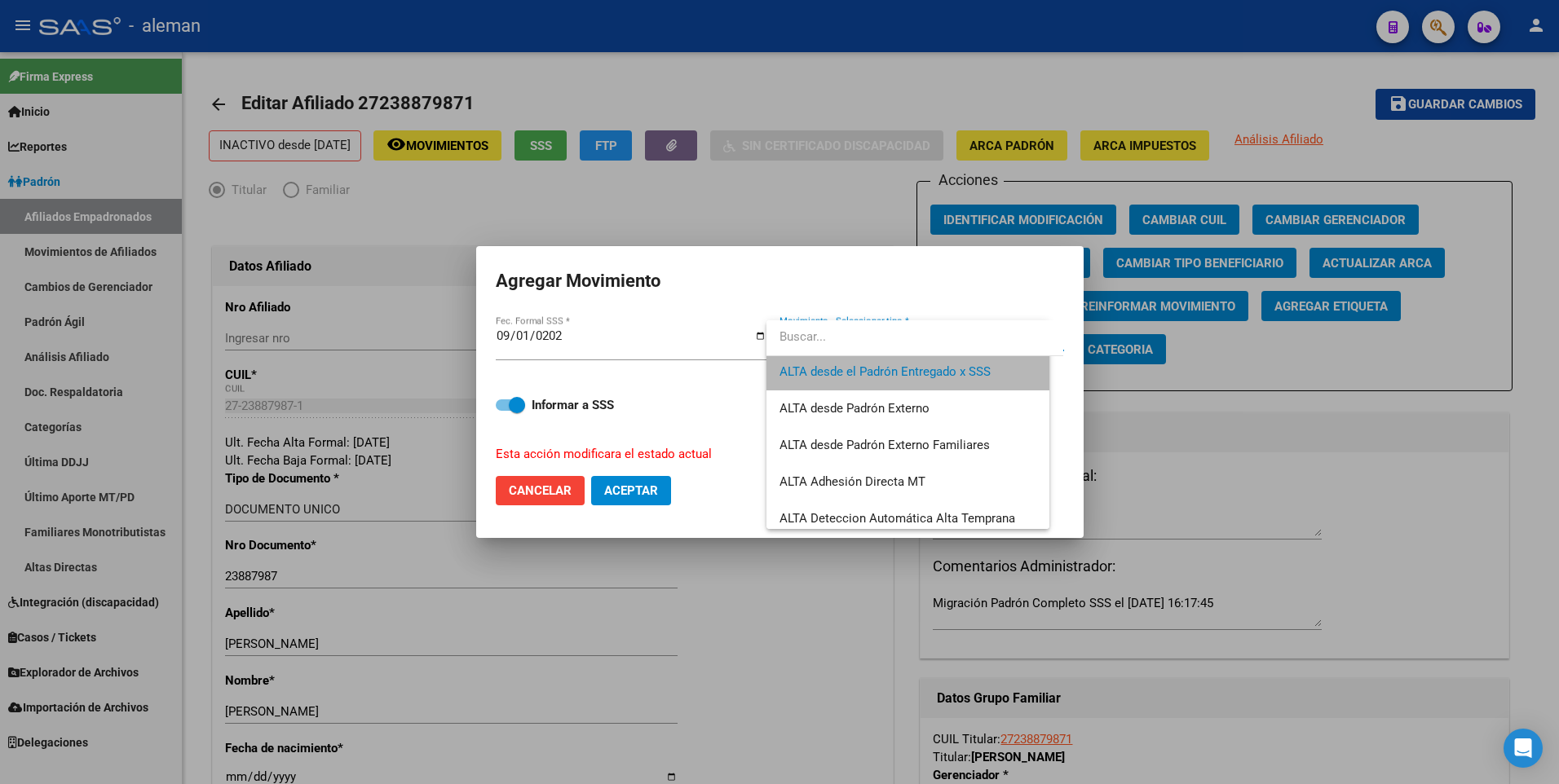
scroll to position [476, 0]
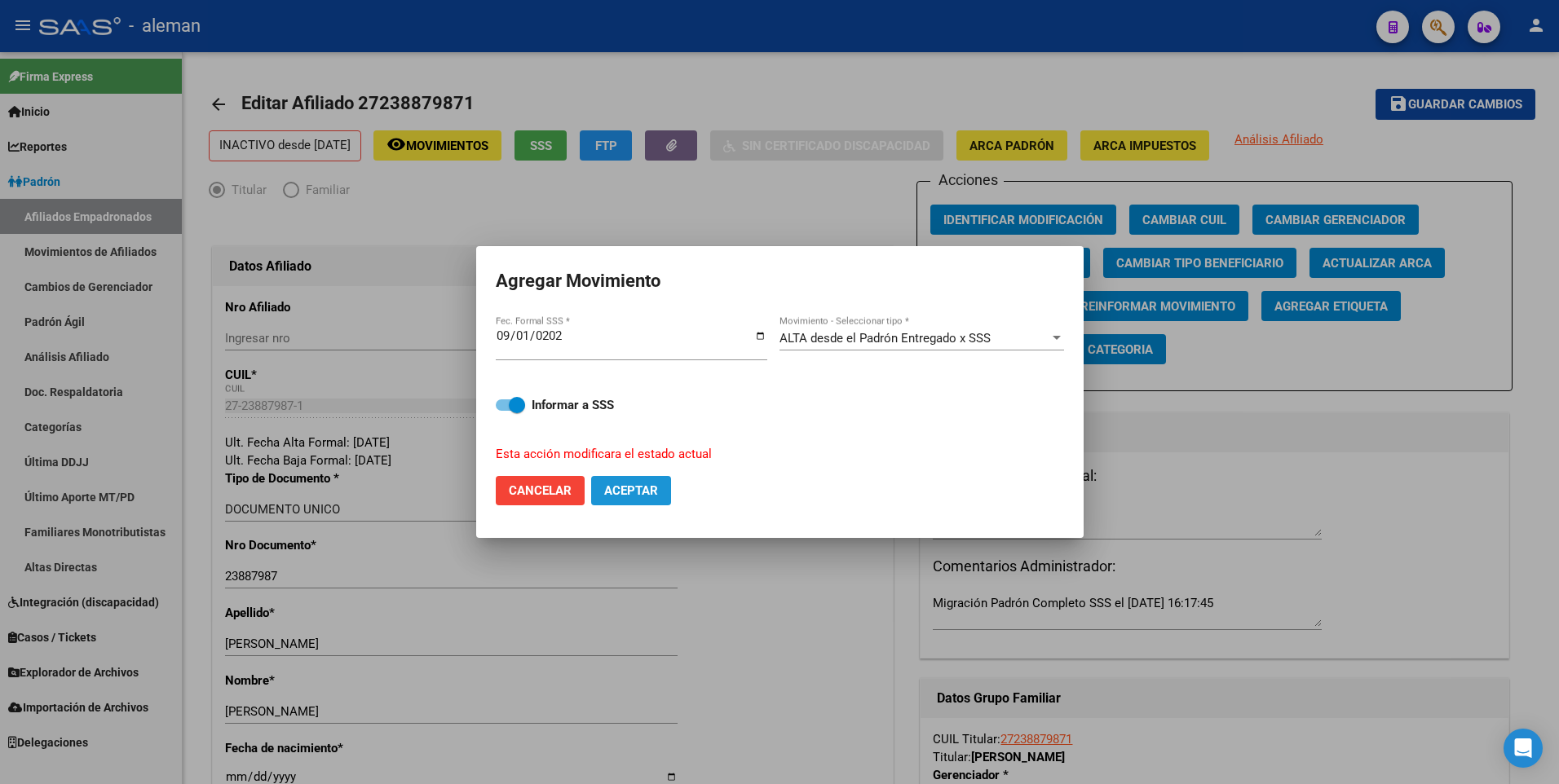
click at [643, 485] on span "Aceptar" at bounding box center [630, 490] width 53 height 15
checkbox input "false"
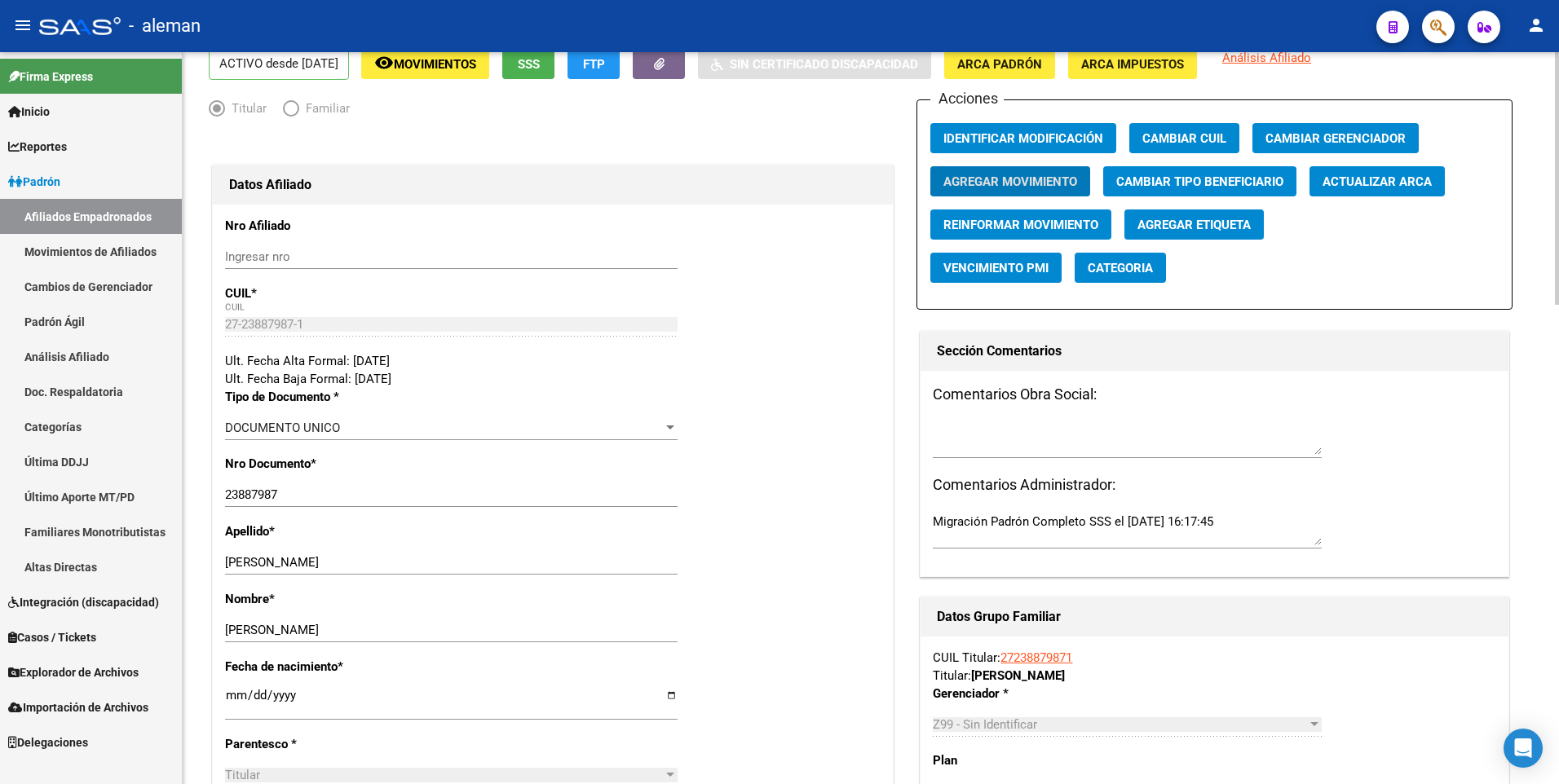
scroll to position [0, 0]
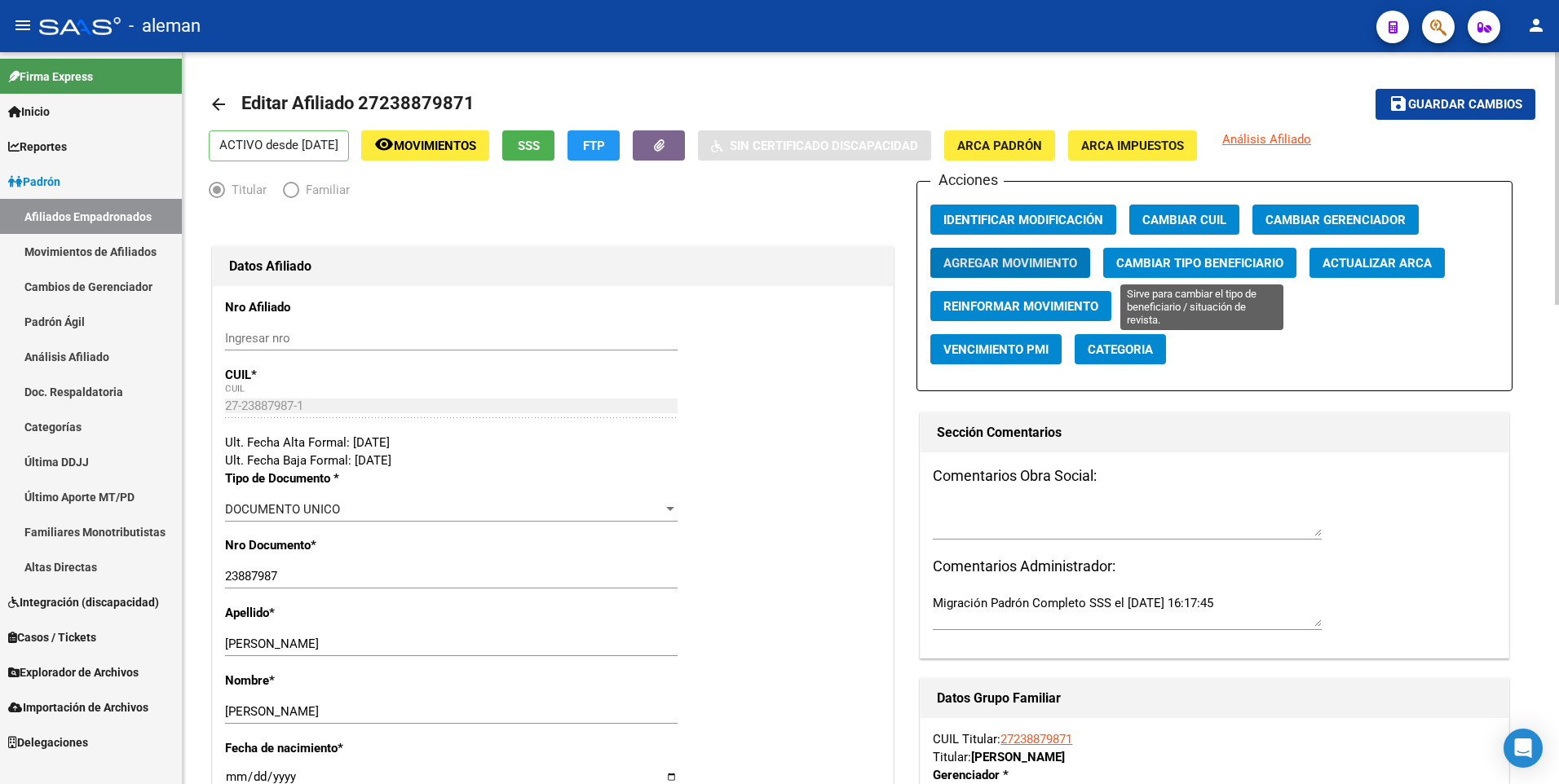
click at [1196, 261] on span "Cambiar Tipo Beneficiario" at bounding box center [1200, 264] width 167 height 15
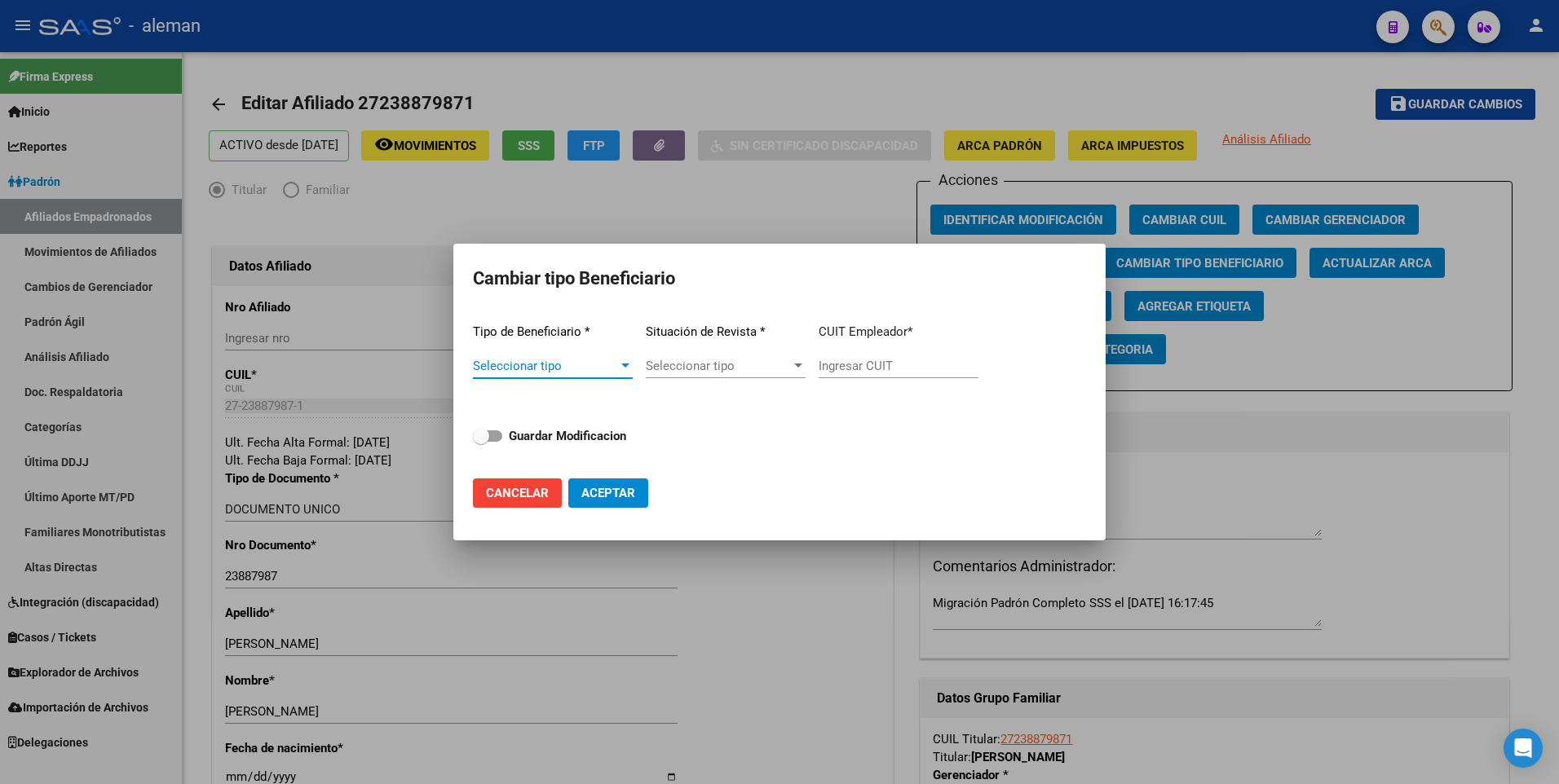
click at [625, 361] on div at bounding box center [626, 366] width 15 height 13
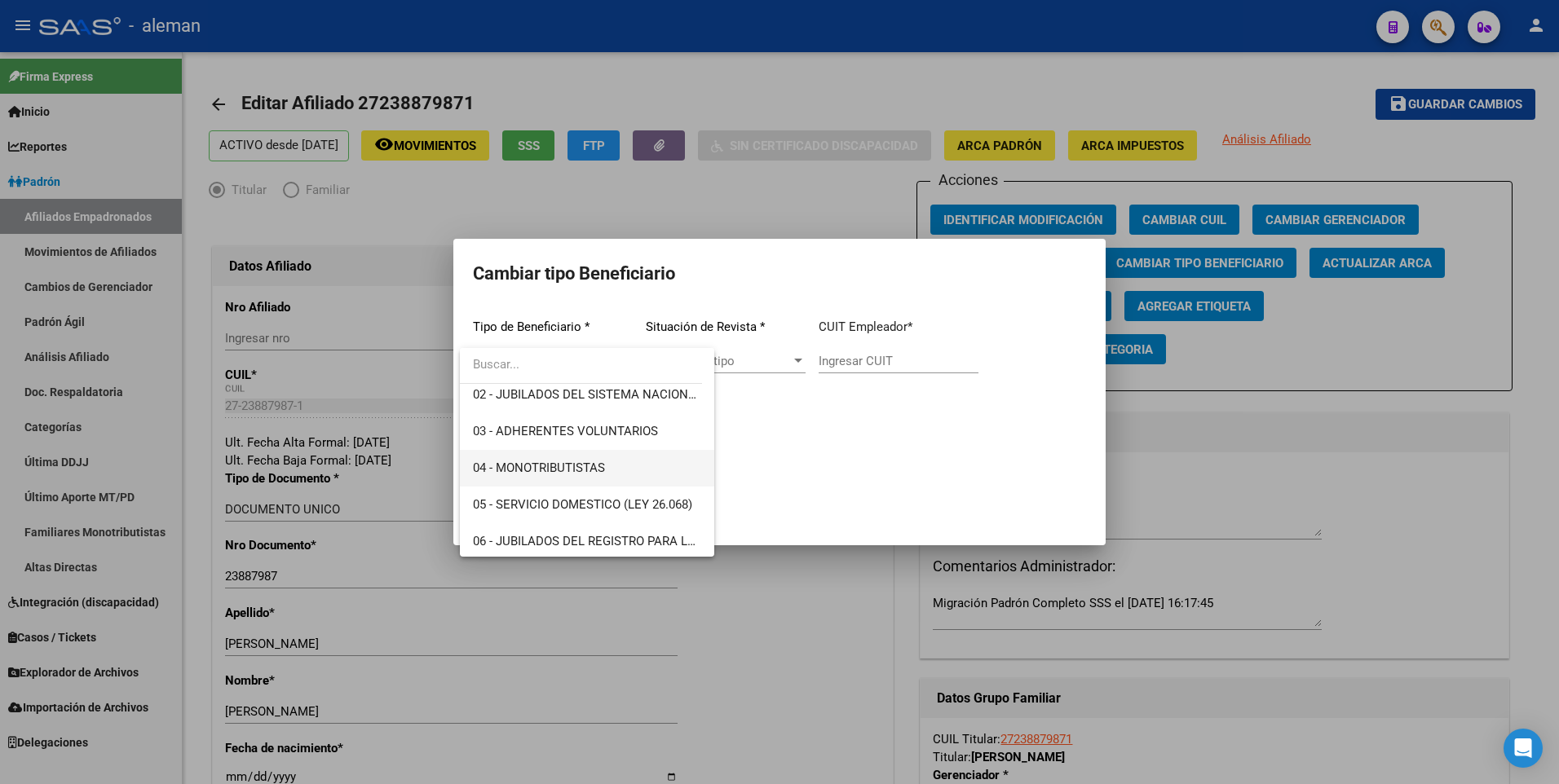
scroll to position [163, 0]
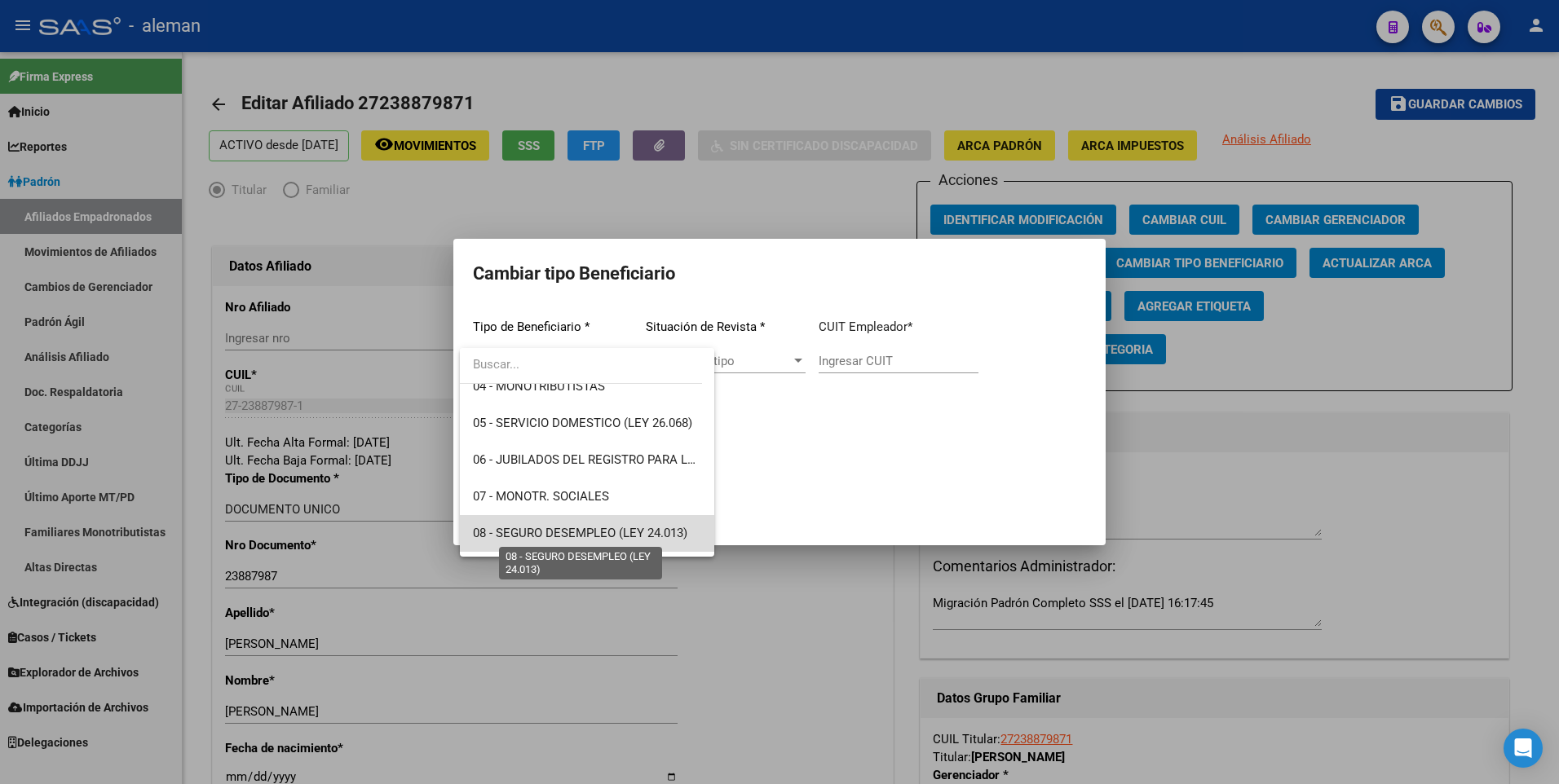
click at [608, 535] on span "08 - SEGURO DESEMPLEO (LEY 24.013)" at bounding box center [580, 534] width 215 height 15
type input "33-63761744-9"
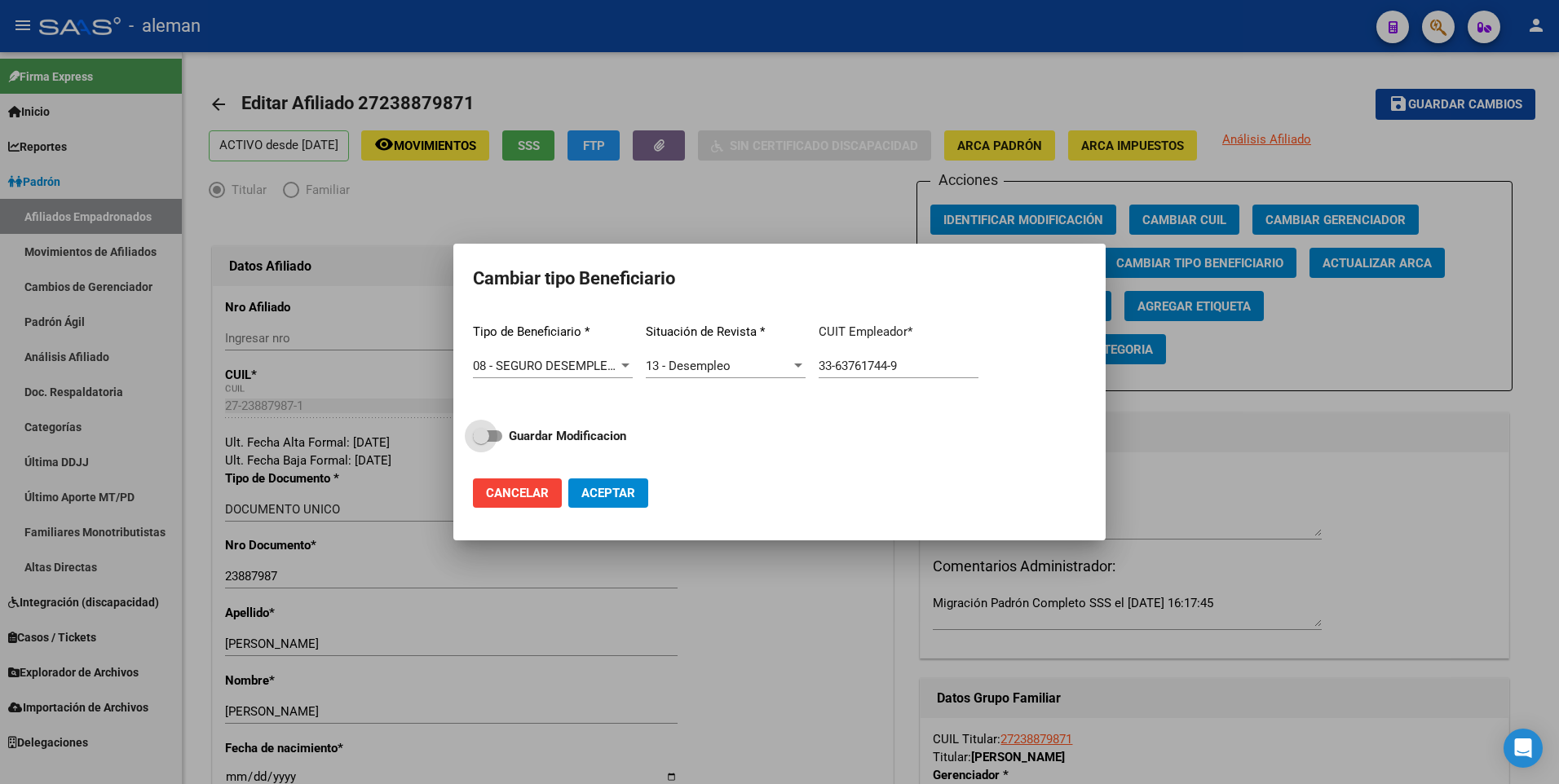
click at [498, 432] on span at bounding box center [487, 436] width 29 height 11
click at [481, 442] on input "Guardar Modificacion" at bounding box center [480, 442] width 1 height 1
checkbox input "true"
click at [600, 490] on span "Aceptar" at bounding box center [608, 493] width 53 height 15
type input "33-63761744-9"
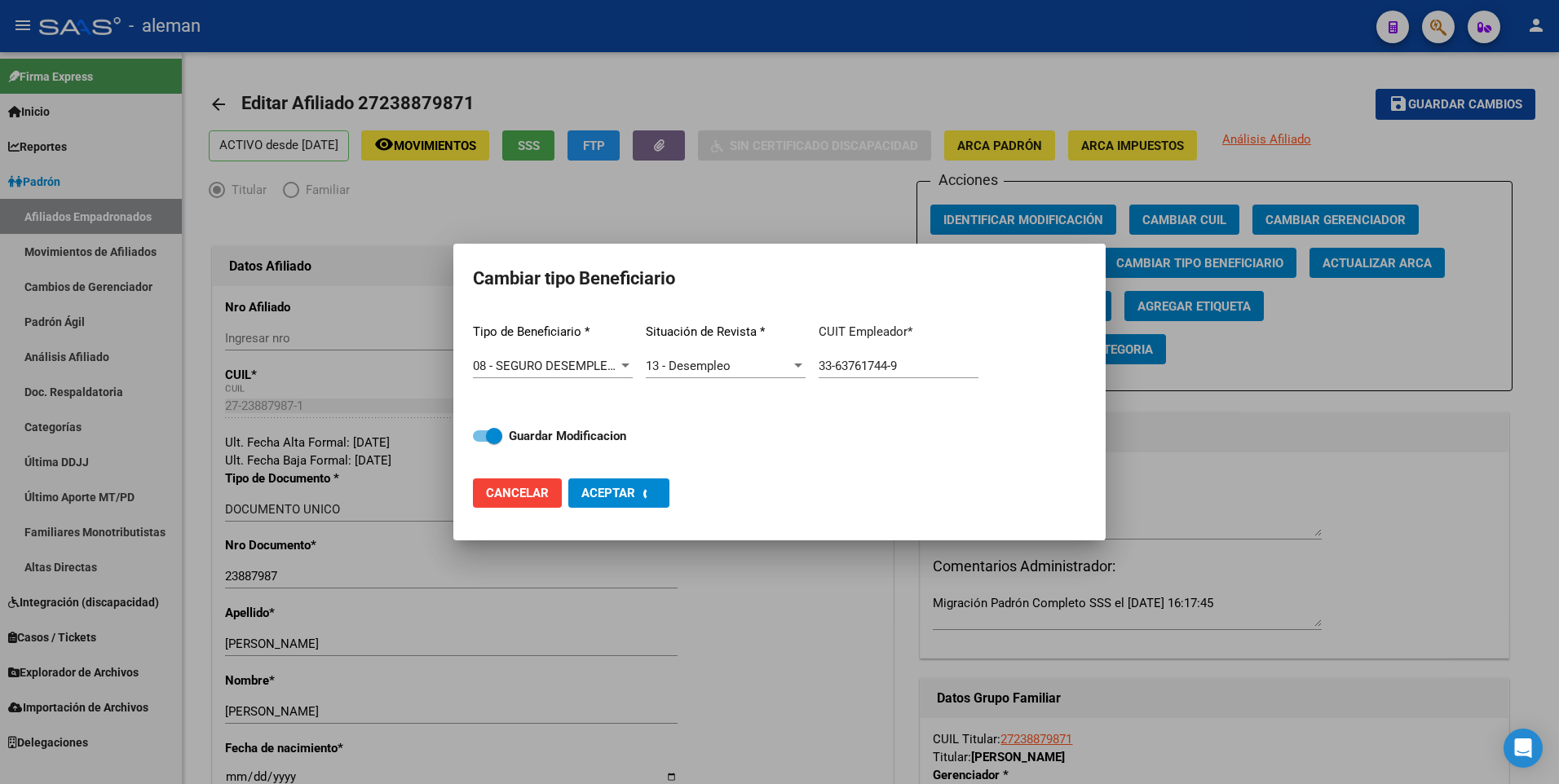
checkbox input "false"
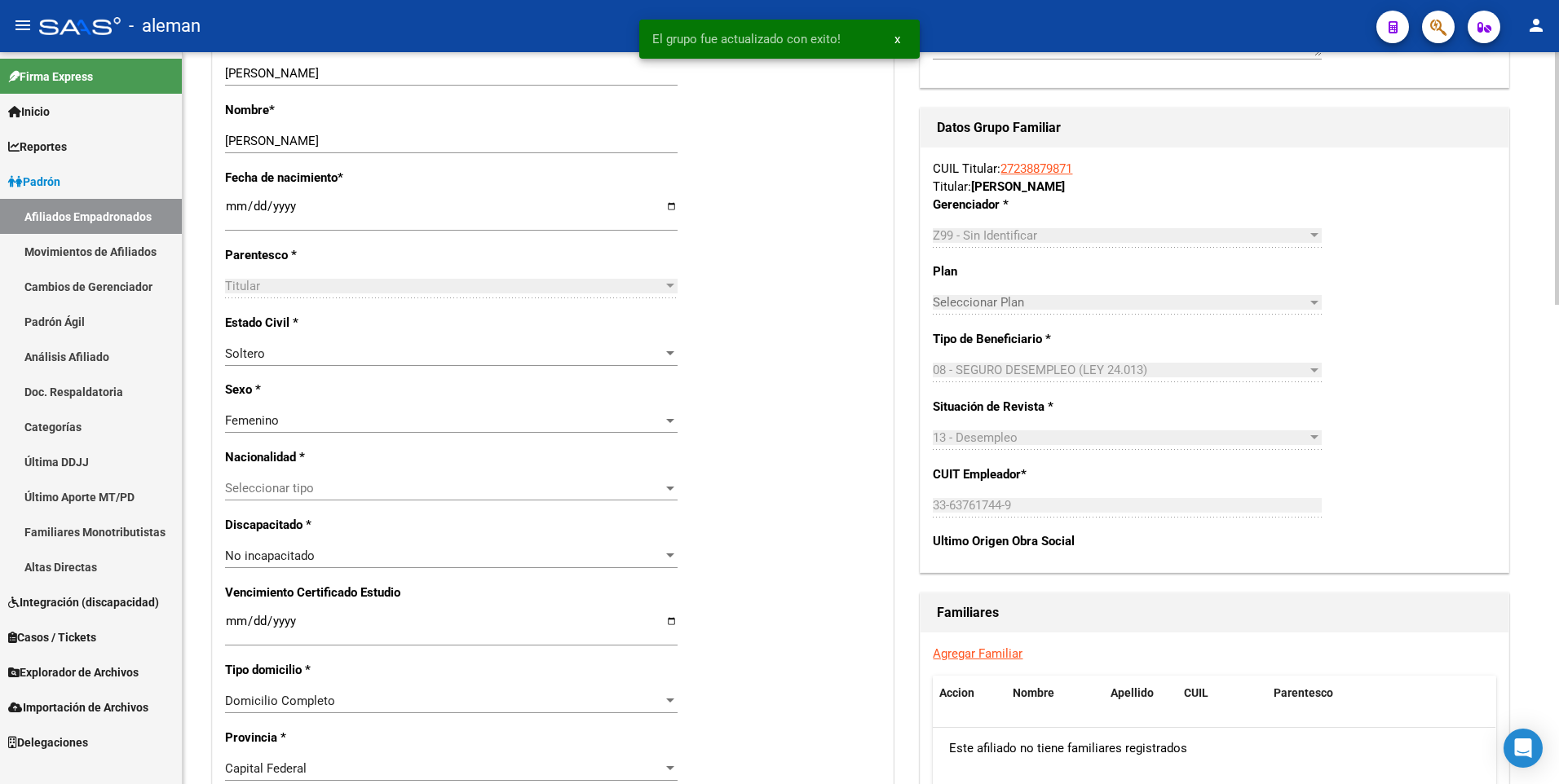
scroll to position [0, 0]
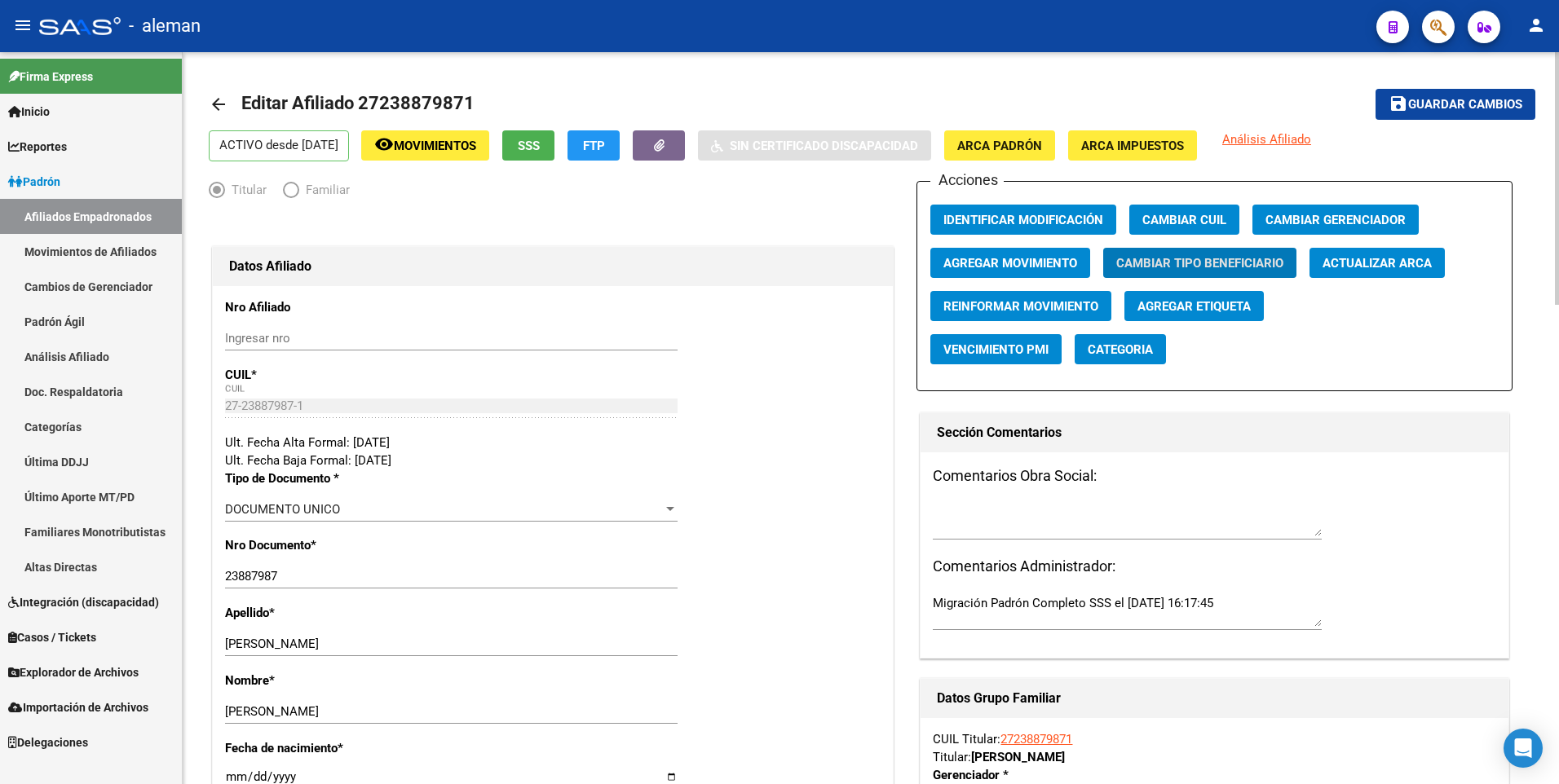
click at [457, 146] on span "Movimientos" at bounding box center [435, 146] width 83 height 15
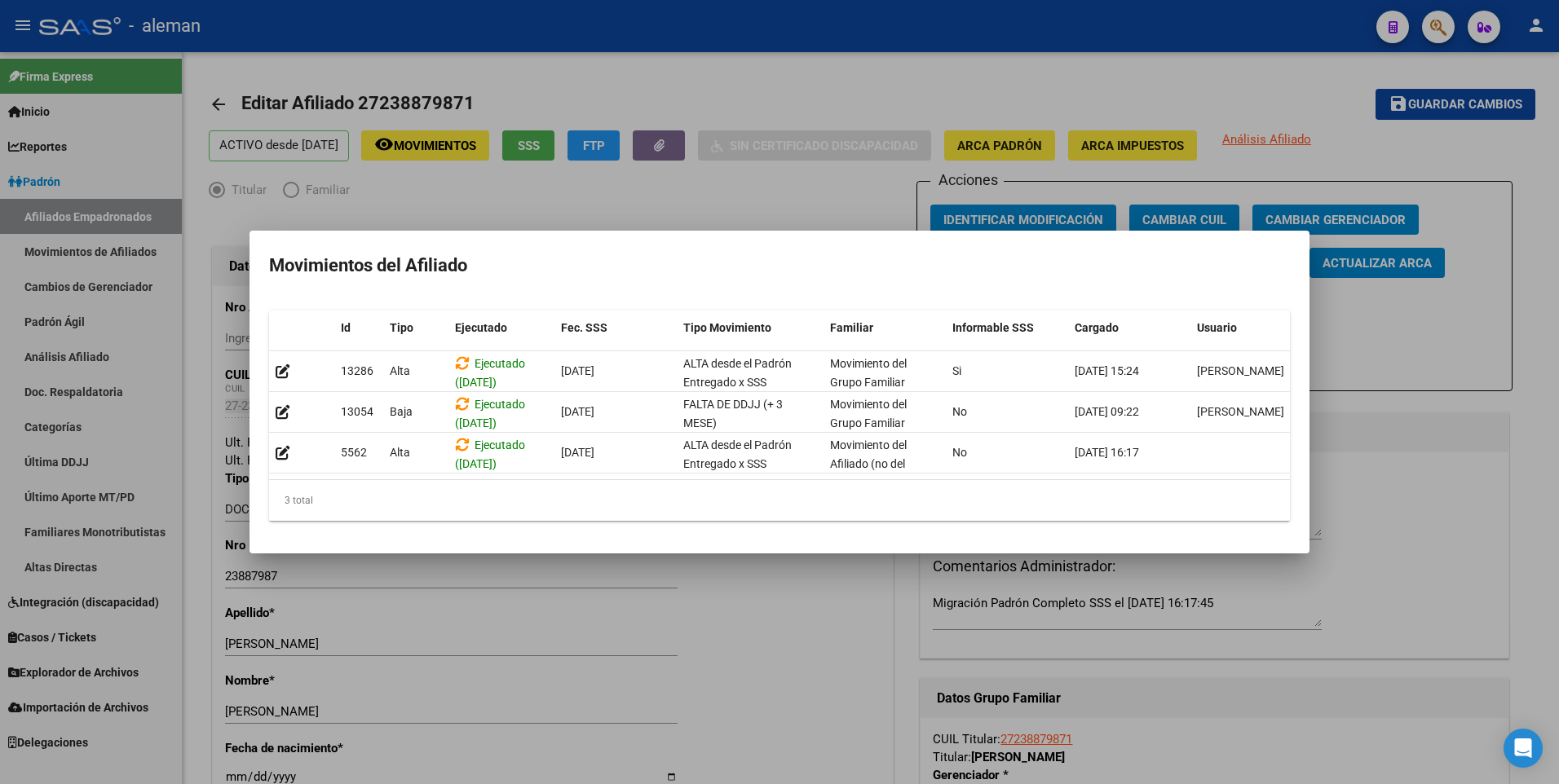
click at [557, 182] on div at bounding box center [780, 392] width 1559 height 784
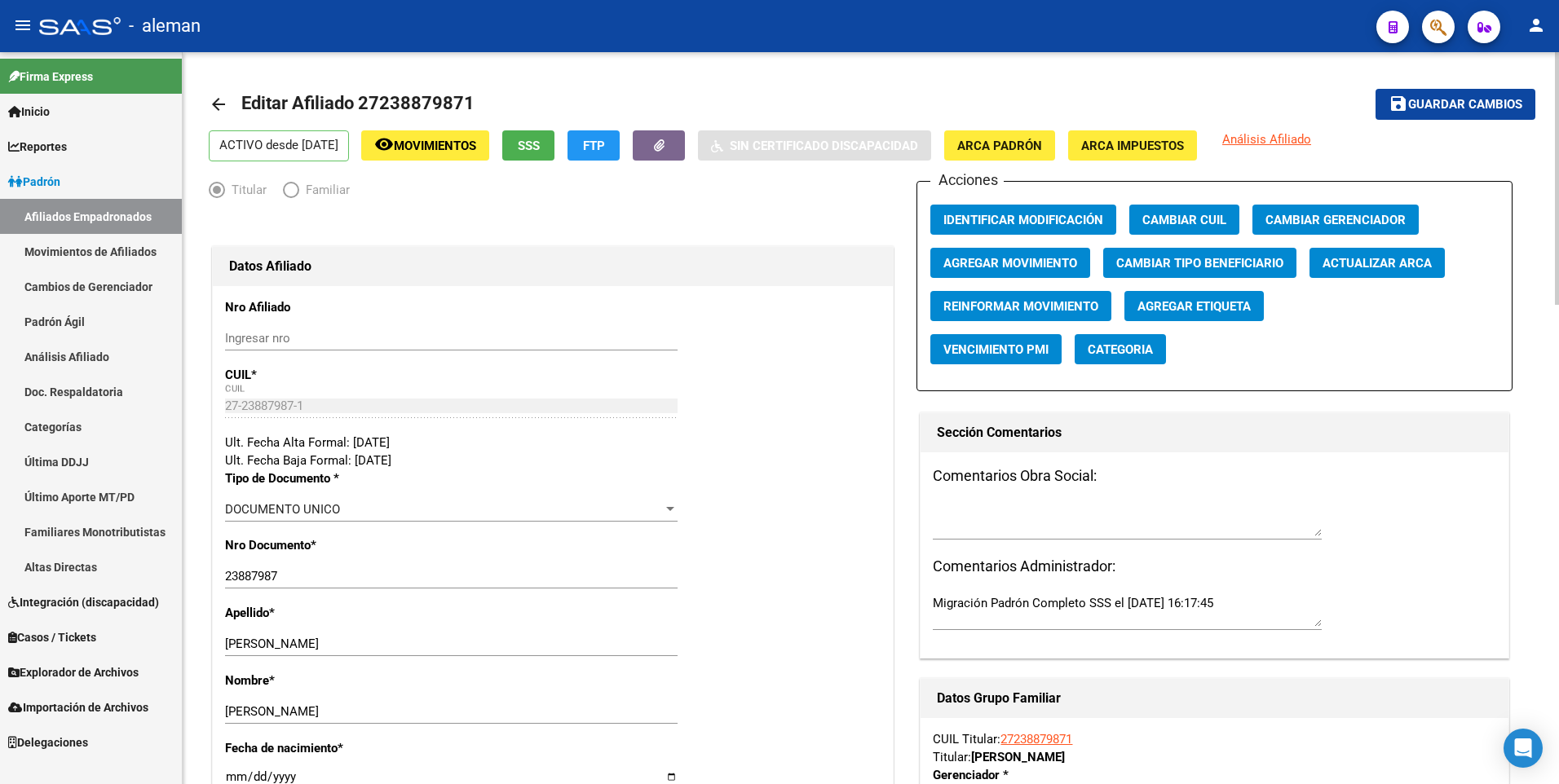
click at [218, 99] on mat-icon "arrow_back" at bounding box center [218, 104] width 20 height 20
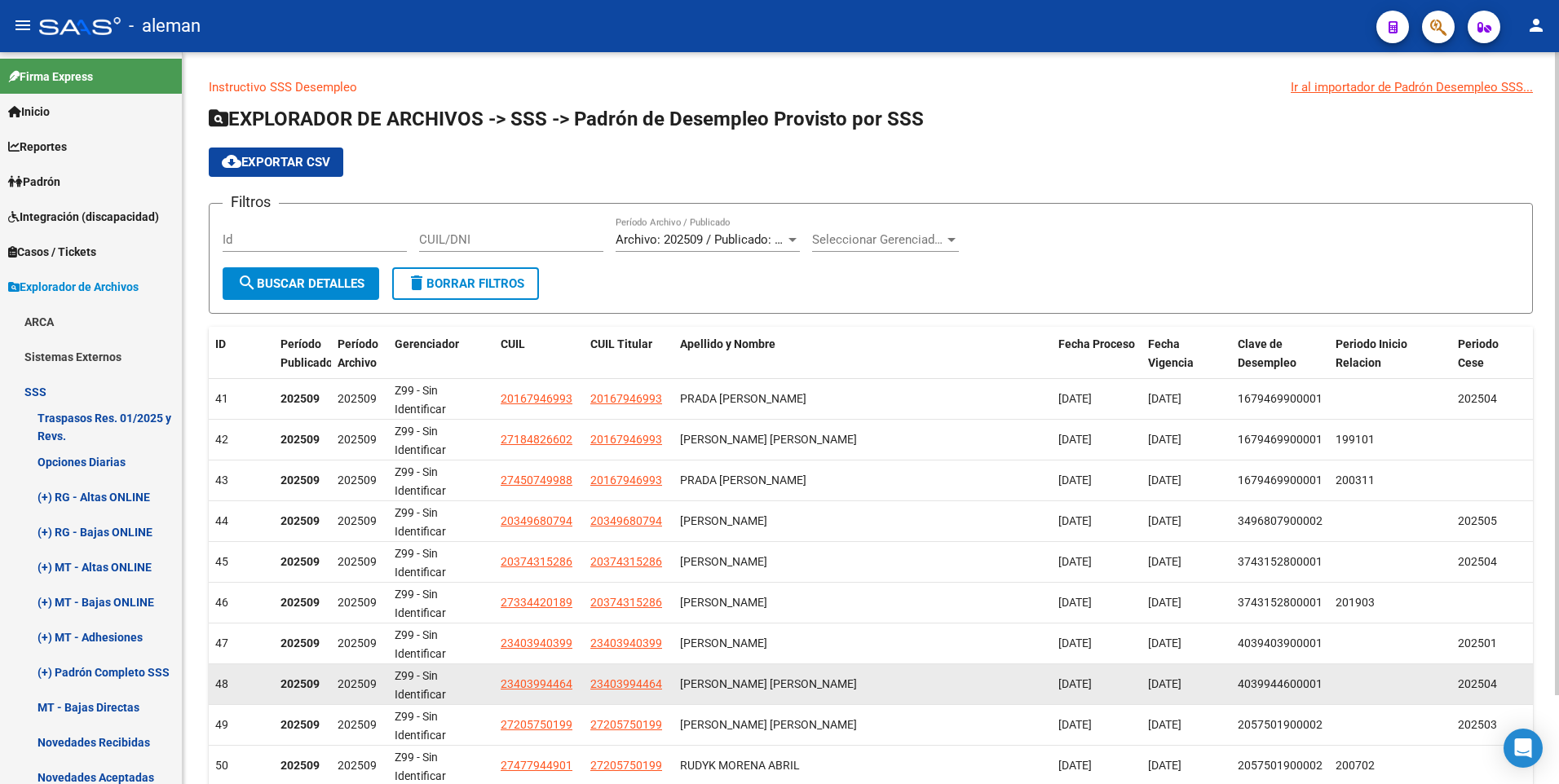
scroll to position [101, 0]
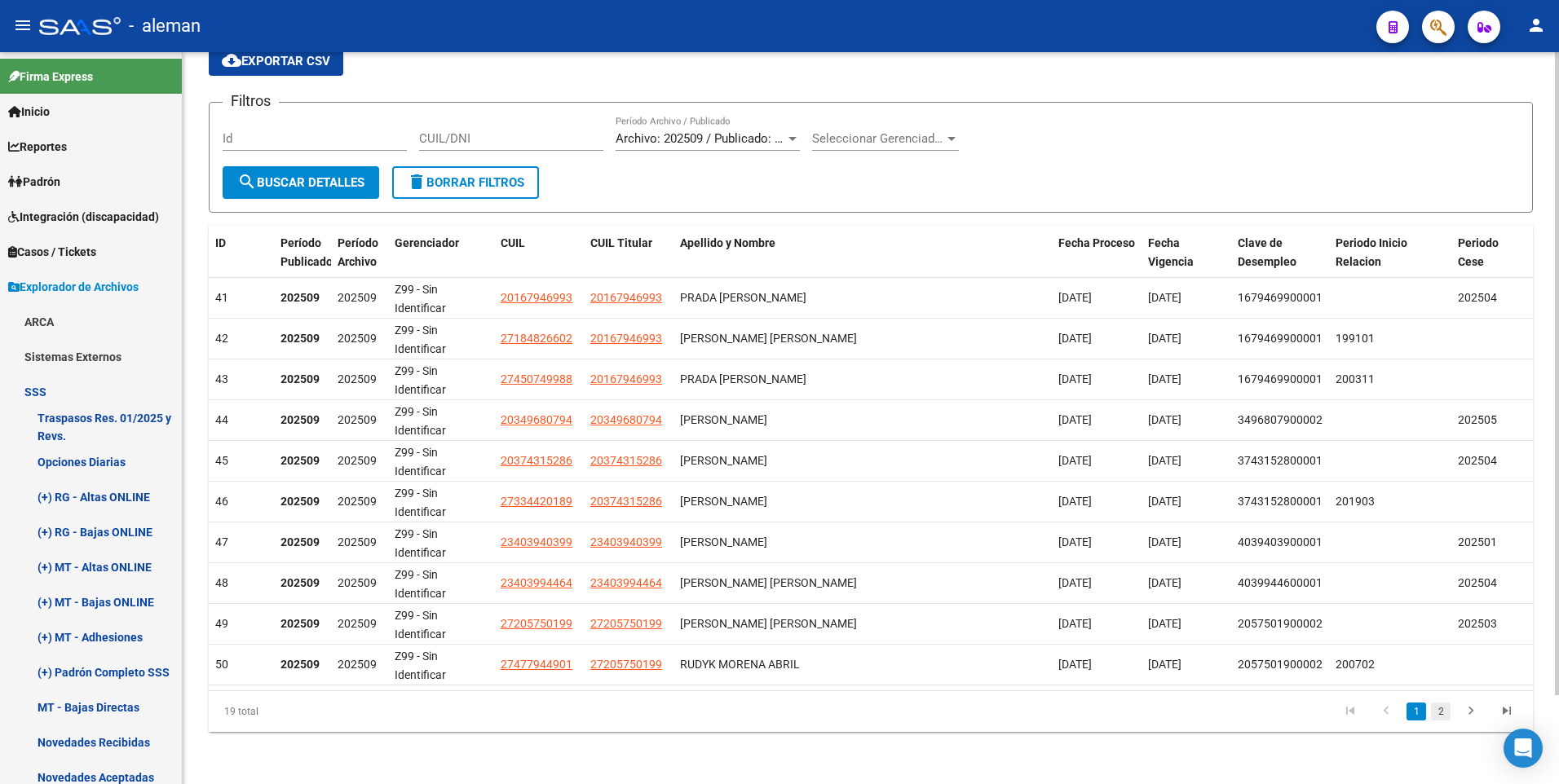
click at [1437, 712] on link "2" at bounding box center [1440, 711] width 20 height 18
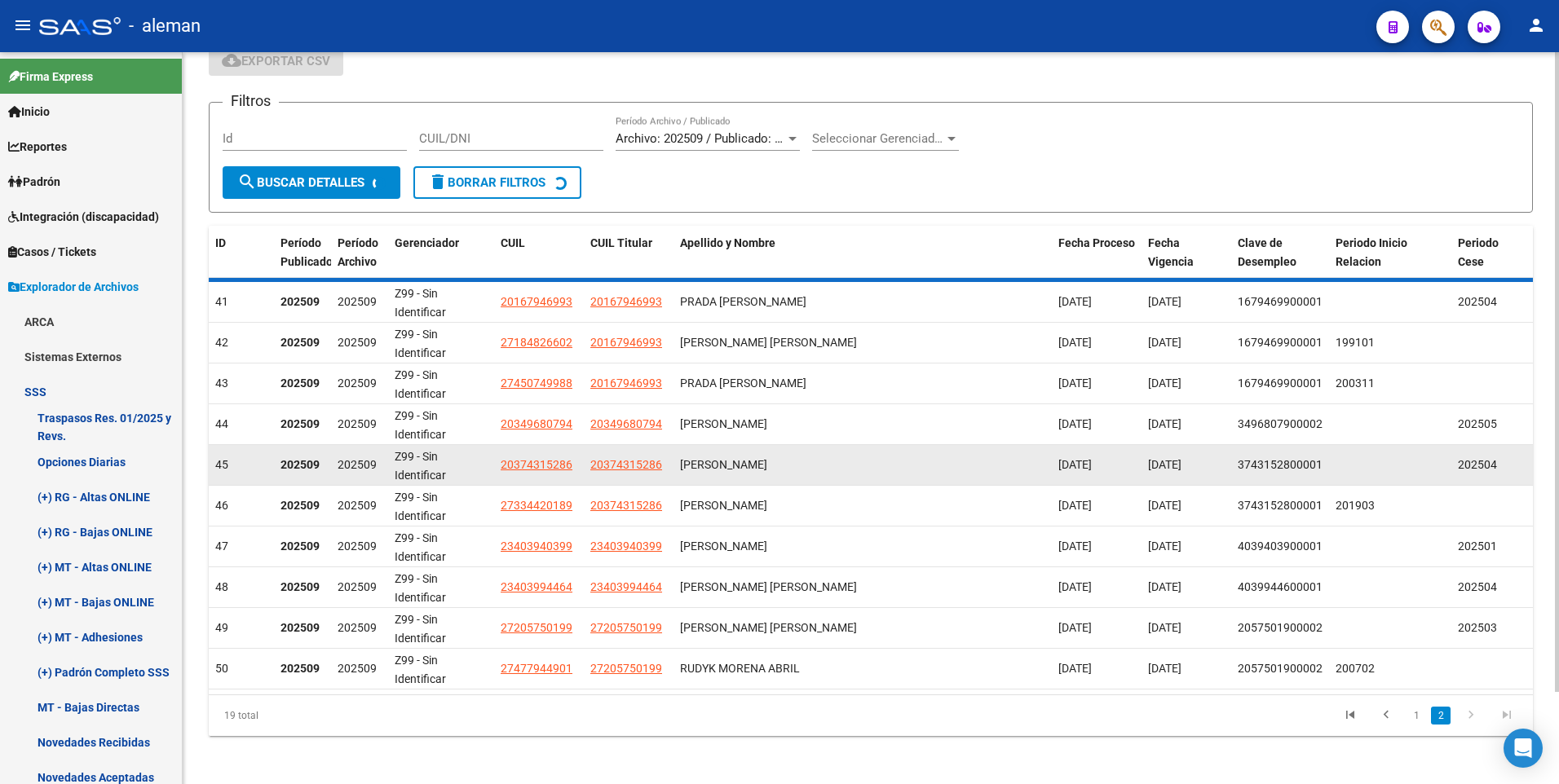
scroll to position [60, 0]
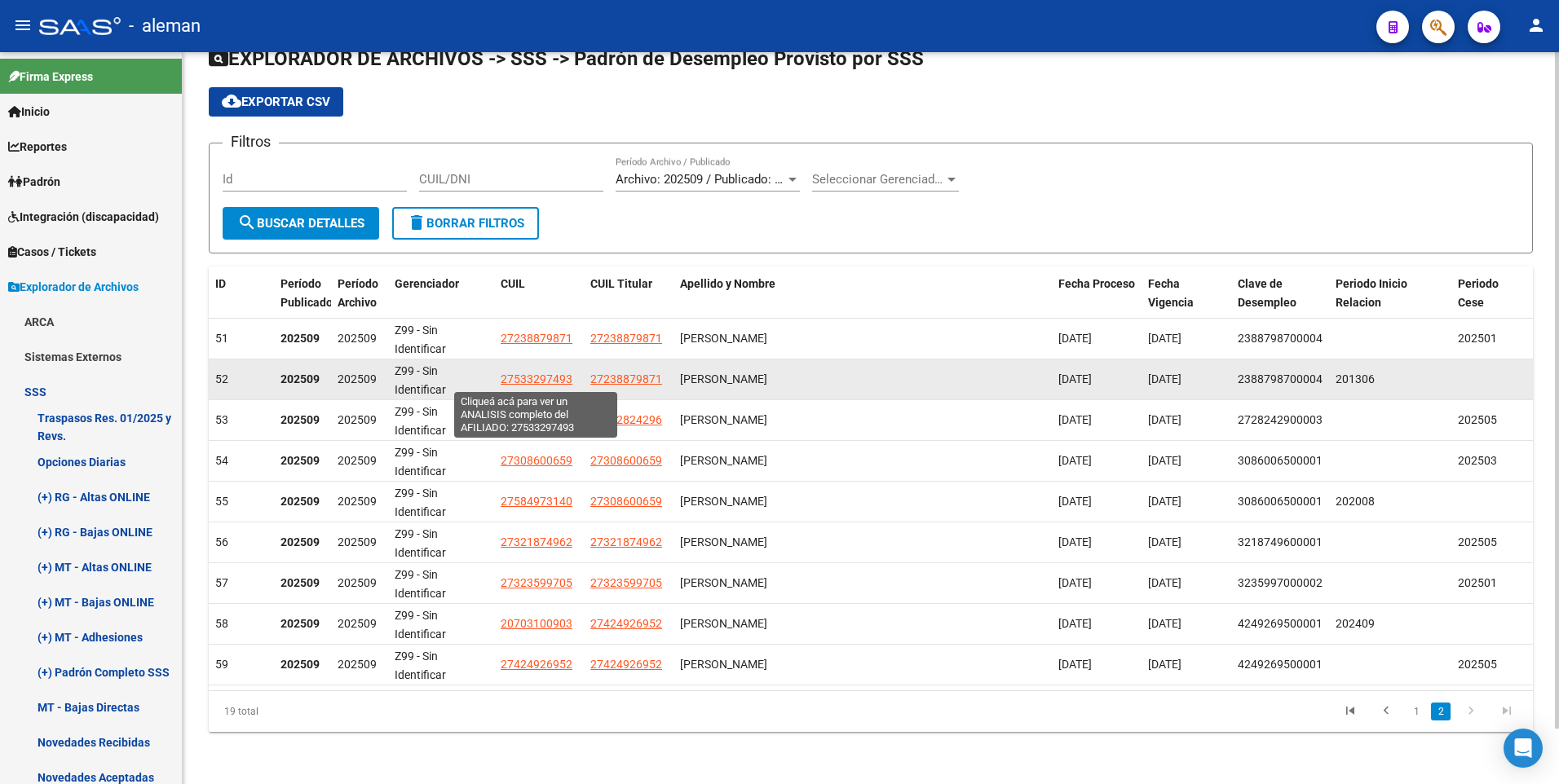
click at [550, 376] on span "27533297493" at bounding box center [537, 379] width 71 height 13
type textarea "27533297493"
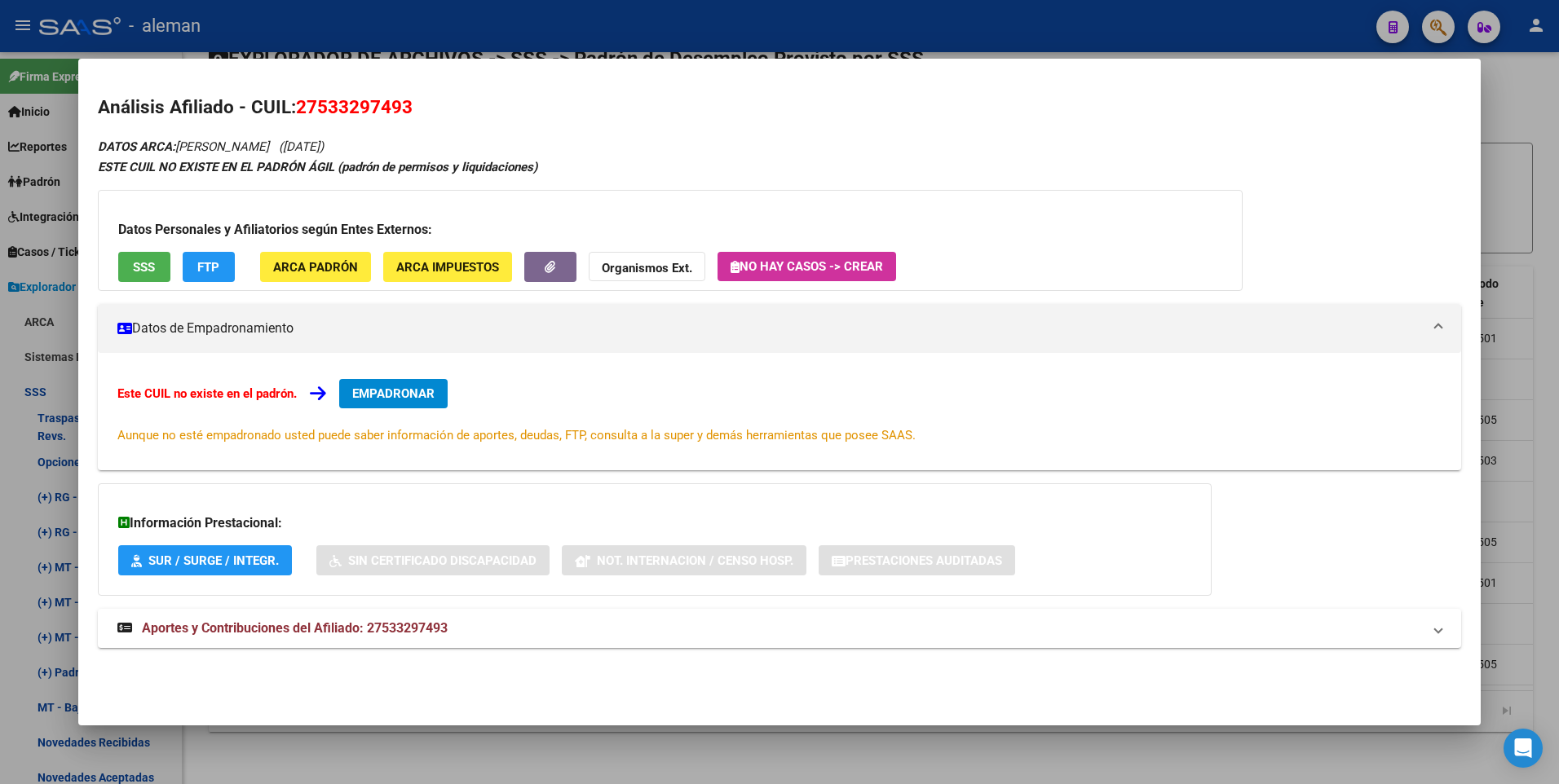
click at [399, 387] on span "EMPADRONAR" at bounding box center [393, 394] width 83 height 15
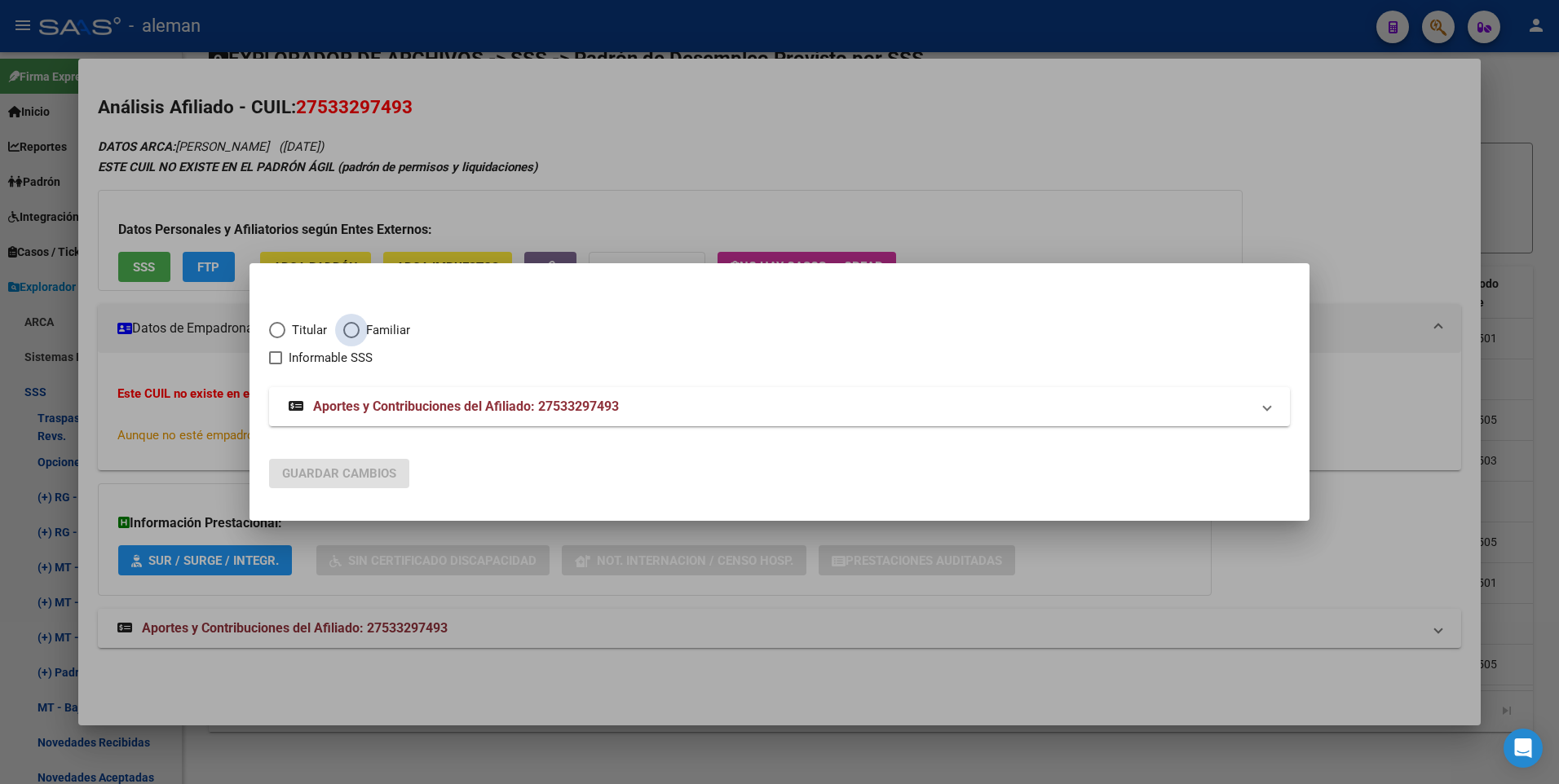
click at [352, 331] on span "Elija una opción" at bounding box center [351, 329] width 16 height 16
click at [352, 331] on input "Familiar" at bounding box center [351, 329] width 16 height 16
radio input "true"
checkbox input "true"
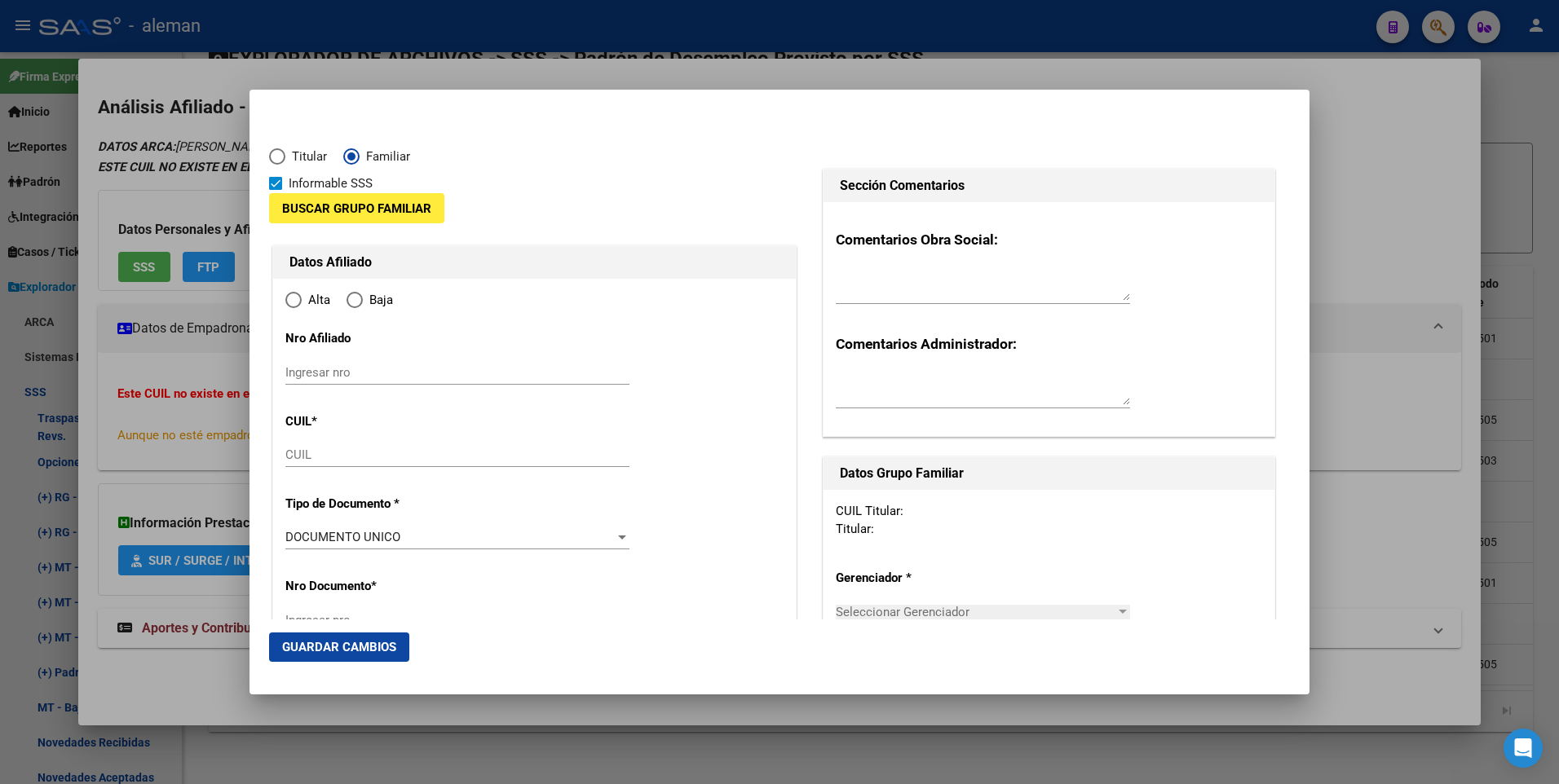
type input "27-53329749-3"
type input "53329749"
type input "BARROS"
type input "[PERSON_NAME]"
type input "[DATE]"
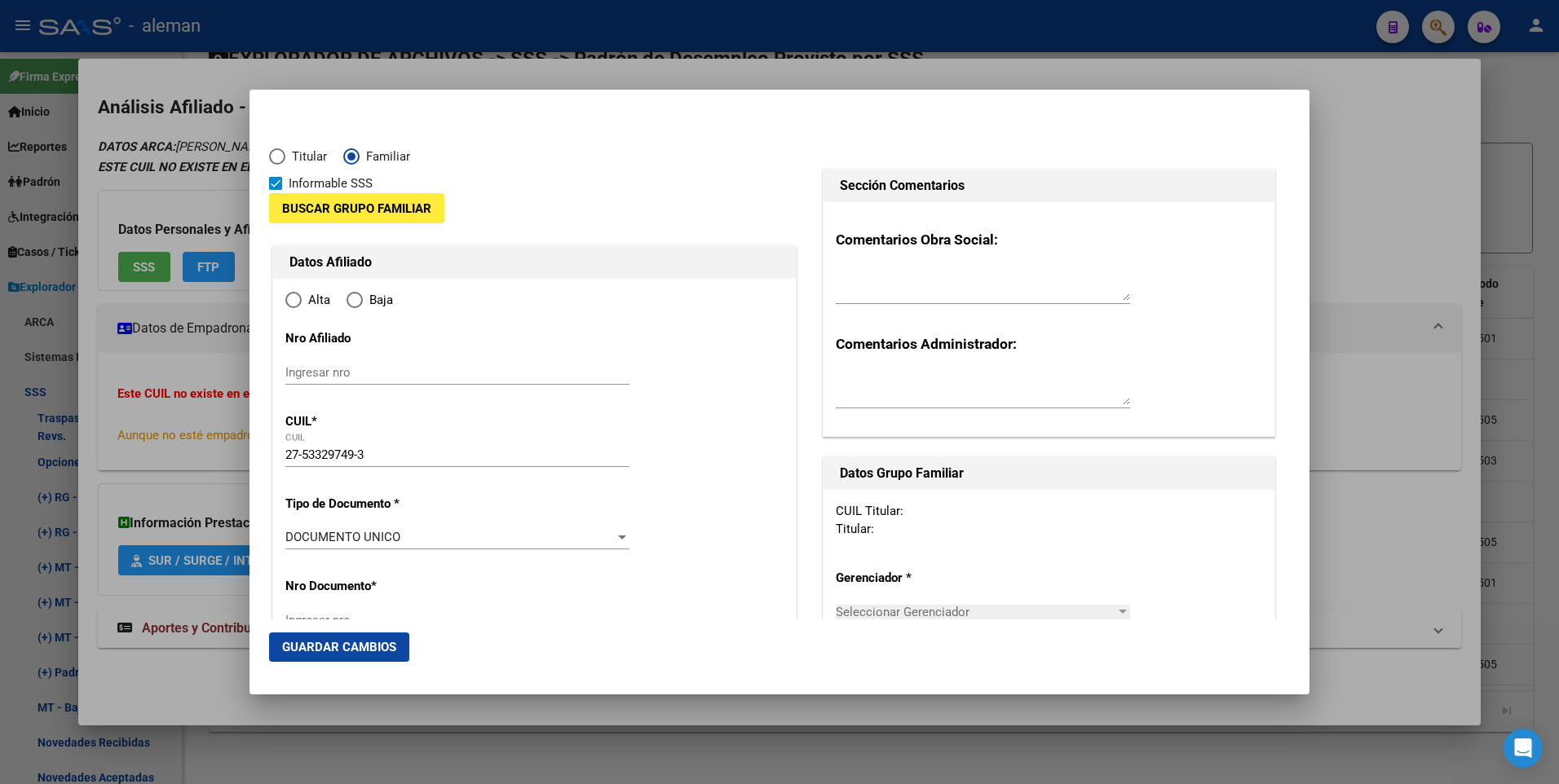
type input "CABA"
type input "1425"
type input "SOLER"
type input "4488"
type input "03"
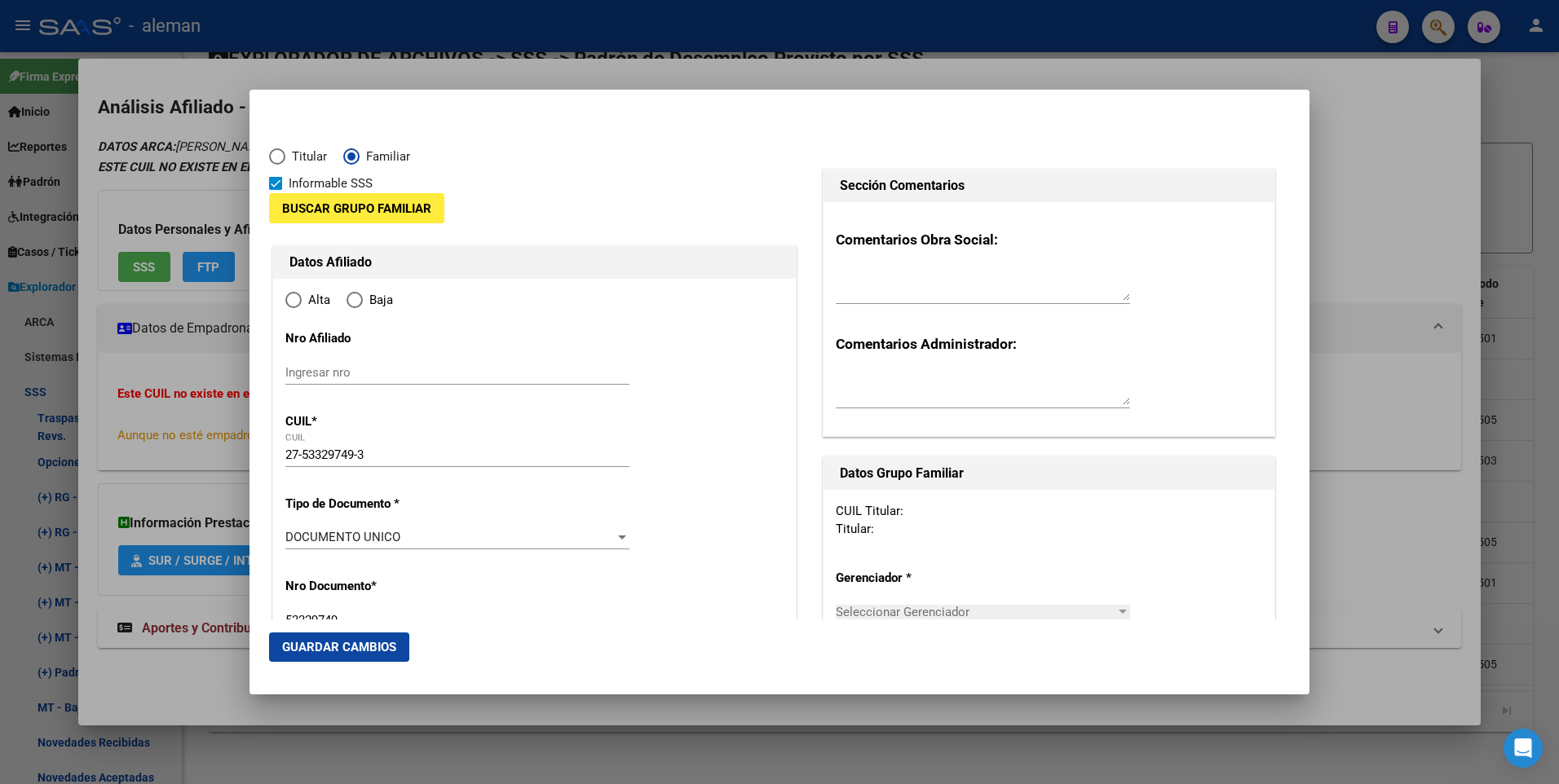
radio input "true"
type input "CABA"
click at [295, 532] on input "Ingresar fecha" at bounding box center [457, 542] width 344 height 26
type input "[DATE]"
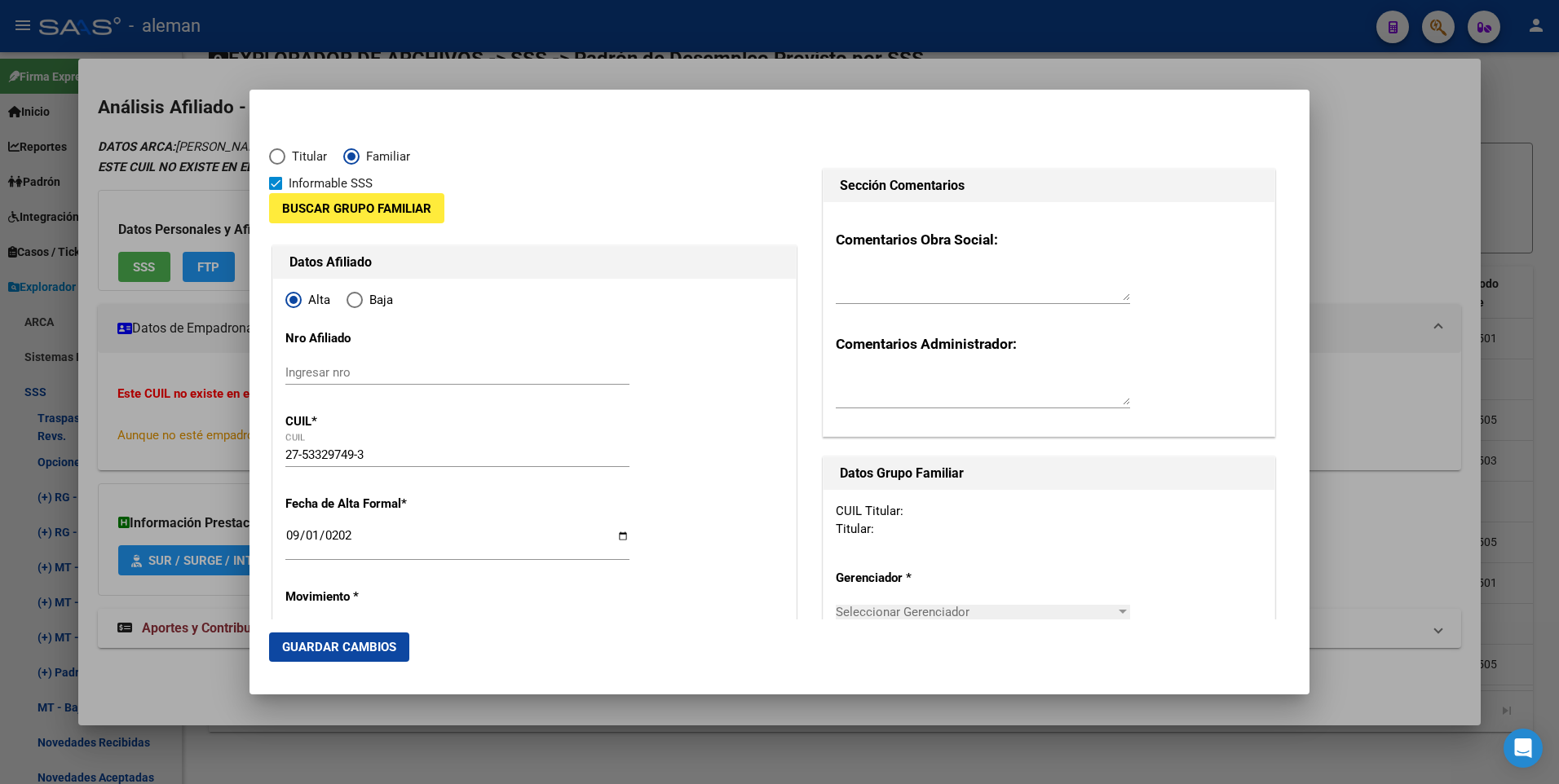
scroll to position [245, 0]
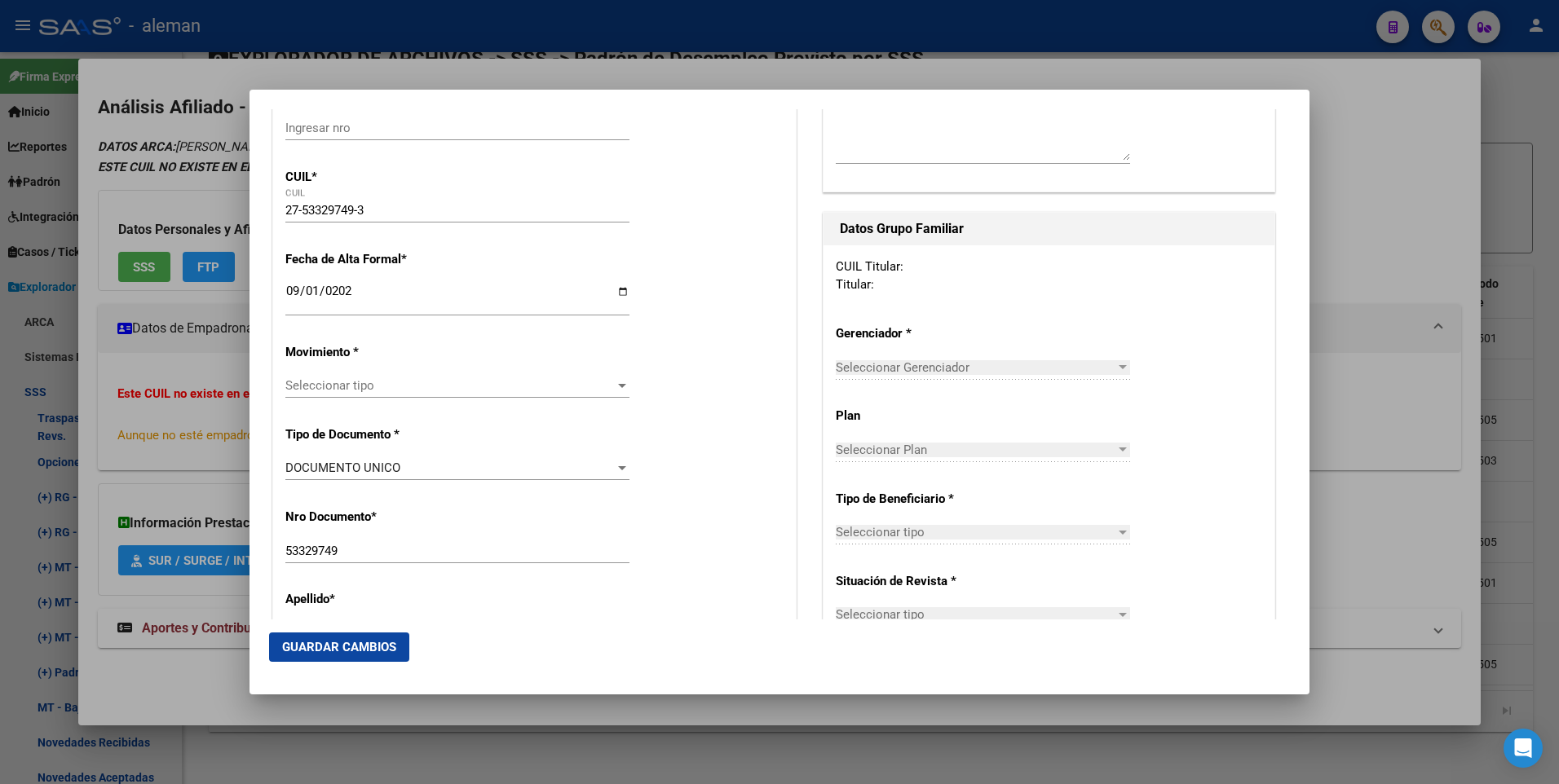
click at [502, 384] on span "Seleccionar tipo" at bounding box center [449, 385] width 329 height 15
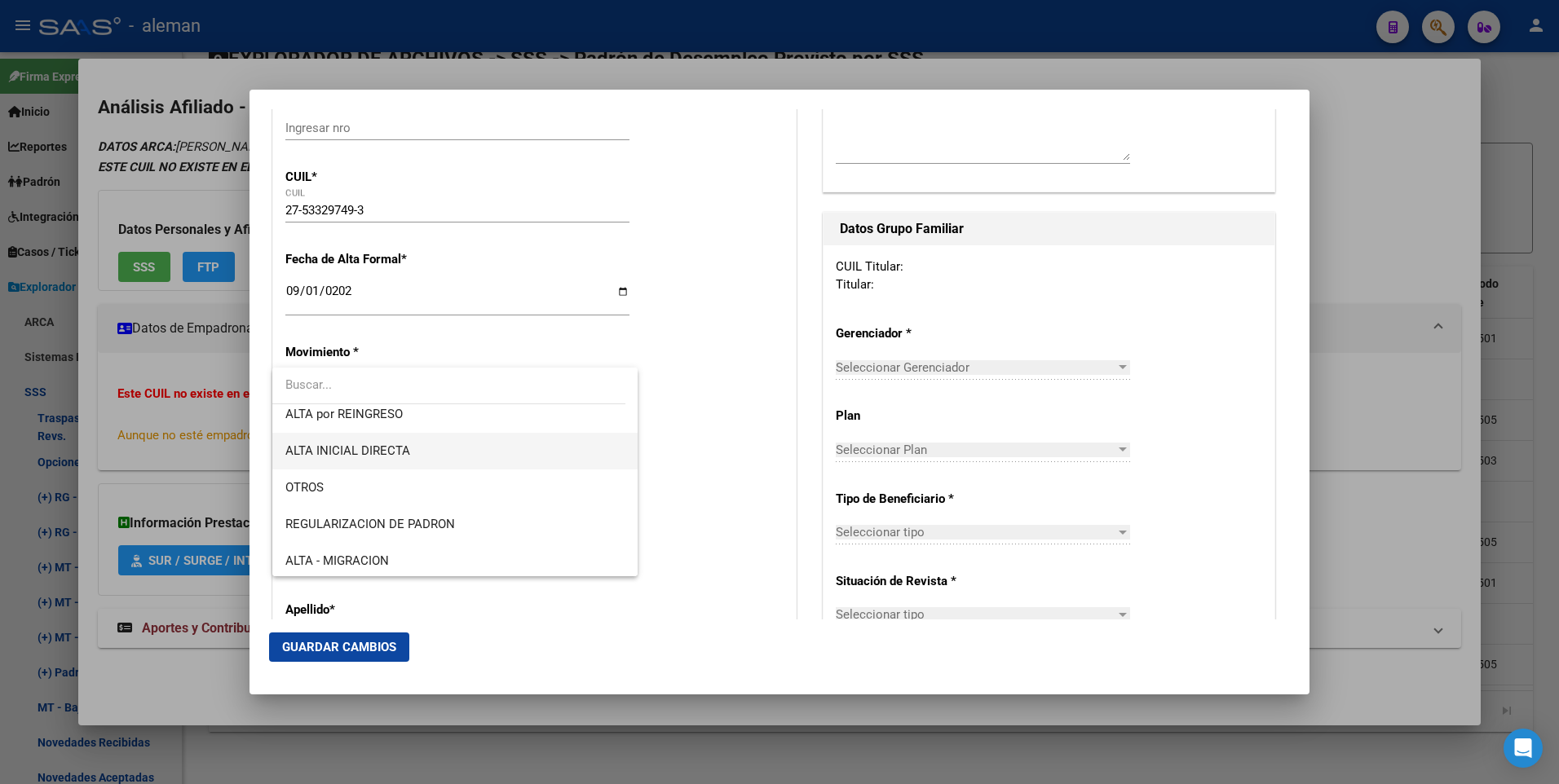
scroll to position [163, 0]
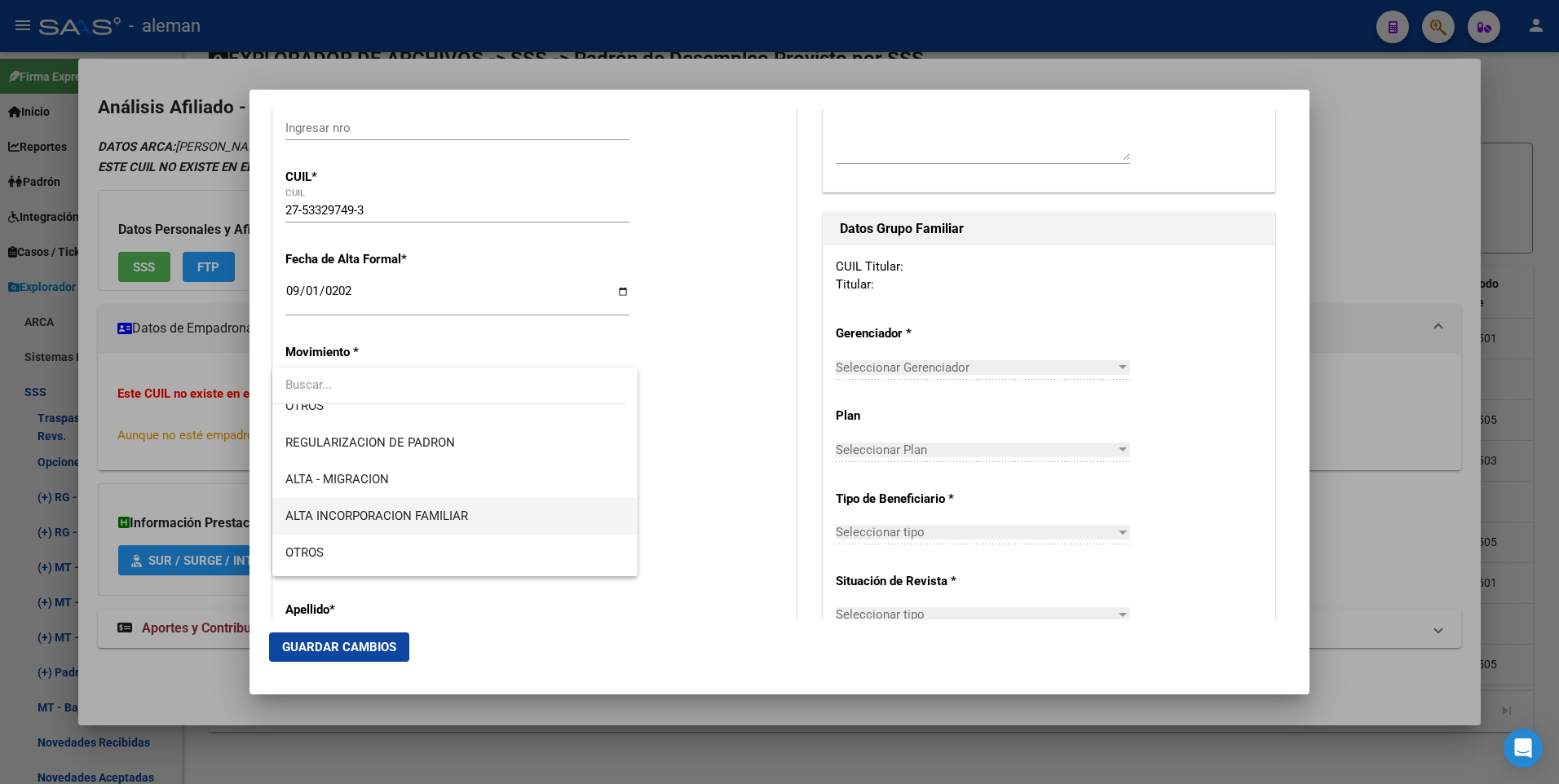
click at [475, 513] on span "ALTA INCORPORACION FAMILIAR" at bounding box center [455, 516] width 340 height 37
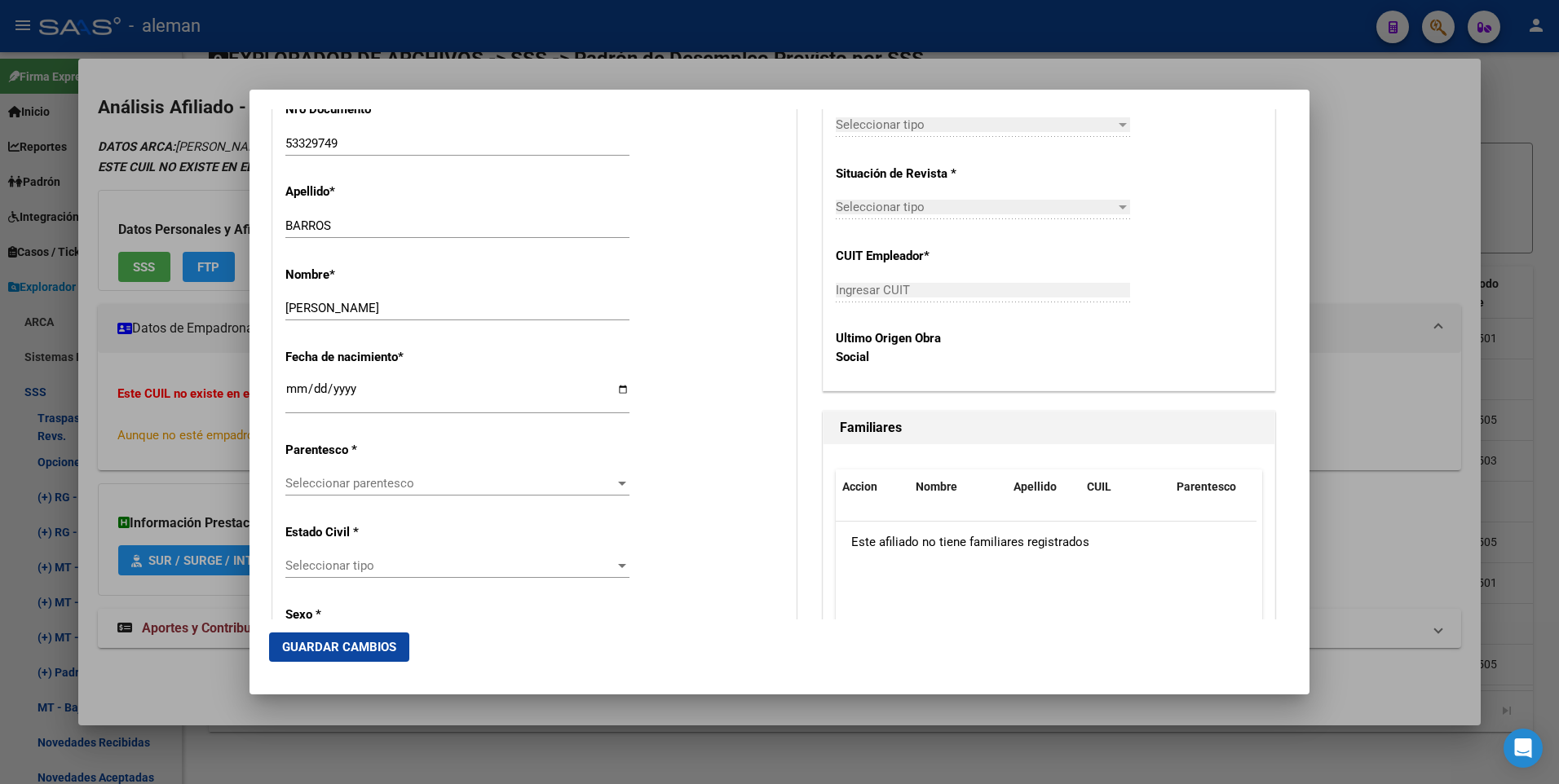
scroll to position [815, 0]
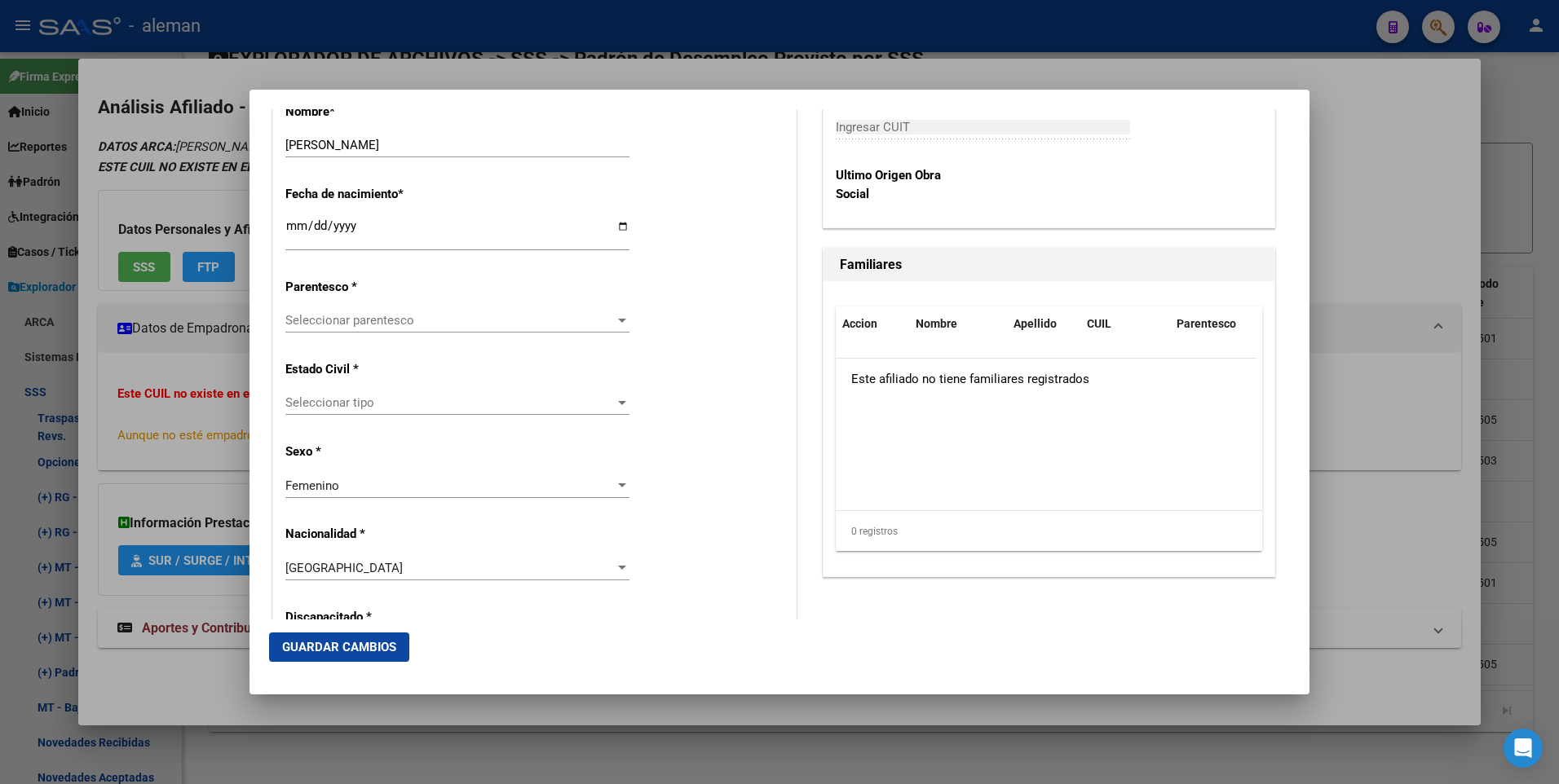
click at [462, 402] on span "Seleccionar tipo" at bounding box center [449, 402] width 329 height 15
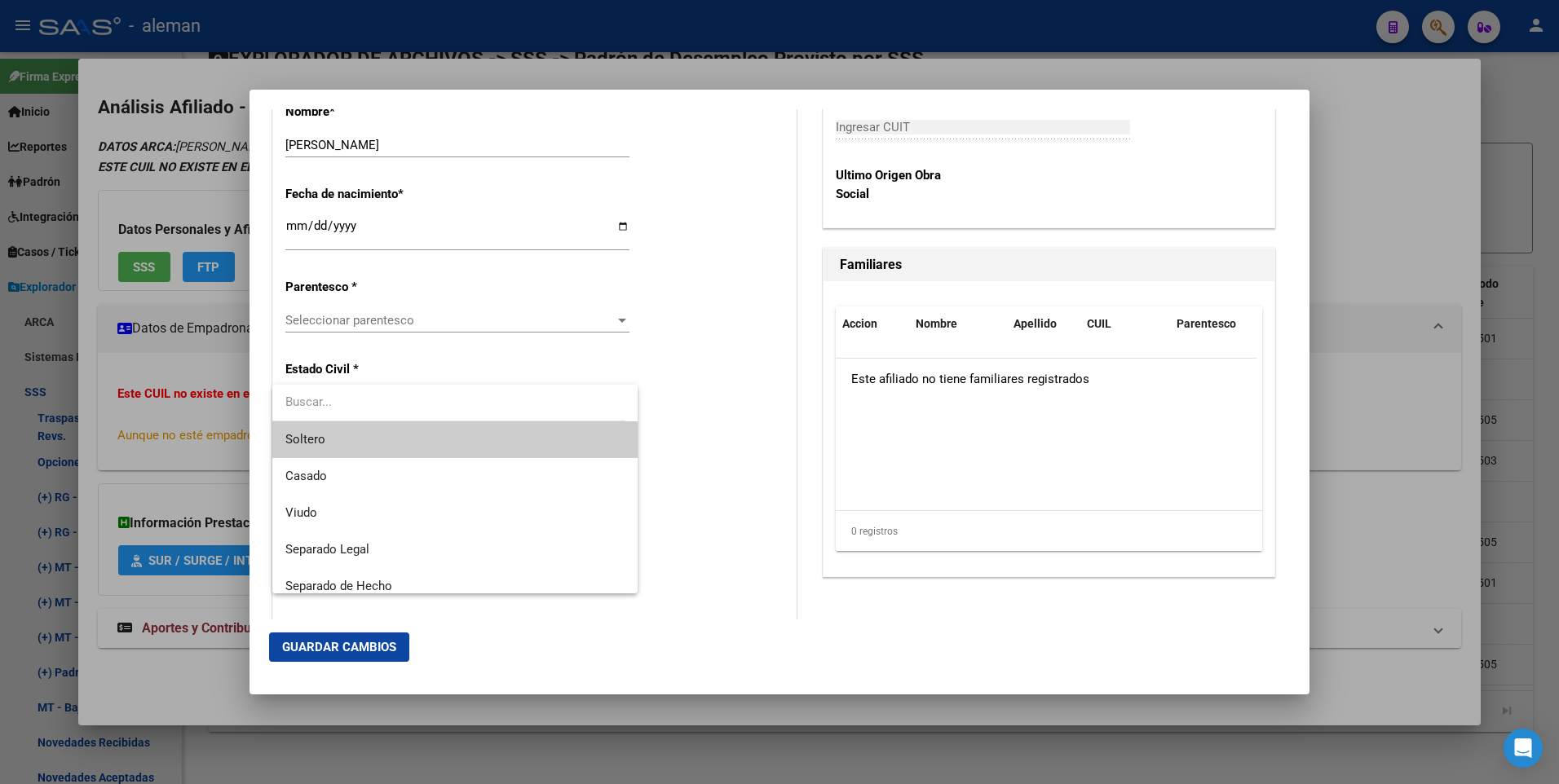
click at [472, 322] on div at bounding box center [780, 392] width 1559 height 784
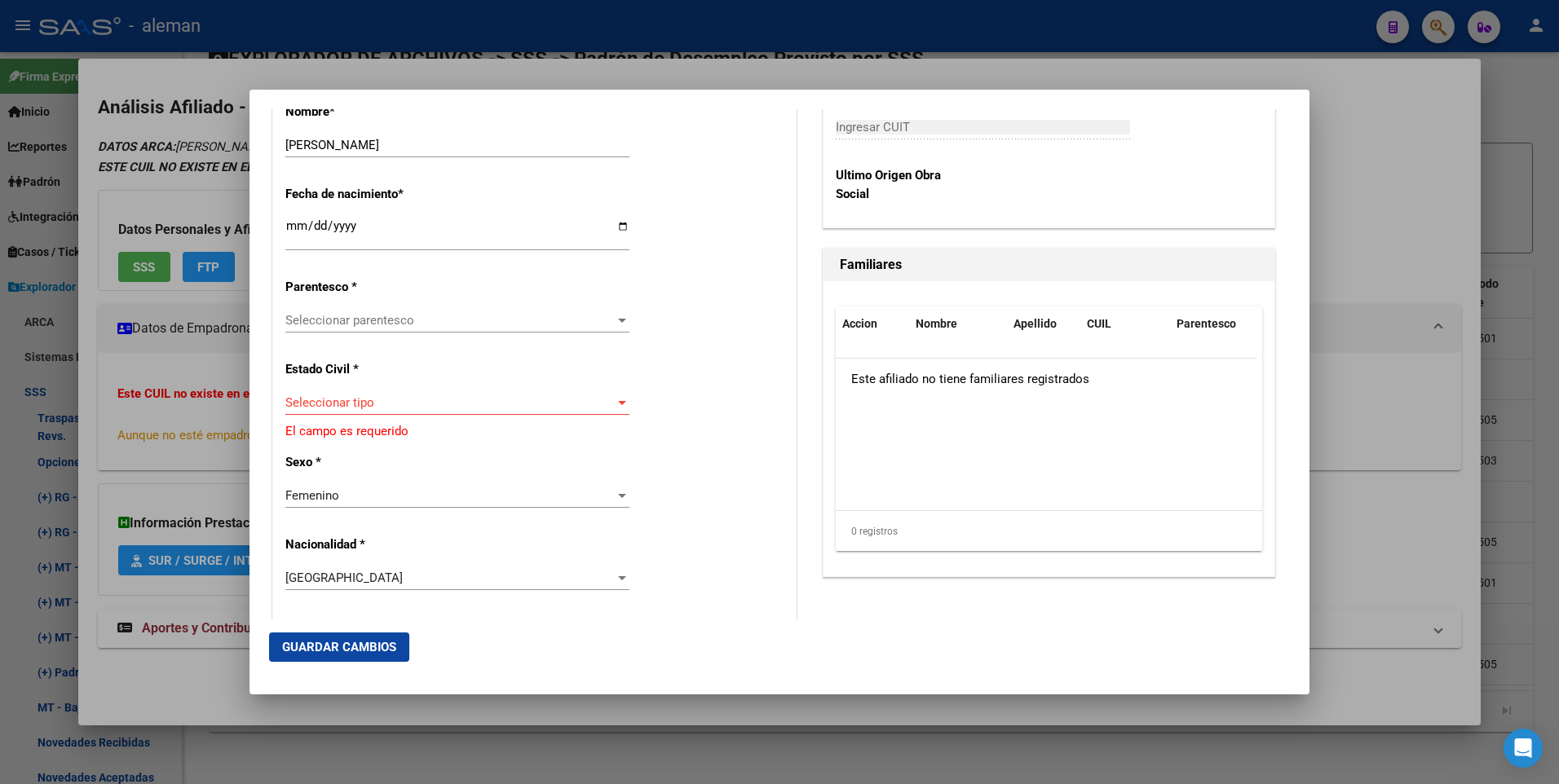
click at [472, 322] on span "Seleccionar parentesco" at bounding box center [449, 321] width 329 height 15
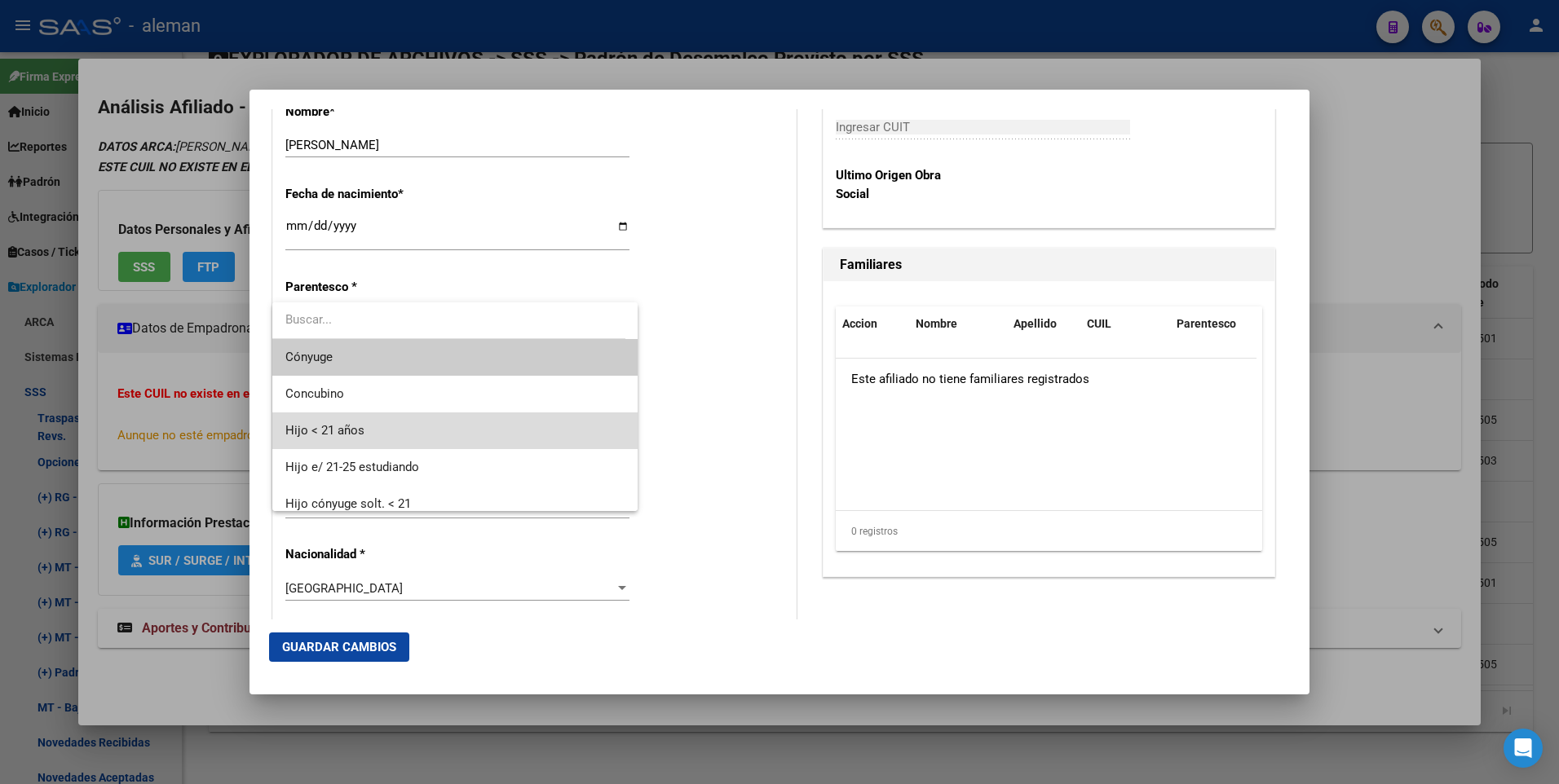
click at [459, 425] on span "Hijo < 21 años" at bounding box center [455, 430] width 340 height 37
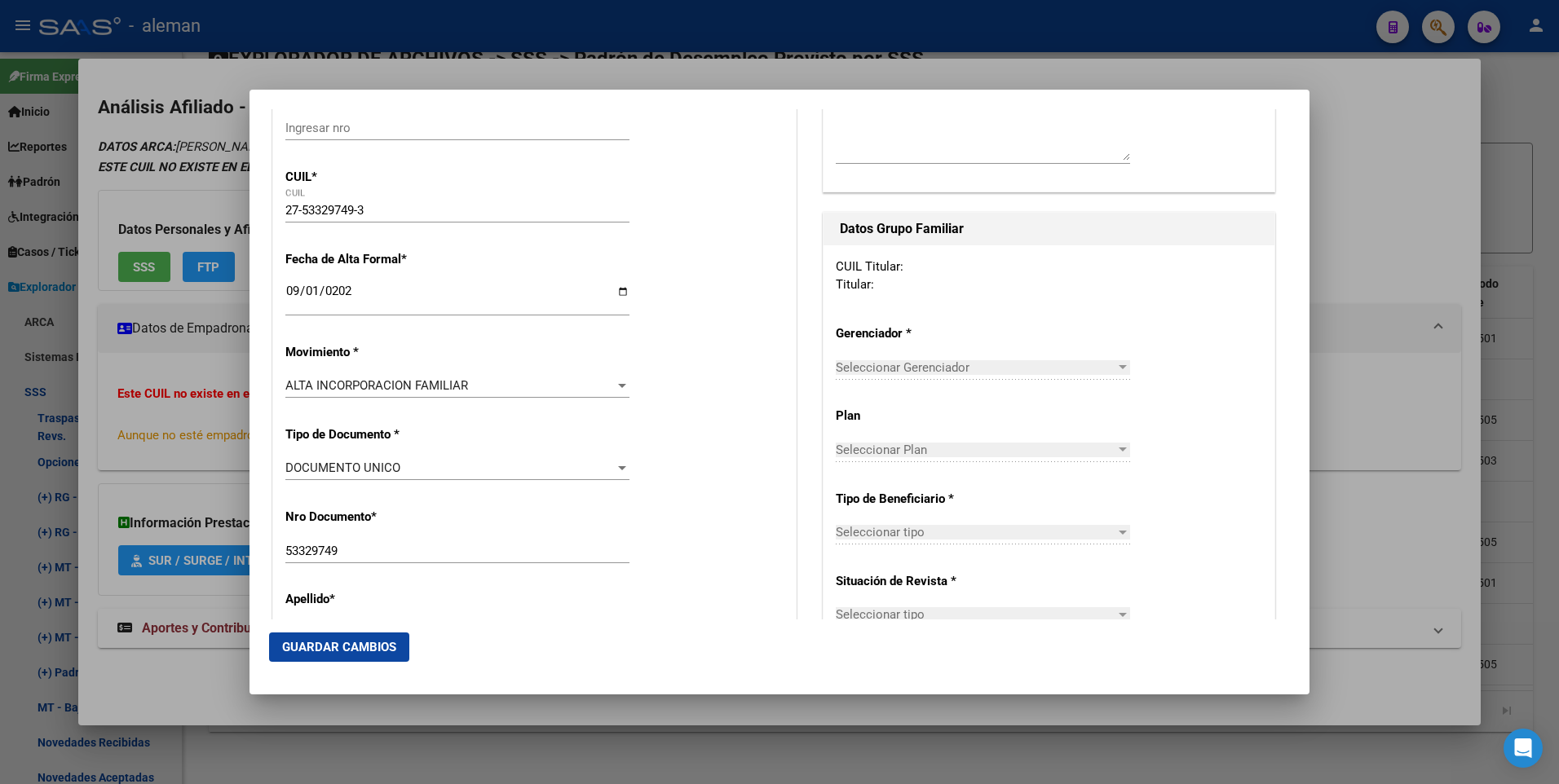
scroll to position [82, 0]
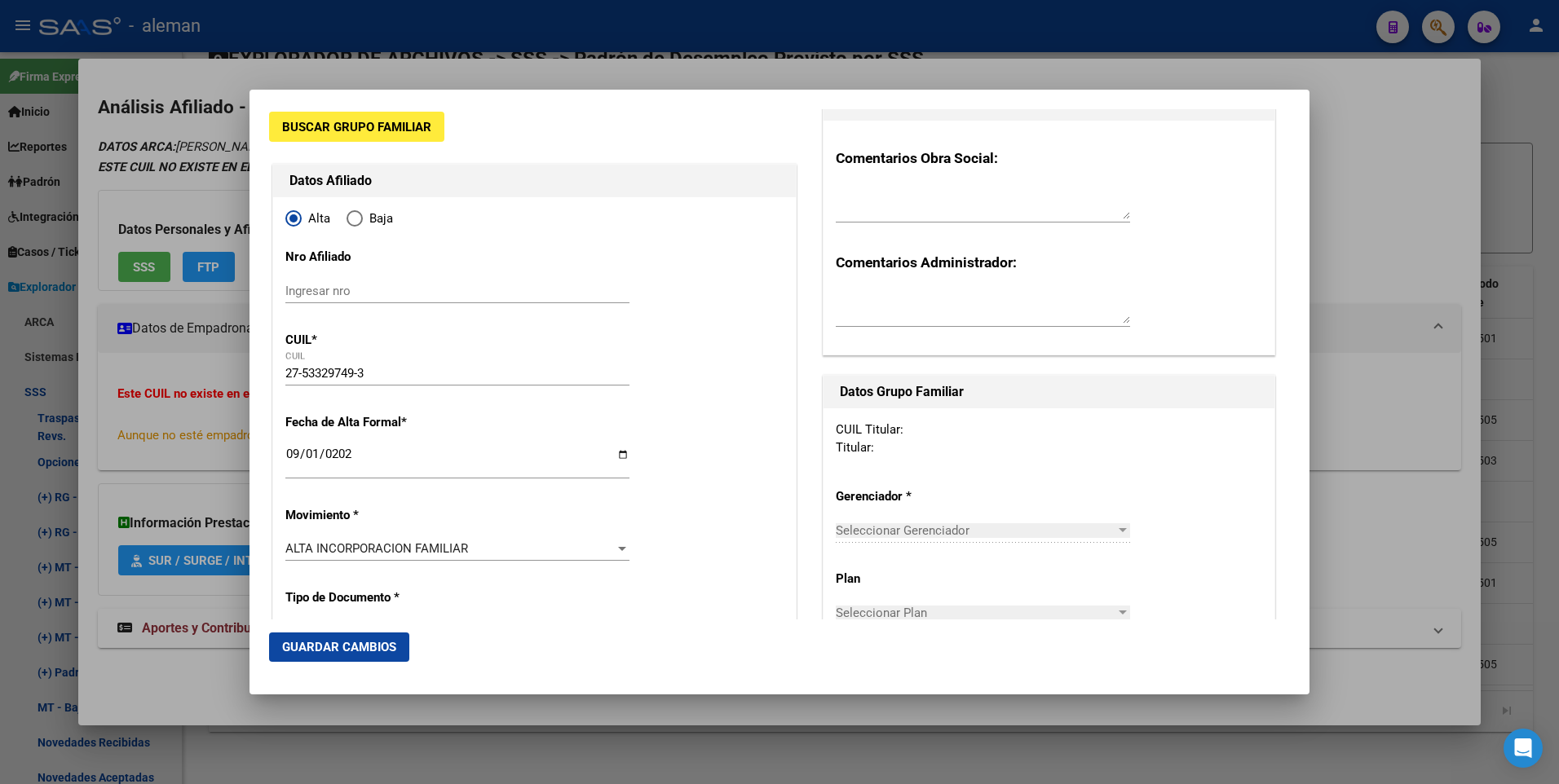
click at [369, 132] on span "Buscar Grupo Familiar" at bounding box center [356, 128] width 149 height 15
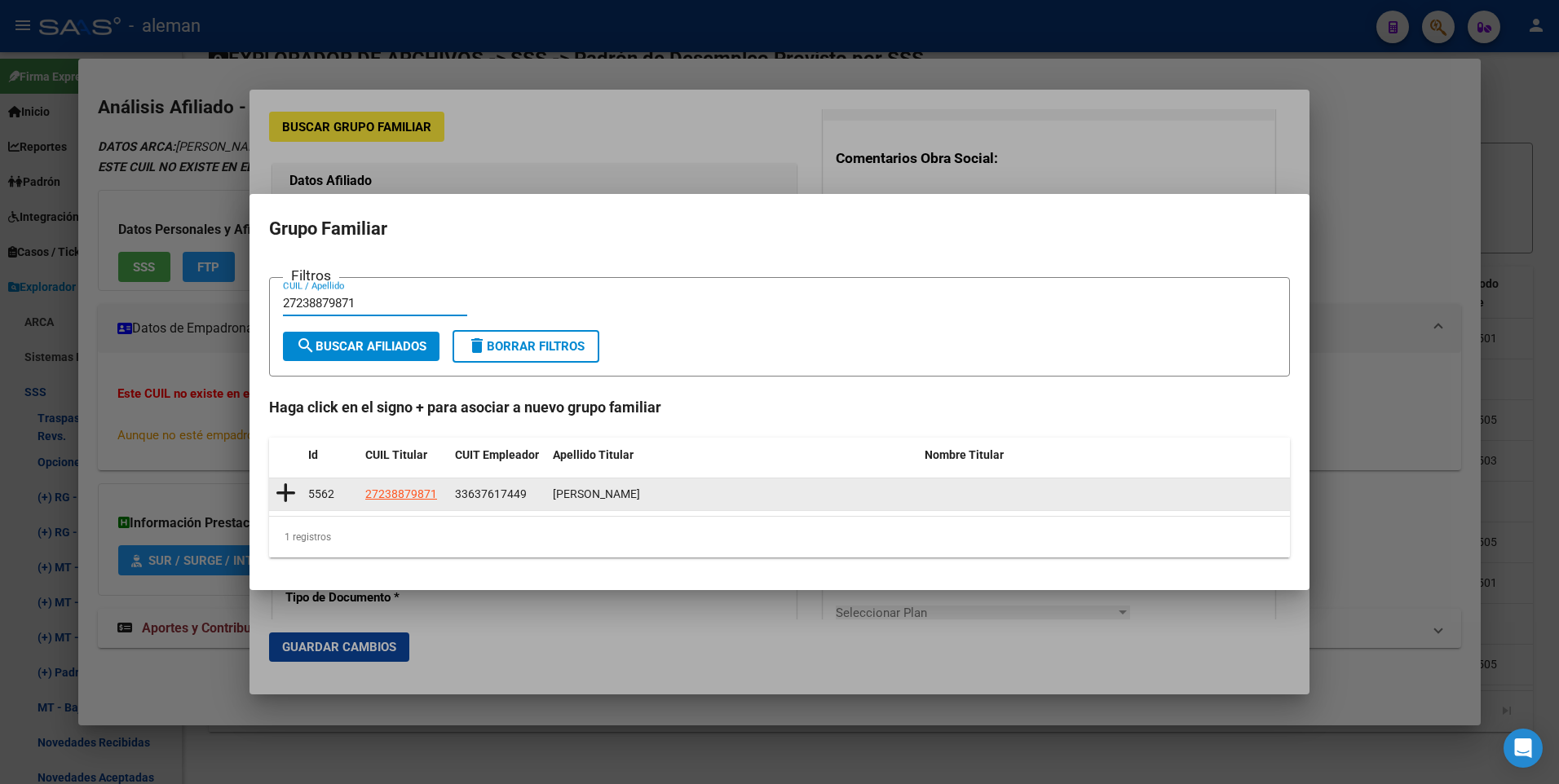
type input "27238879871"
click at [288, 494] on icon at bounding box center [286, 493] width 21 height 23
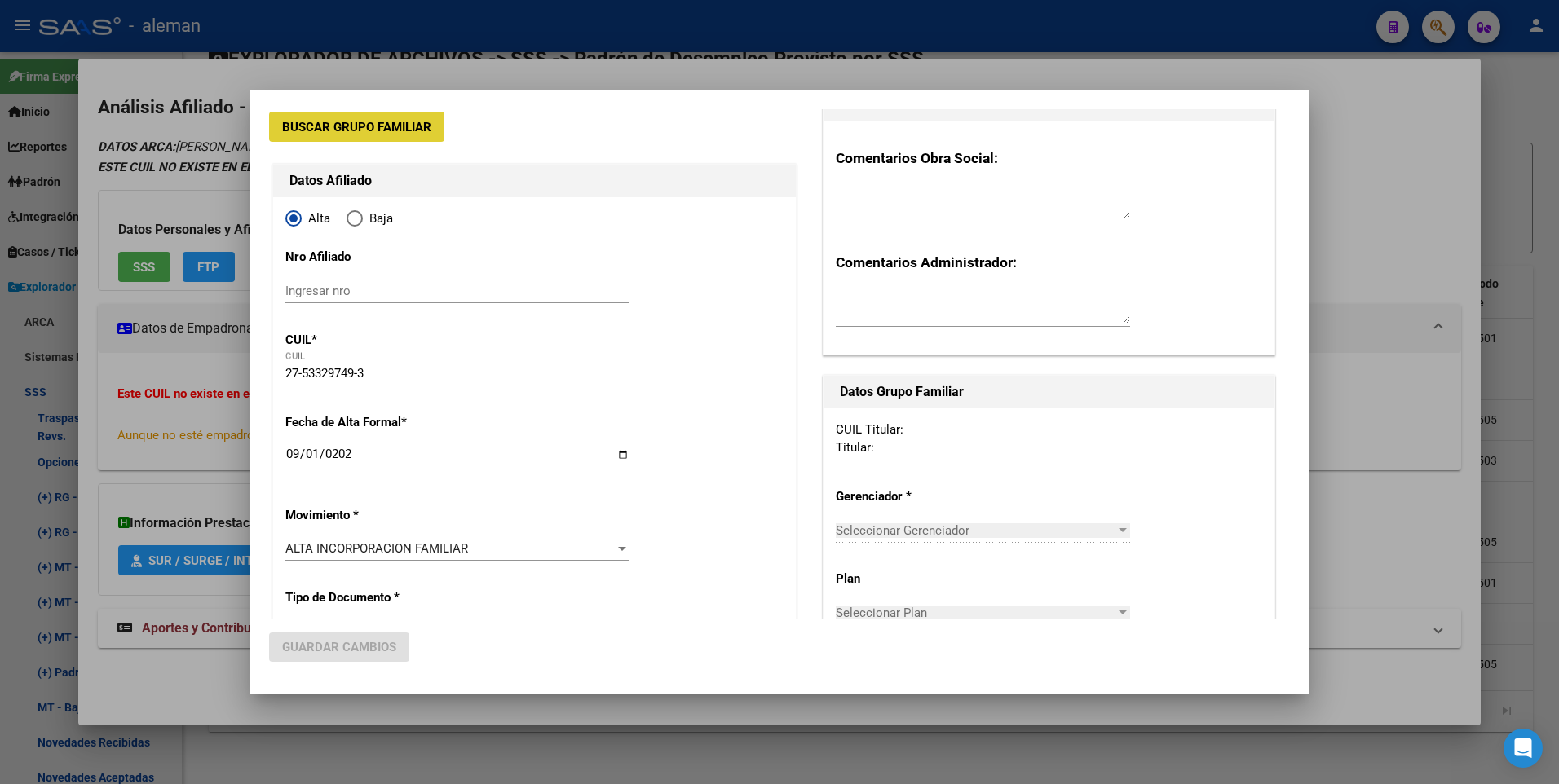
type input "33-63761744-9"
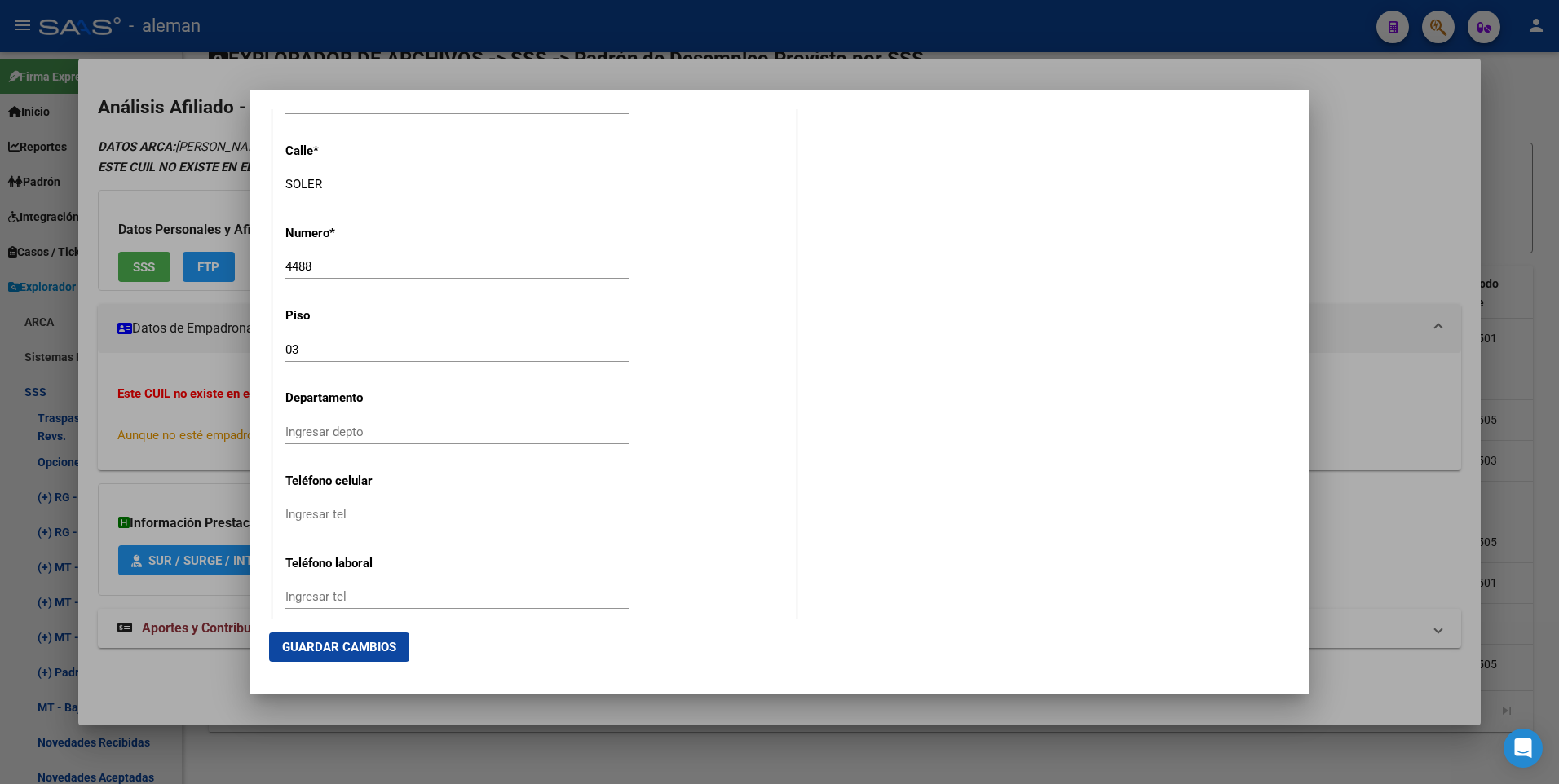
scroll to position [2058, 0]
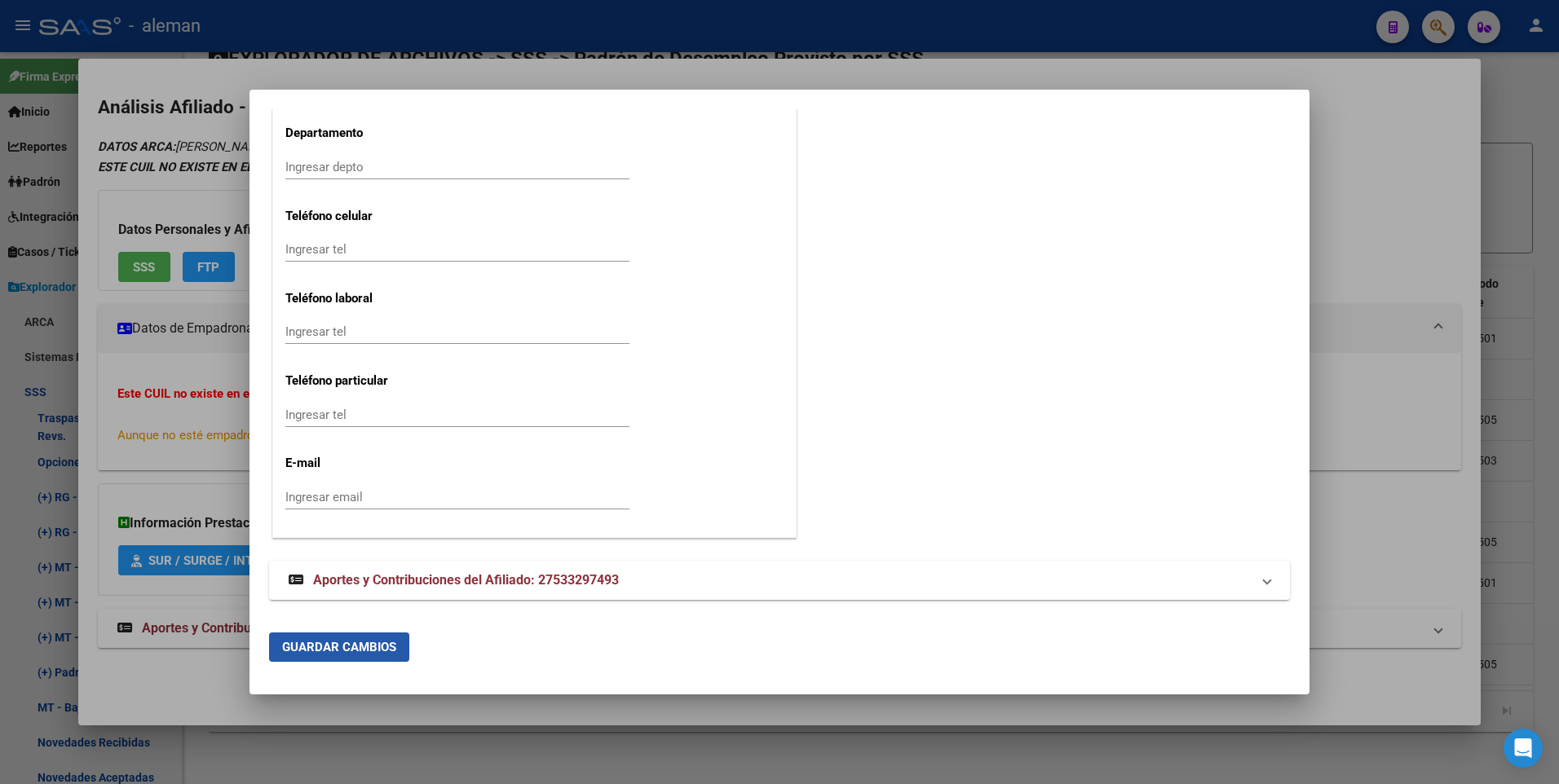
click at [340, 638] on button "Guardar Cambios" at bounding box center [339, 646] width 140 height 29
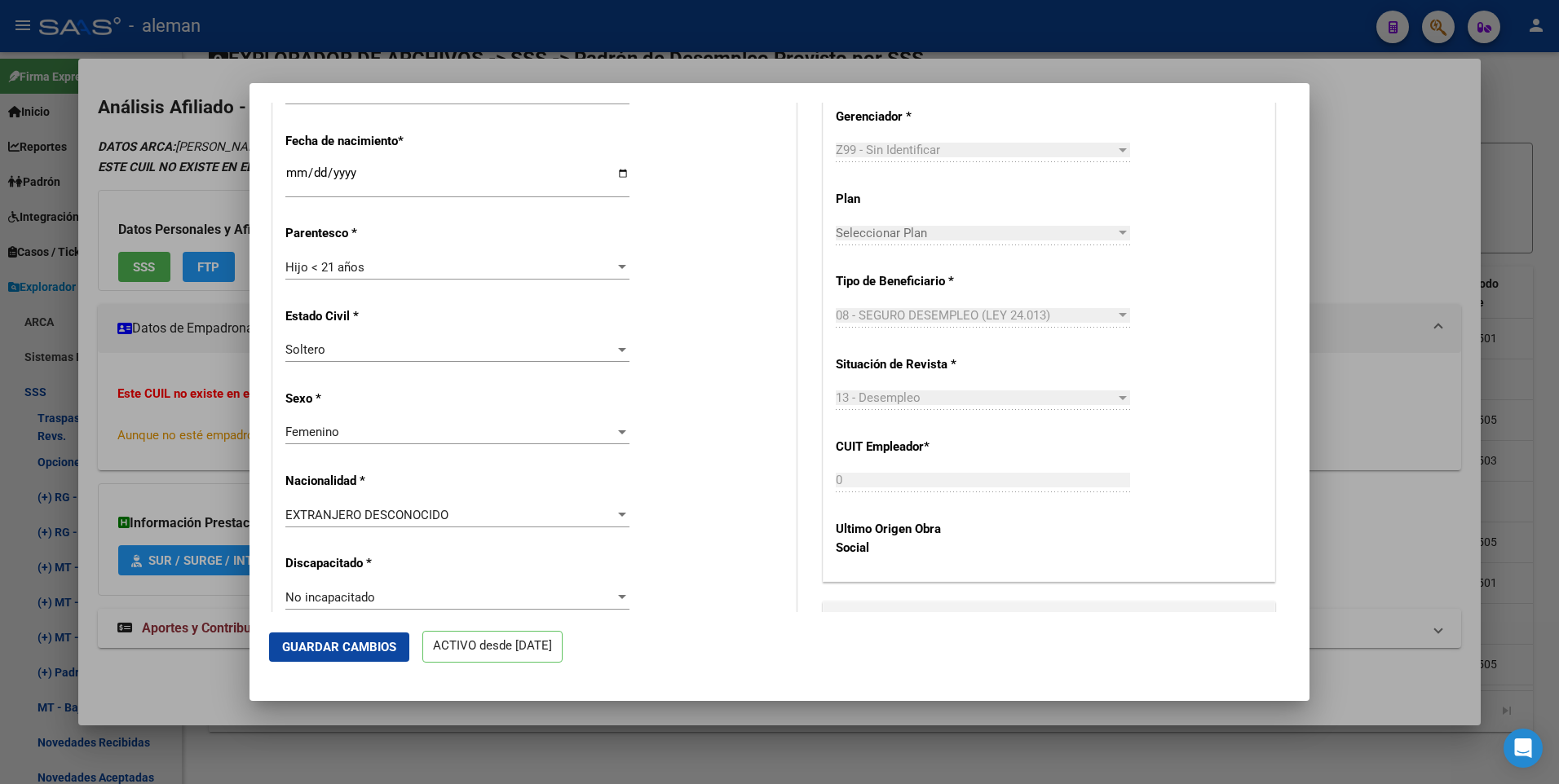
scroll to position [0, 0]
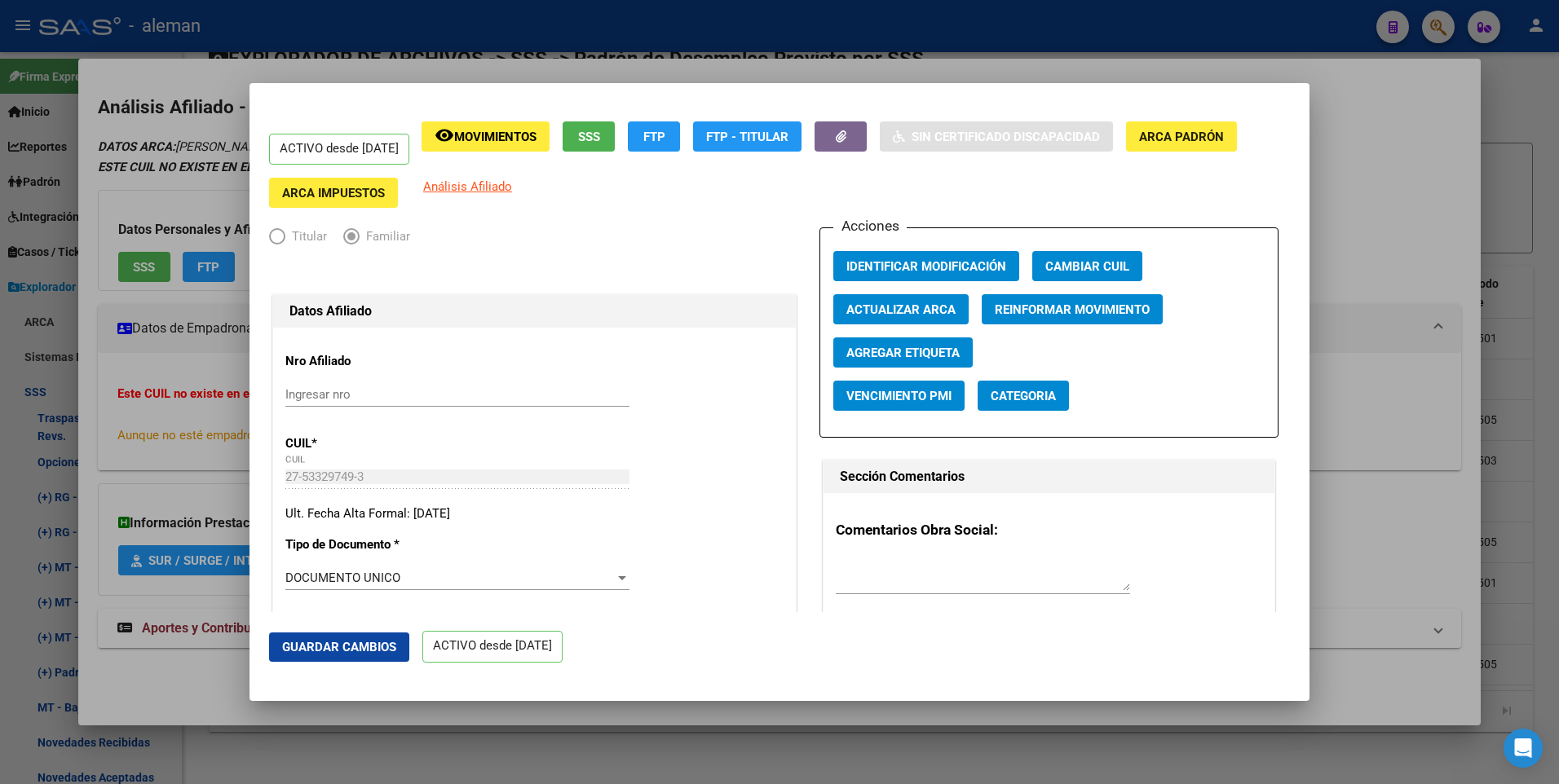
click at [1364, 261] on div at bounding box center [780, 392] width 1559 height 784
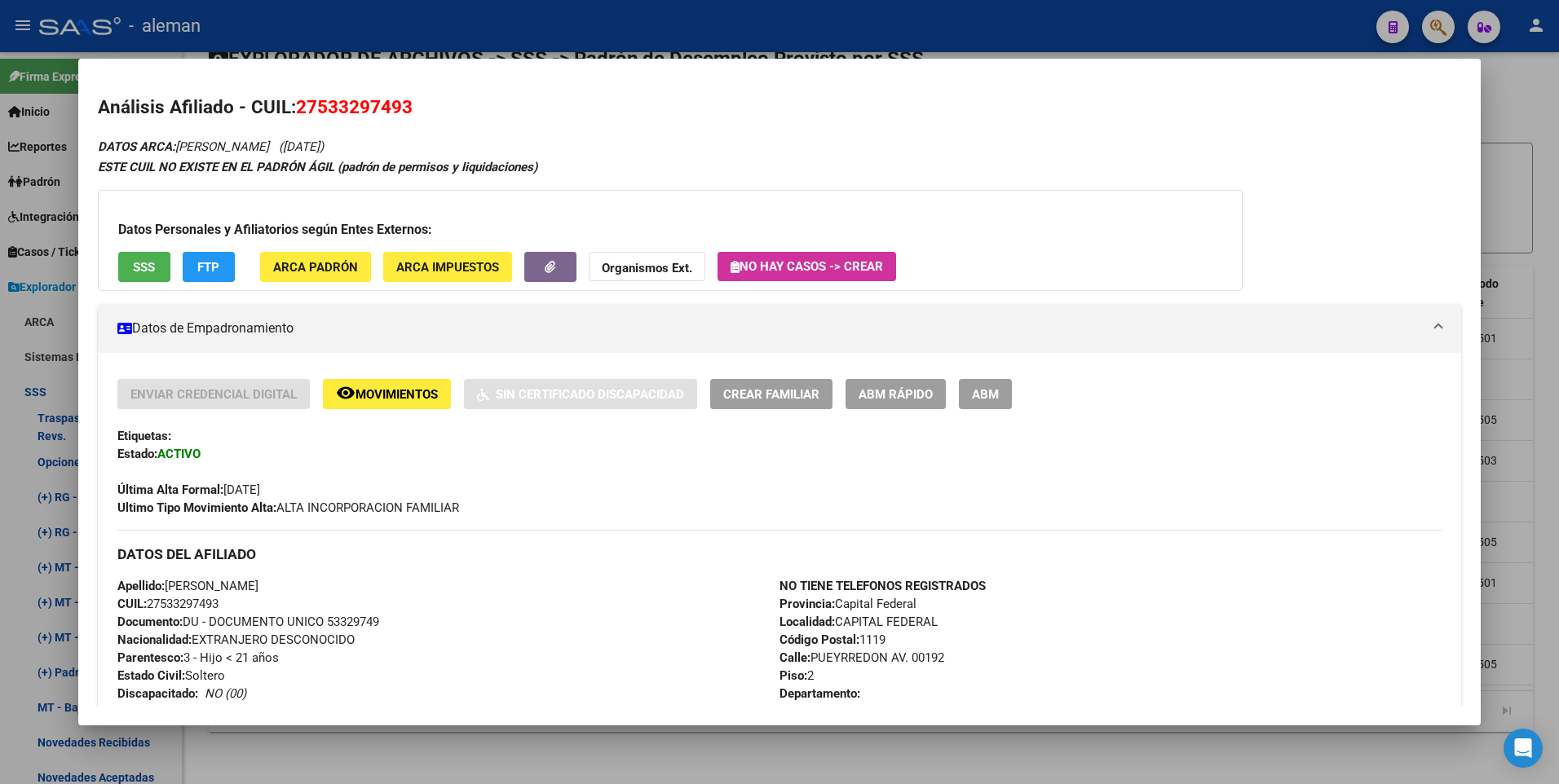
click at [1534, 357] on div at bounding box center [780, 392] width 1559 height 784
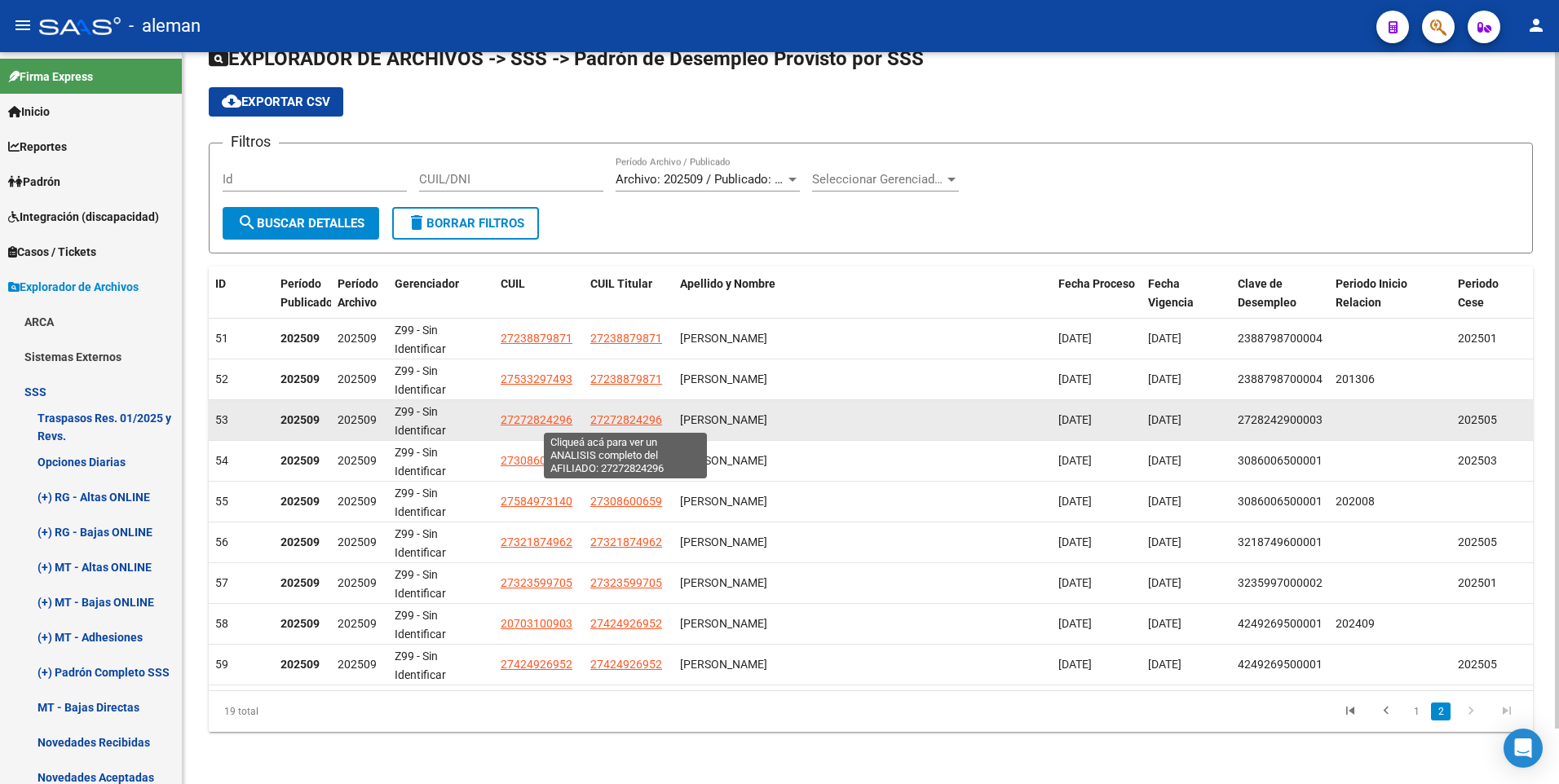
click at [624, 419] on span "27272824296" at bounding box center [626, 420] width 71 height 13
type textarea "27272824296"
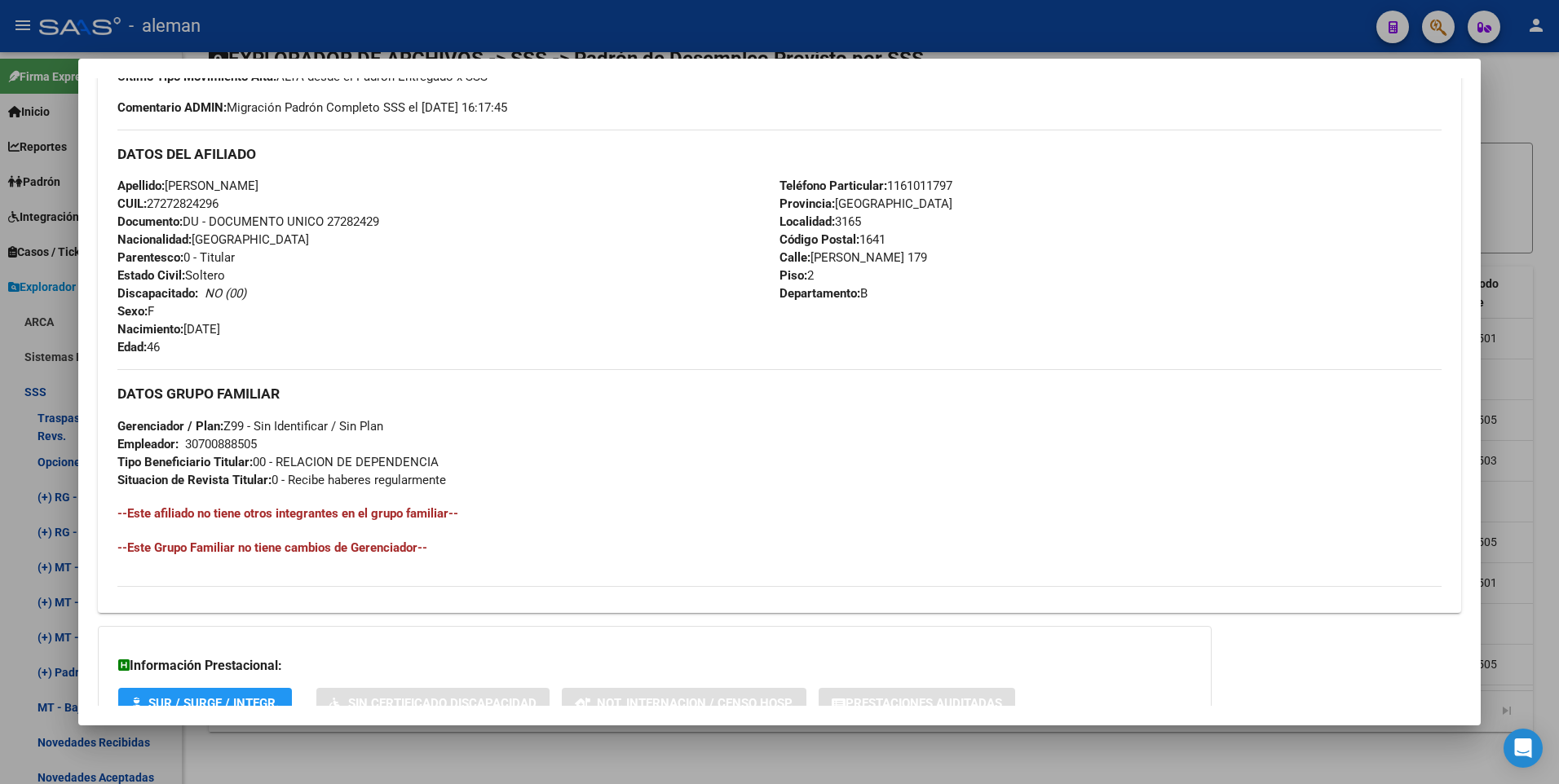
scroll to position [611, 0]
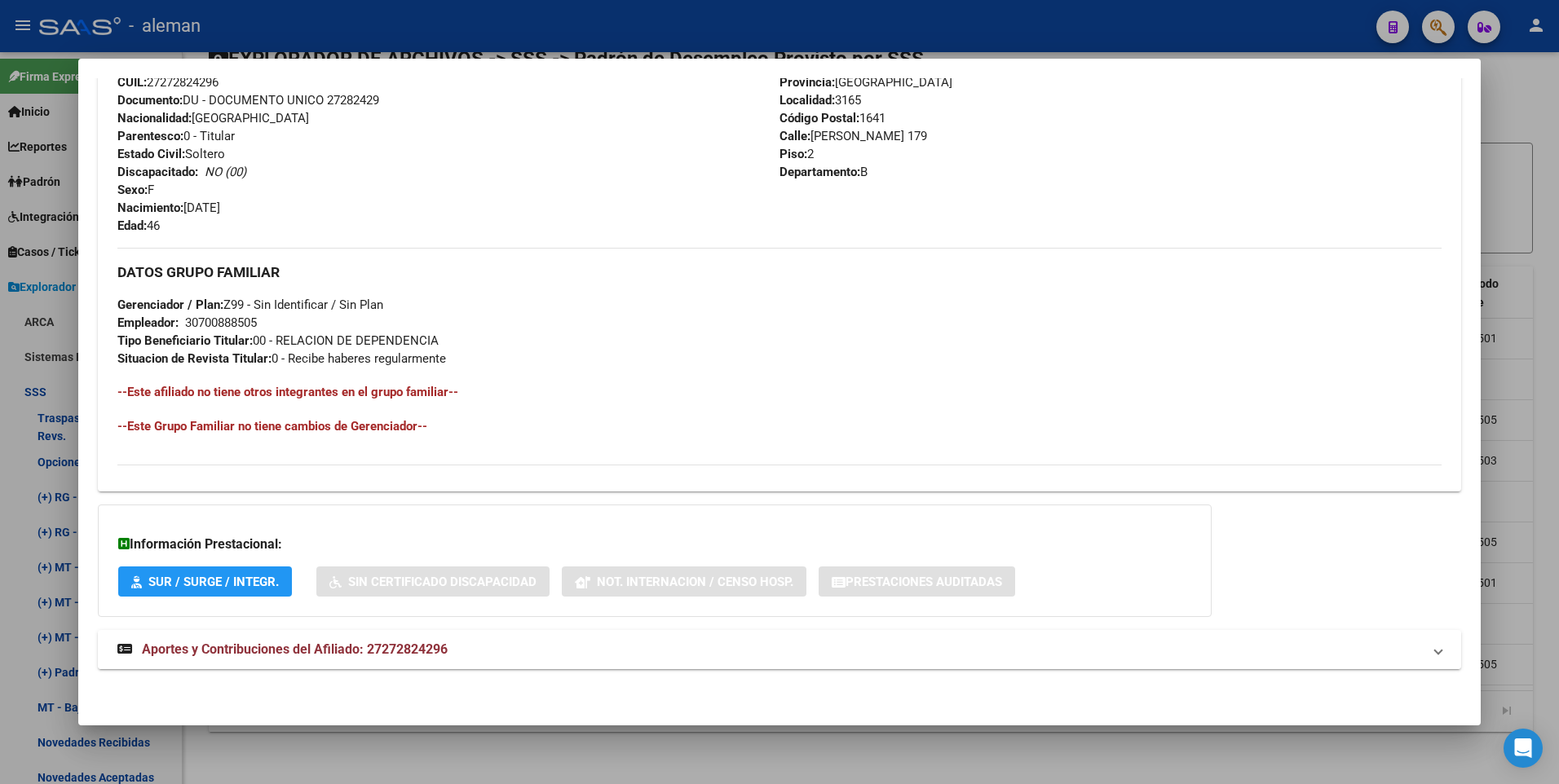
click at [401, 646] on span "Aportes y Contribuciones del Afiliado: 27272824296" at bounding box center [295, 649] width 306 height 16
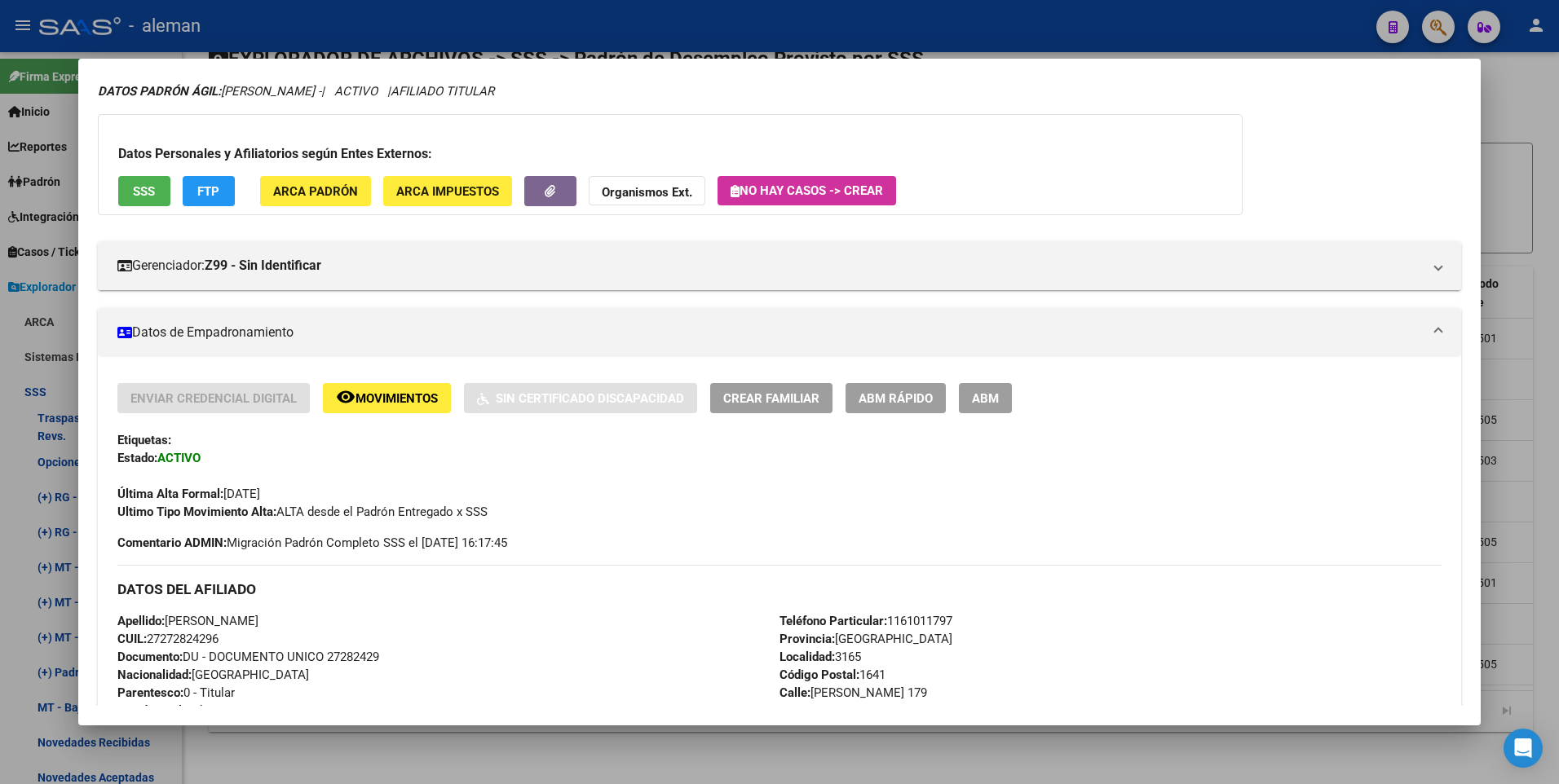
scroll to position [0, 0]
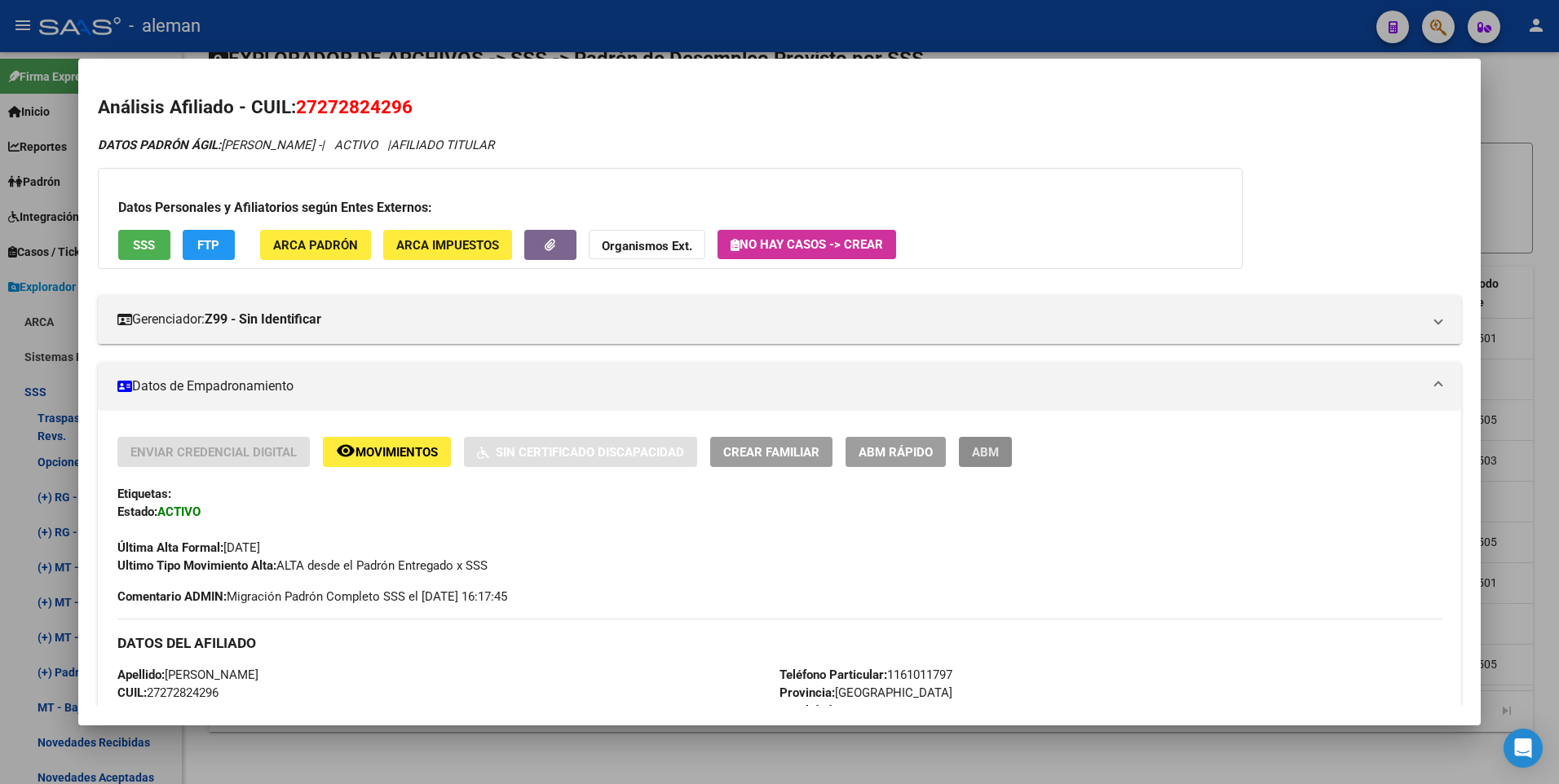
click at [994, 454] on span "ABM" at bounding box center [985, 452] width 27 height 15
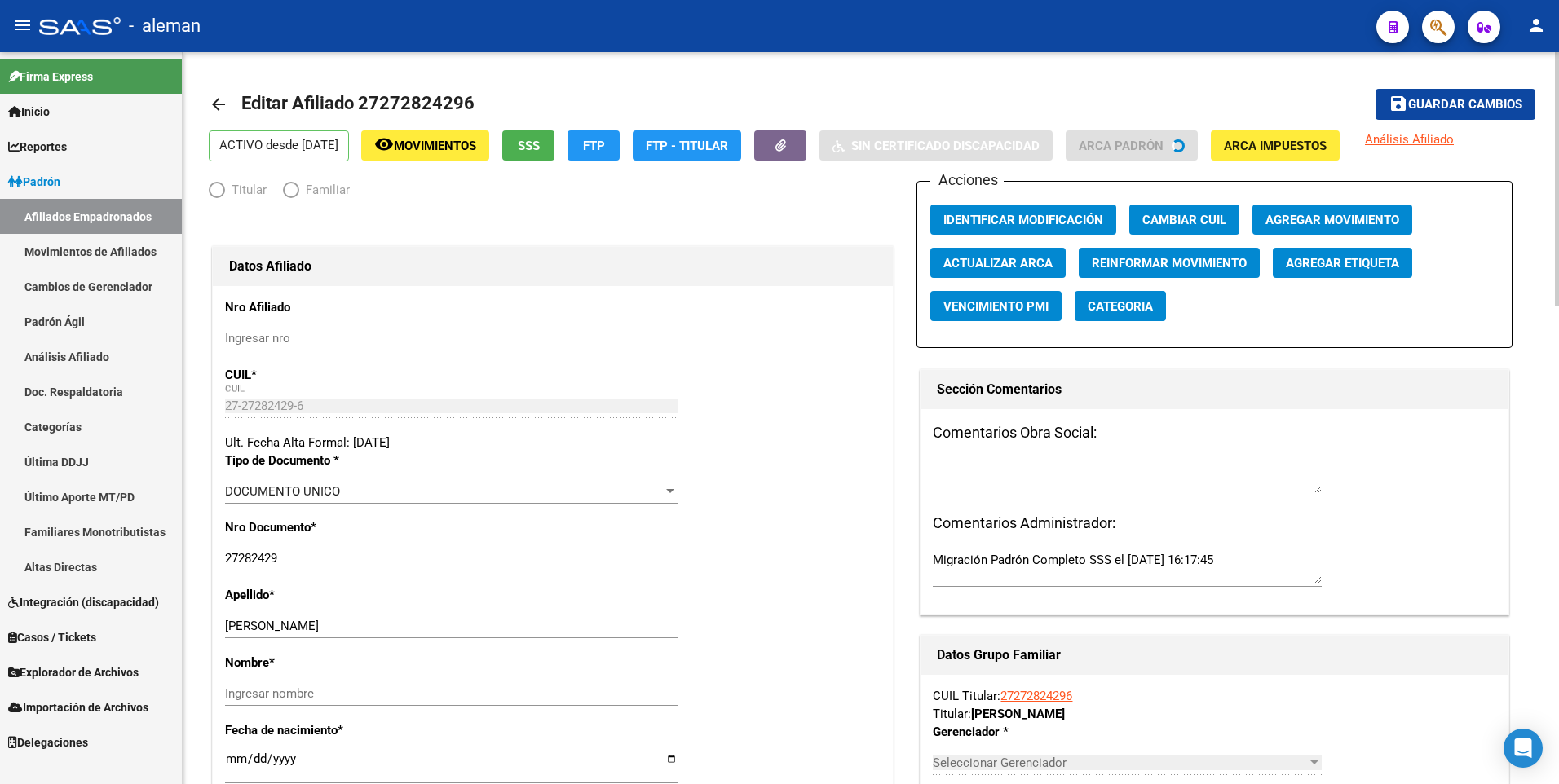
radio input "true"
type input "30-70088850-5"
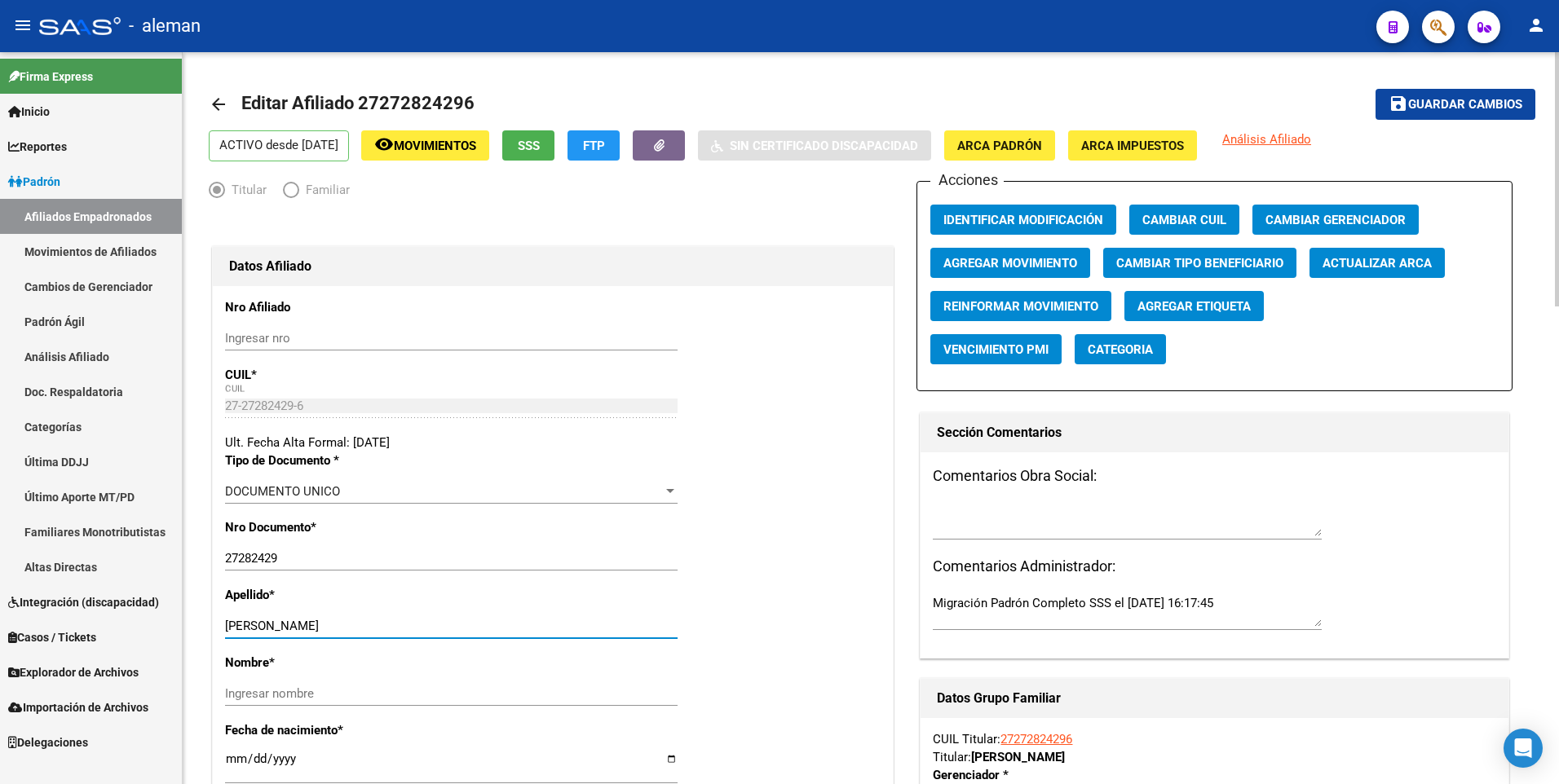
drag, startPoint x: 266, startPoint y: 626, endPoint x: 373, endPoint y: 626, distance: 107.0
click at [373, 626] on input "[PERSON_NAME]" at bounding box center [451, 626] width 452 height 15
click at [379, 691] on input "Ingresar nombre" at bounding box center [451, 694] width 452 height 15
paste input "[PERSON_NAME]"
type input "[PERSON_NAME]"
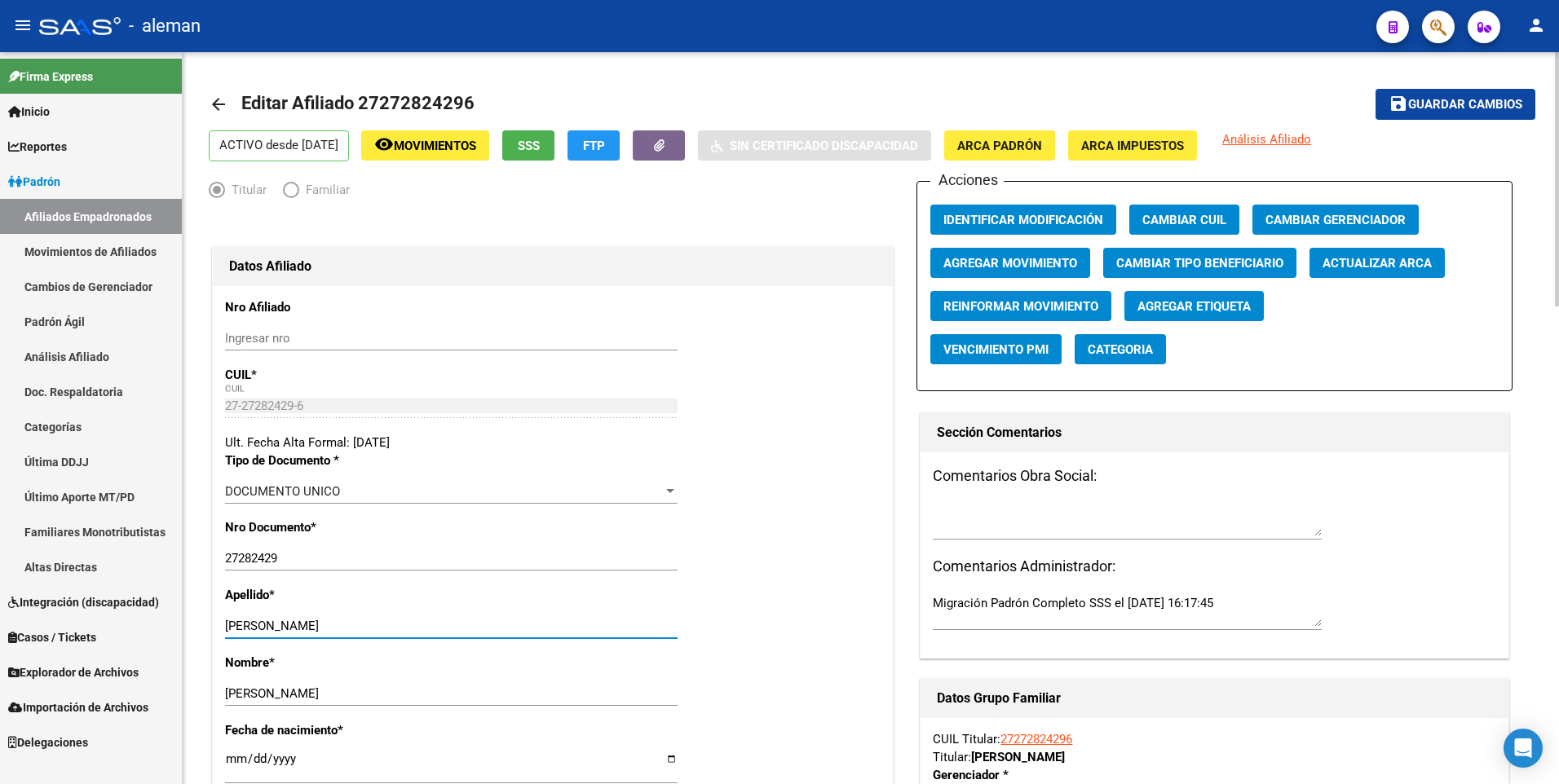
drag, startPoint x: 372, startPoint y: 627, endPoint x: 268, endPoint y: 626, distance: 104.0
click at [265, 626] on input "[PERSON_NAME]" at bounding box center [451, 626] width 452 height 15
type input "[PERSON_NAME]"
click at [1143, 258] on span "Cambiar Tipo Beneficiario" at bounding box center [1200, 264] width 167 height 15
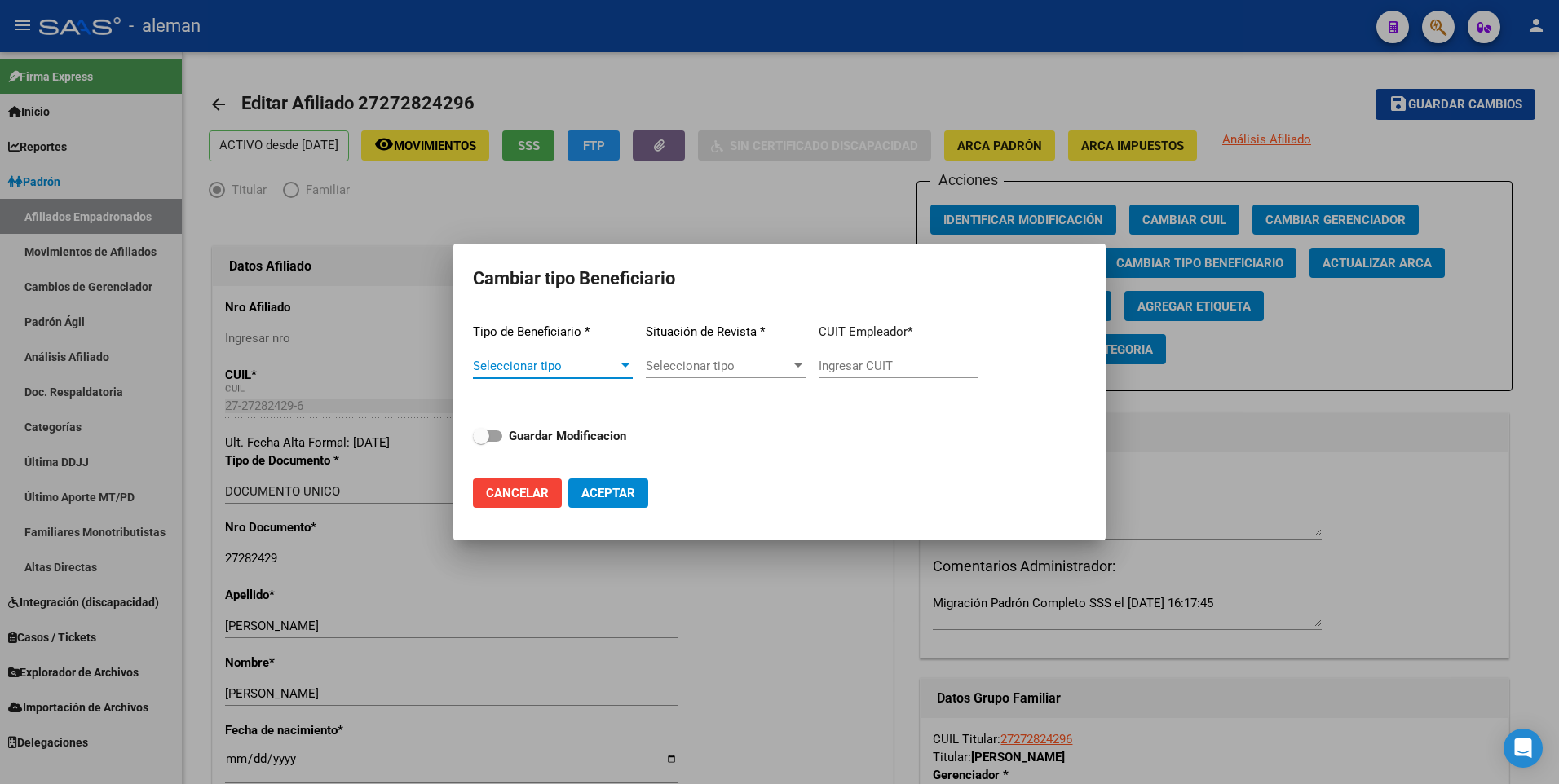
click at [570, 369] on span "Seleccionar tipo" at bounding box center [545, 366] width 145 height 15
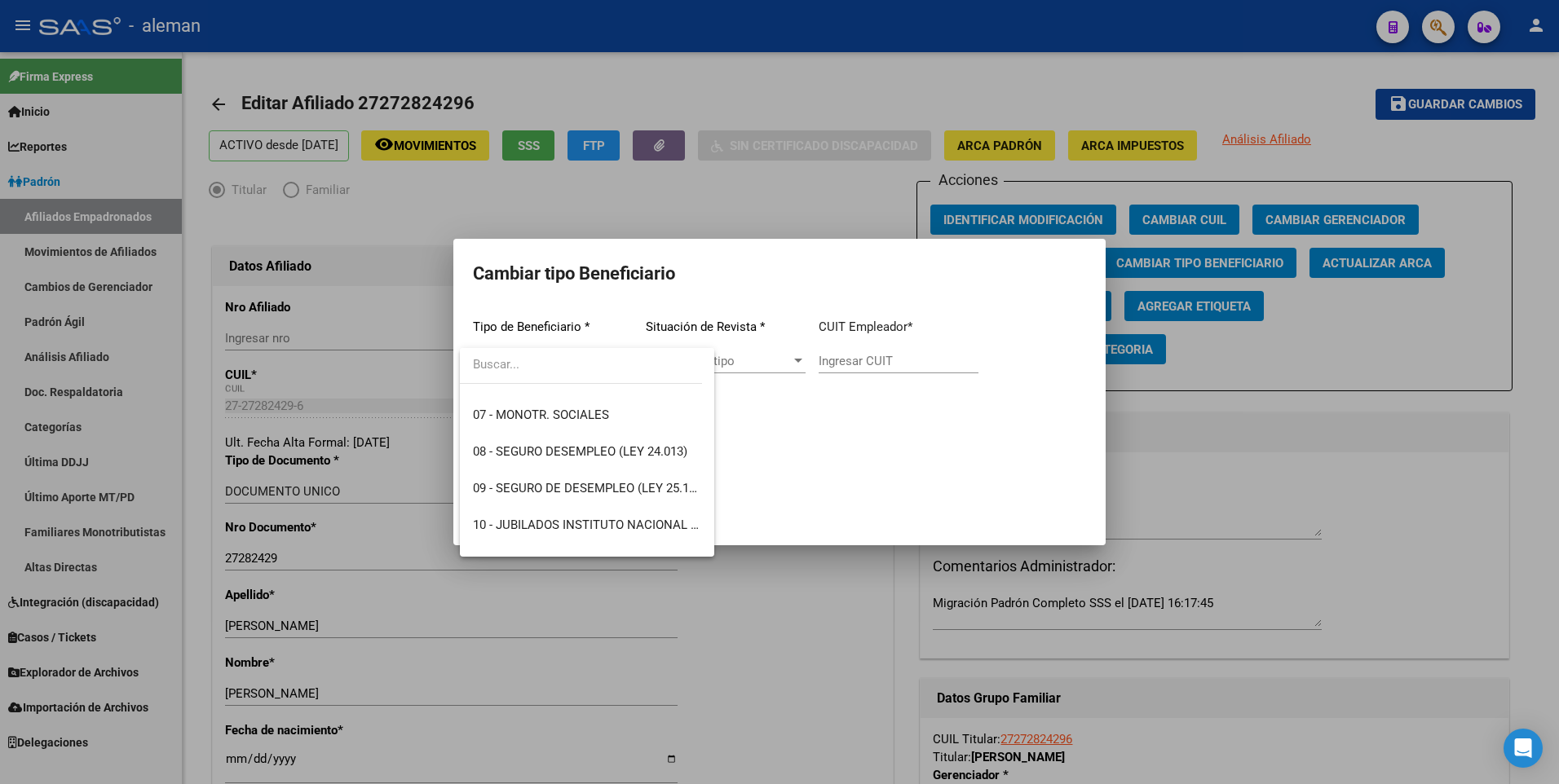
scroll to position [305, 0]
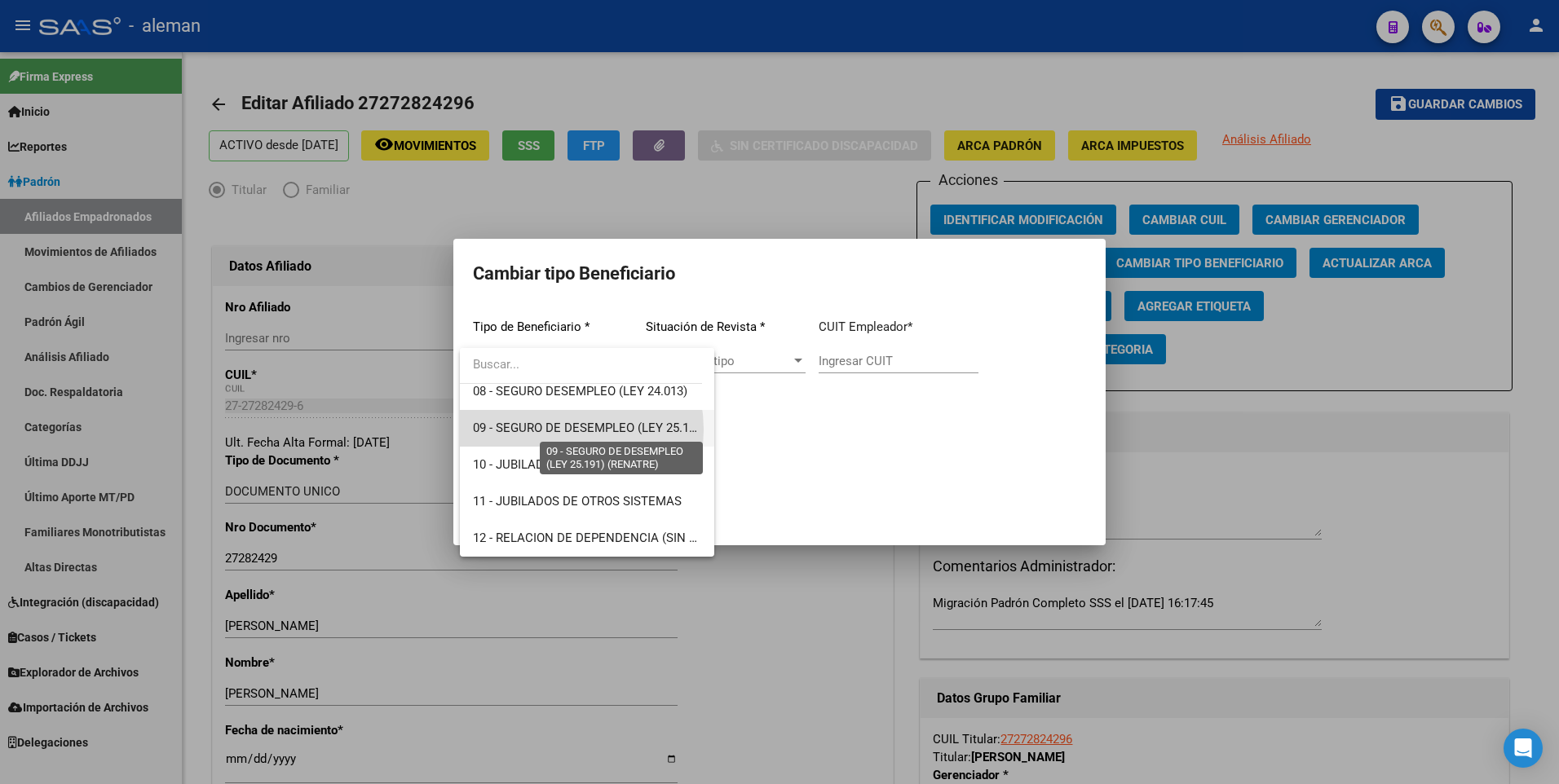
click at [557, 430] on span "09 - SEGURO DE DESEMPLEO (LEY 25.191) (RENATRE)" at bounding box center [621, 428] width 297 height 15
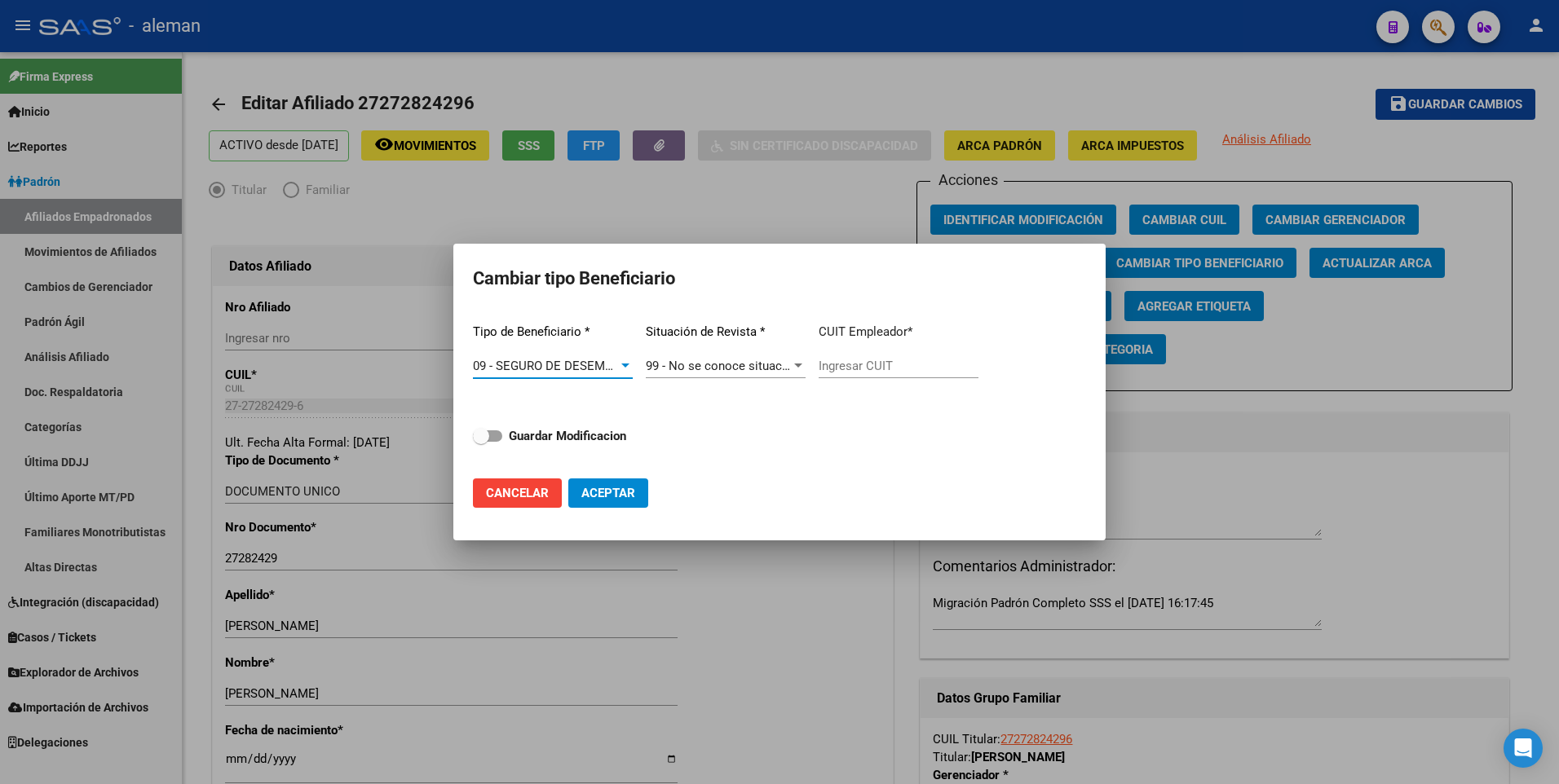
click at [623, 364] on div at bounding box center [625, 366] width 8 height 4
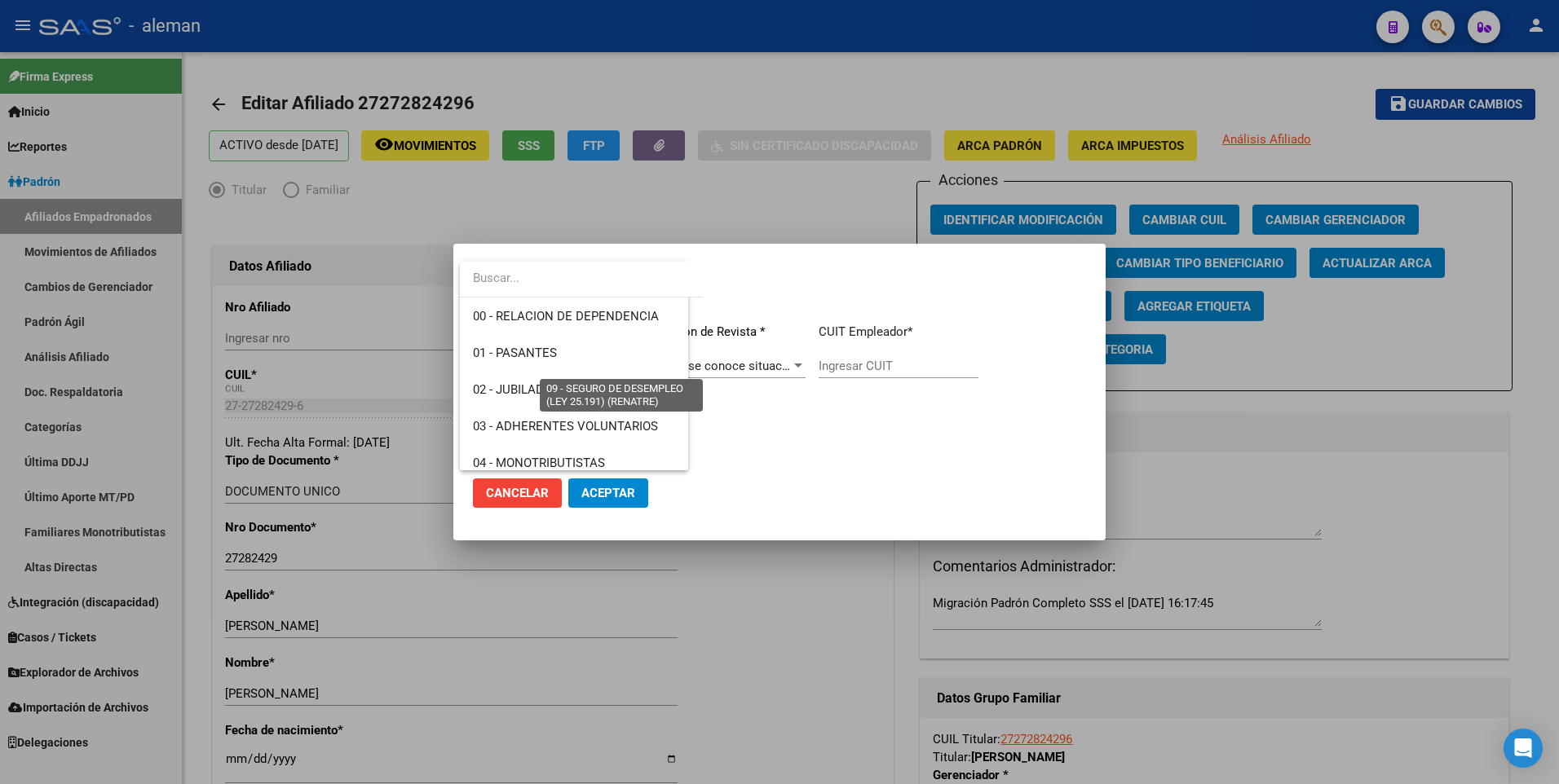
scroll to position [281, 0]
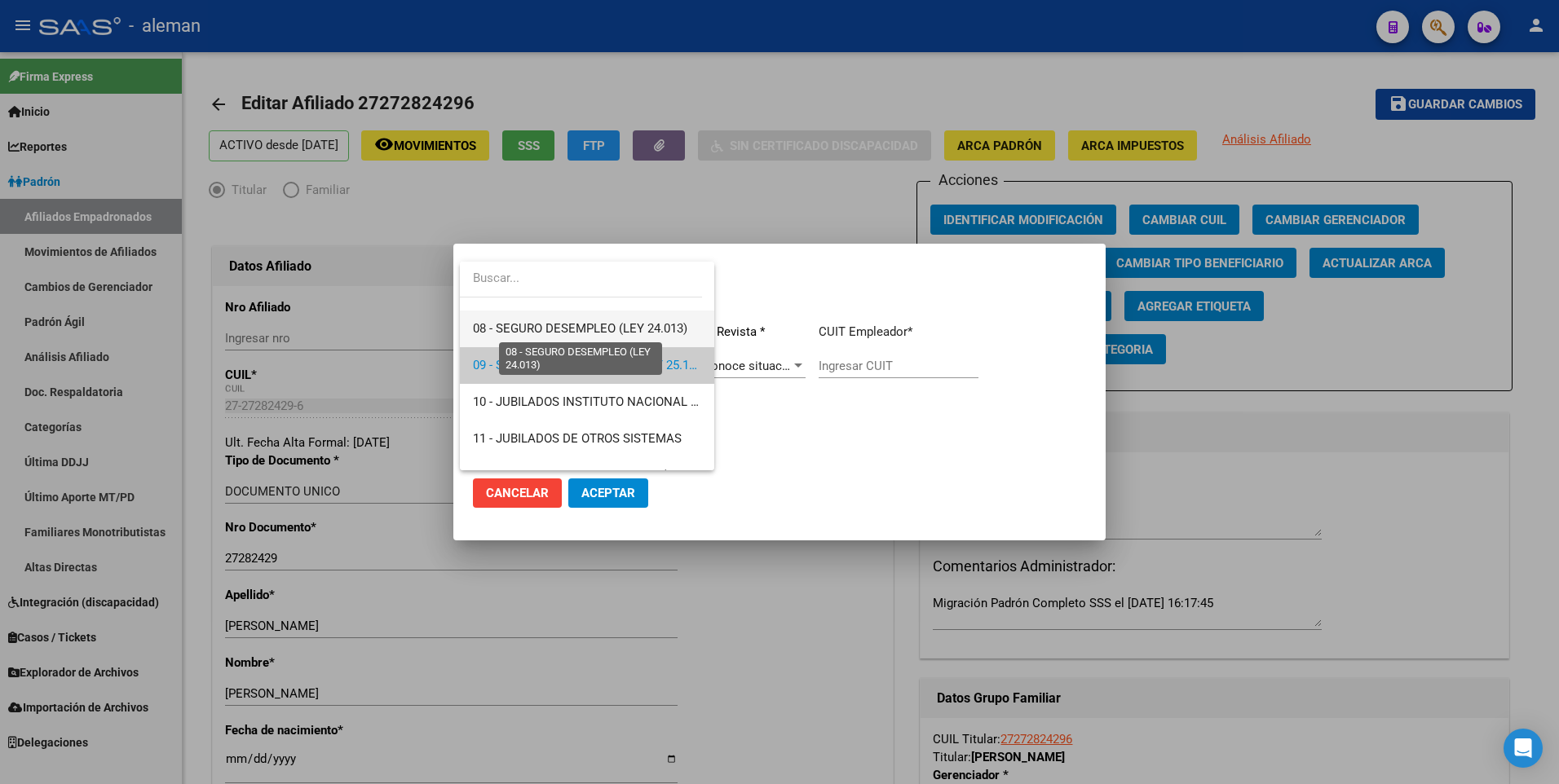
click at [637, 324] on span "08 - SEGURO DESEMPLEO (LEY 24.013)" at bounding box center [580, 328] width 215 height 15
type input "33-63761744-9"
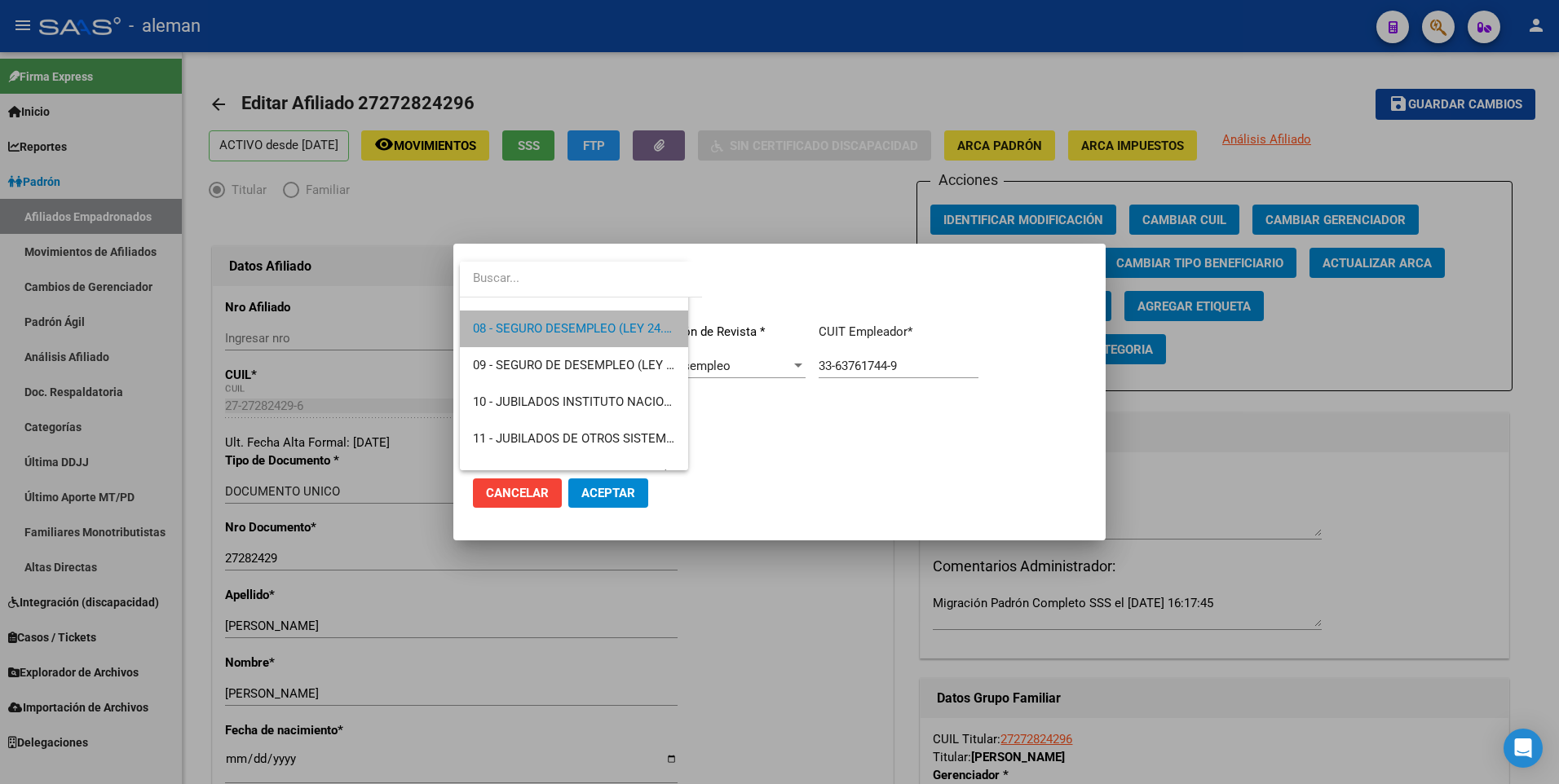
scroll to position [294, 0]
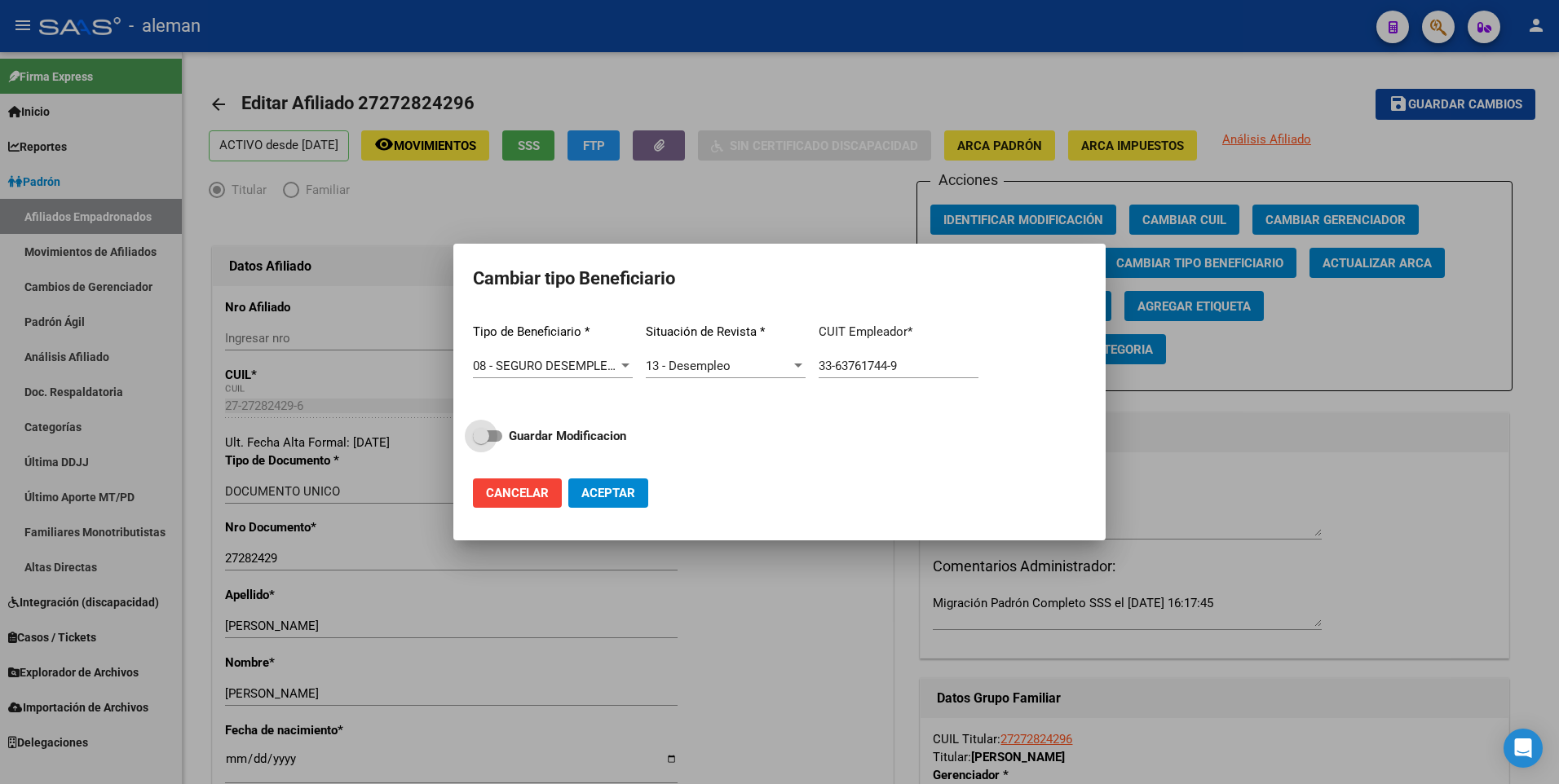
click at [496, 432] on span at bounding box center [487, 436] width 29 height 11
click at [481, 442] on input "Guardar Modificacion" at bounding box center [480, 442] width 1 height 1
checkbox input "true"
click at [614, 494] on span "Aceptar" at bounding box center [608, 493] width 53 height 15
type input "33-63761744-9"
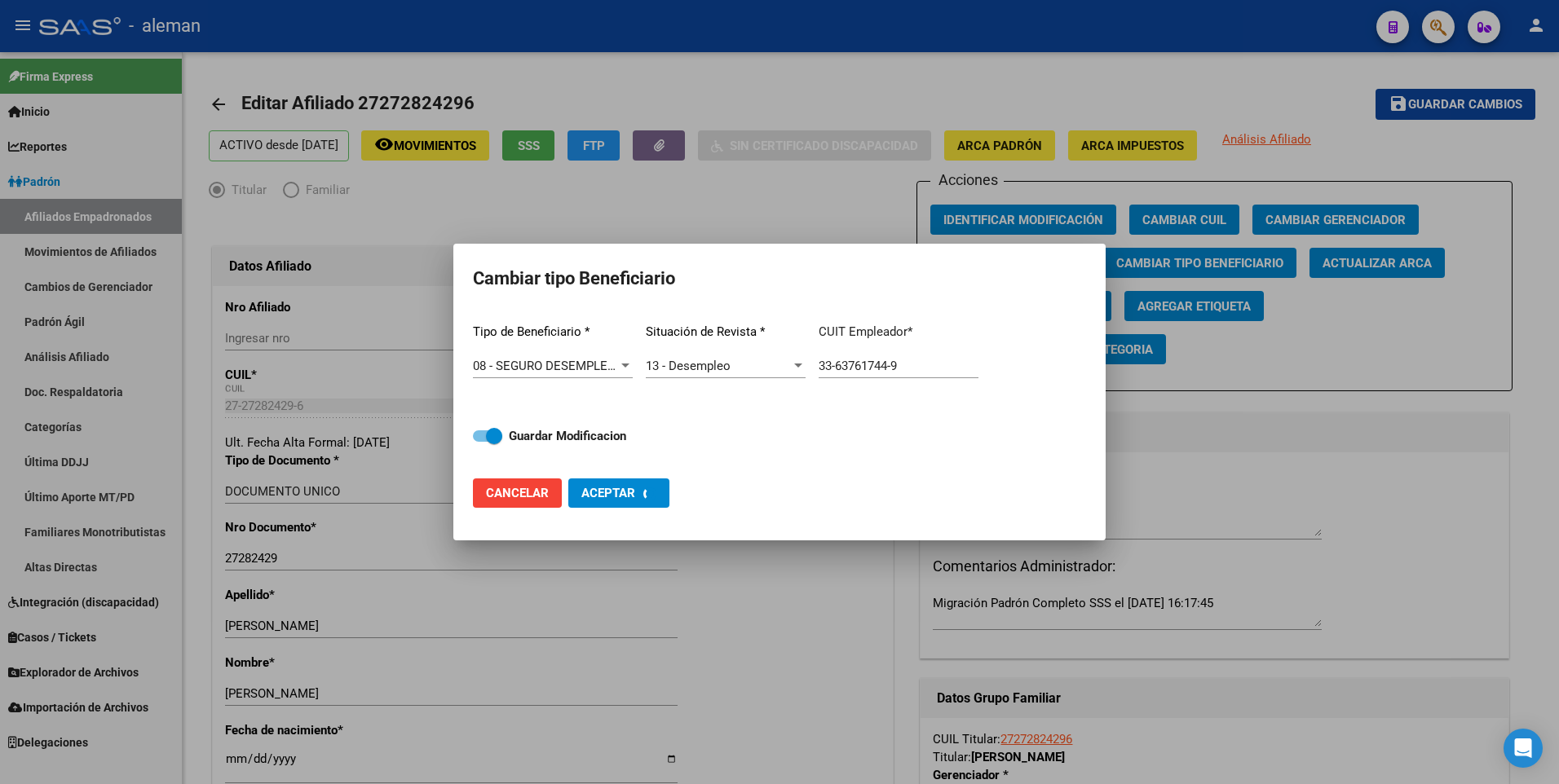
checkbox input "false"
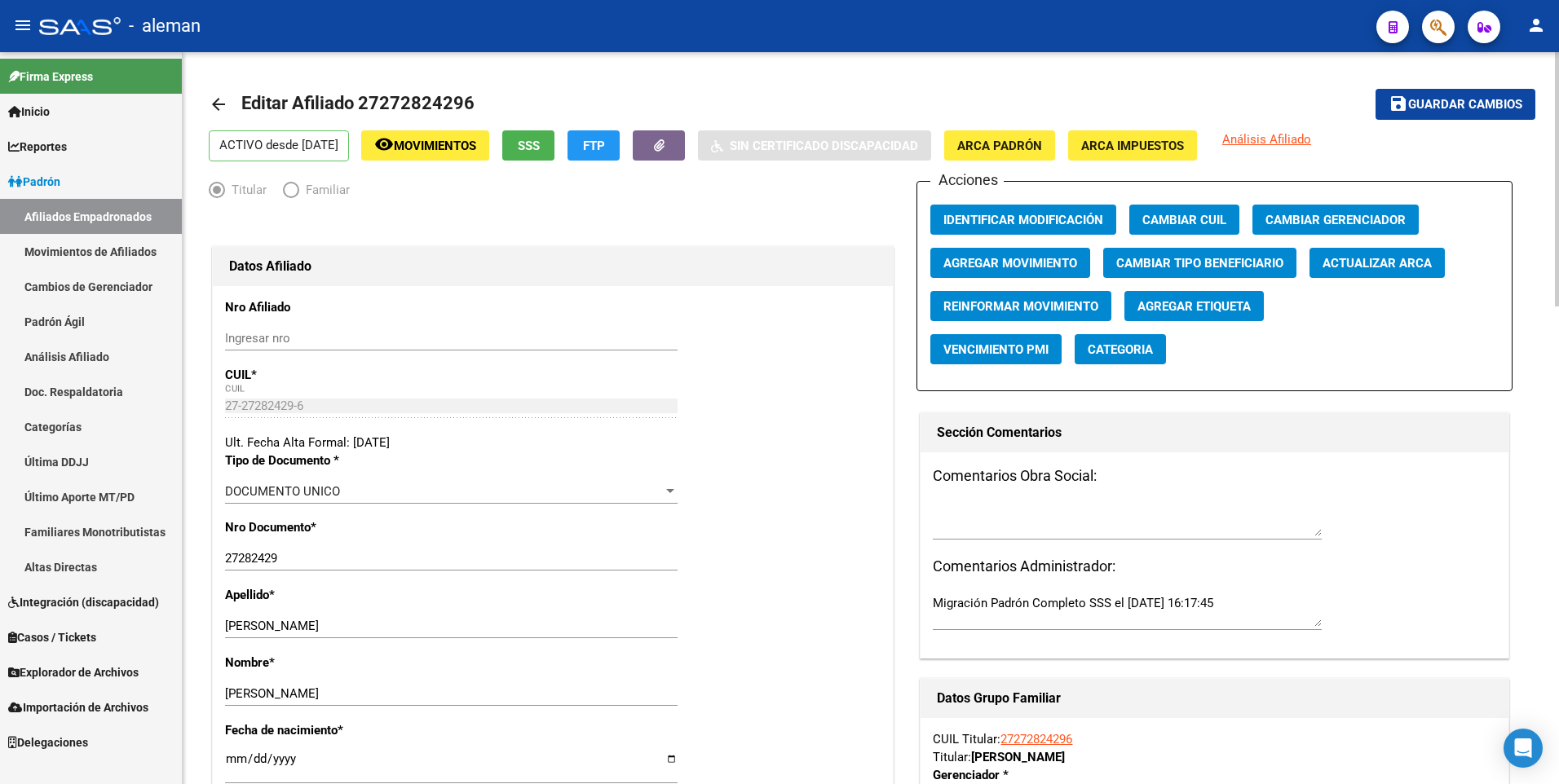
click at [212, 101] on mat-icon "arrow_back" at bounding box center [218, 104] width 20 height 20
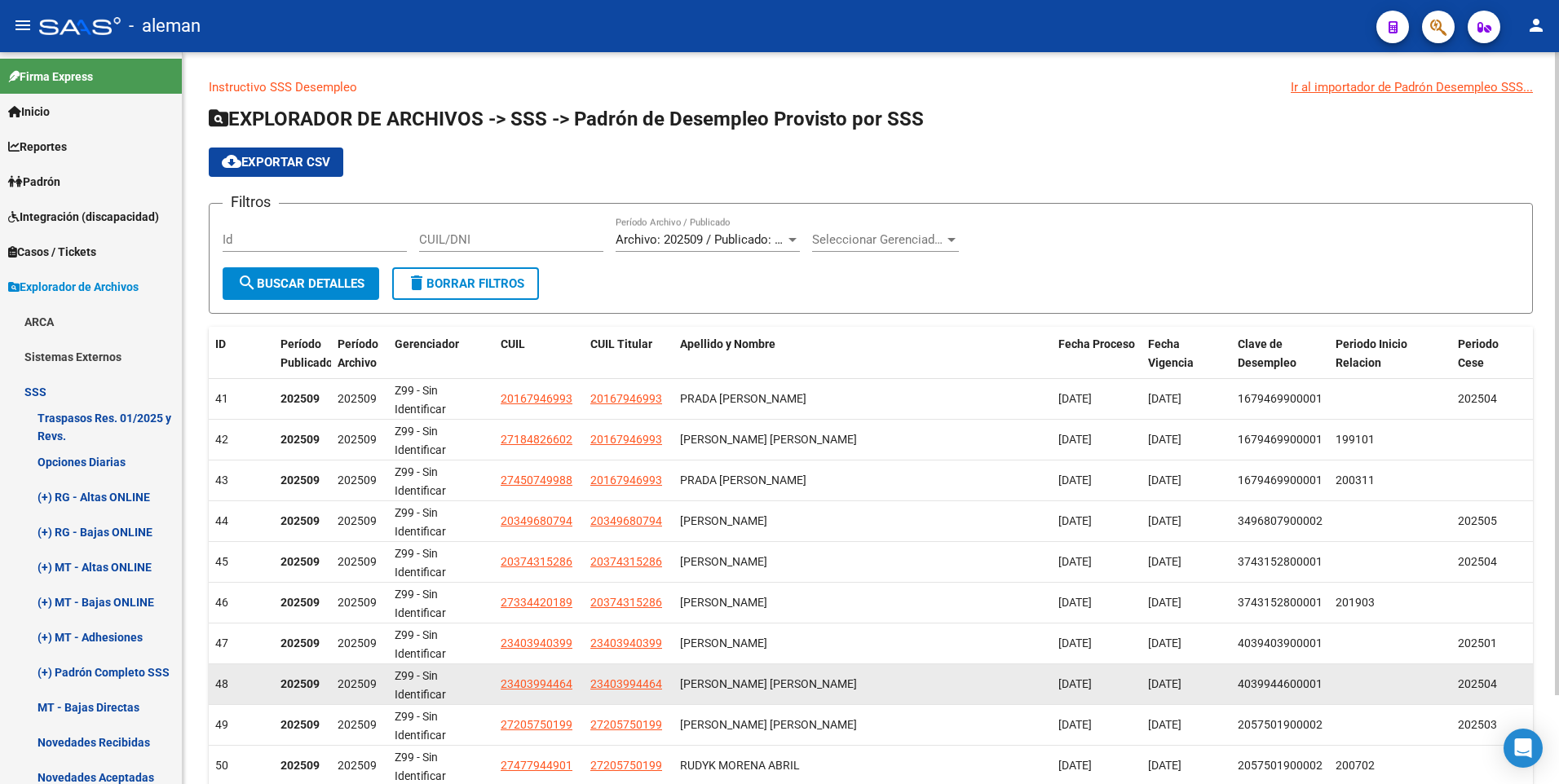
scroll to position [101, 0]
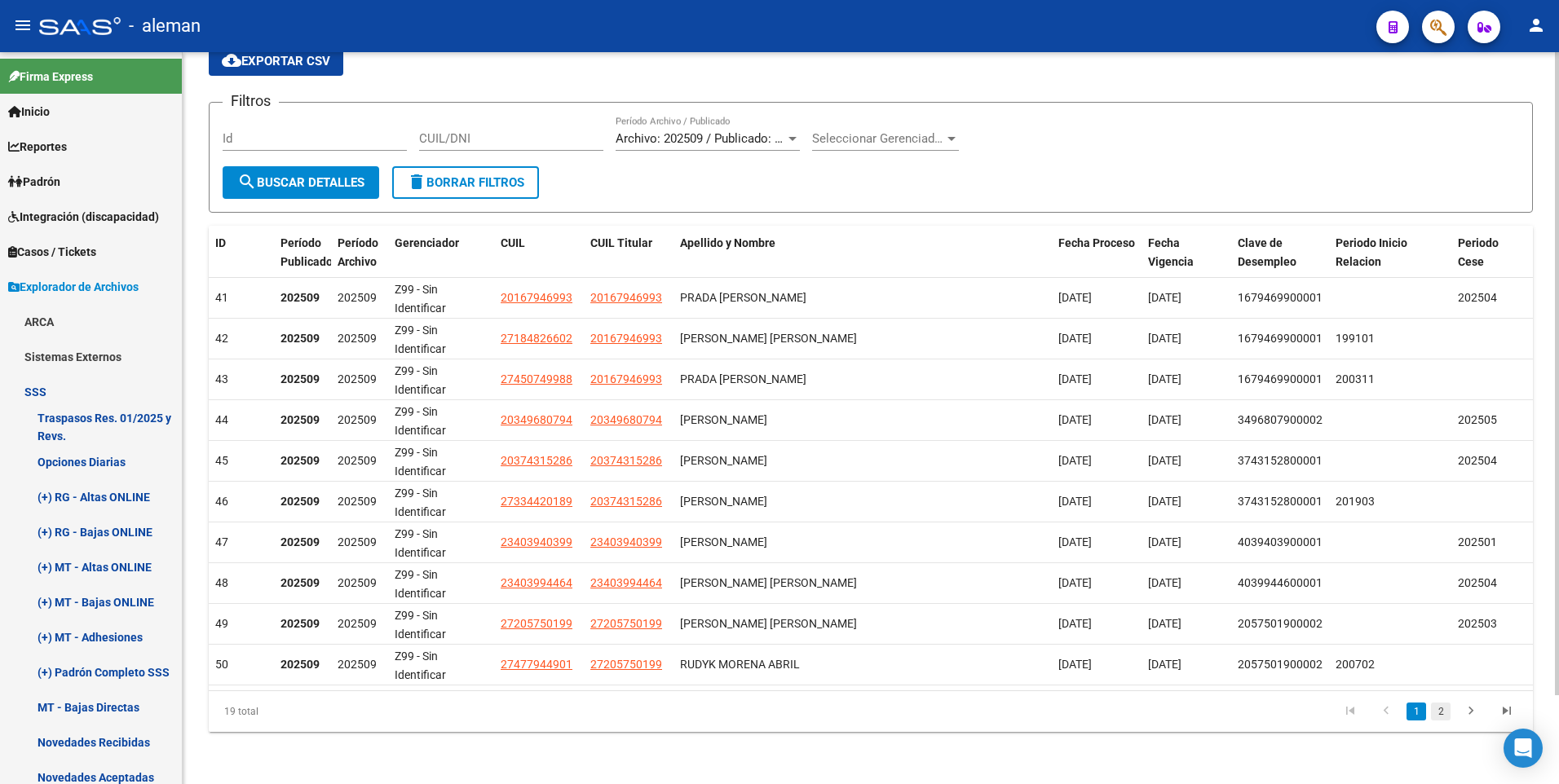
click at [1439, 713] on link "2" at bounding box center [1440, 711] width 20 height 18
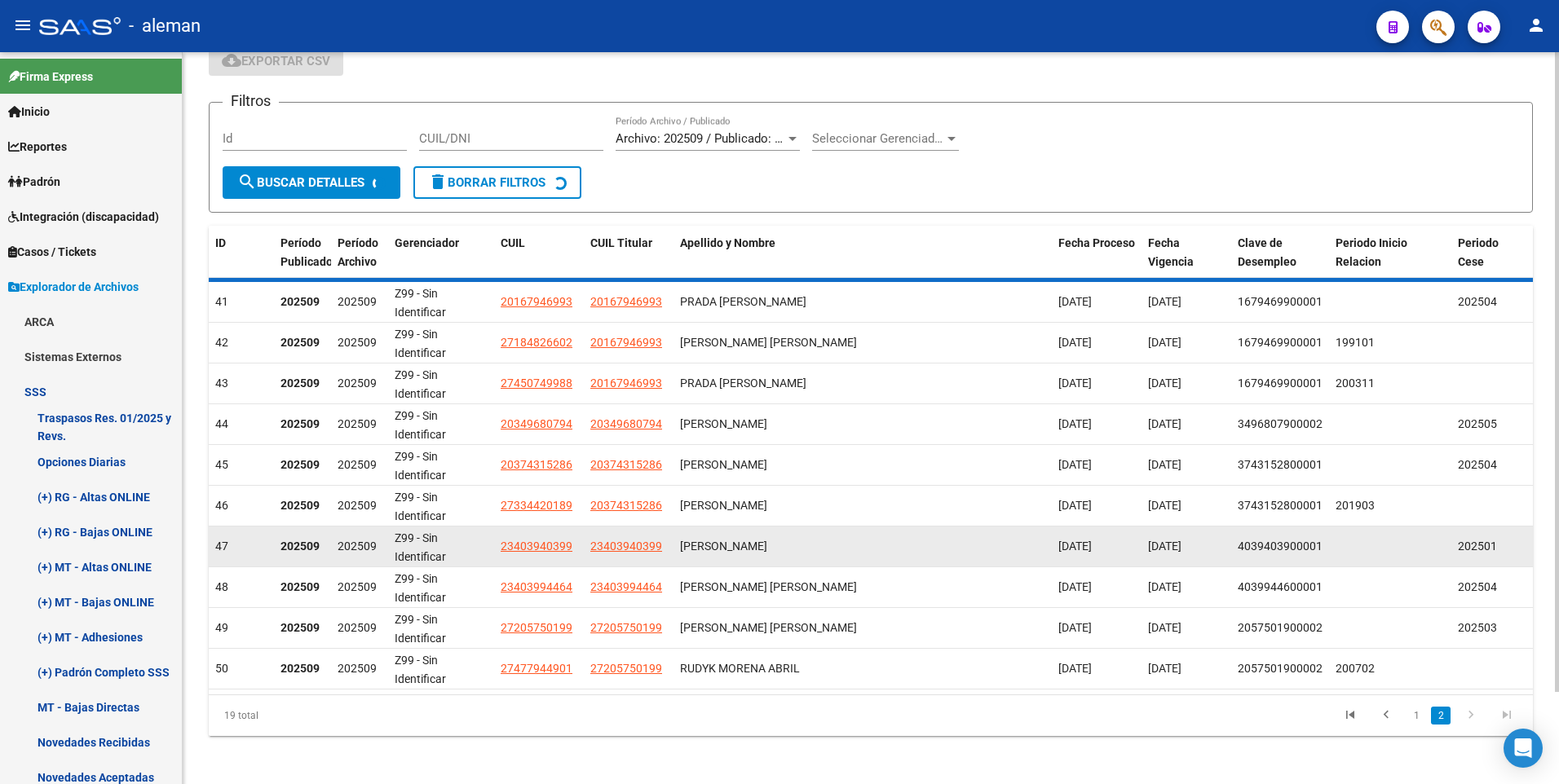
scroll to position [60, 0]
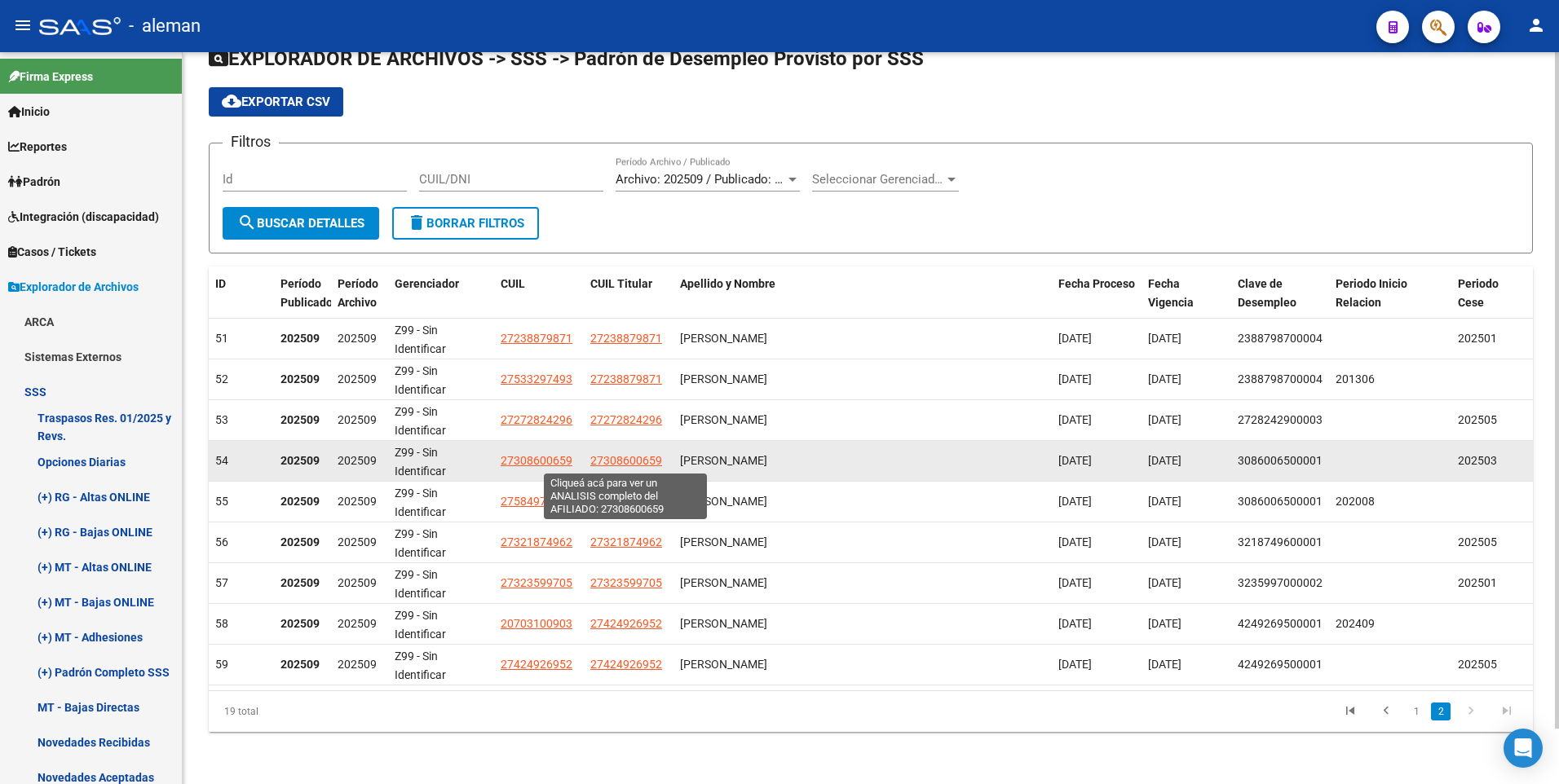
click at [622, 458] on span "27308600659" at bounding box center [626, 460] width 71 height 13
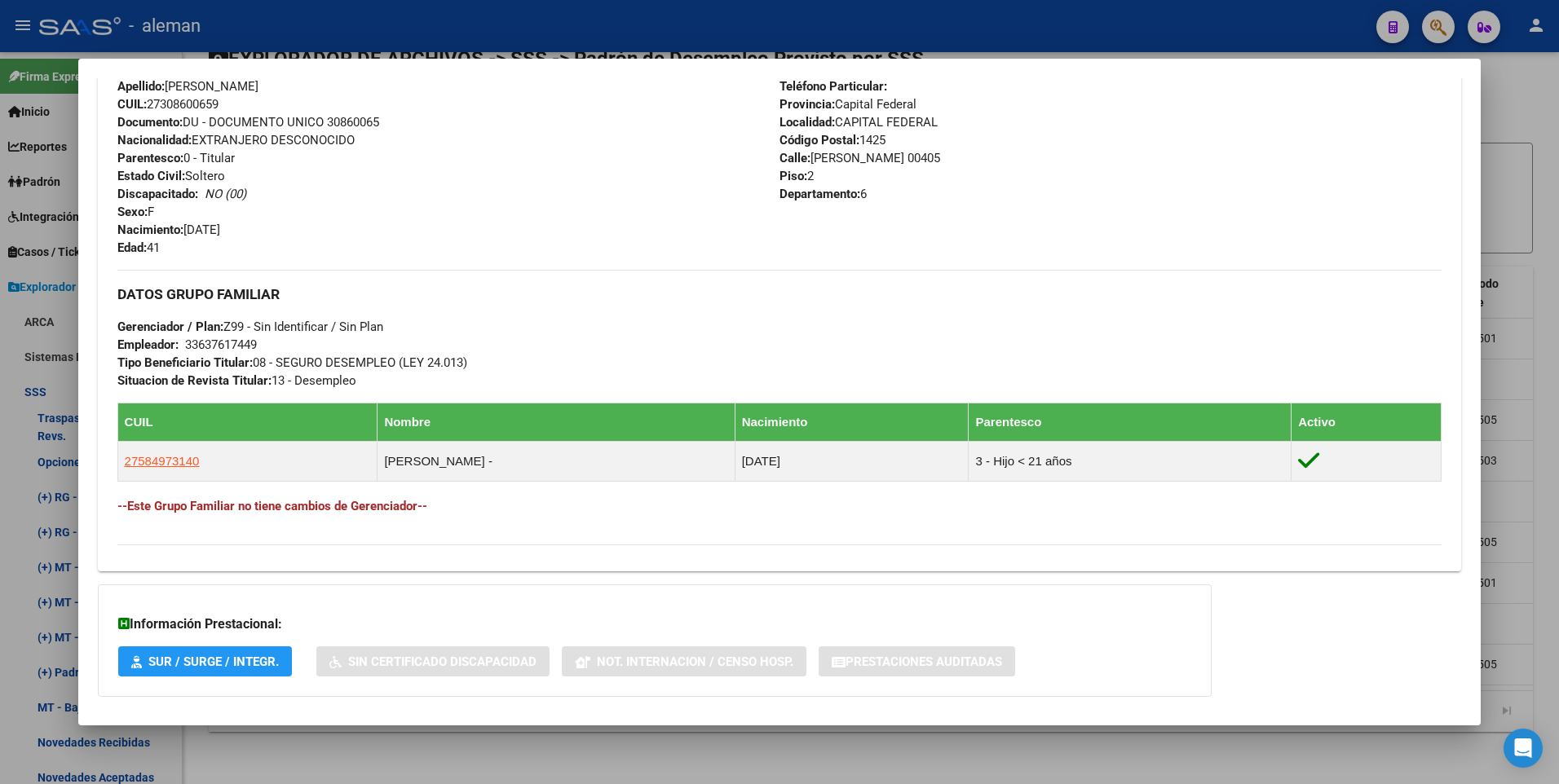
scroll to position [650, 0]
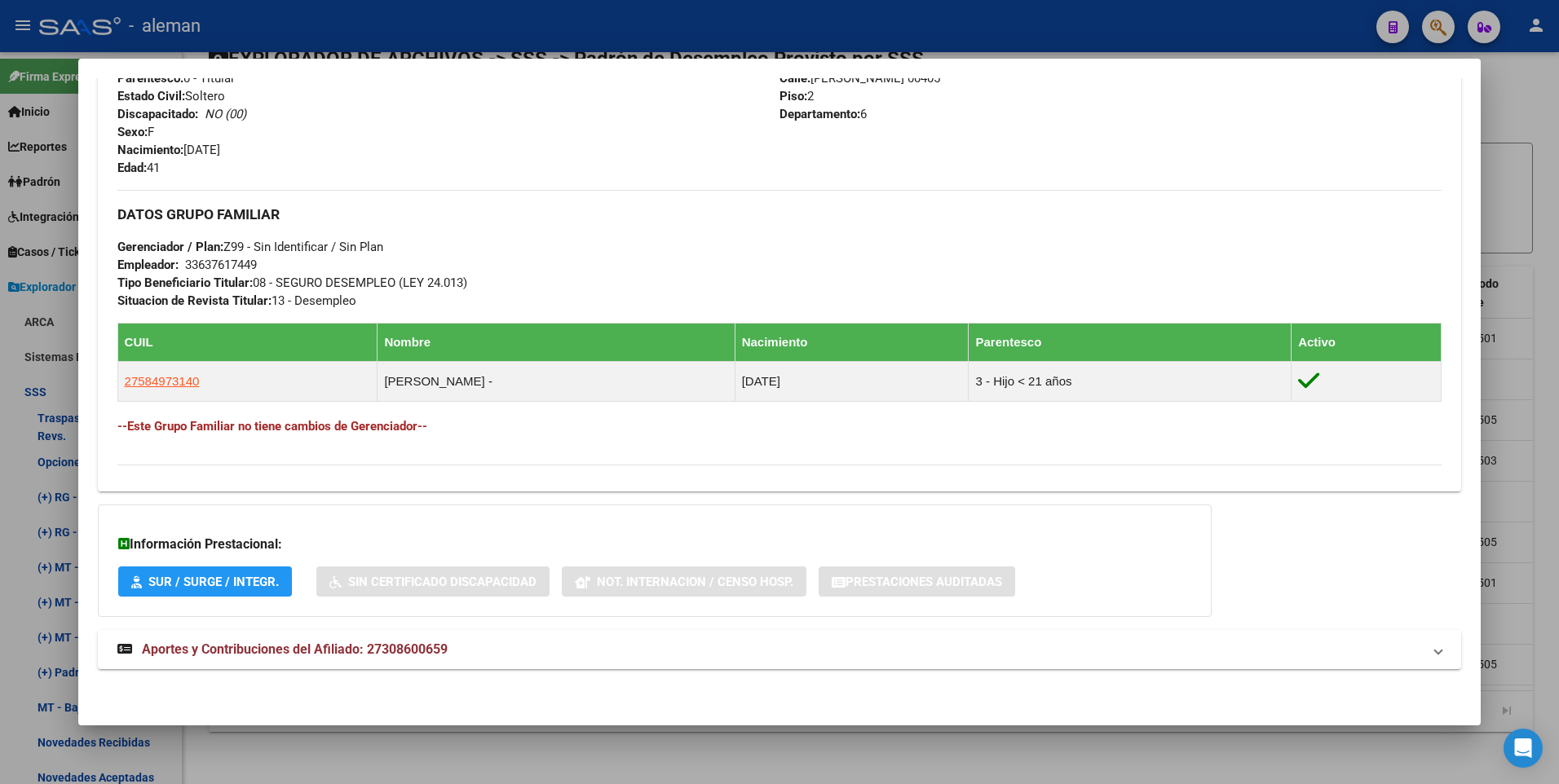
click at [1545, 351] on div at bounding box center [780, 392] width 1559 height 784
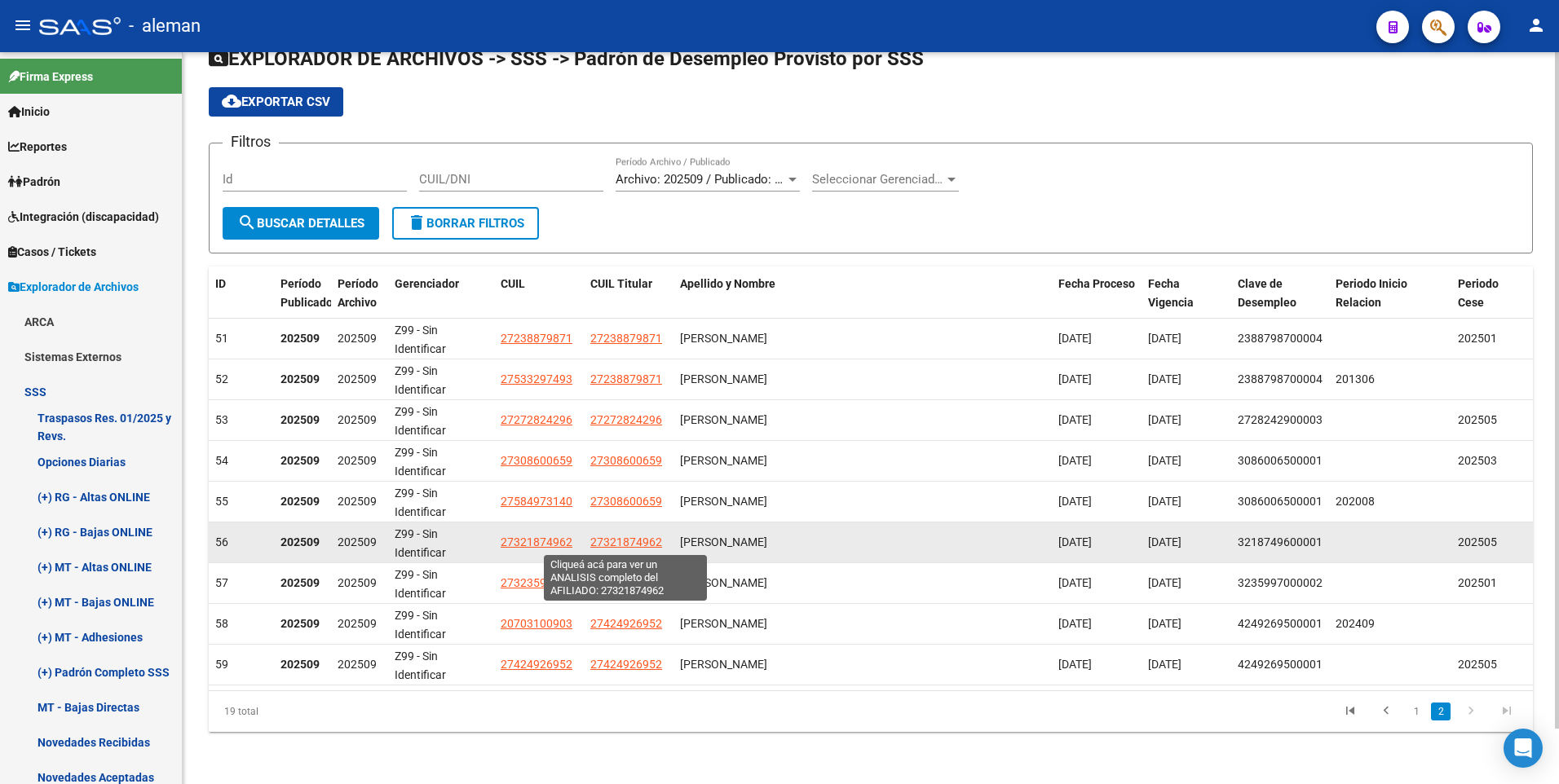
click at [634, 542] on span "27321874962" at bounding box center [626, 542] width 71 height 13
type textarea "27321874962"
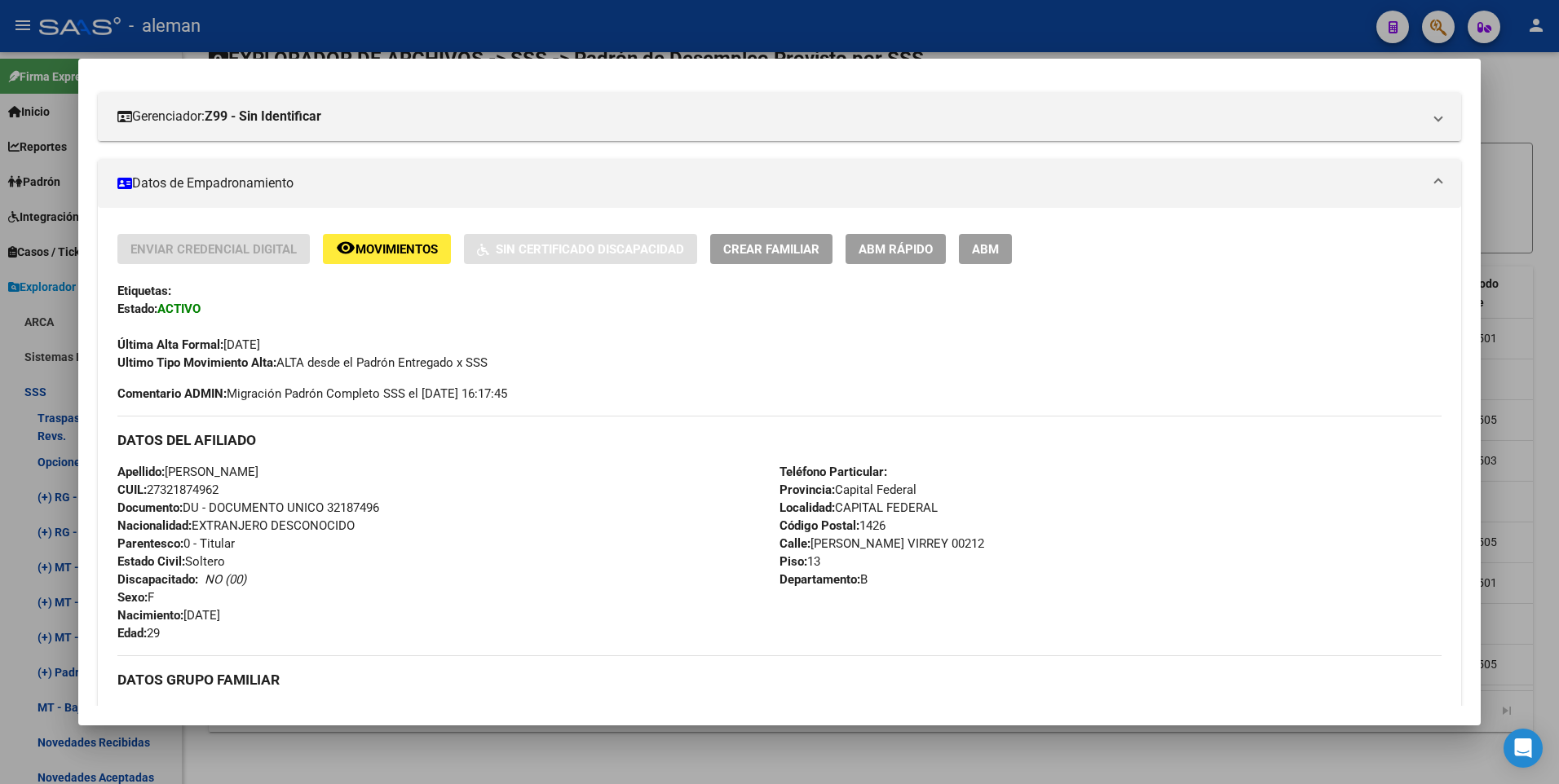
scroll to position [611, 0]
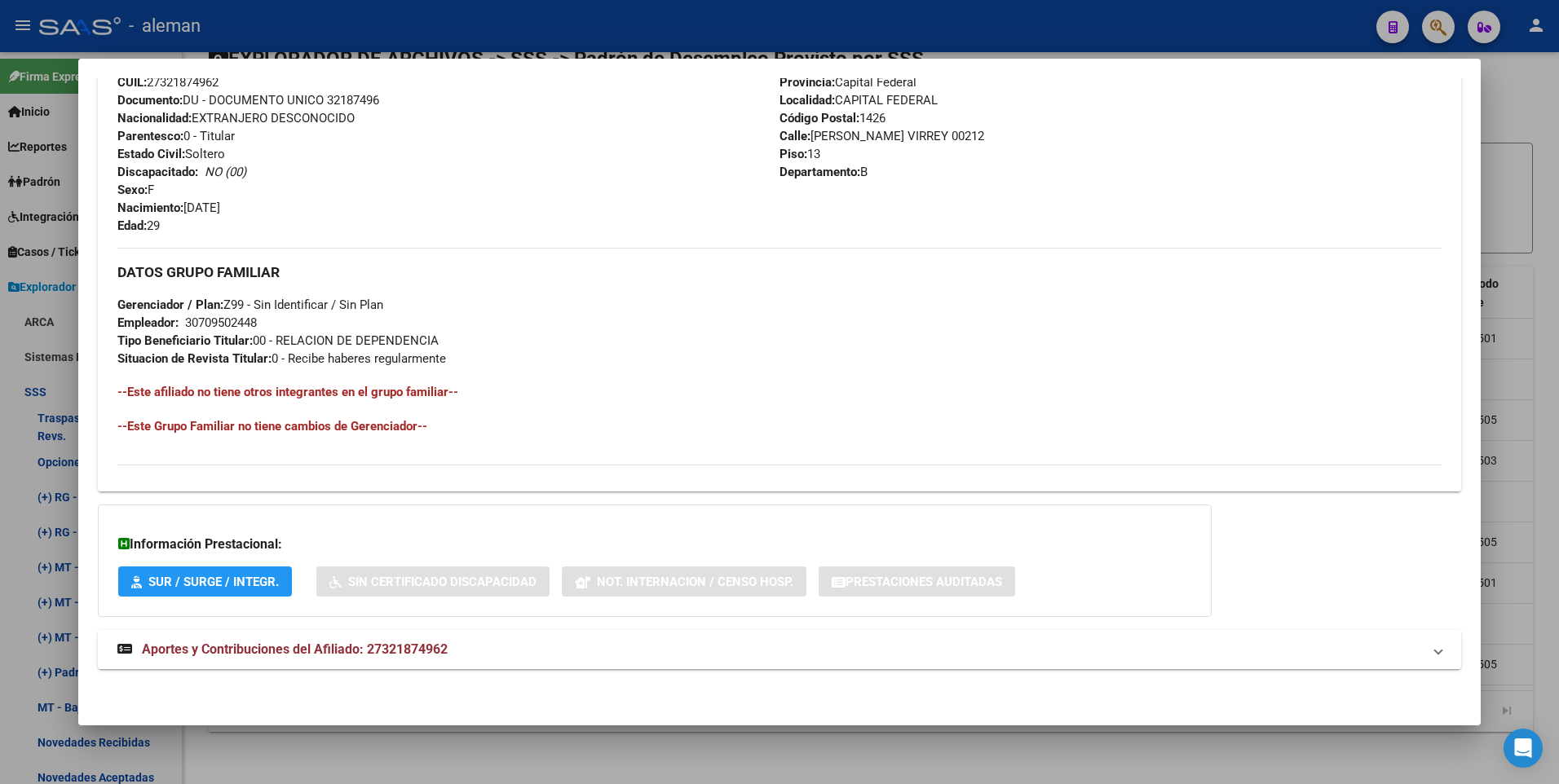
click at [399, 646] on span "Aportes y Contribuciones del Afiliado: 27321874962" at bounding box center [295, 649] width 306 height 16
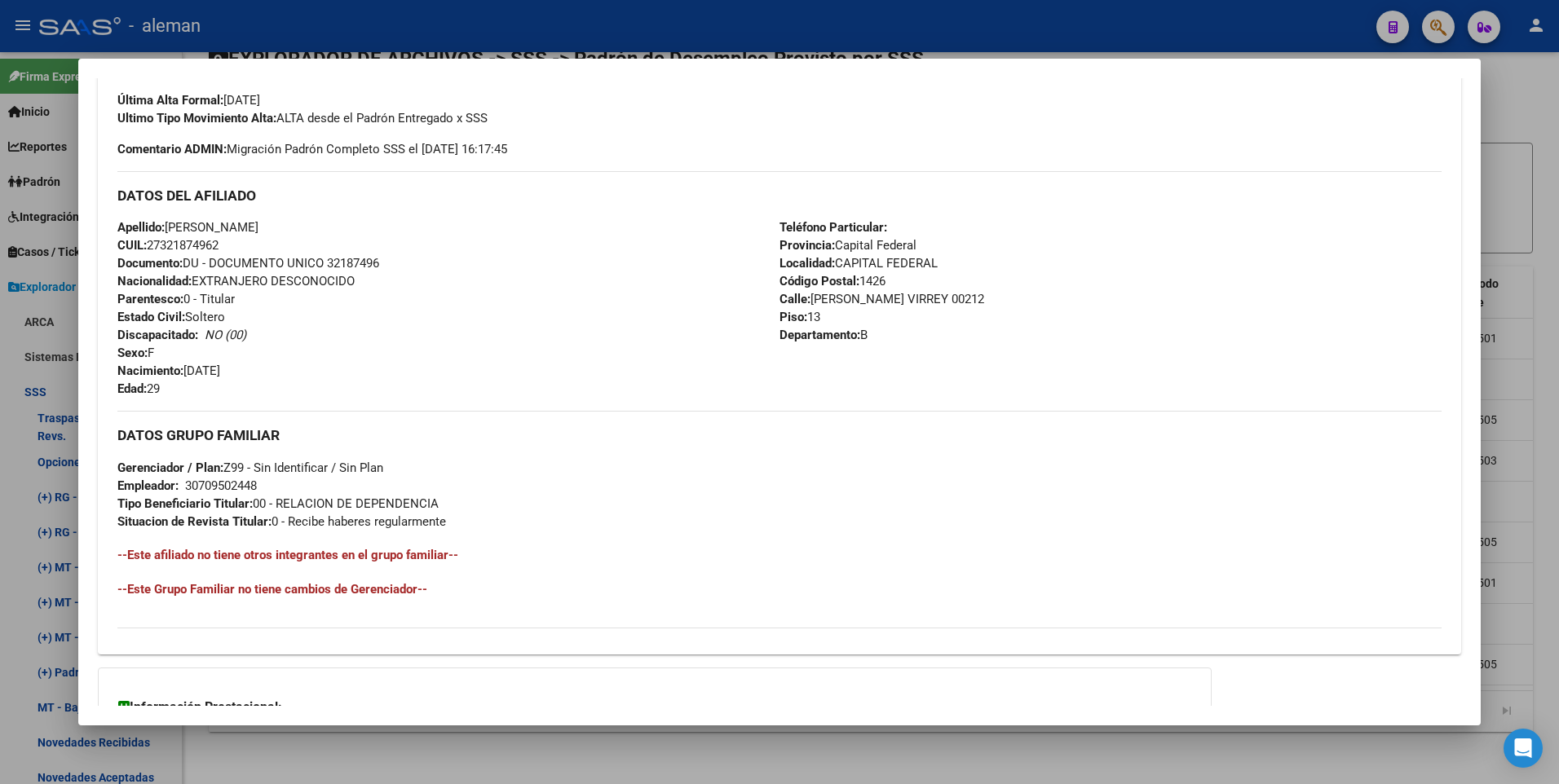
scroll to position [40, 0]
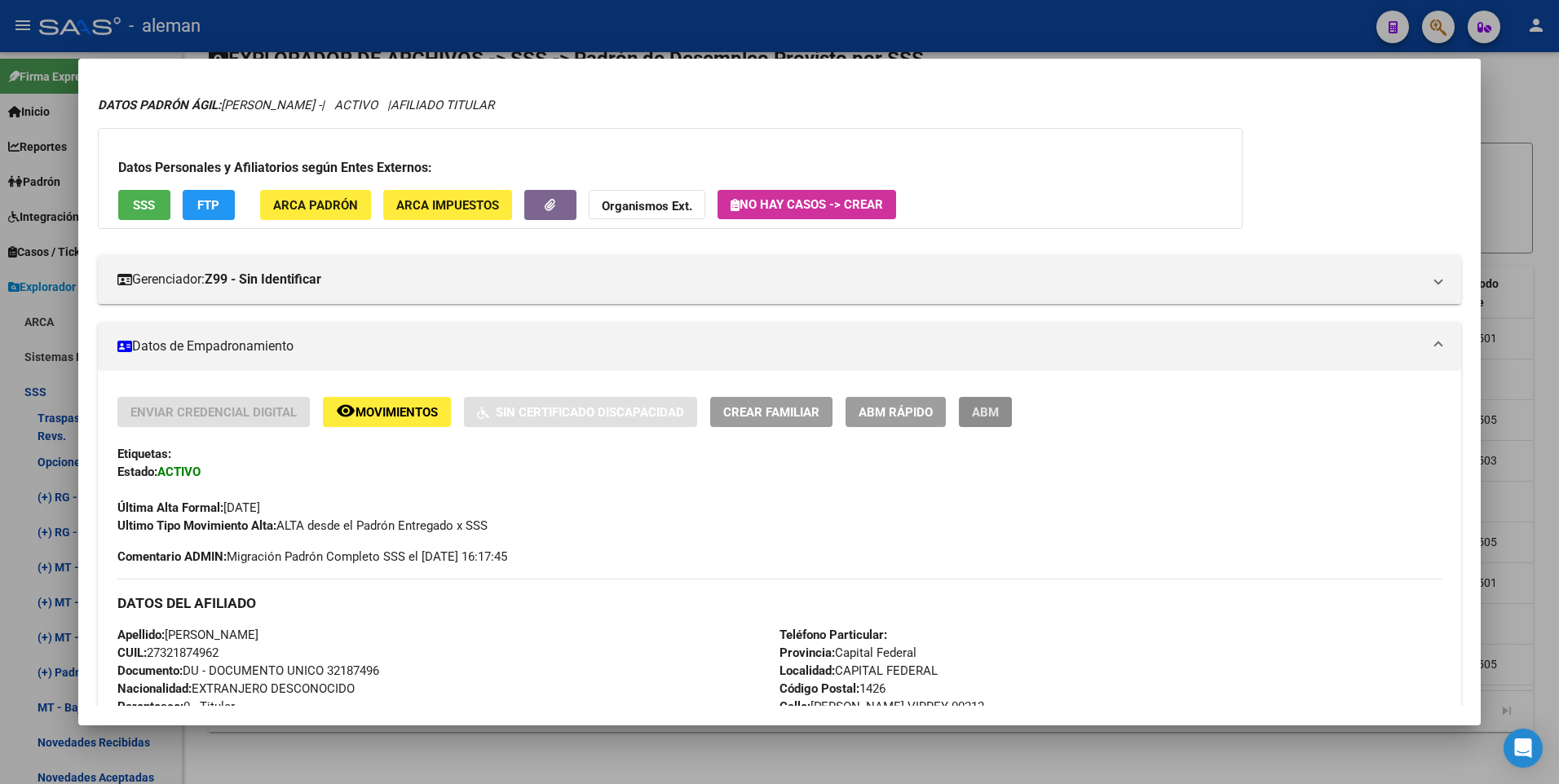
click at [980, 408] on span "ABM" at bounding box center [985, 413] width 27 height 15
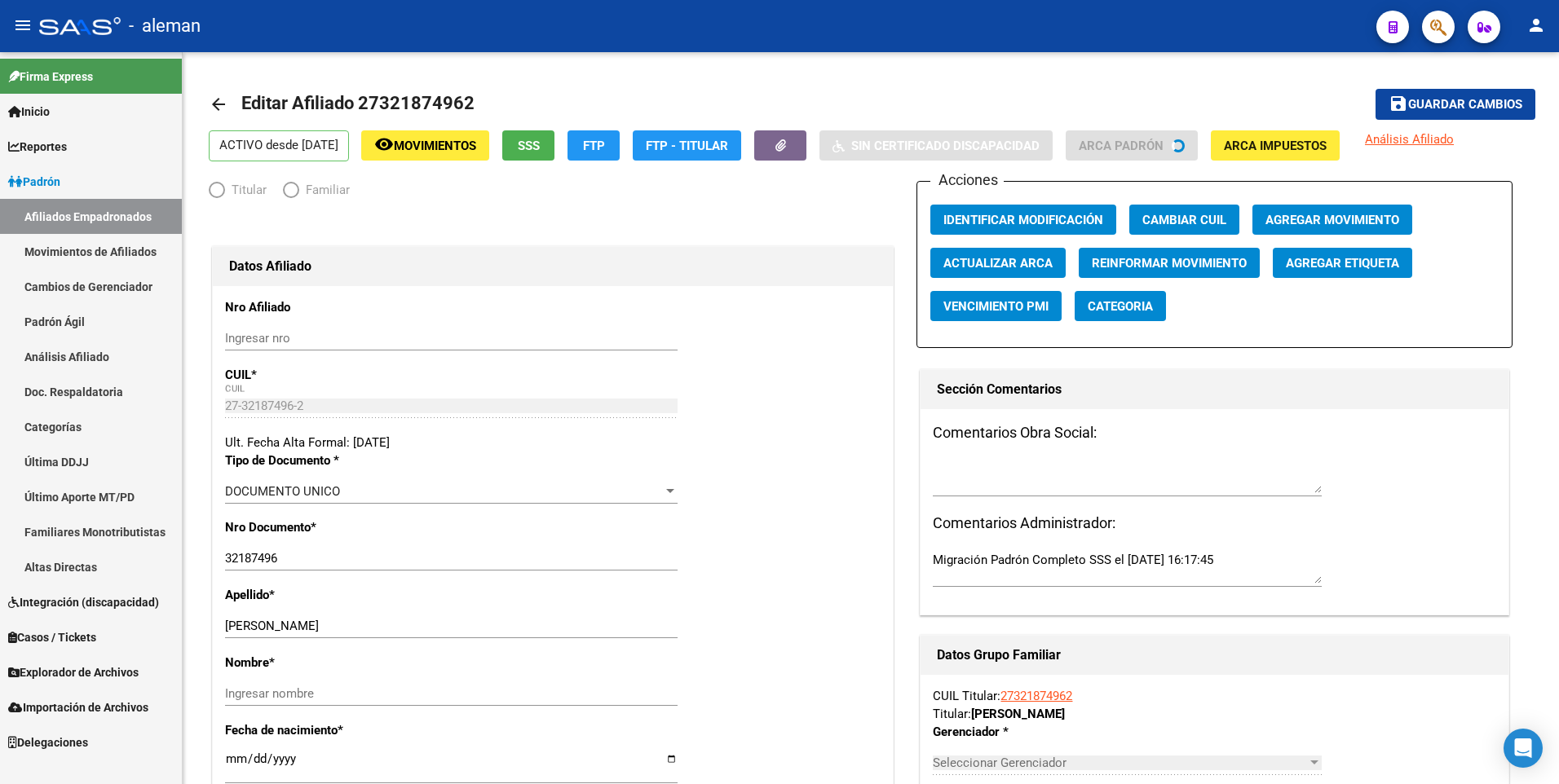
radio input "true"
type input "30-70950244-8"
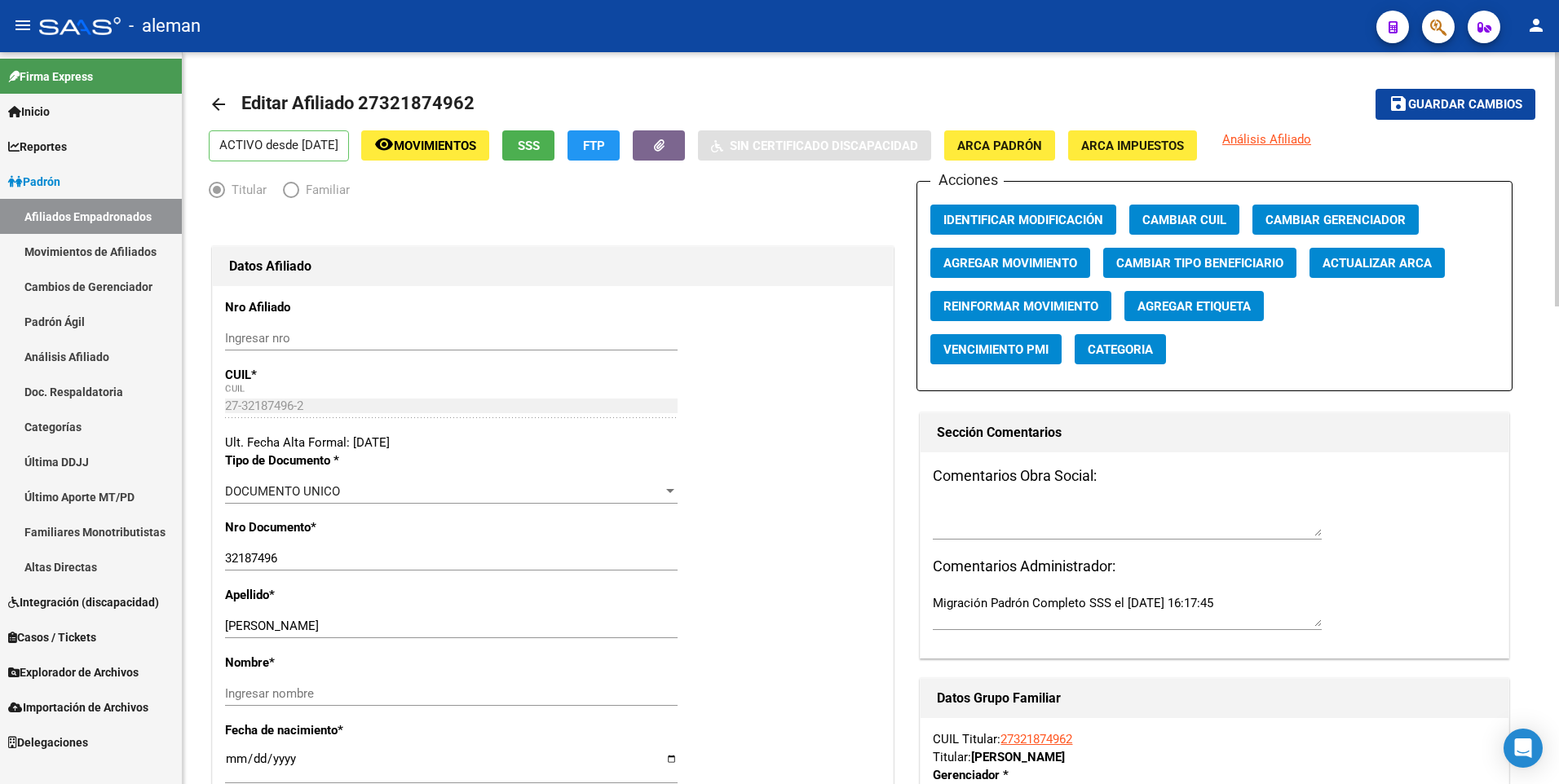
scroll to position [245, 0]
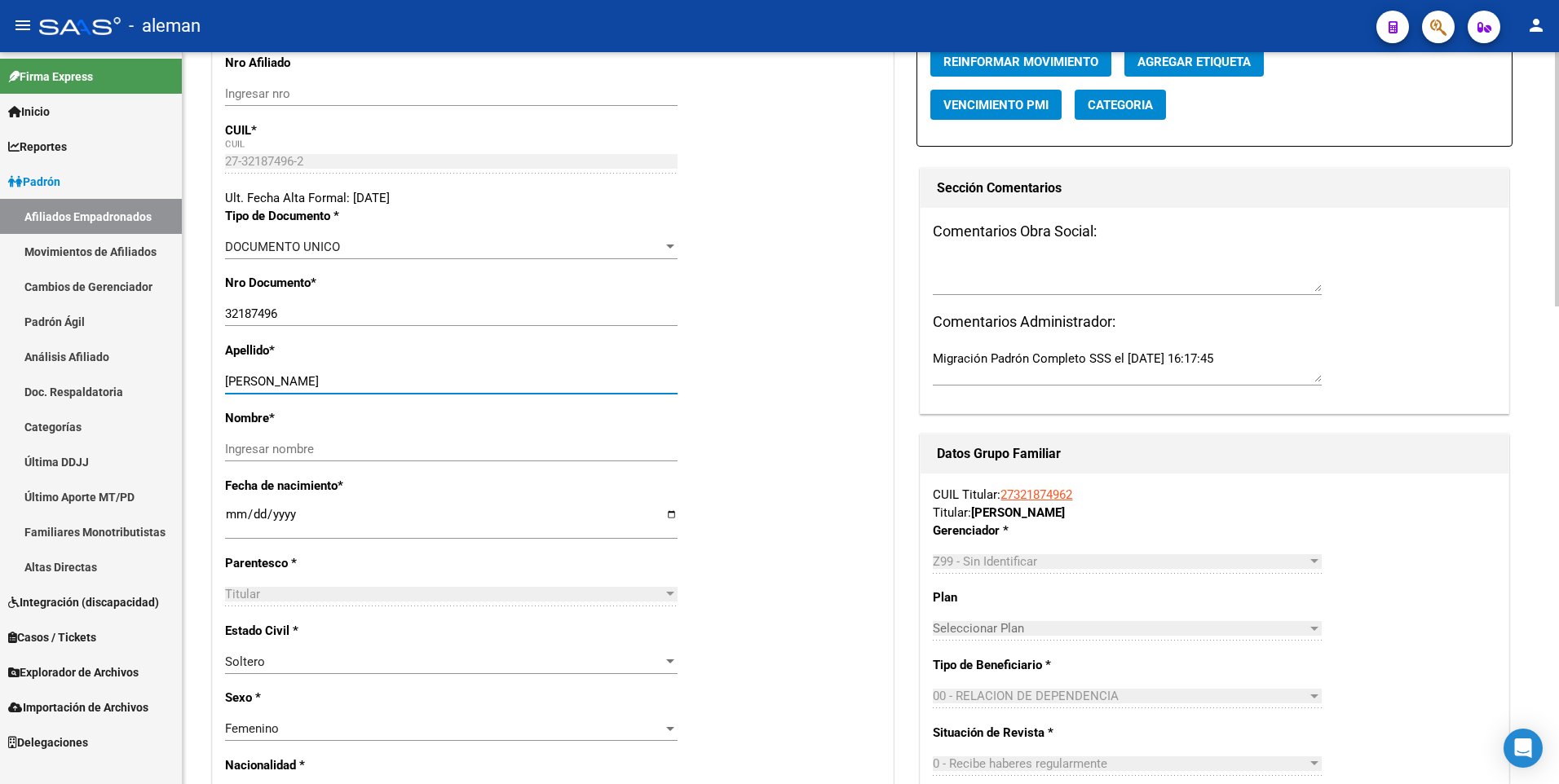
drag, startPoint x: 289, startPoint y: 383, endPoint x: 401, endPoint y: 387, distance: 112.1
click at [401, 387] on input "[PERSON_NAME]" at bounding box center [451, 382] width 452 height 15
click at [380, 453] on input "Ingresar nombre" at bounding box center [451, 449] width 452 height 15
paste input "[PERSON_NAME]"
type input "[PERSON_NAME]"
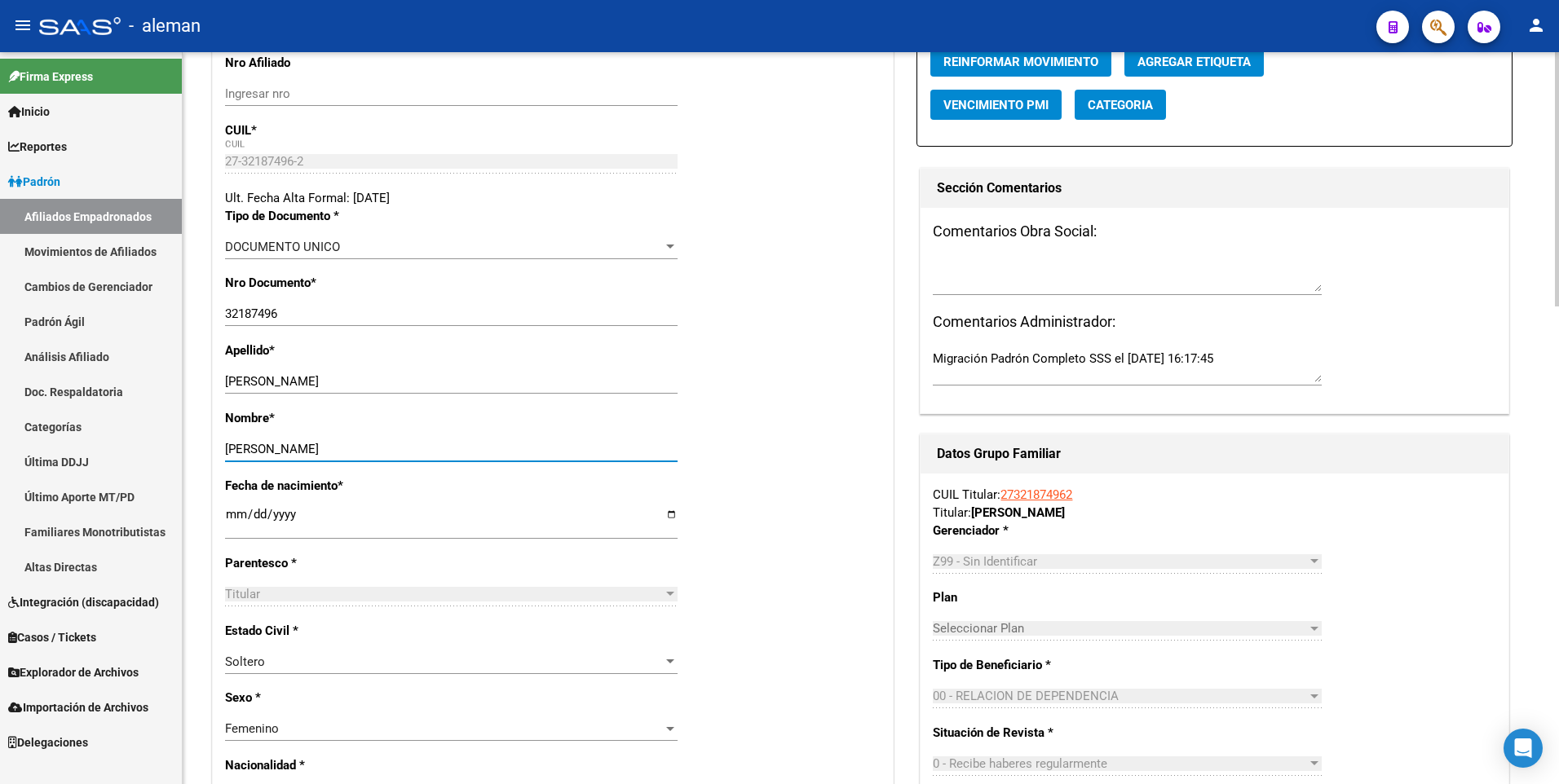
click at [399, 386] on input "[PERSON_NAME]" at bounding box center [451, 382] width 452 height 15
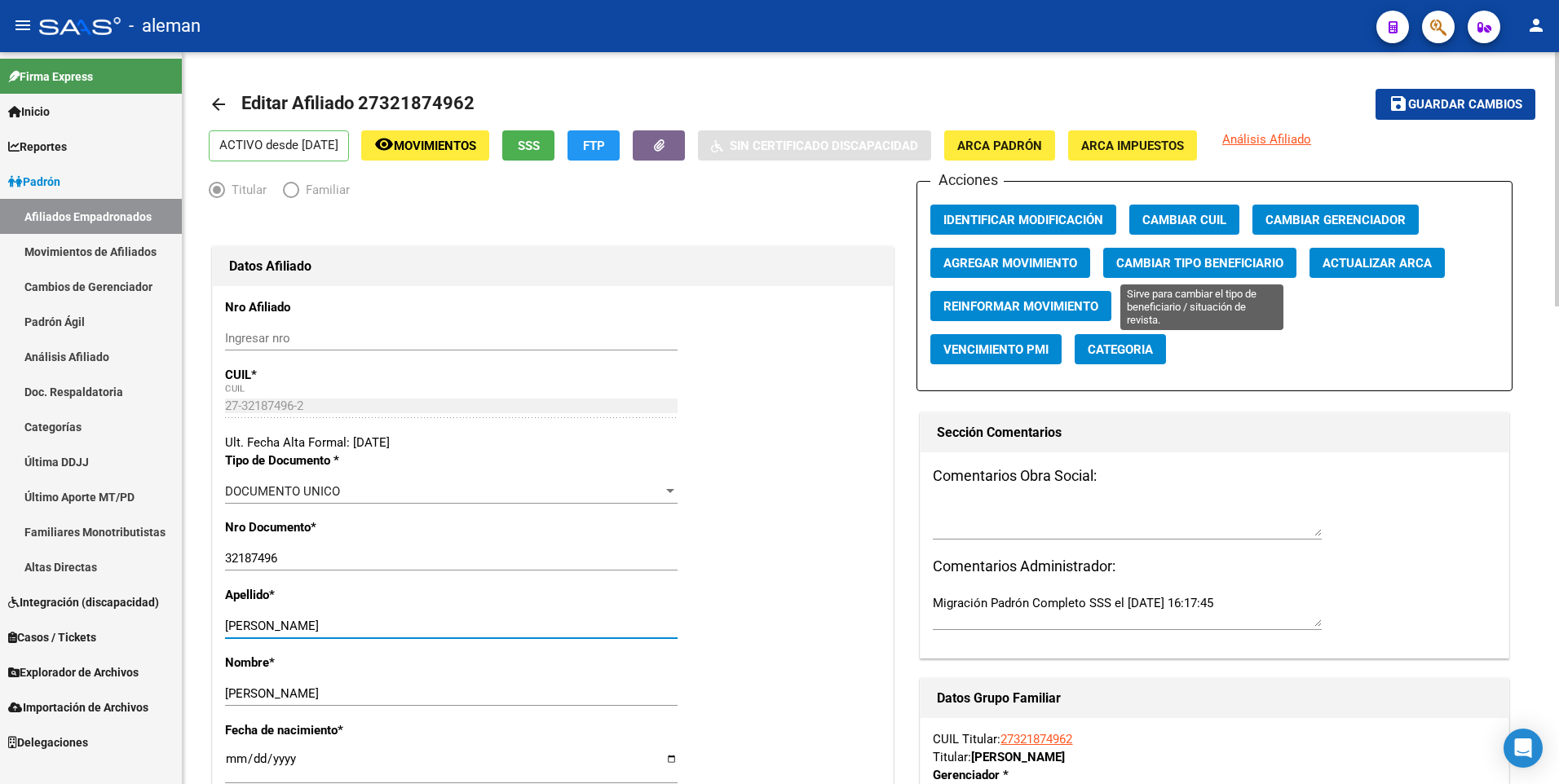
type input "[PERSON_NAME]"
click at [1137, 256] on span "Cambiar Tipo Beneficiario" at bounding box center [1200, 264] width 167 height 15
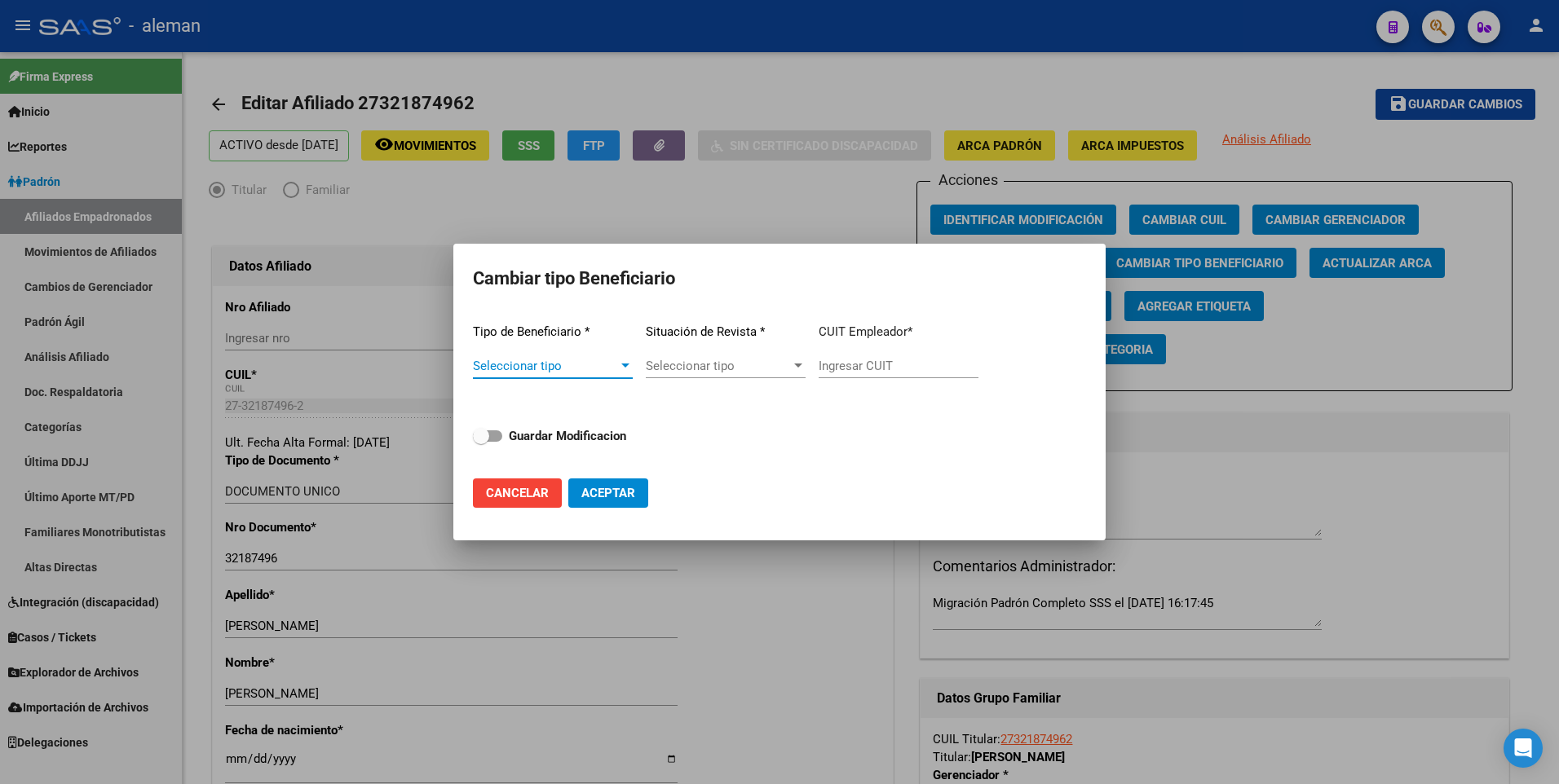
click at [625, 364] on div at bounding box center [625, 366] width 8 height 4
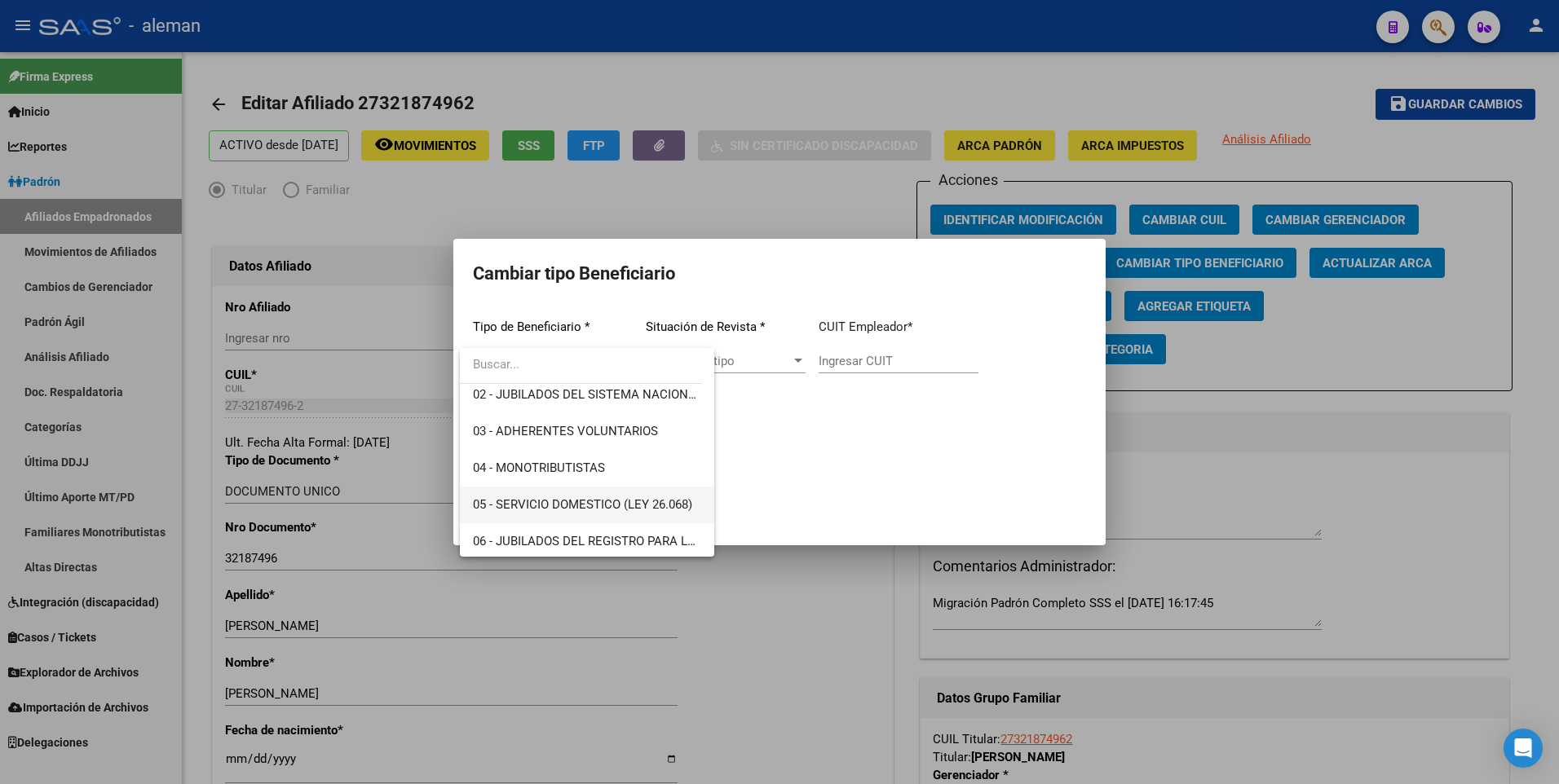
scroll to position [163, 0]
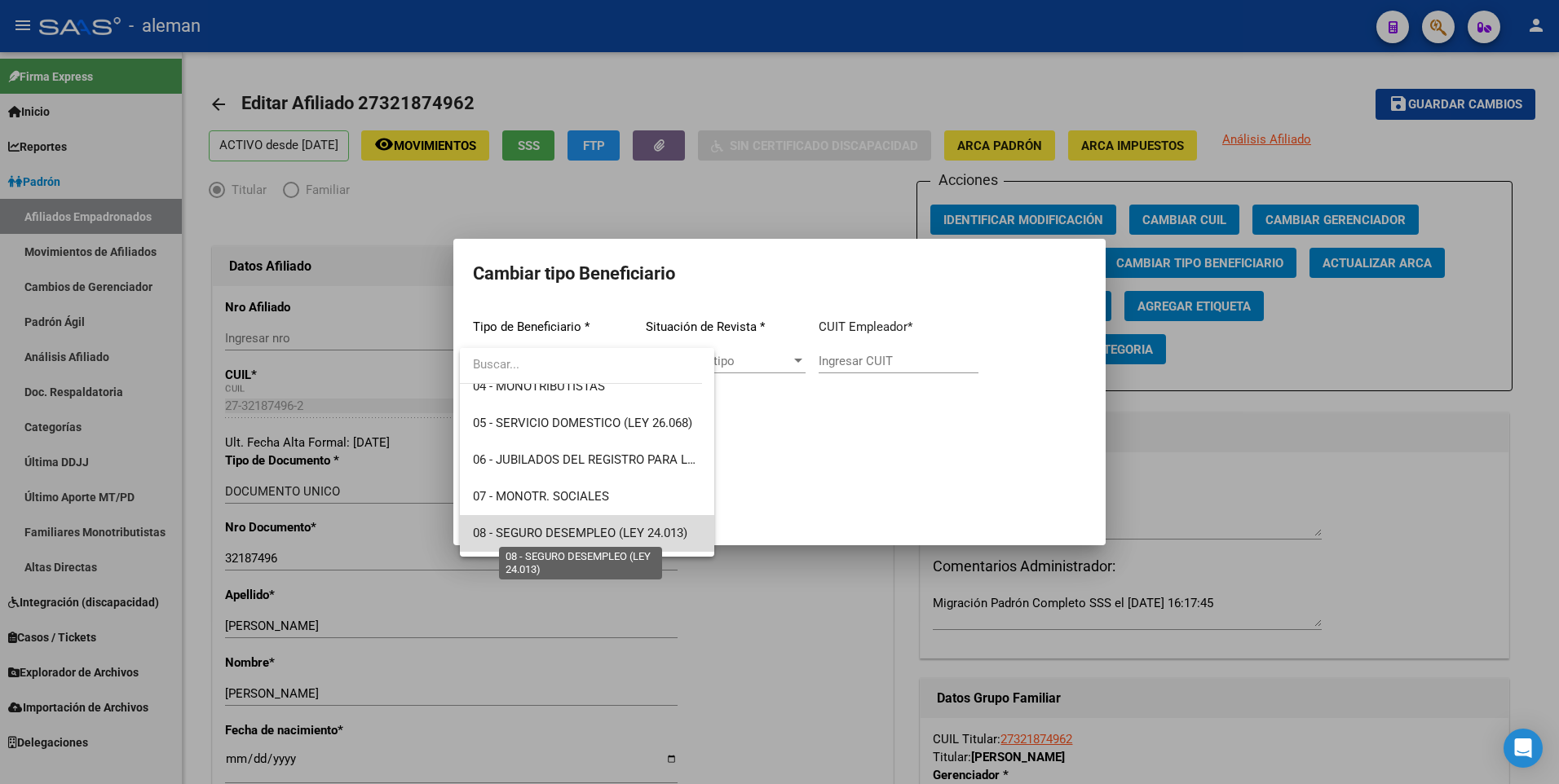
click at [591, 533] on span "08 - SEGURO DESEMPLEO (LEY 24.013)" at bounding box center [580, 534] width 215 height 15
type input "33-63761744-9"
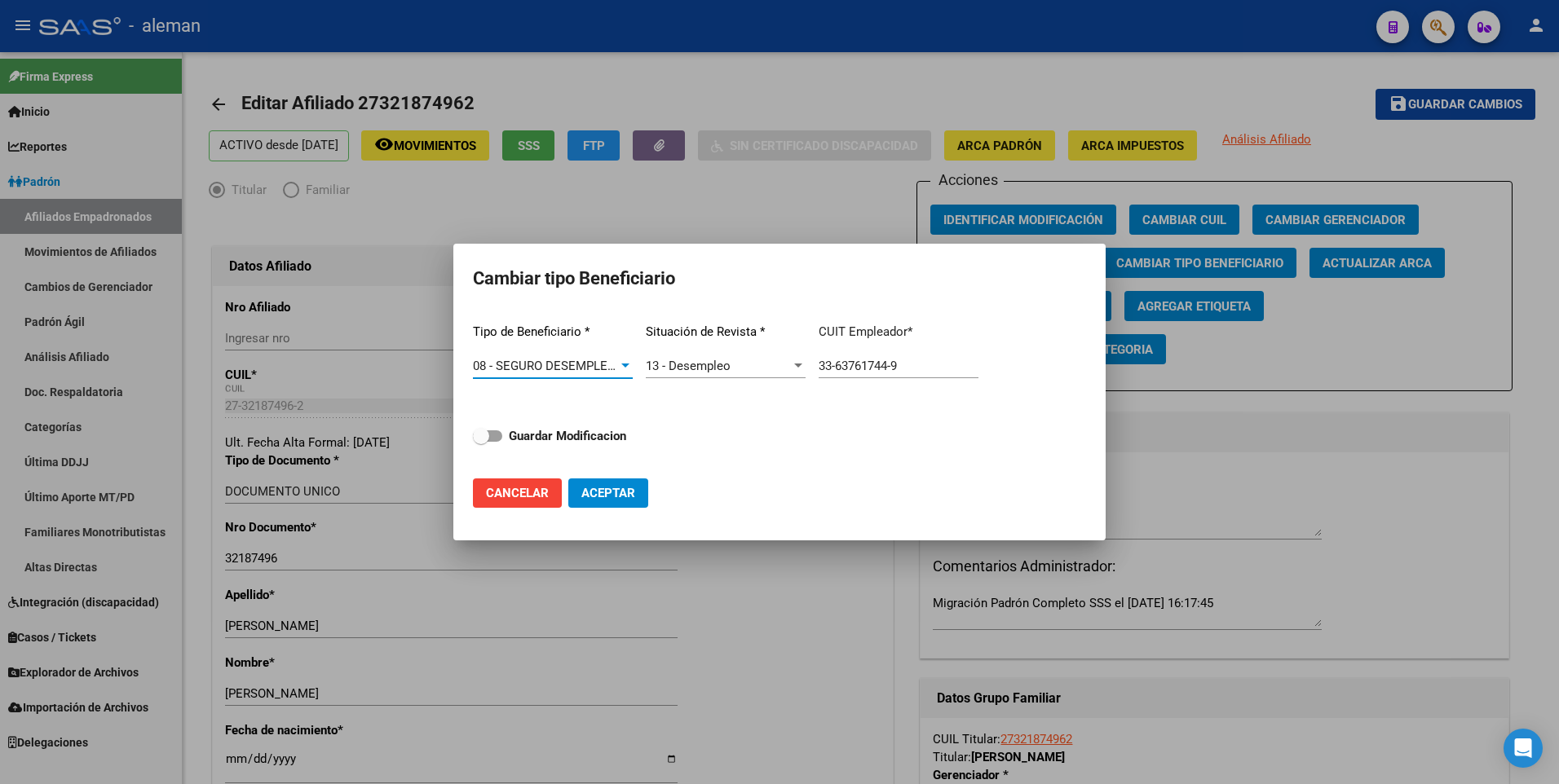
click at [496, 435] on span at bounding box center [487, 436] width 29 height 11
click at [481, 442] on input "Guardar Modificacion" at bounding box center [480, 442] width 1 height 1
checkbox input "true"
click at [607, 493] on span "Aceptar" at bounding box center [608, 493] width 53 height 15
type input "33-63761744-9"
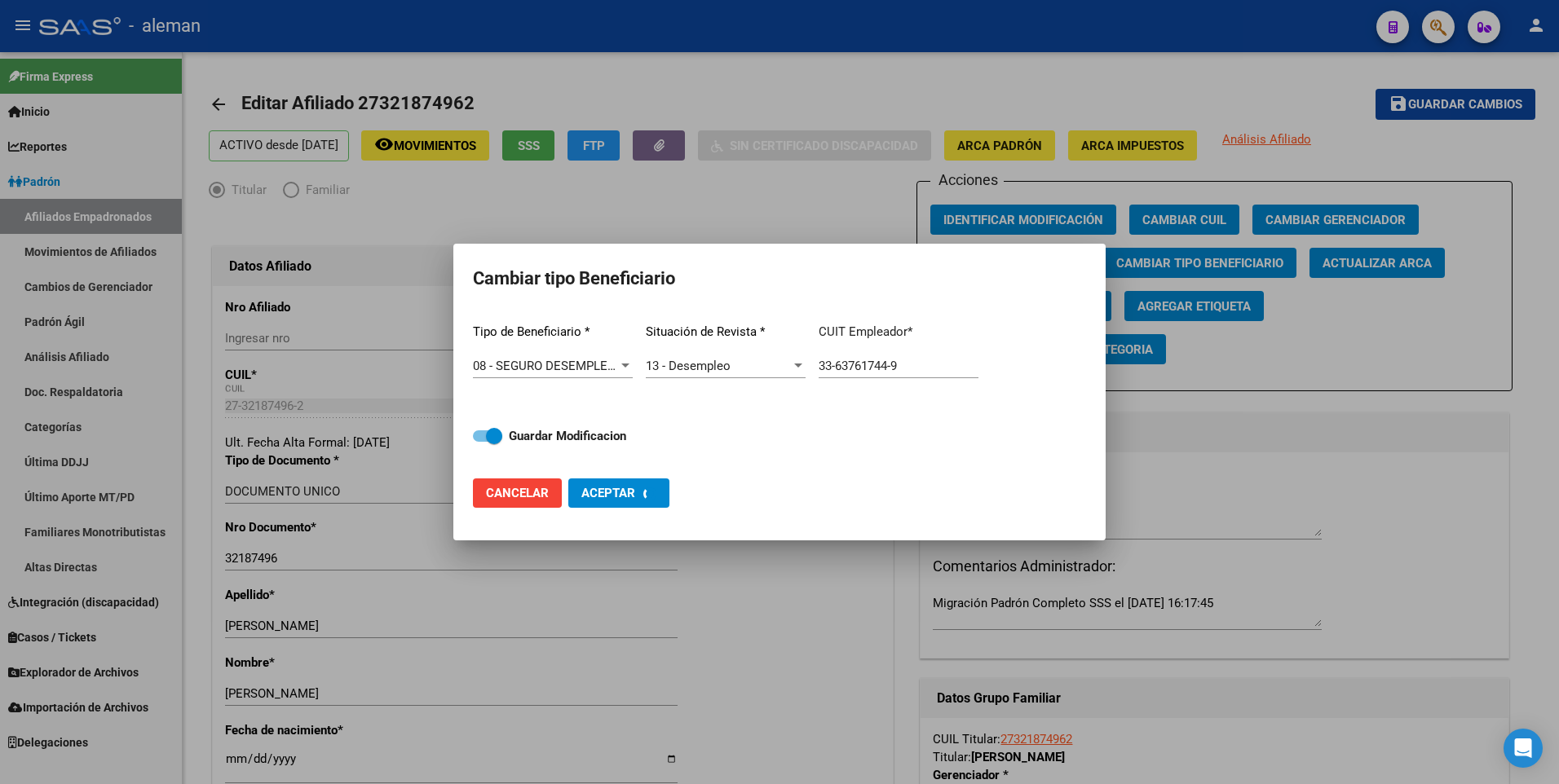
checkbox input "false"
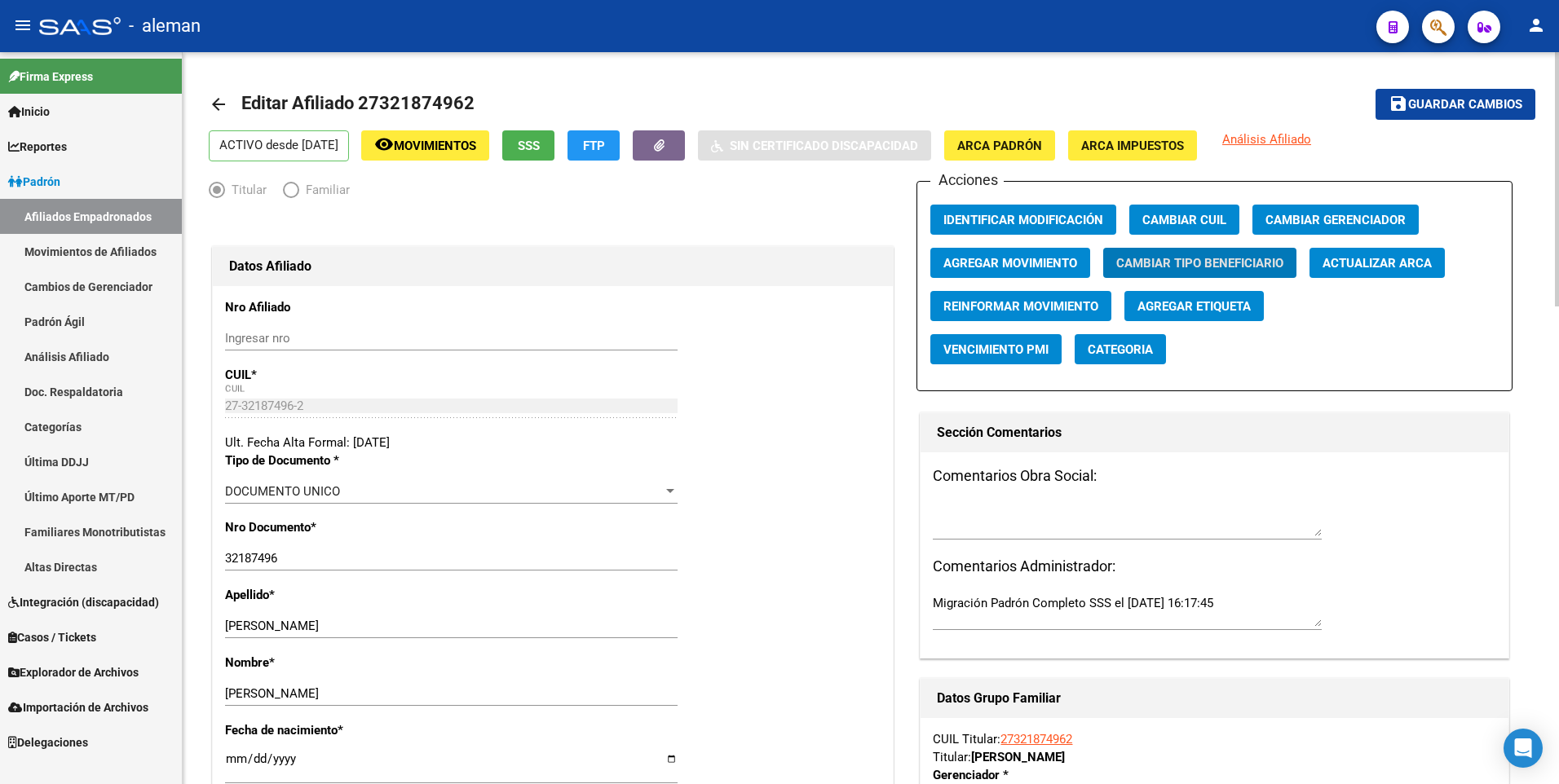
click at [219, 101] on mat-icon "arrow_back" at bounding box center [218, 104] width 20 height 20
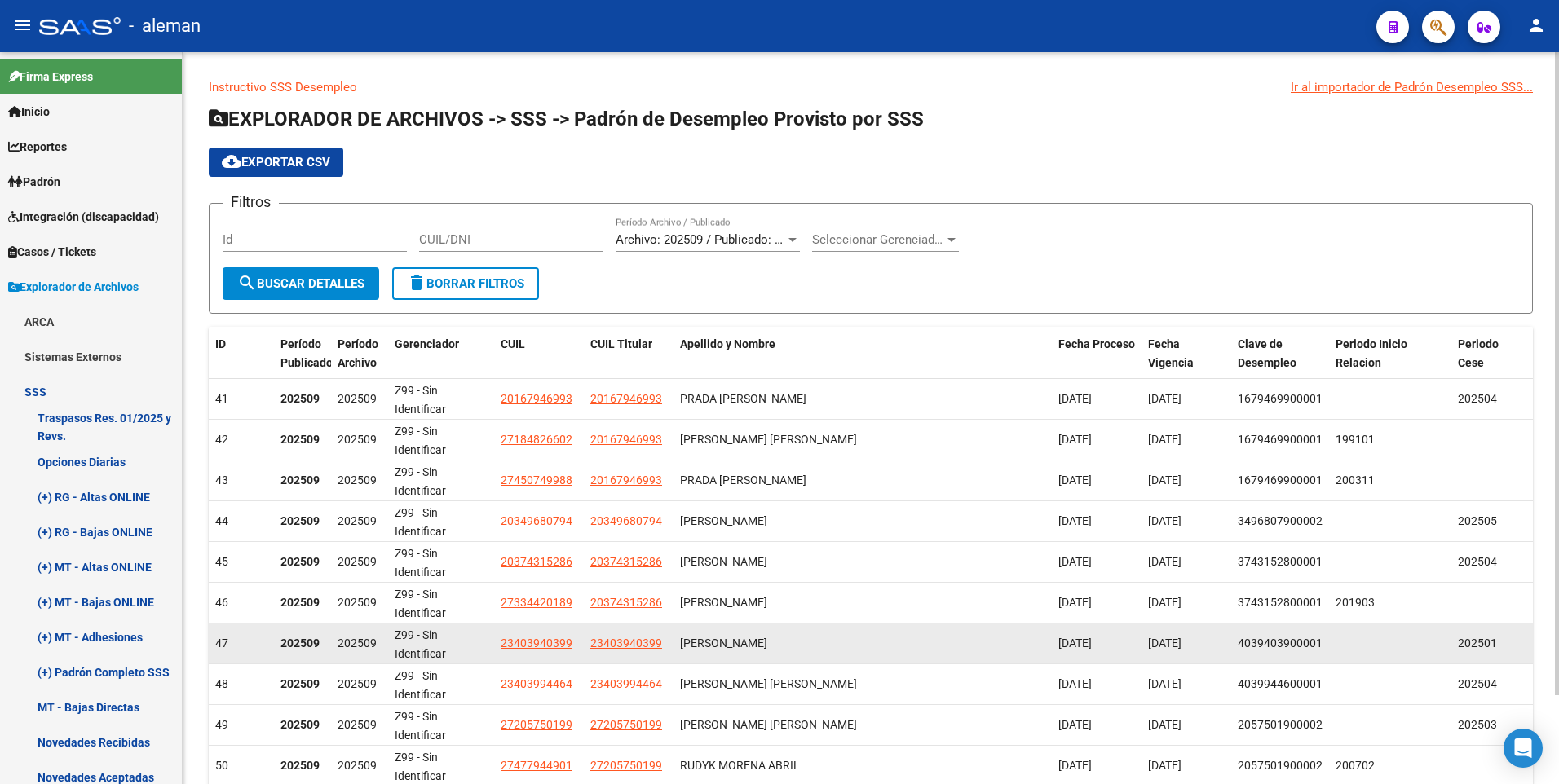
scroll to position [101, 0]
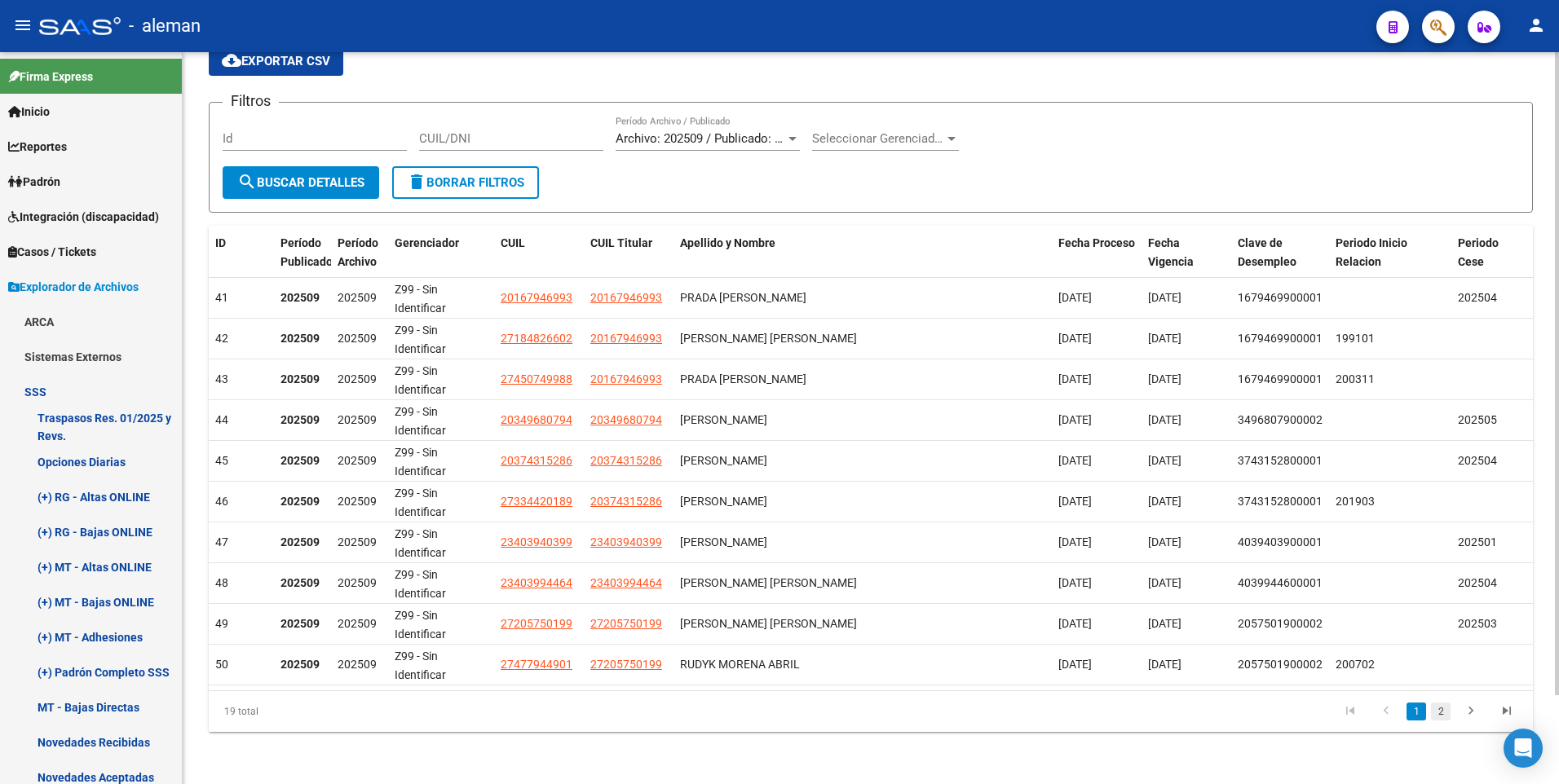
click at [1441, 710] on link "2" at bounding box center [1440, 711] width 20 height 18
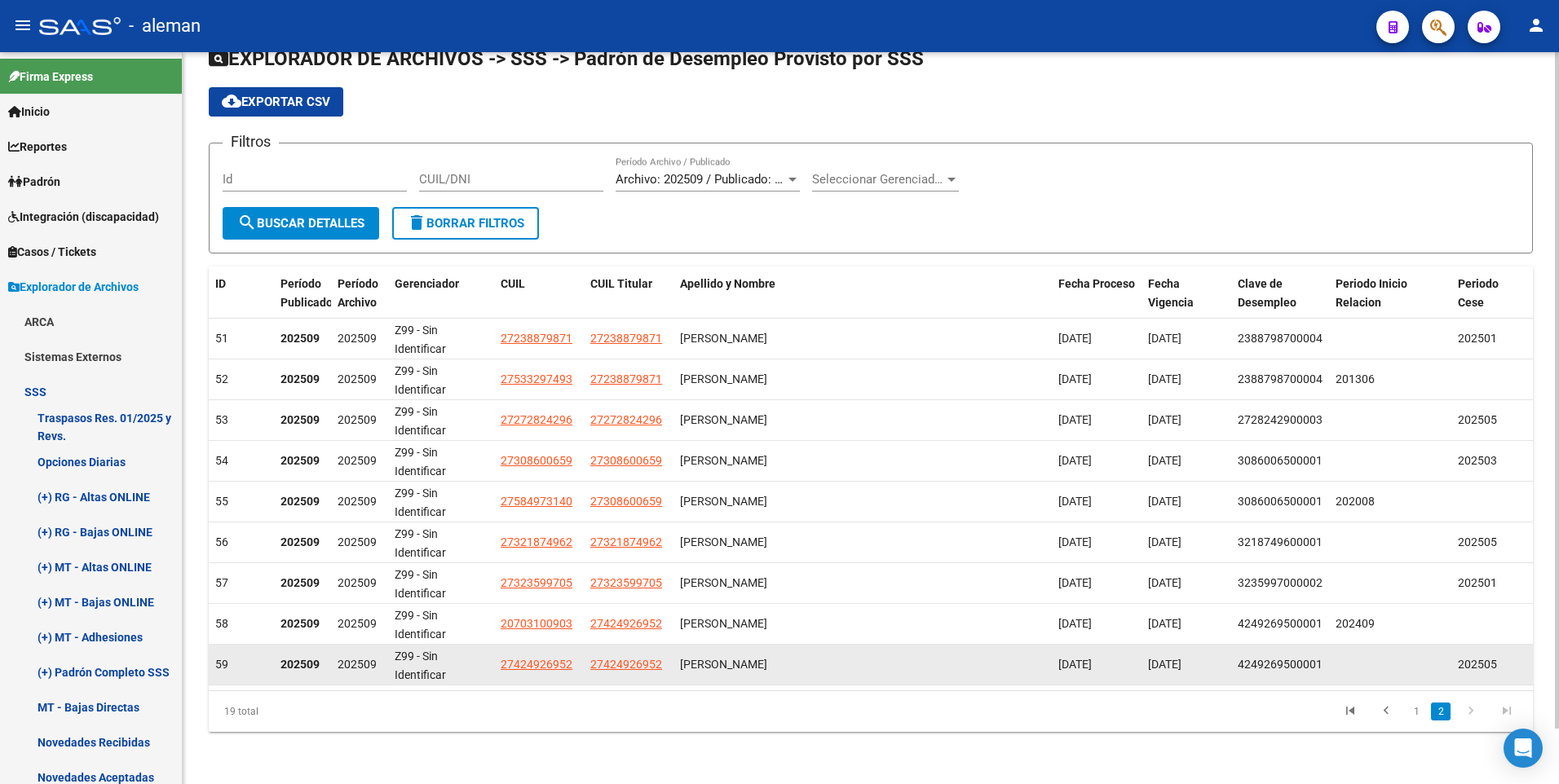
scroll to position [60, 0]
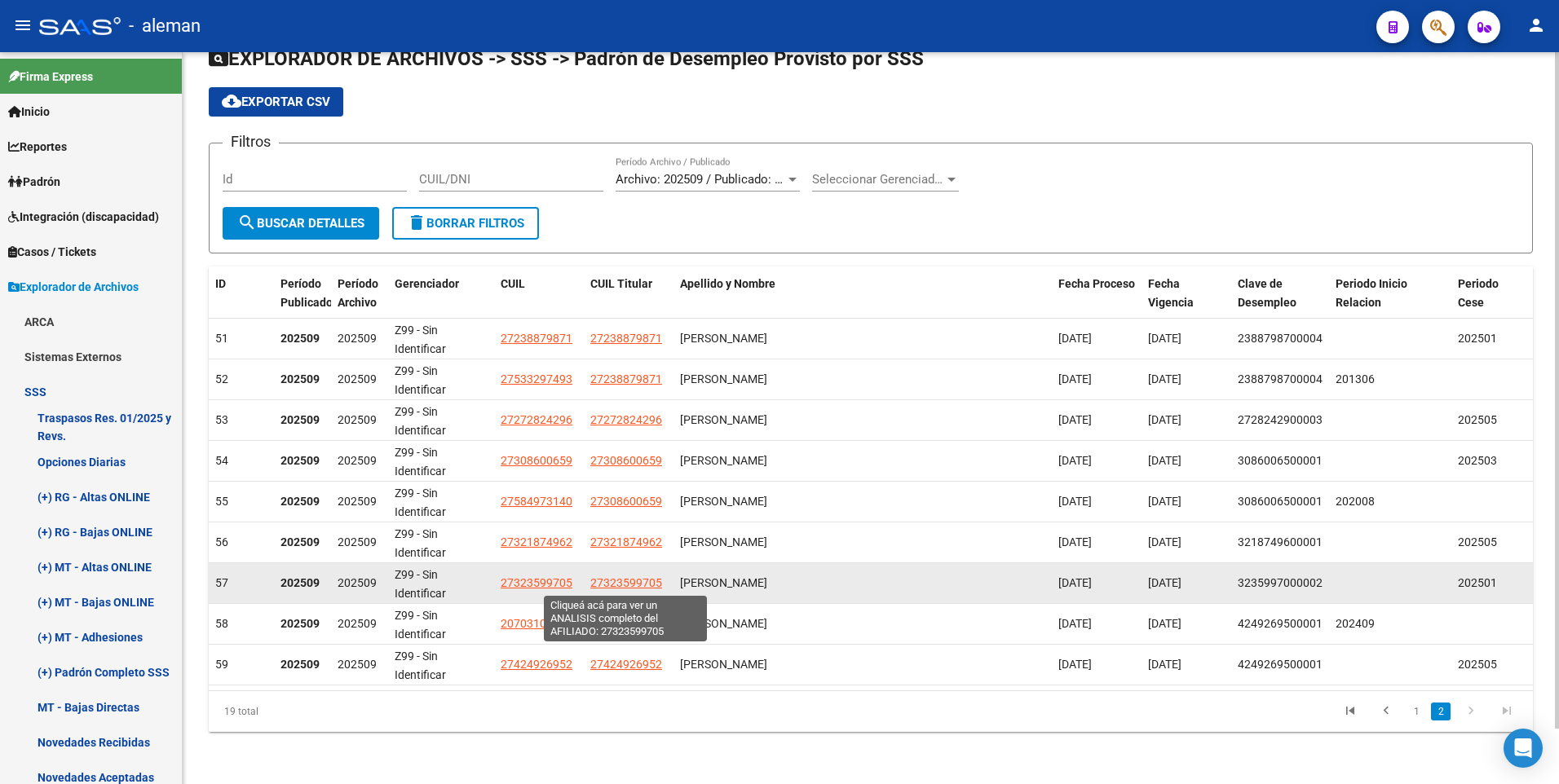
click at [616, 578] on span "27323599705" at bounding box center [626, 582] width 71 height 13
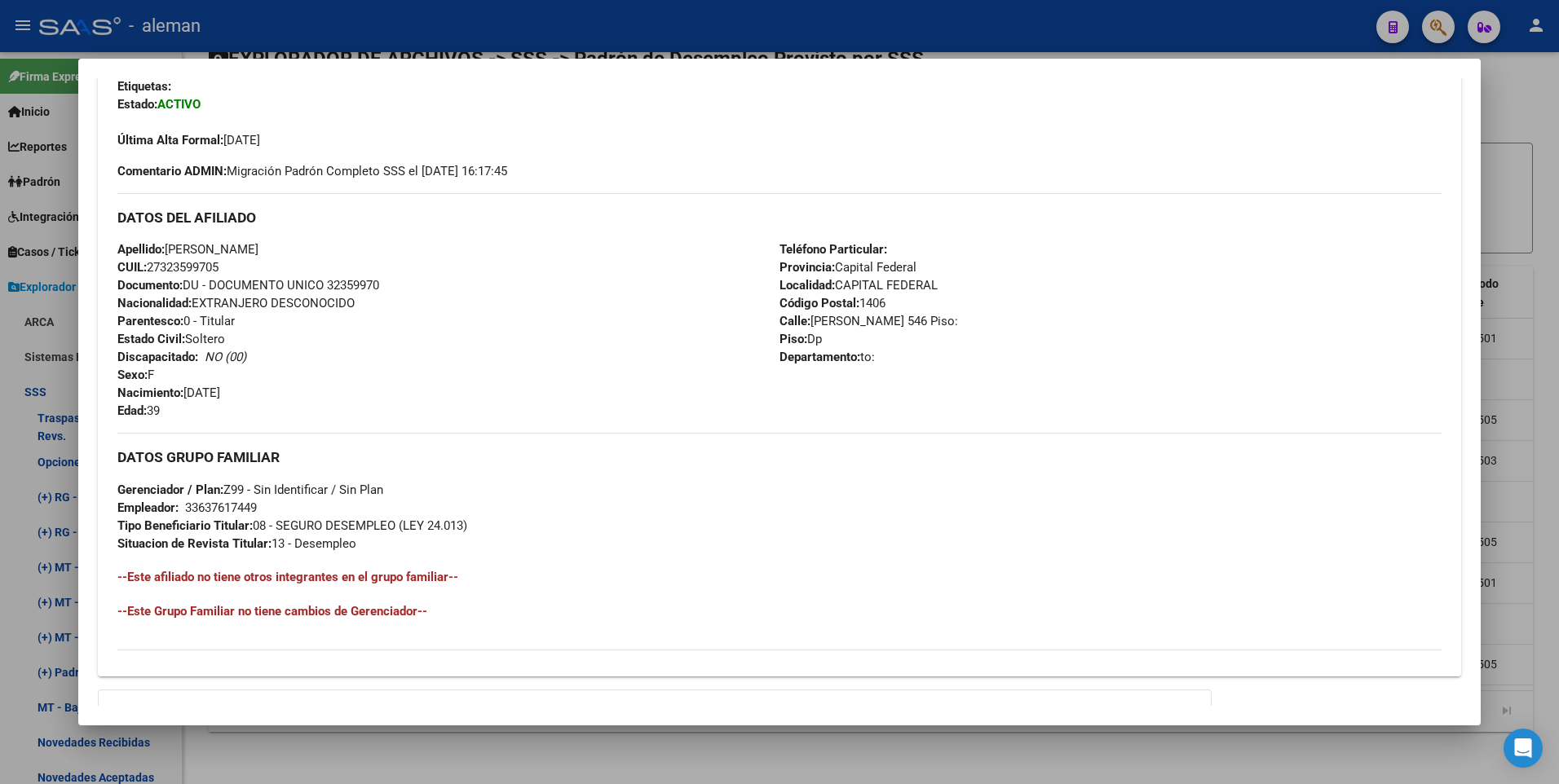
scroll to position [593, 0]
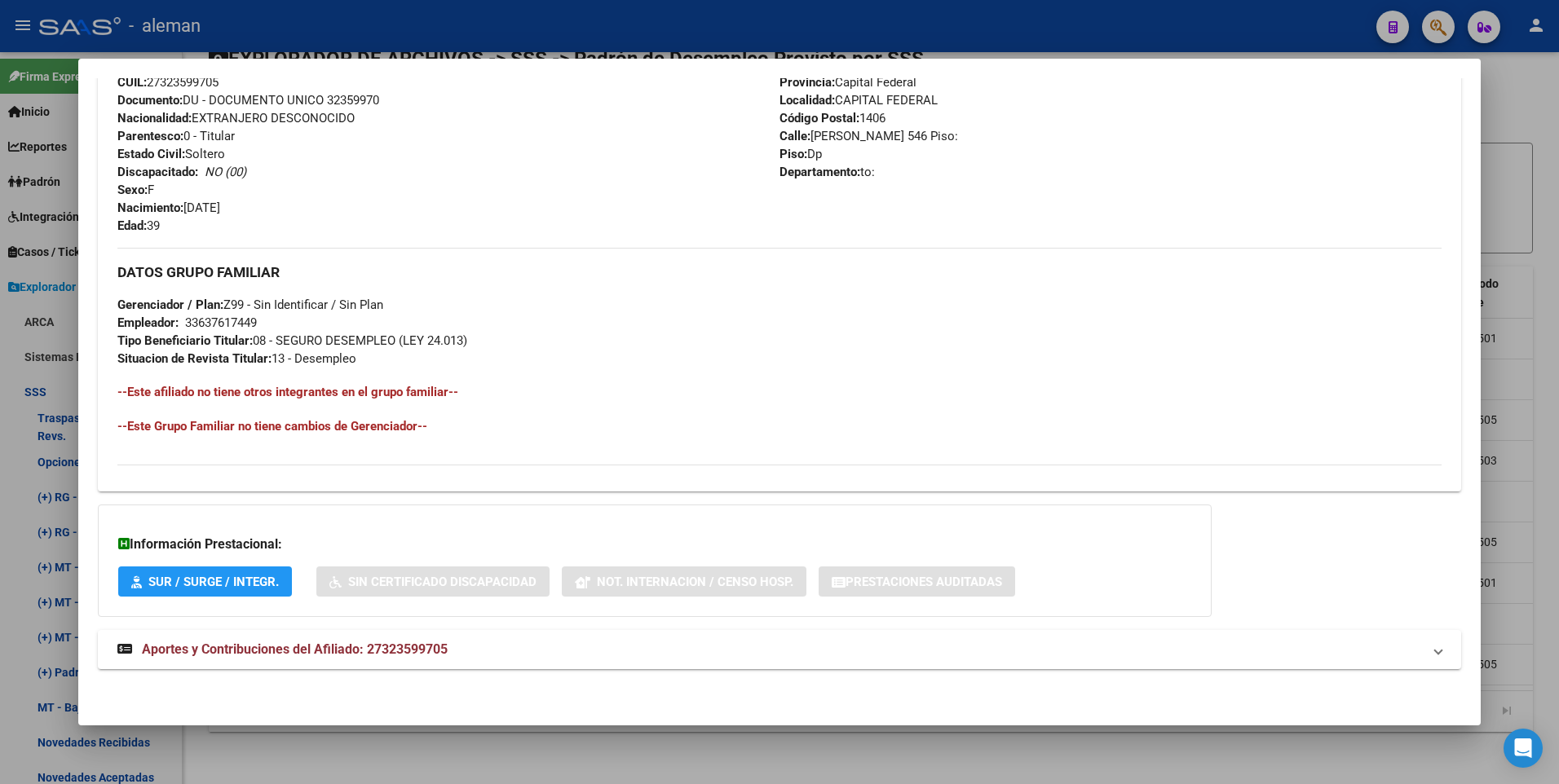
click at [1552, 522] on div at bounding box center [780, 392] width 1559 height 784
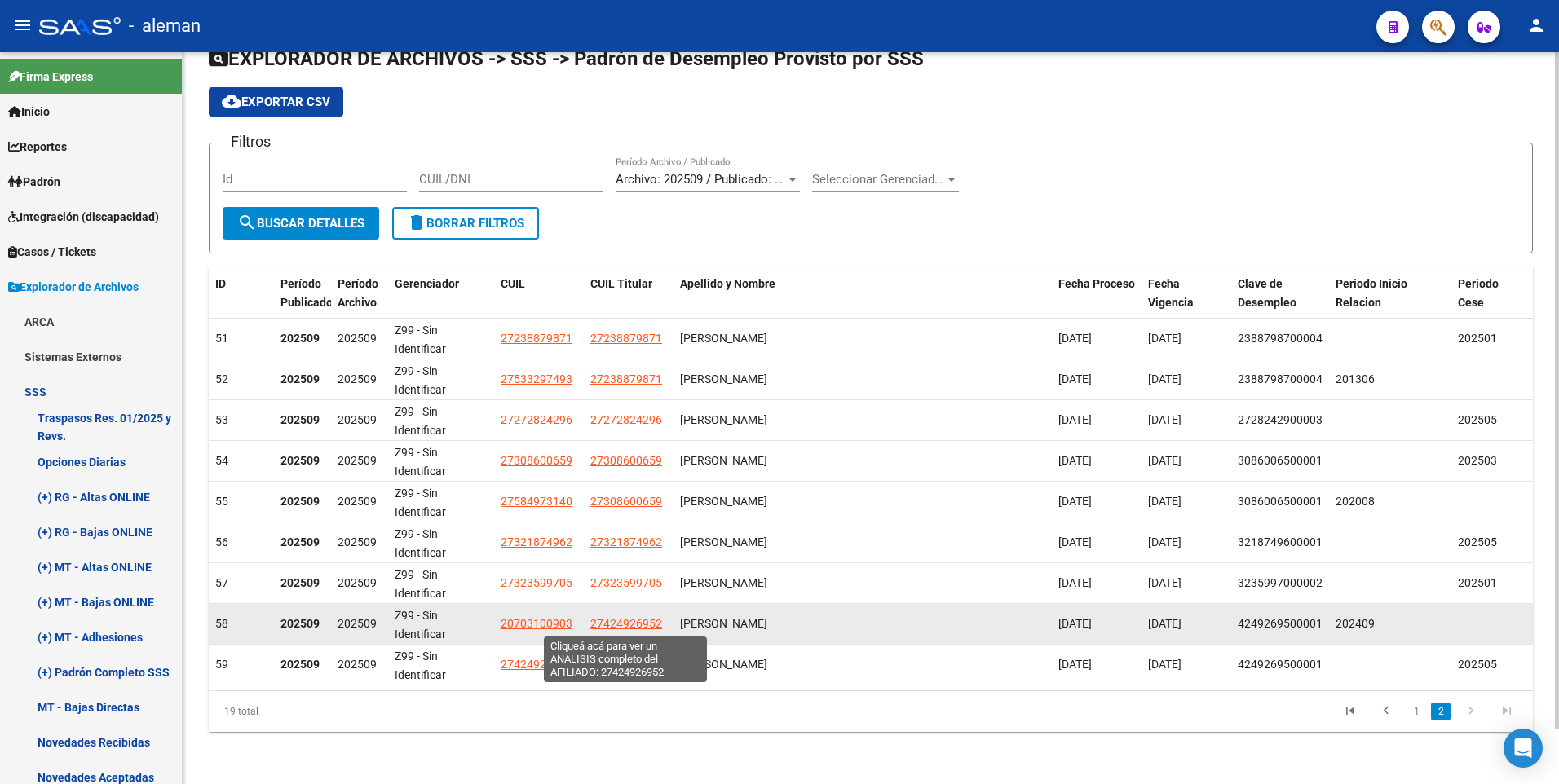
click at [634, 623] on span "27424926952" at bounding box center [626, 624] width 71 height 13
type textarea "27424926952"
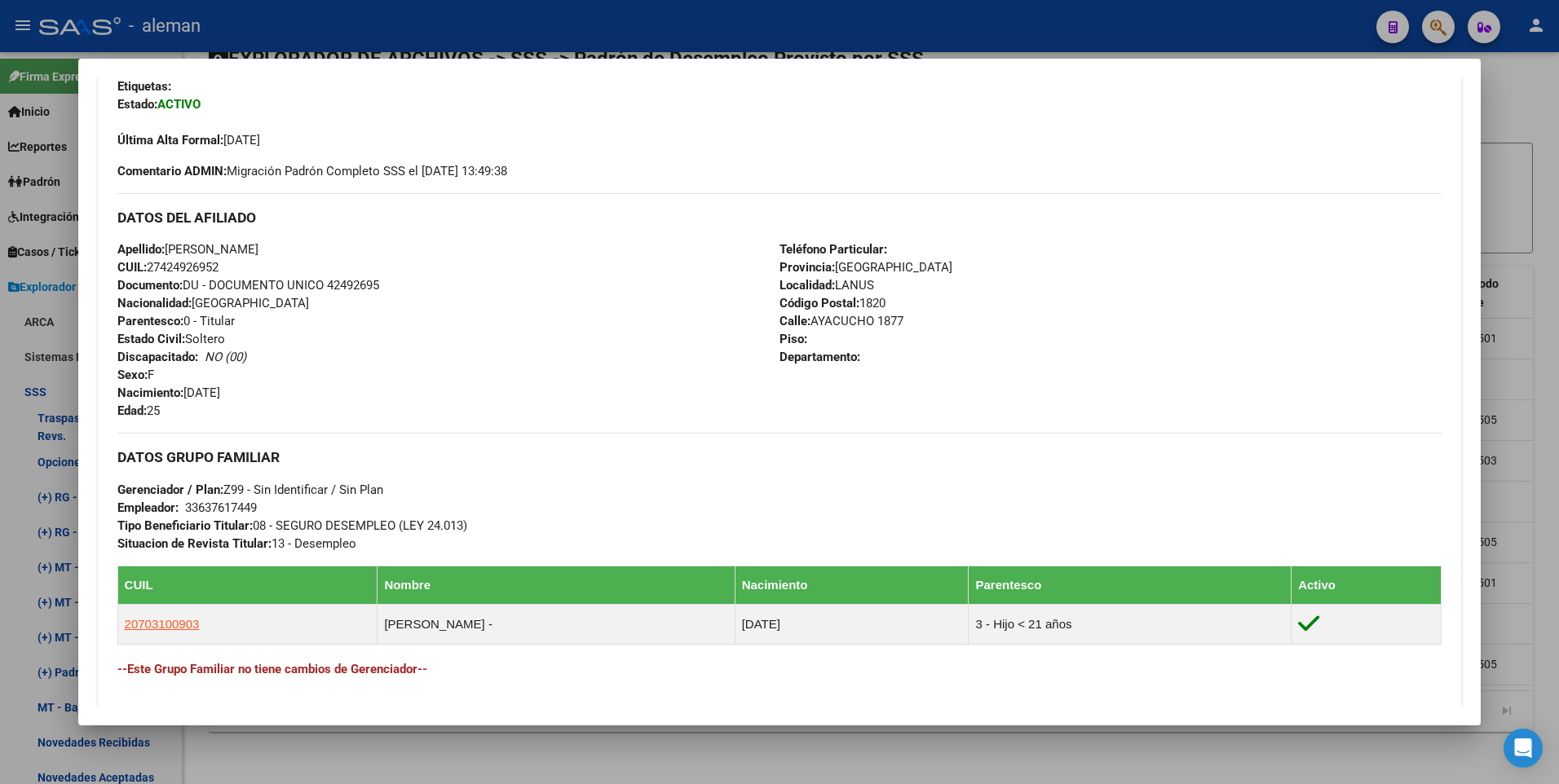
scroll to position [489, 0]
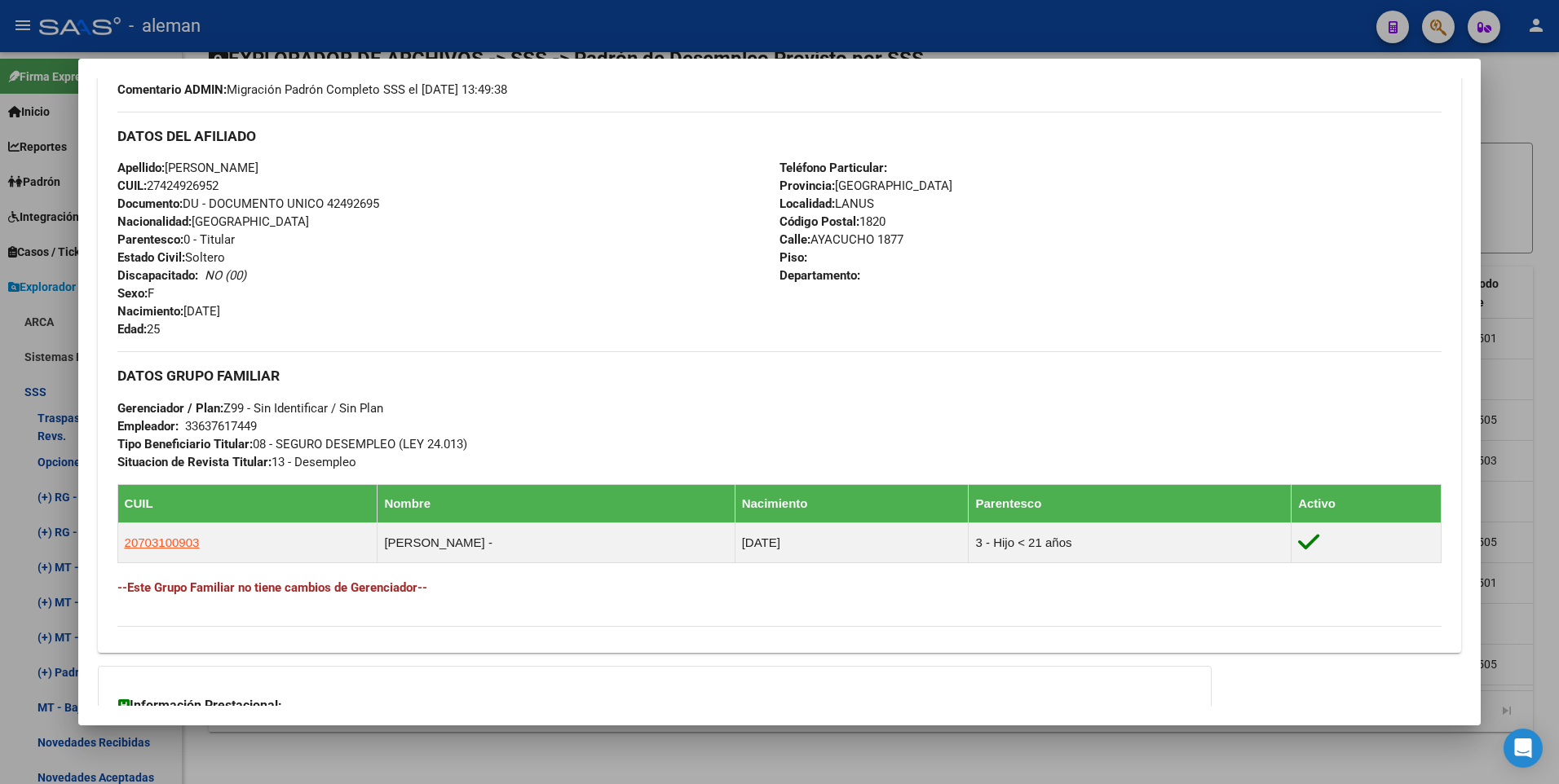
click at [569, 284] on div "Apellido: [PERSON_NAME] CUIL: 27424926952 Documento: DU - DOCUMENTO UNICO 42492…" at bounding box center [448, 248] width 662 height 179
click at [1542, 372] on div at bounding box center [780, 392] width 1559 height 784
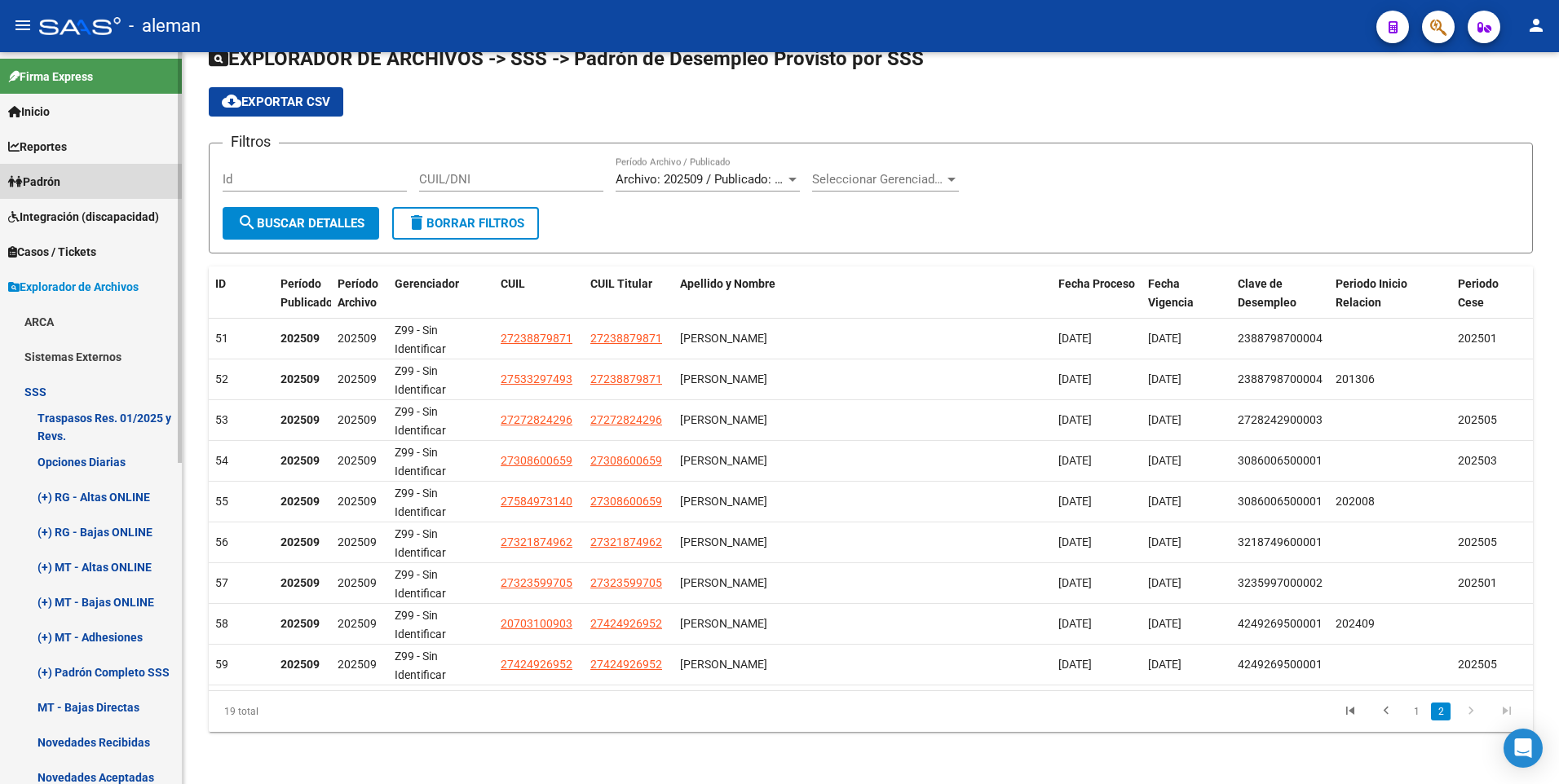
click at [41, 179] on span "Padrón" at bounding box center [35, 181] width 53 height 18
